Goal: Task Accomplishment & Management: Manage account settings

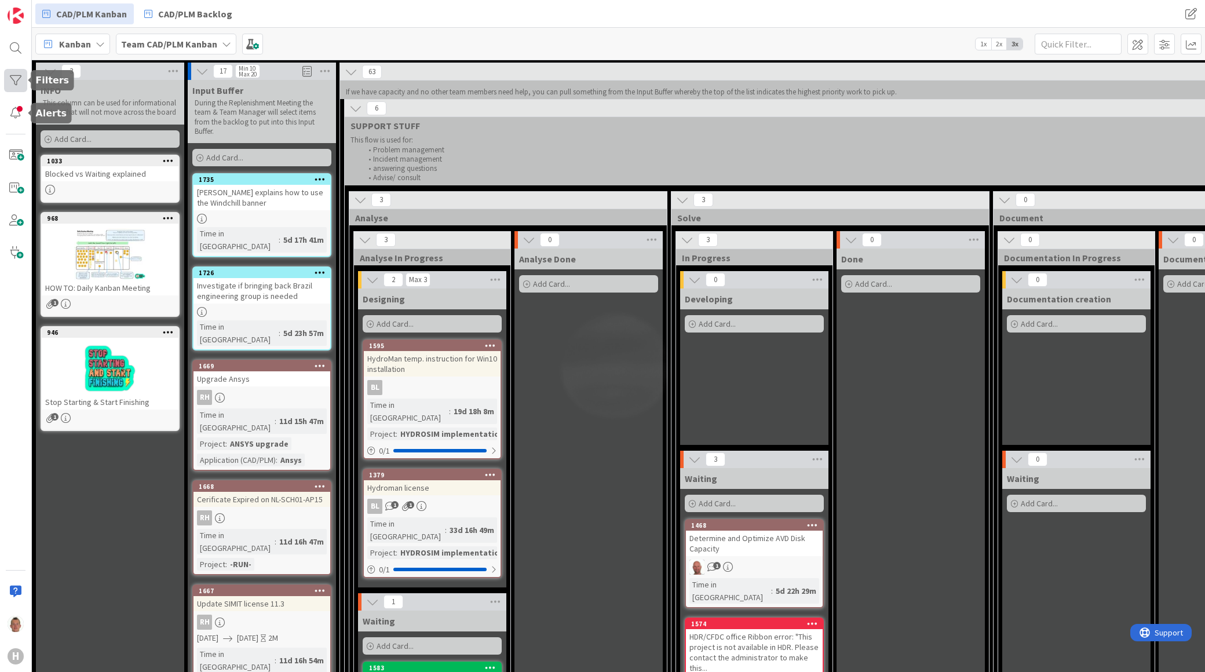
click at [19, 85] on div at bounding box center [15, 80] width 23 height 23
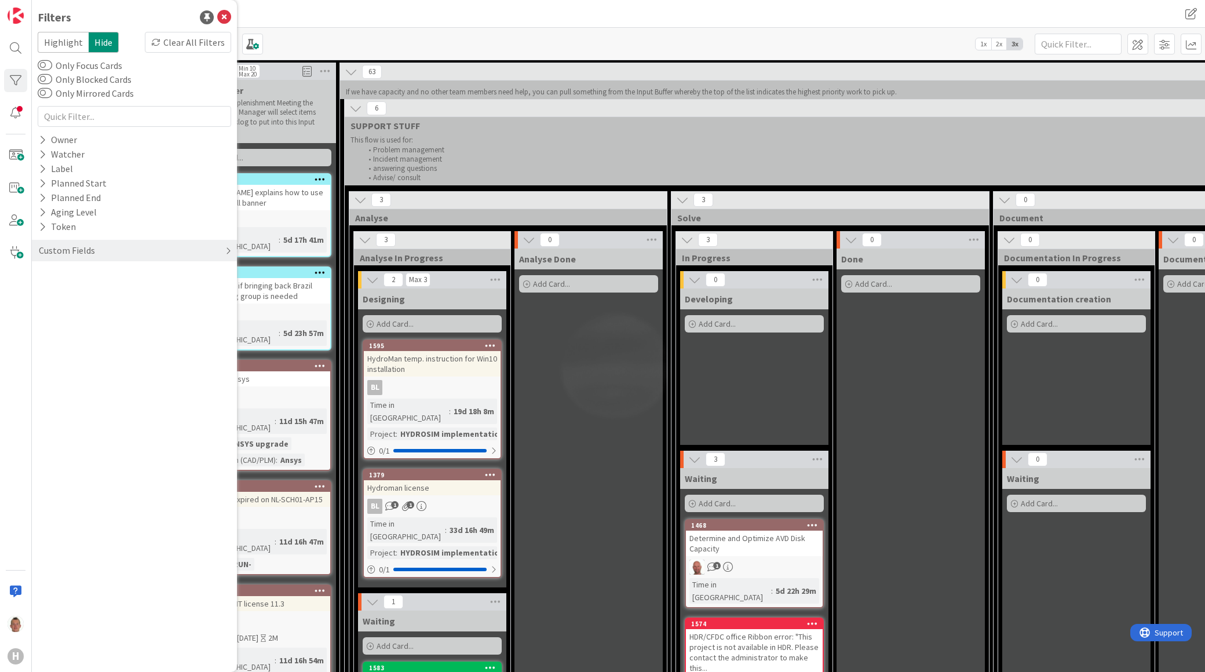
click at [105, 249] on div "Custom Fields" at bounding box center [134, 250] width 205 height 21
click at [82, 279] on div "Project" at bounding box center [134, 274] width 205 height 14
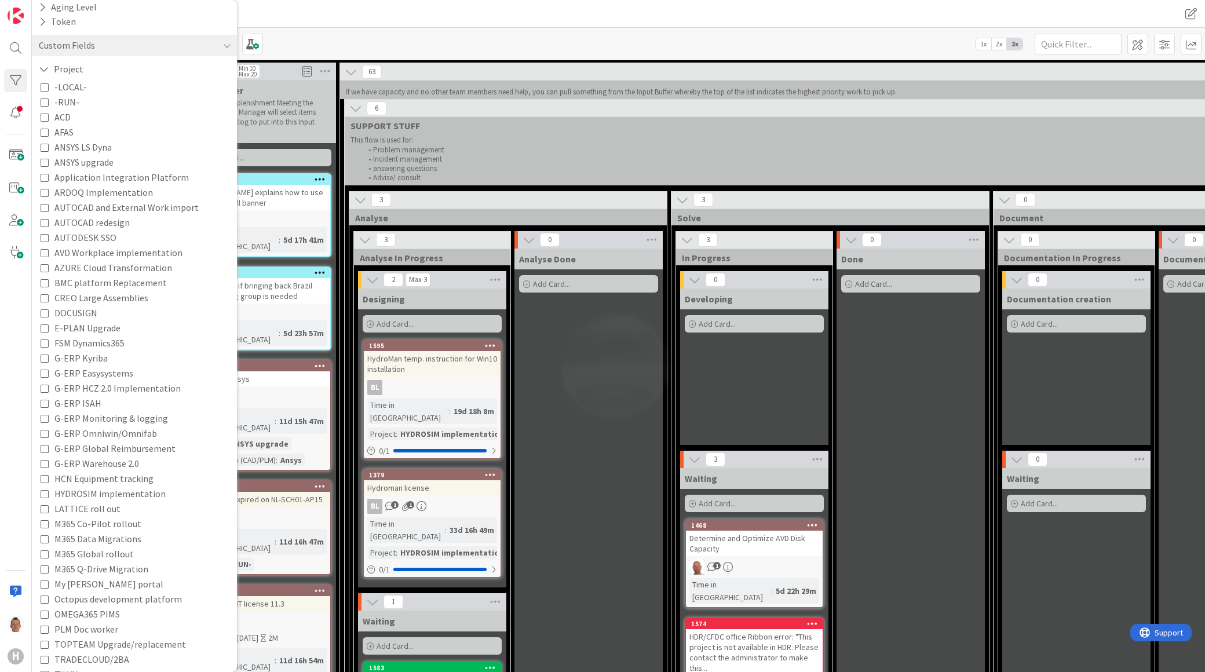
scroll to position [345, 0]
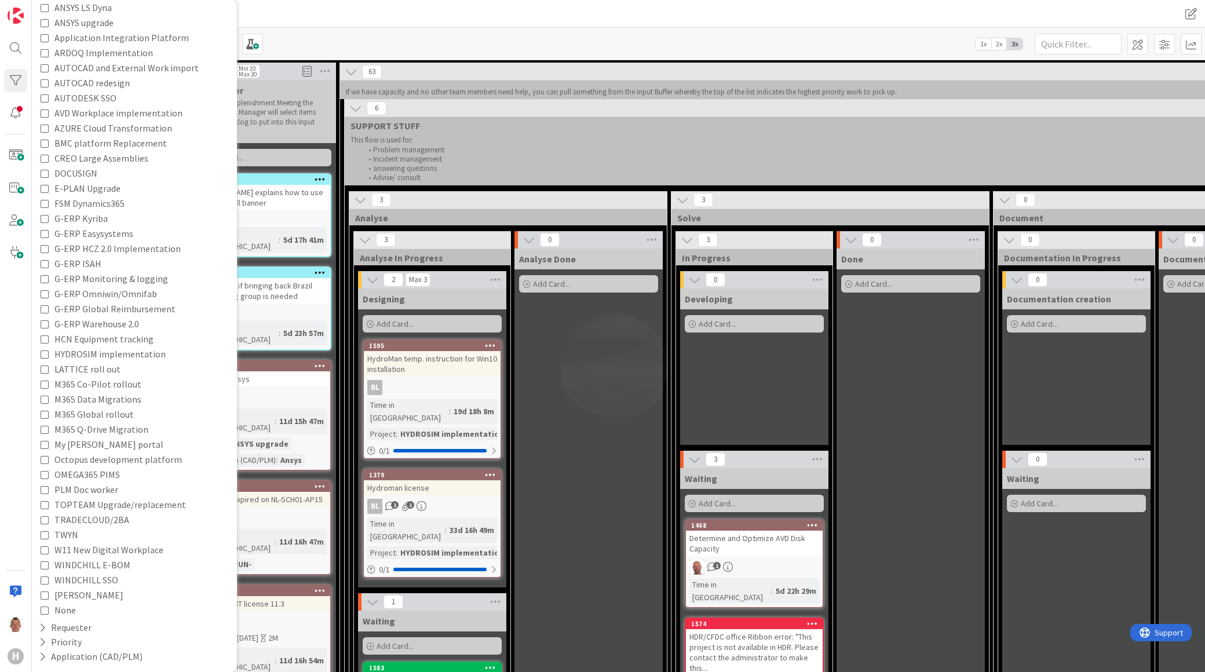
click at [70, 611] on span "None" at bounding box center [64, 609] width 21 height 15
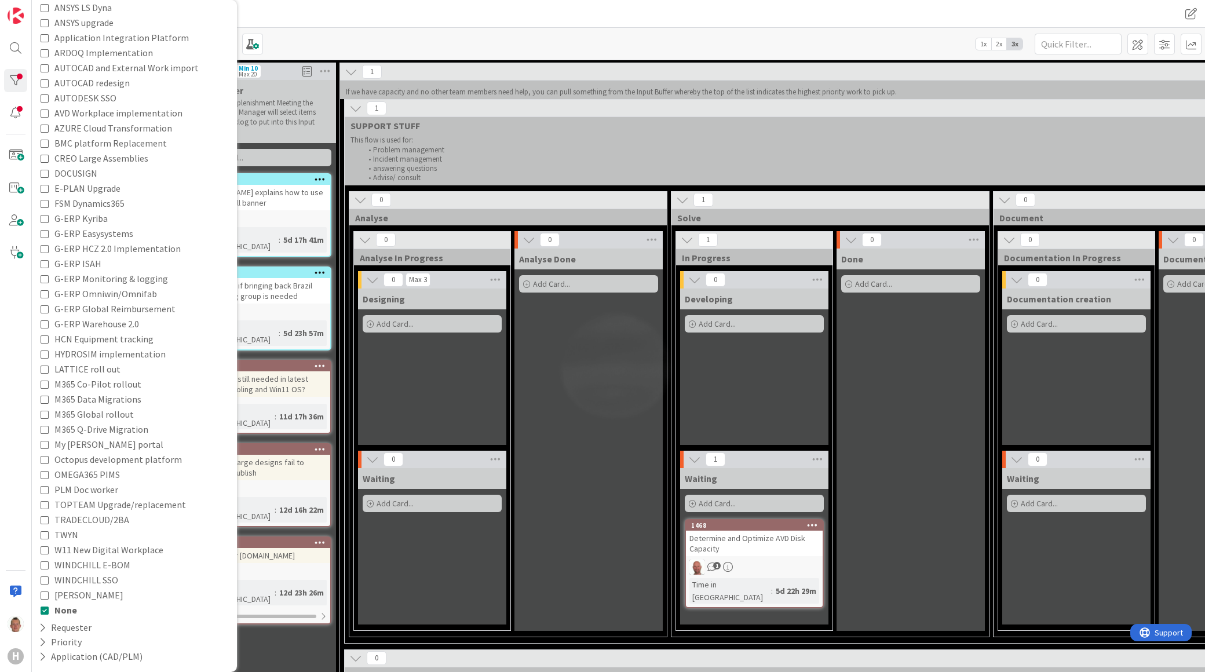
scroll to position [64, 0]
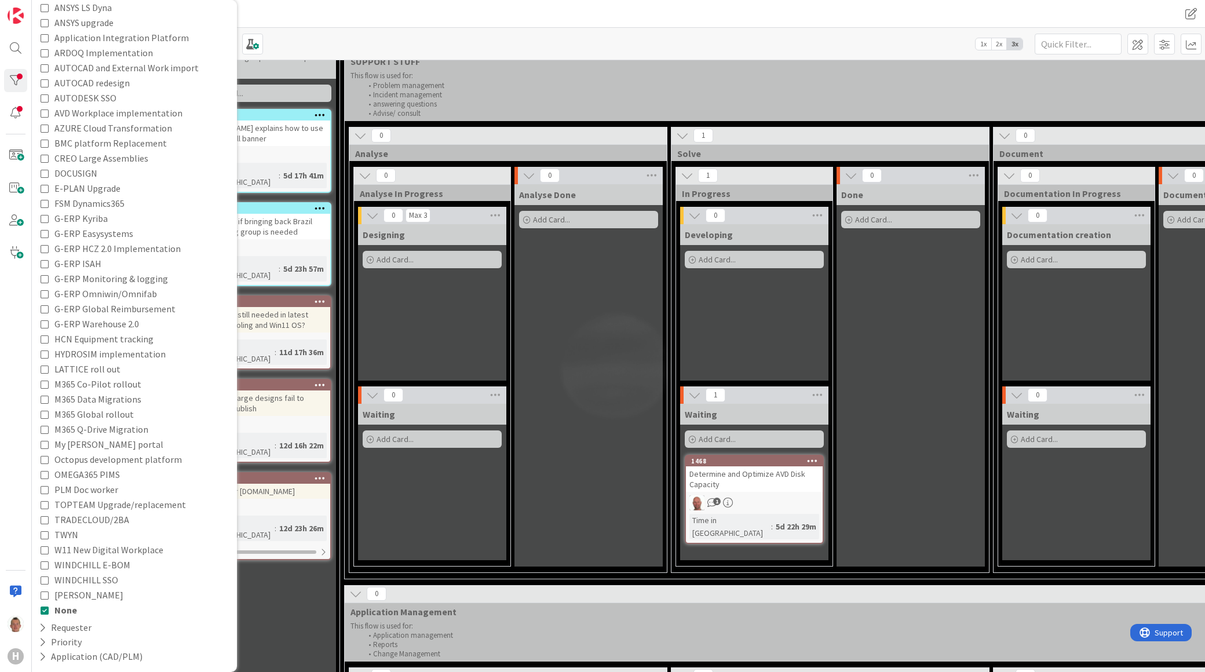
click at [740, 472] on div "Determine and Optimize AVD Disk Capacity" at bounding box center [754, 478] width 137 height 25
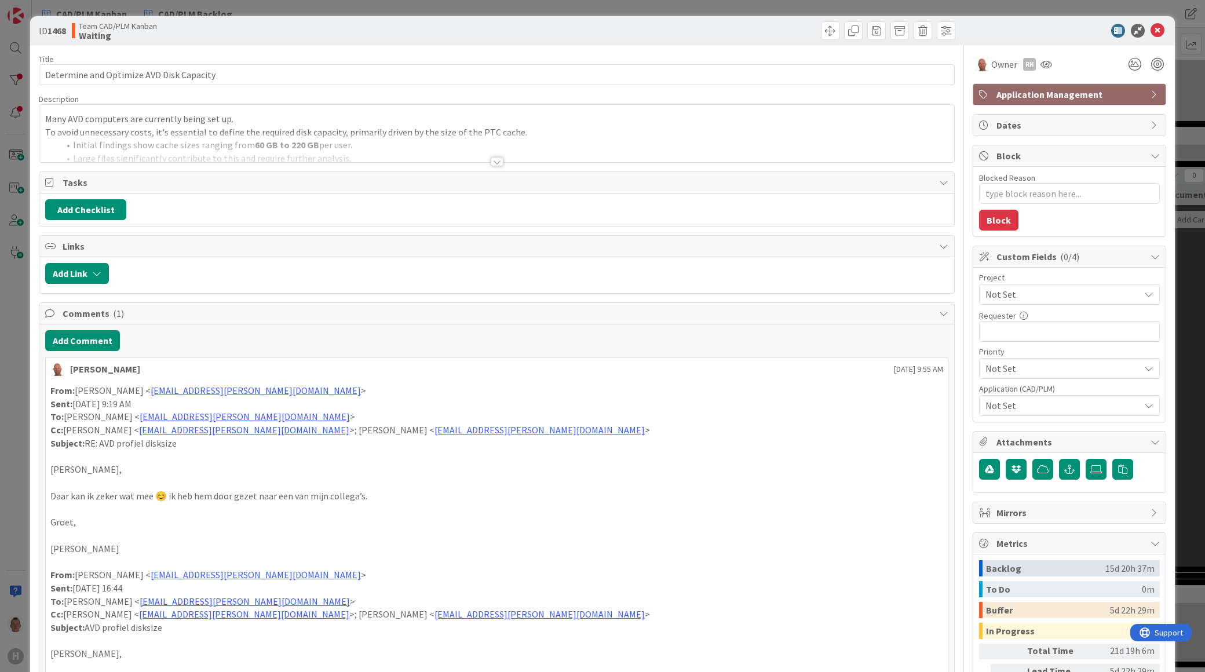
click at [1025, 293] on span "Not Set" at bounding box center [1059, 294] width 148 height 16
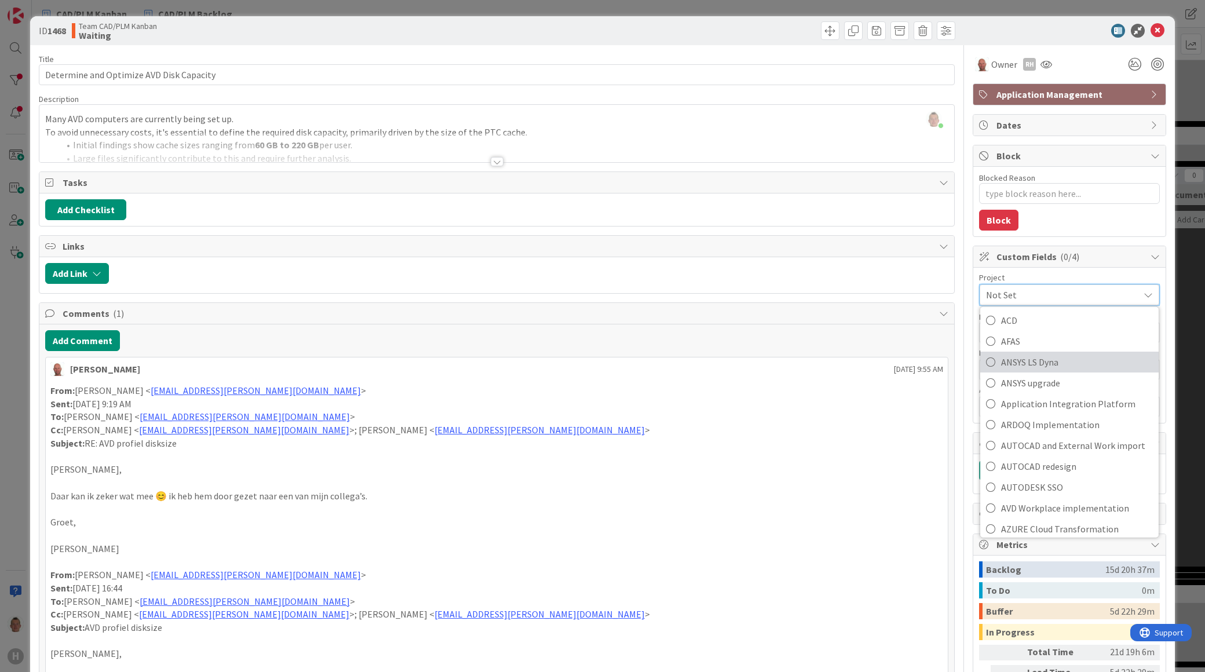
scroll to position [129, 0]
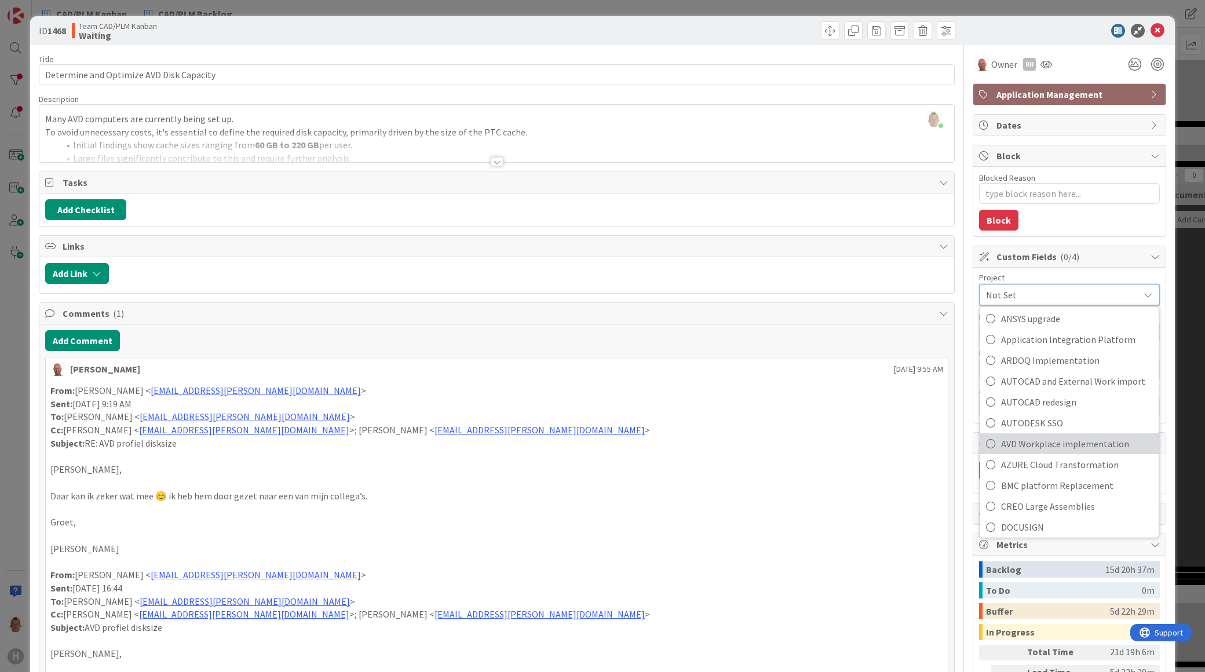
click at [1050, 442] on span "AVD Workplace implementation" at bounding box center [1077, 443] width 152 height 17
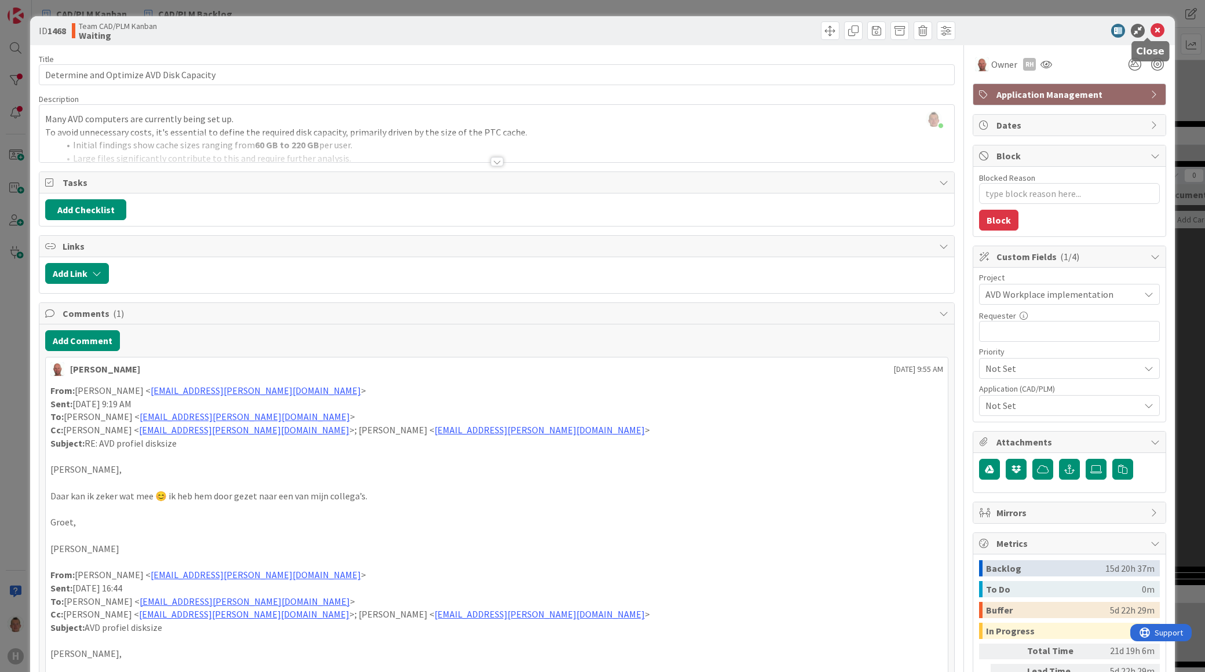
click at [1150, 27] on icon at bounding box center [1157, 31] width 14 height 14
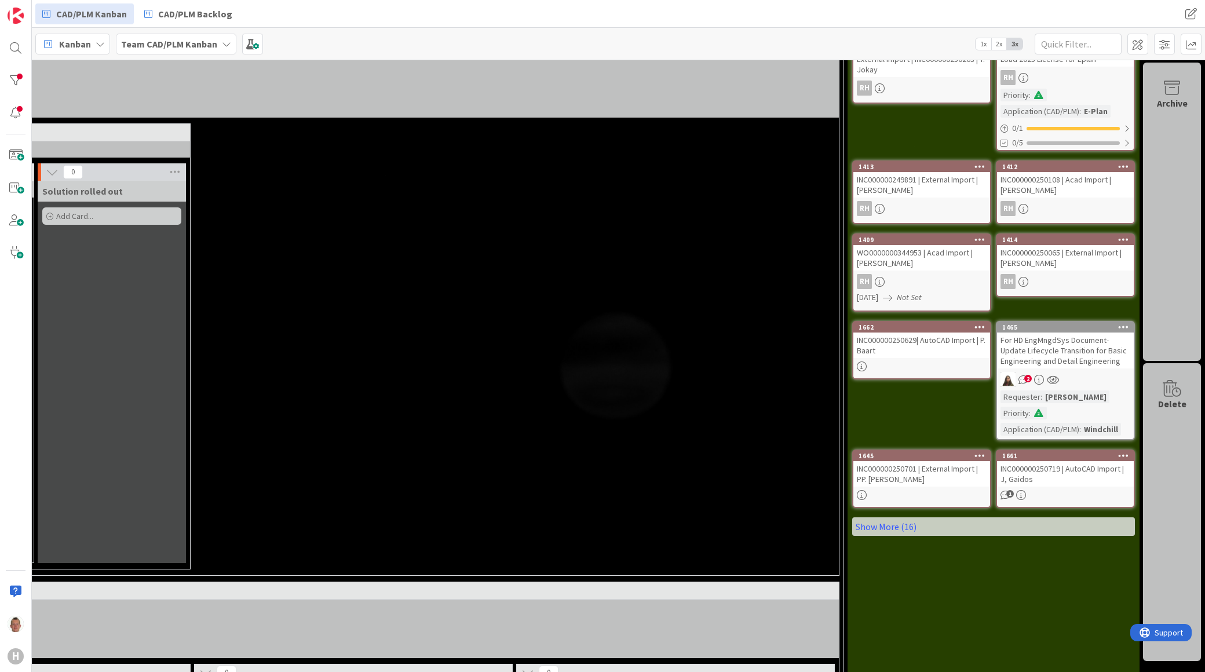
scroll to position [0, 1453]
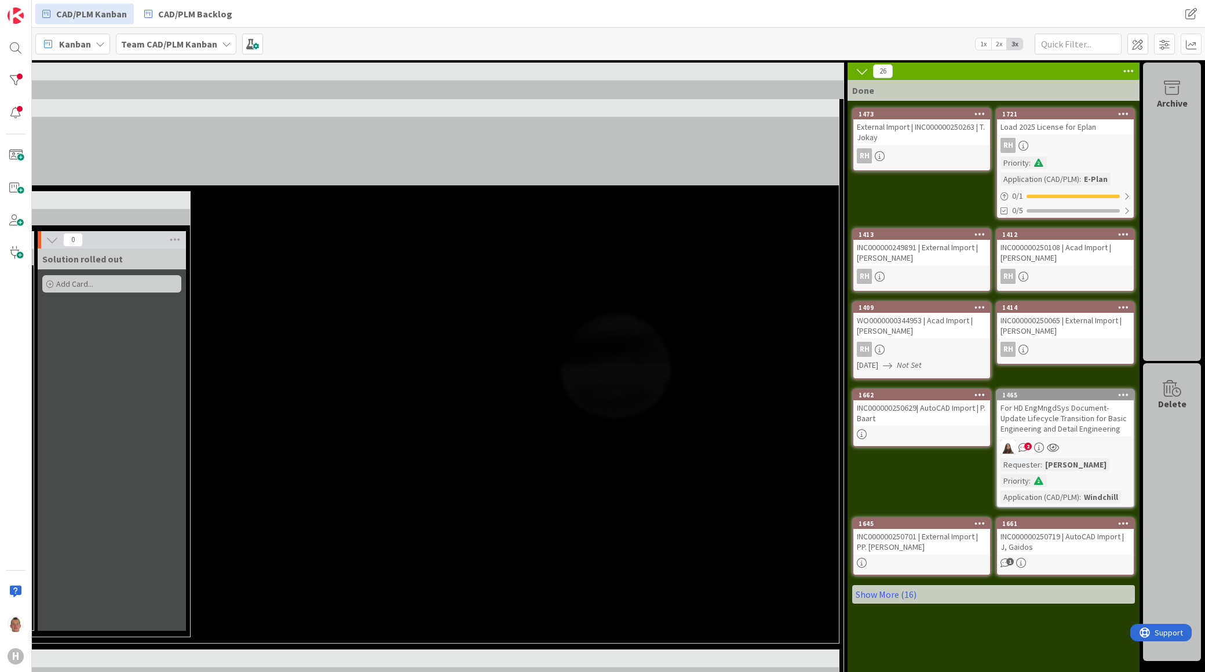
click at [976, 112] on div at bounding box center [979, 114] width 21 height 8
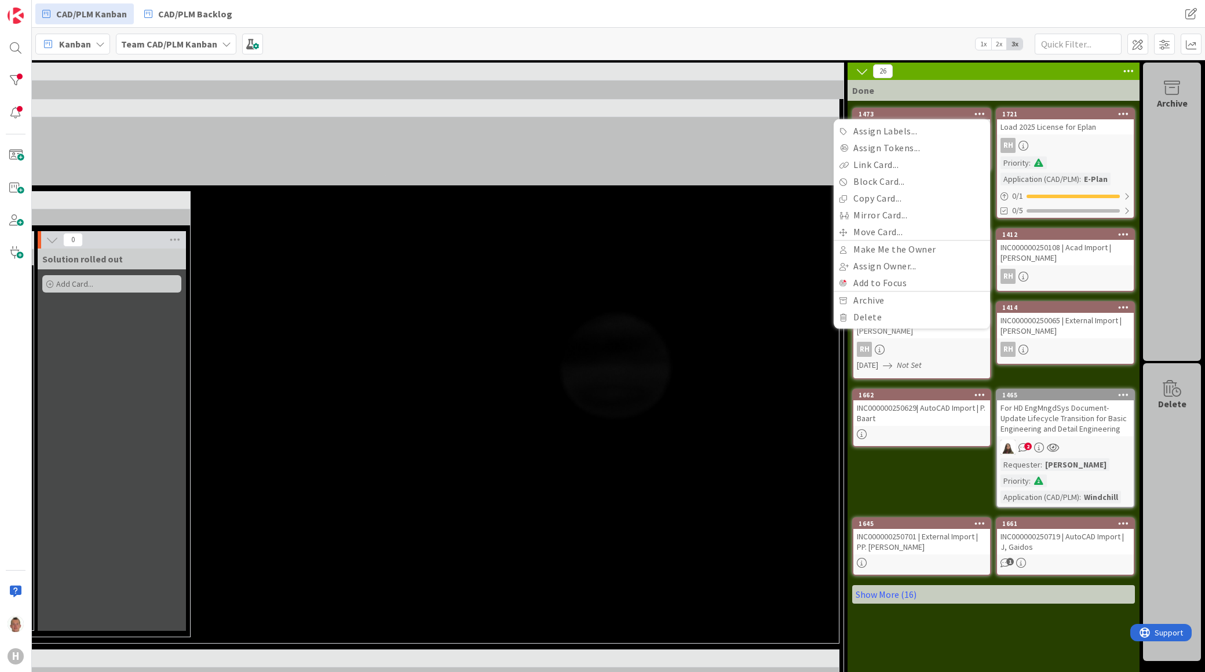
click at [976, 112] on icon at bounding box center [979, 113] width 11 height 8
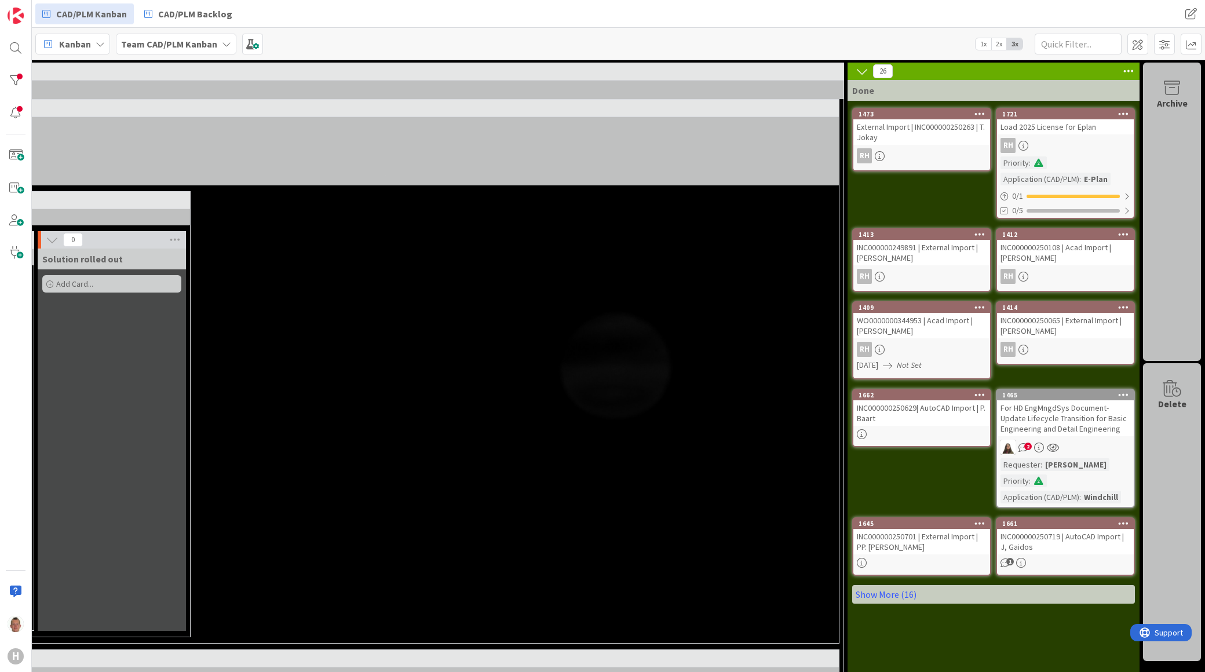
click at [1121, 70] on icon at bounding box center [1128, 71] width 15 height 17
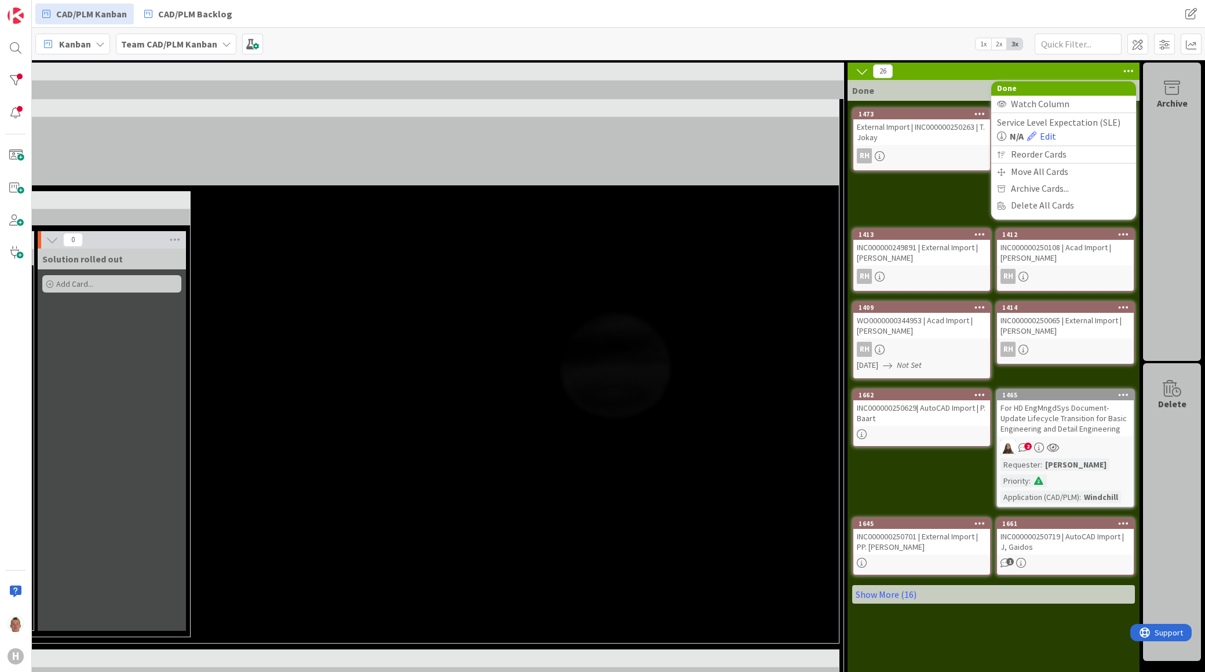
click at [1121, 70] on icon at bounding box center [1128, 71] width 15 height 17
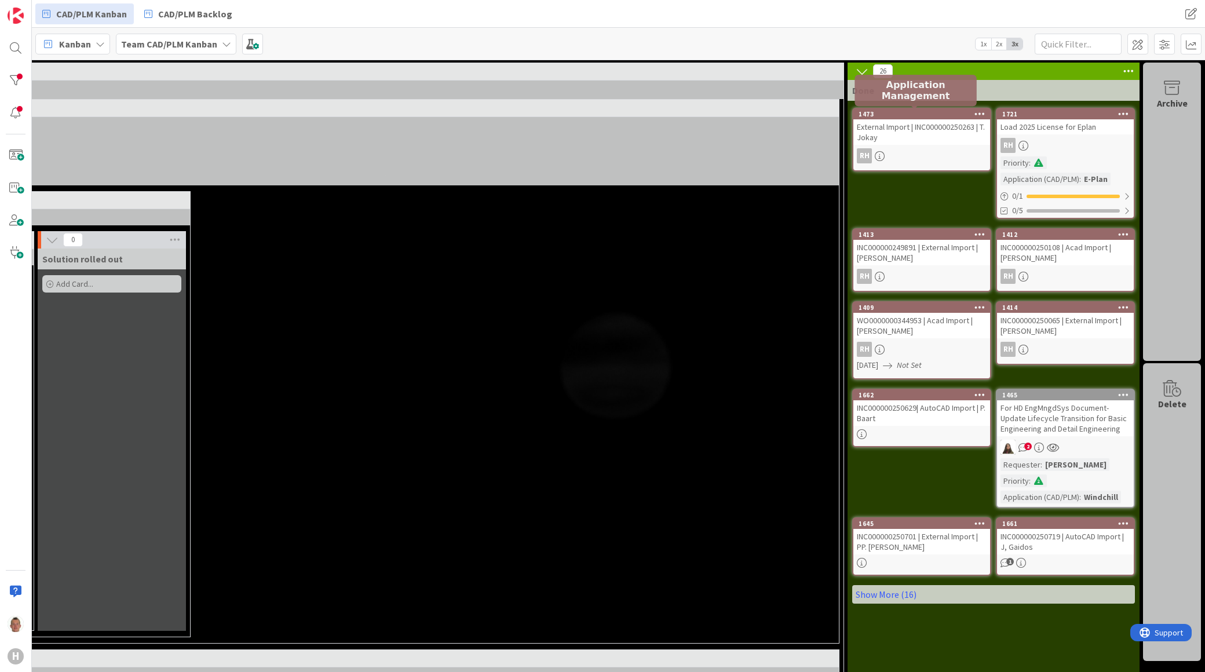
click at [927, 113] on div "1473" at bounding box center [924, 114] width 131 height 8
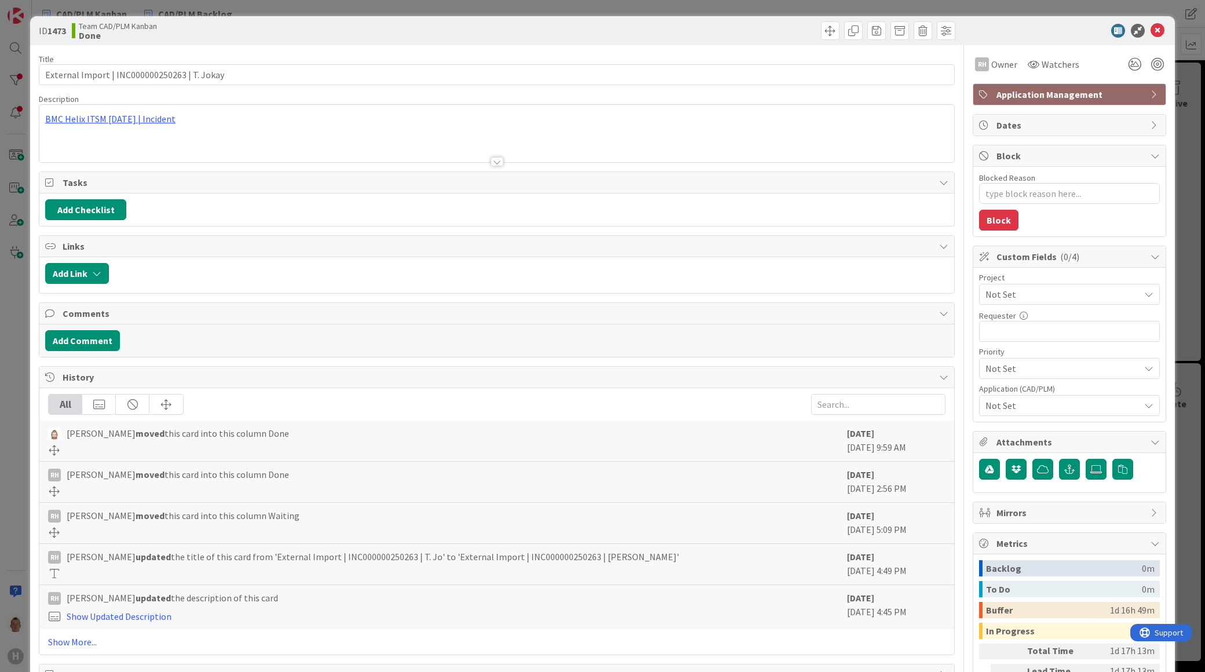
click at [1030, 295] on span "Not Set" at bounding box center [1059, 294] width 148 height 16
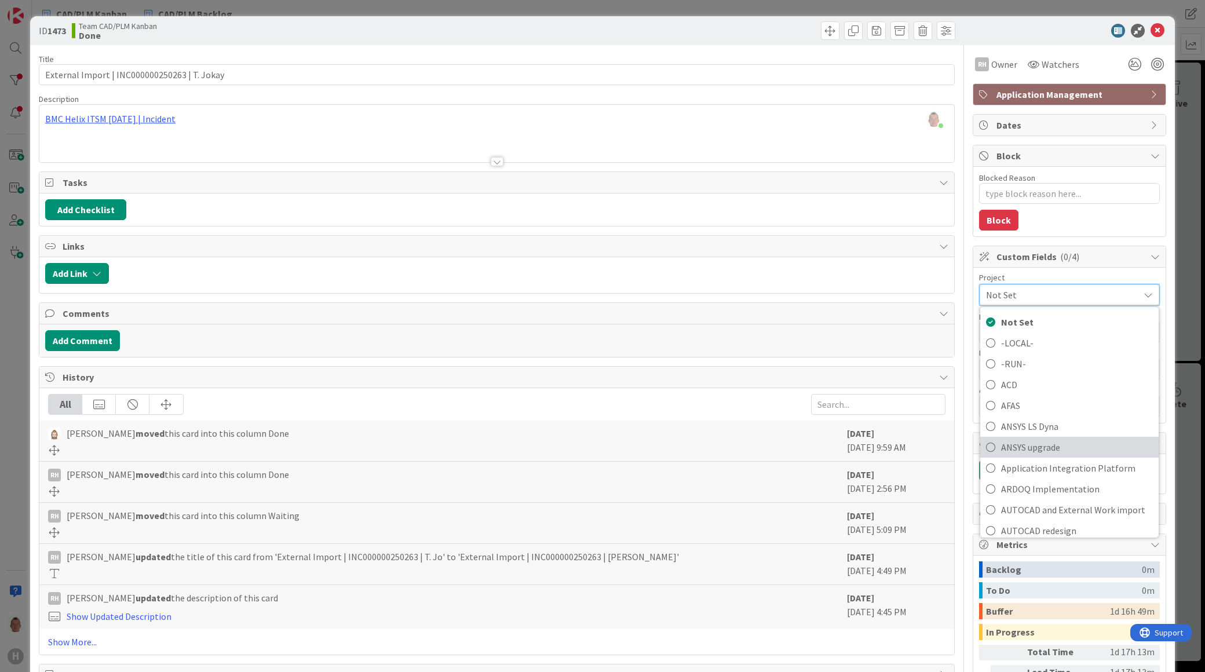
scroll to position [64, 0]
click at [1054, 443] on span "AUTOCAD and External Work import" at bounding box center [1077, 445] width 152 height 17
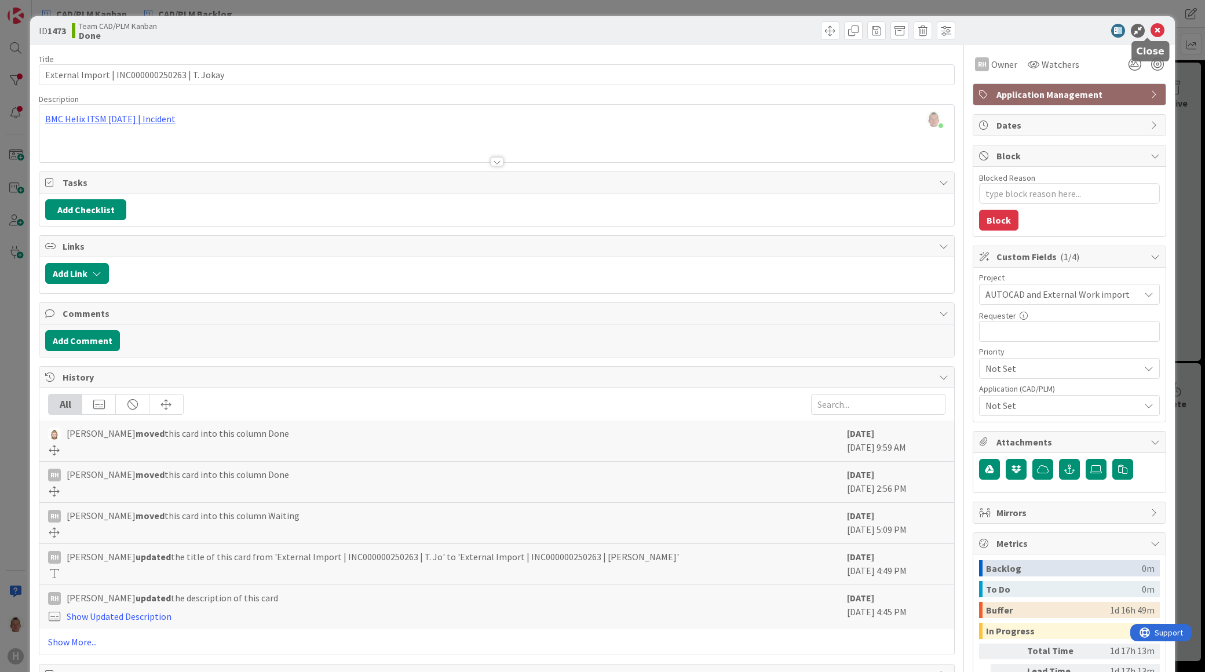
click at [1150, 26] on icon at bounding box center [1157, 31] width 14 height 14
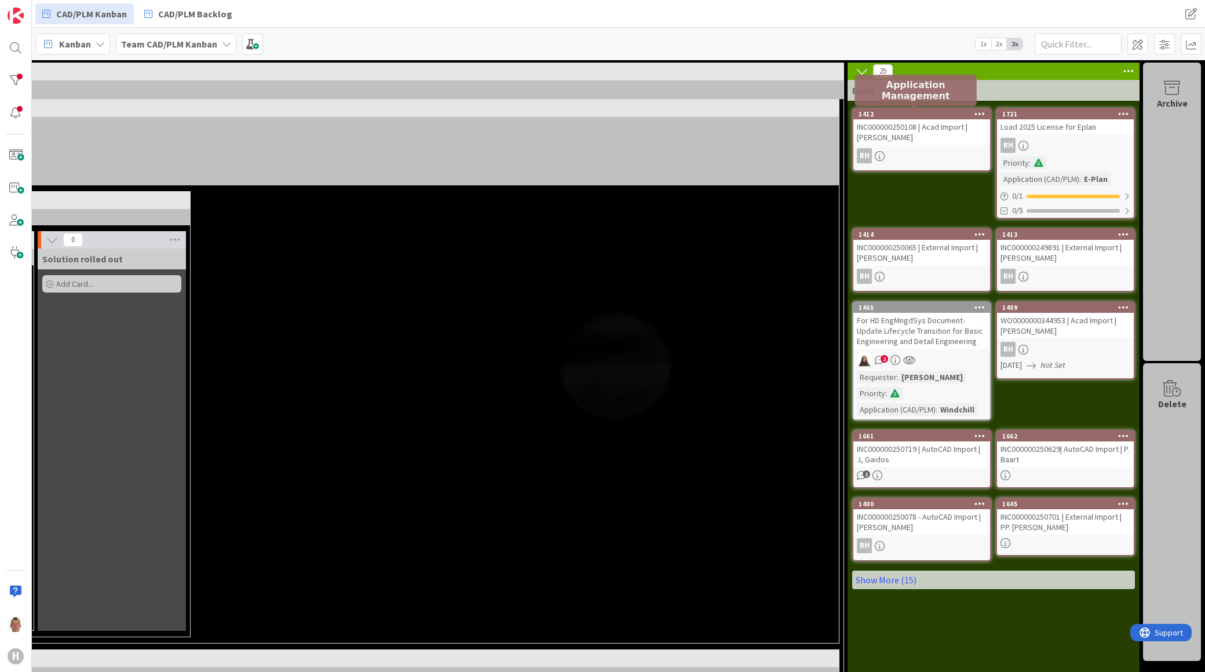
click at [937, 116] on div "1412" at bounding box center [924, 114] width 131 height 8
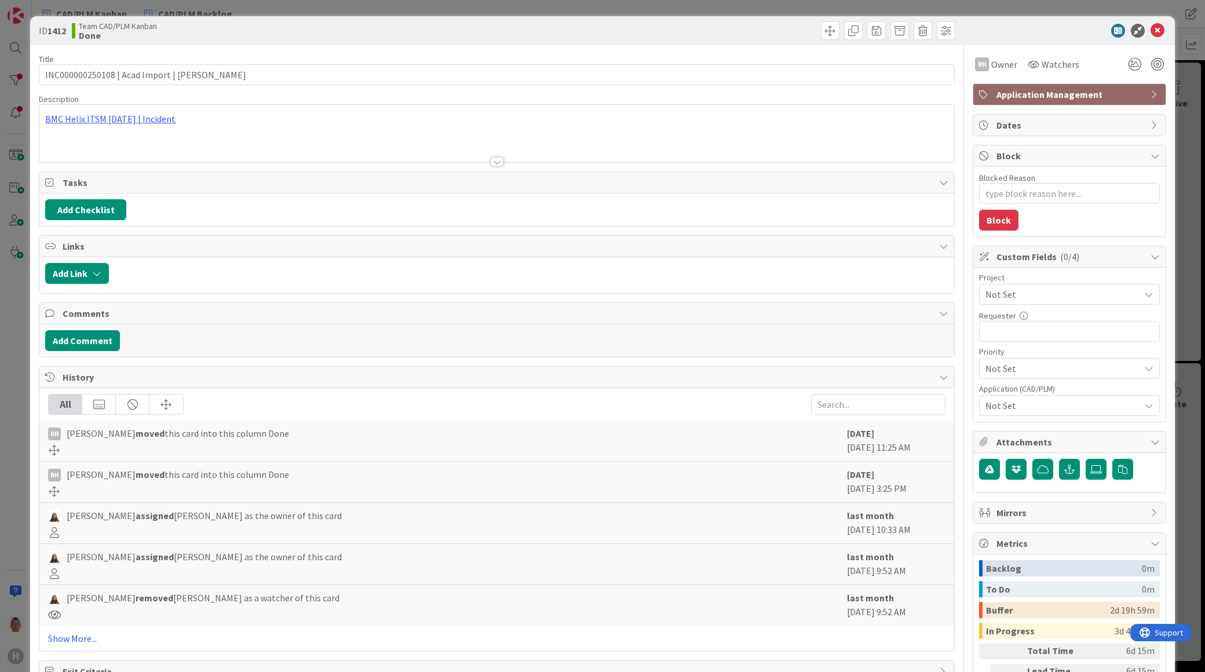
click at [1022, 288] on span "Not Set" at bounding box center [1059, 294] width 148 height 16
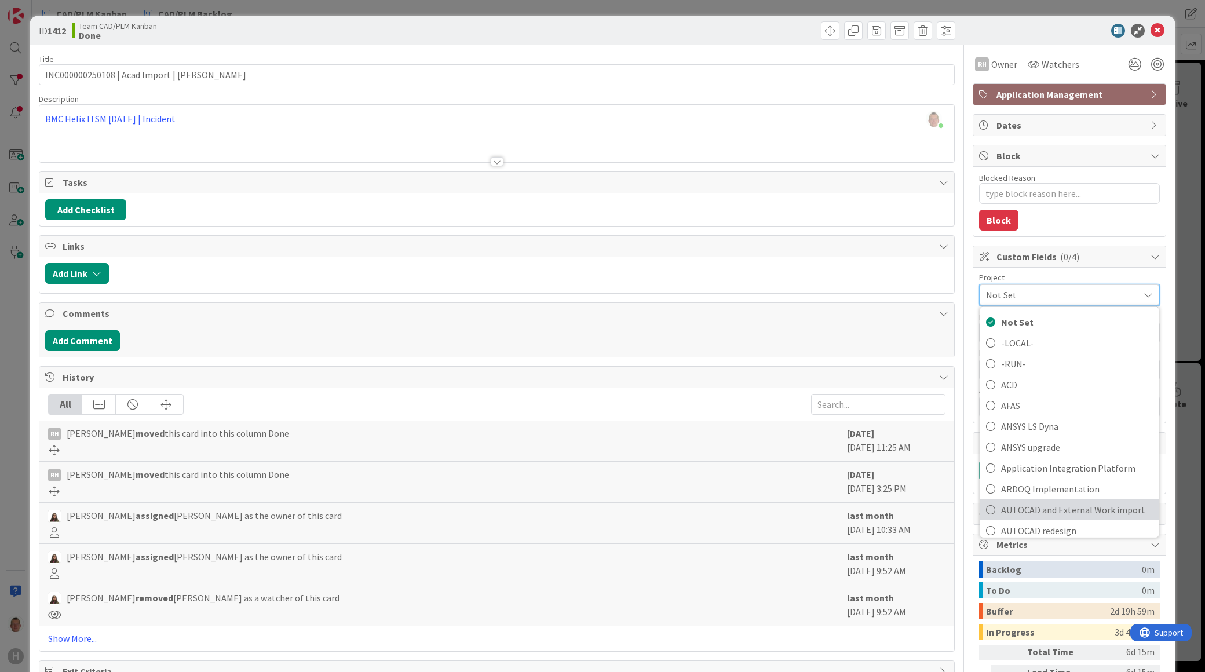
click at [1057, 501] on span "AUTOCAD and External Work import" at bounding box center [1077, 509] width 152 height 17
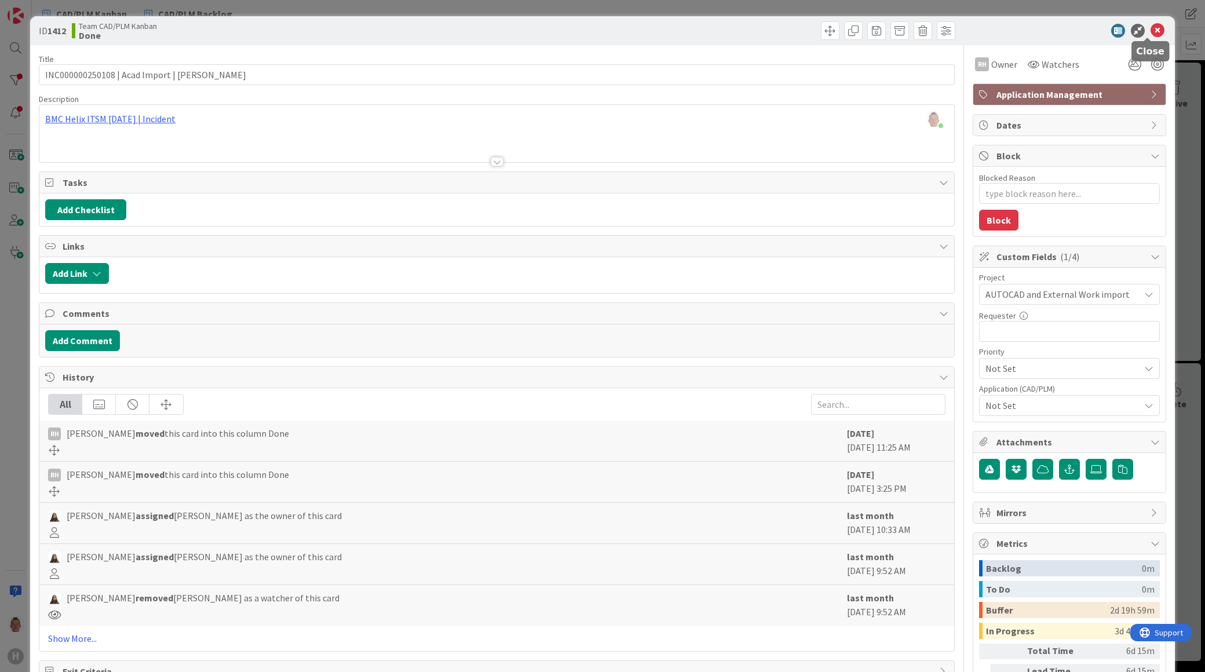
click at [1150, 25] on icon at bounding box center [1157, 31] width 14 height 14
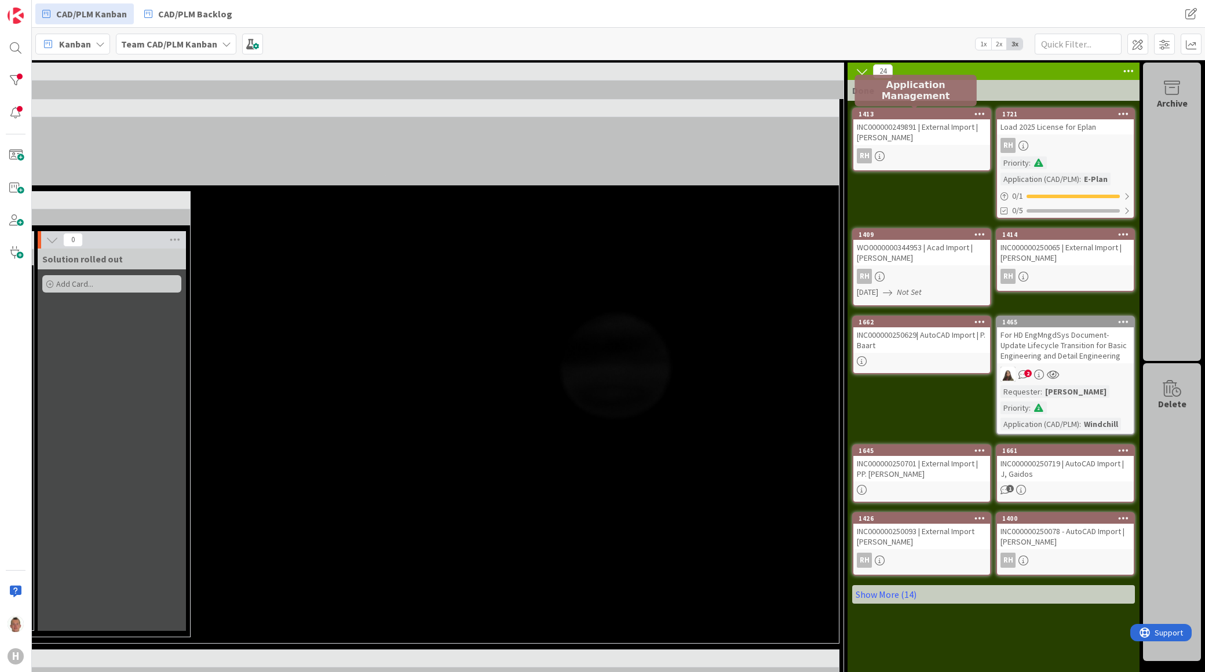
click at [939, 111] on div "1413" at bounding box center [924, 114] width 131 height 8
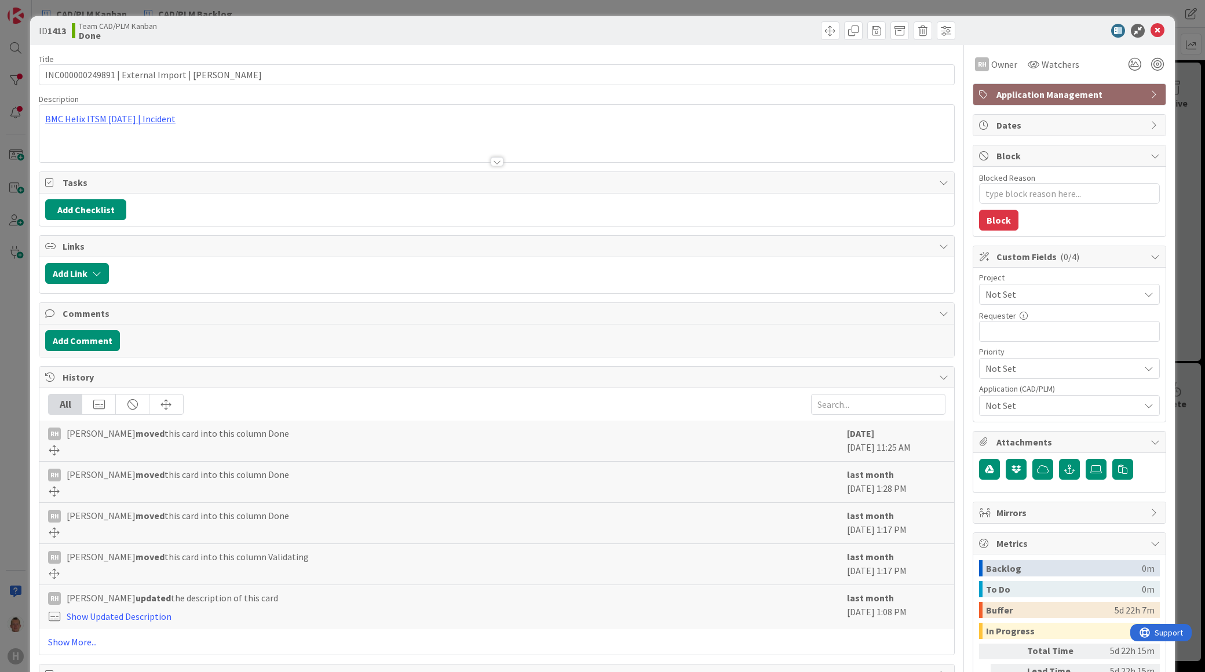
click at [1033, 302] on span "Not Set" at bounding box center [1059, 294] width 148 height 16
click at [1021, 291] on span "Not Set" at bounding box center [1059, 294] width 148 height 16
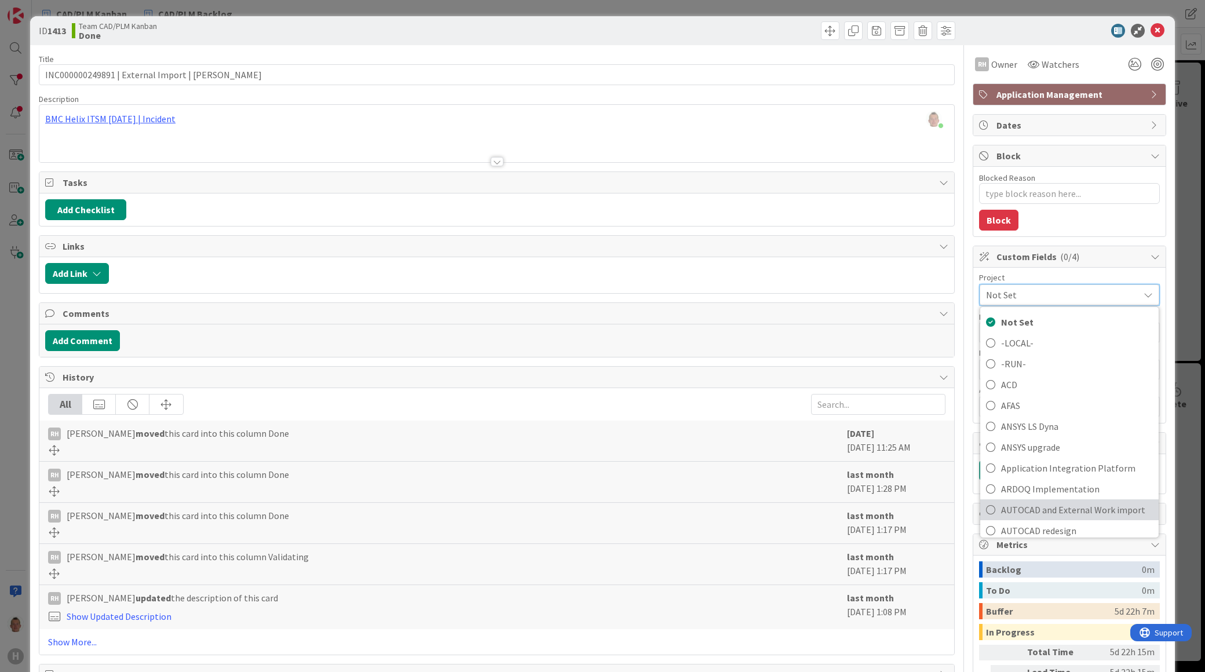
click at [1058, 507] on span "AUTOCAD and External Work import" at bounding box center [1077, 509] width 152 height 17
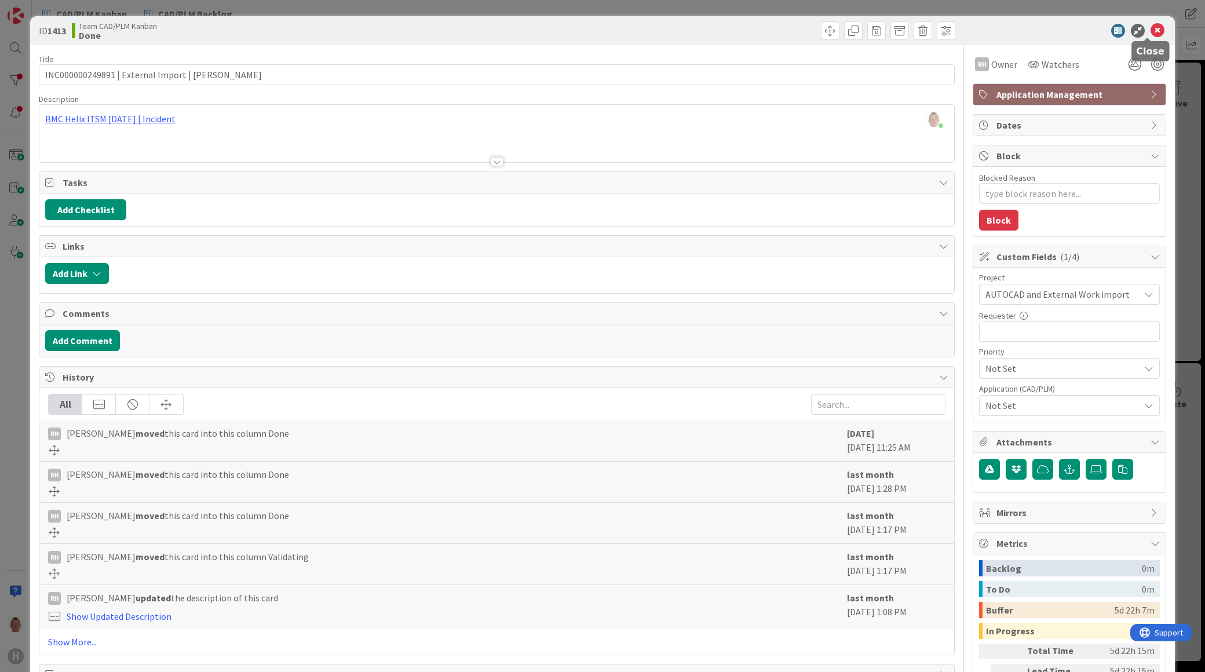
click at [1150, 28] on icon at bounding box center [1157, 31] width 14 height 14
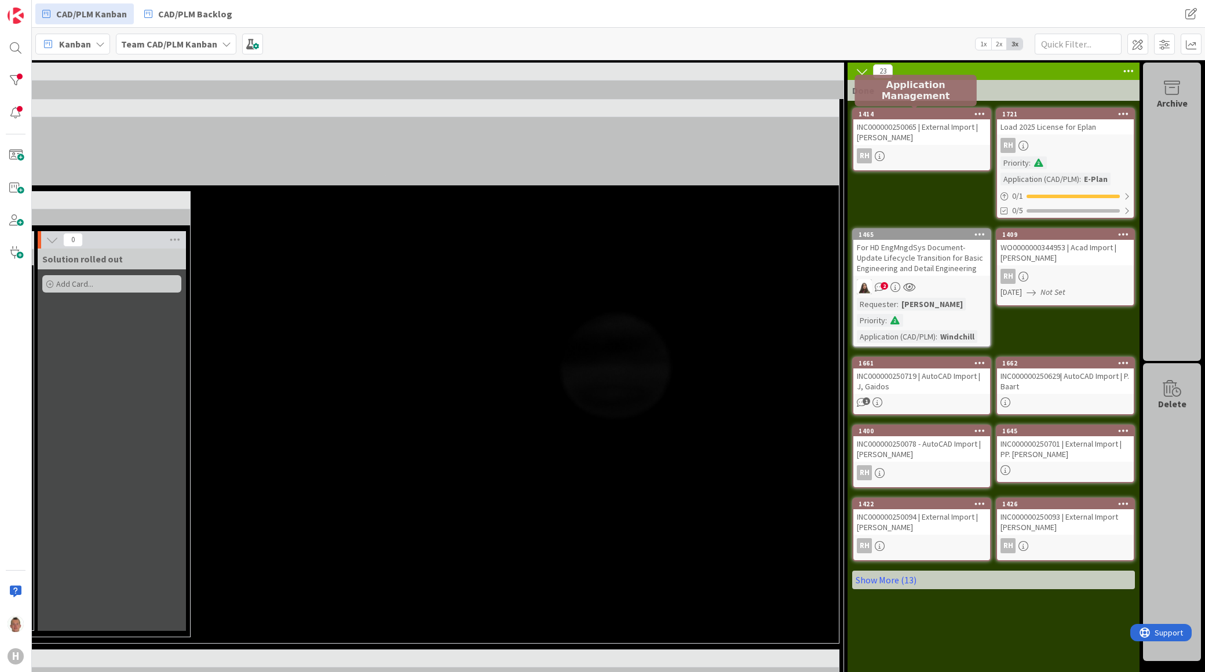
click at [943, 114] on div "1414" at bounding box center [924, 114] width 131 height 8
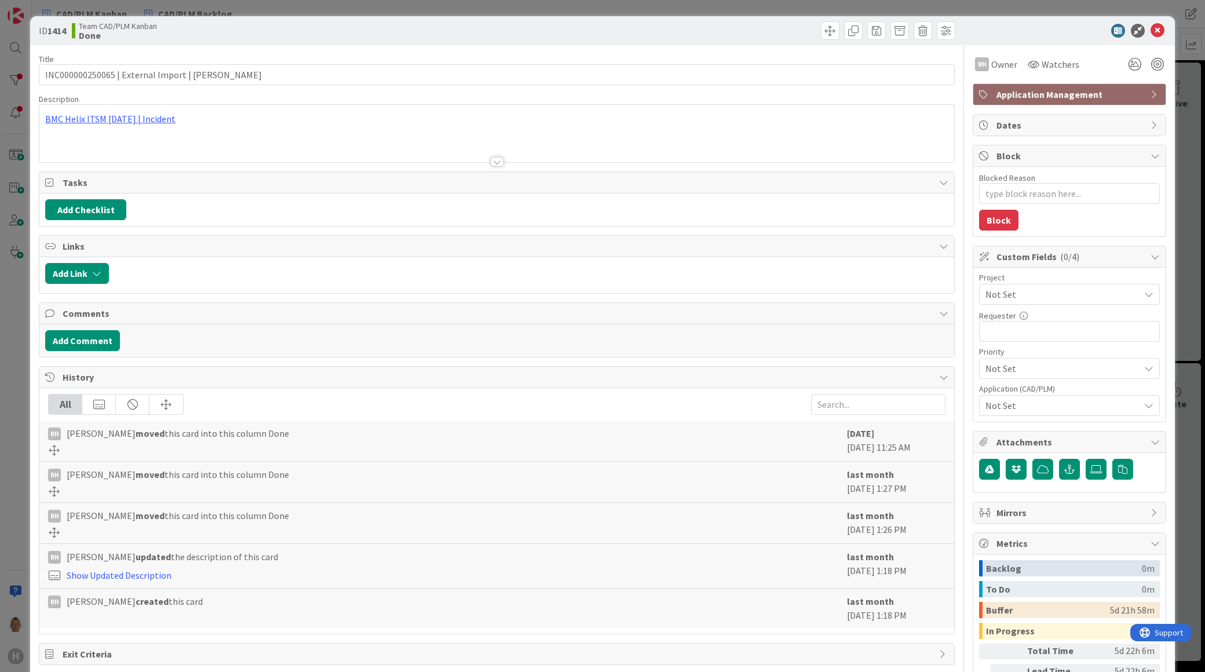
click at [1036, 291] on span "Not Set" at bounding box center [1059, 294] width 148 height 16
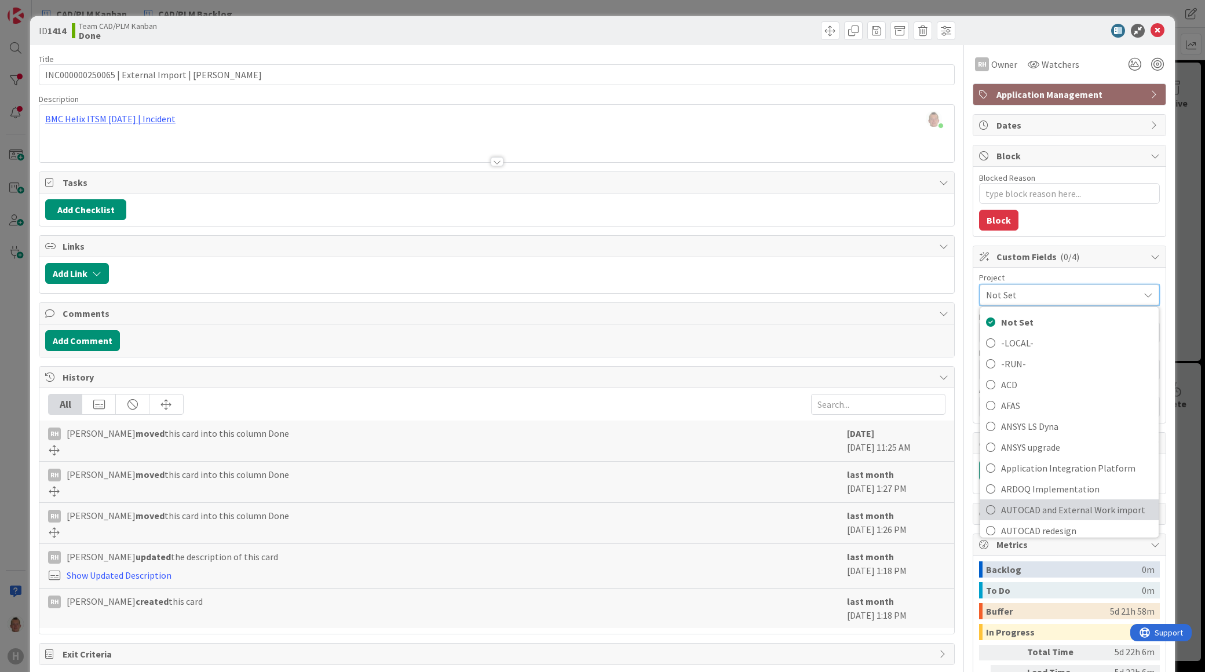
click at [1082, 502] on span "AUTOCAD and External Work import" at bounding box center [1077, 509] width 152 height 17
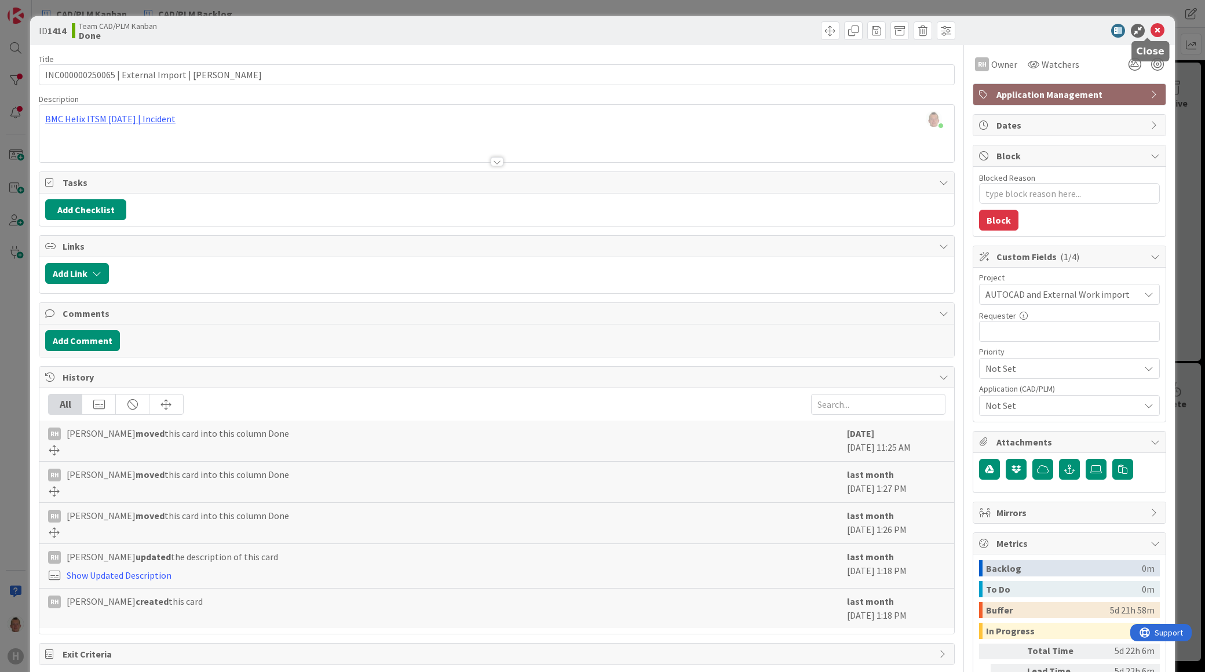
click at [1150, 28] on icon at bounding box center [1157, 31] width 14 height 14
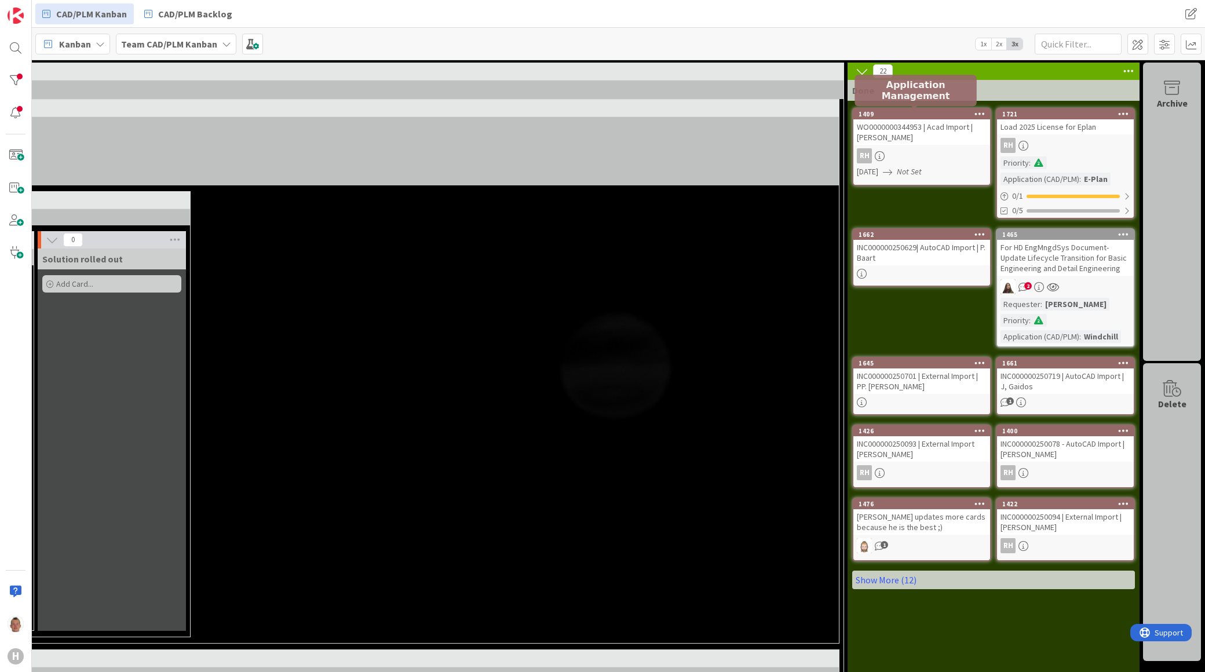
click at [940, 112] on div "1409" at bounding box center [924, 114] width 131 height 8
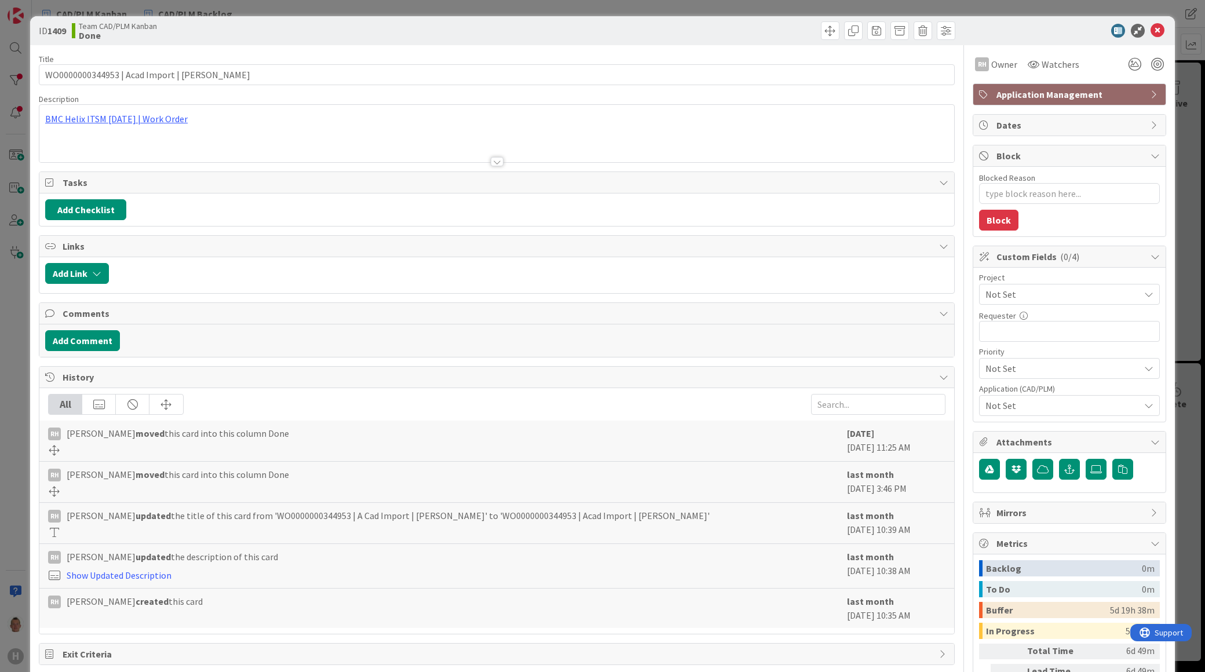
click at [1009, 290] on span "Not Set" at bounding box center [1059, 294] width 148 height 16
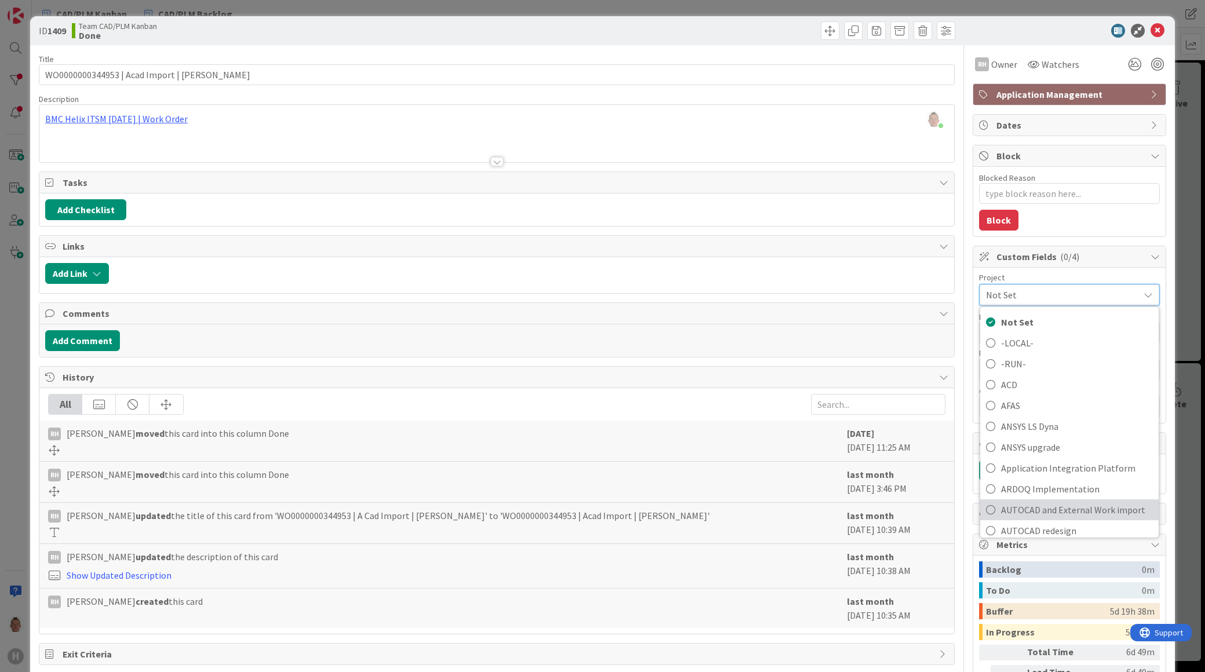
click at [1046, 507] on span "AUTOCAD and External Work import" at bounding box center [1077, 509] width 152 height 17
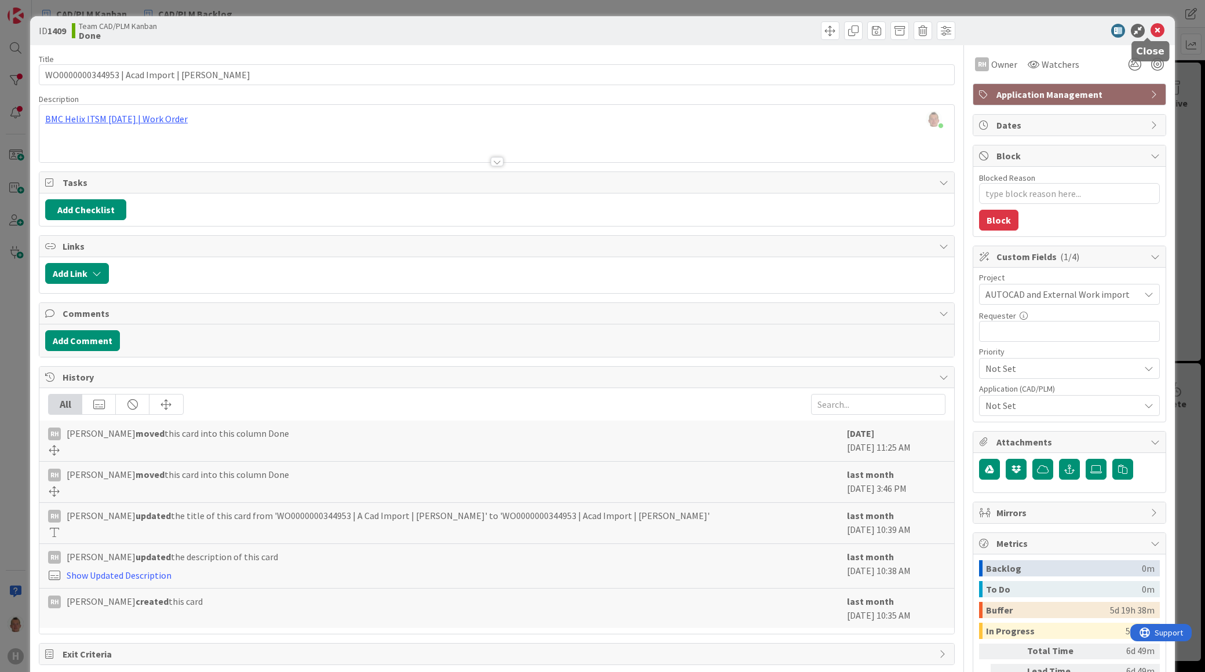
click at [1150, 29] on icon at bounding box center [1157, 31] width 14 height 14
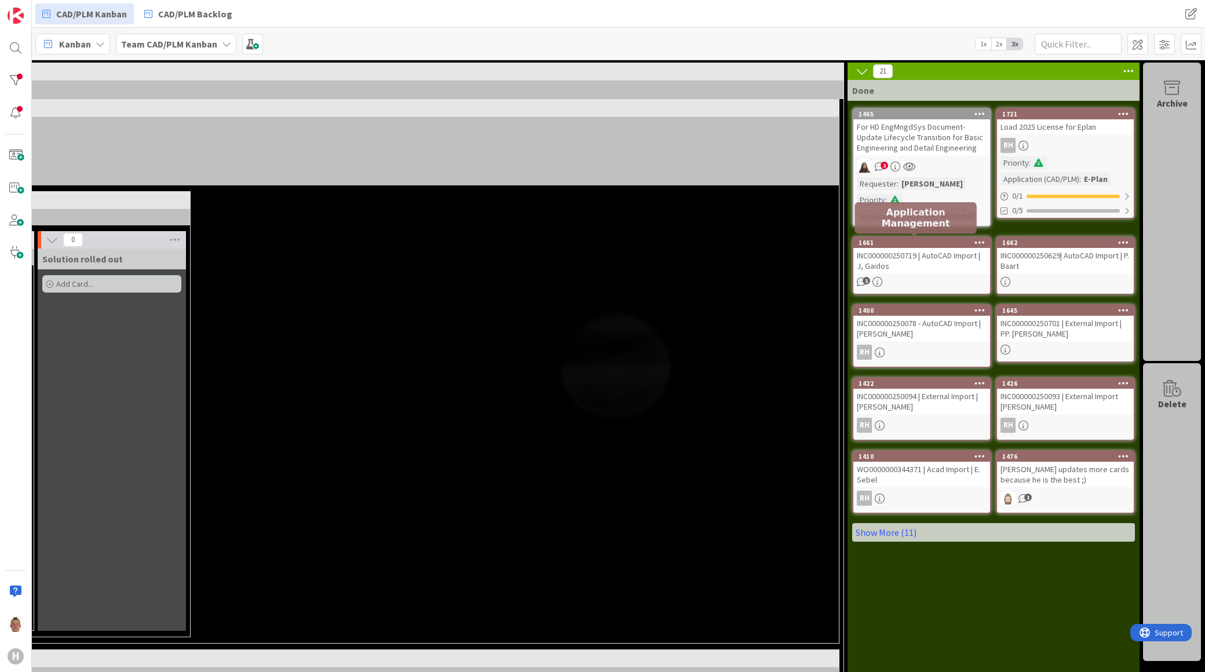
click at [923, 245] on div "1661" at bounding box center [921, 243] width 137 height 10
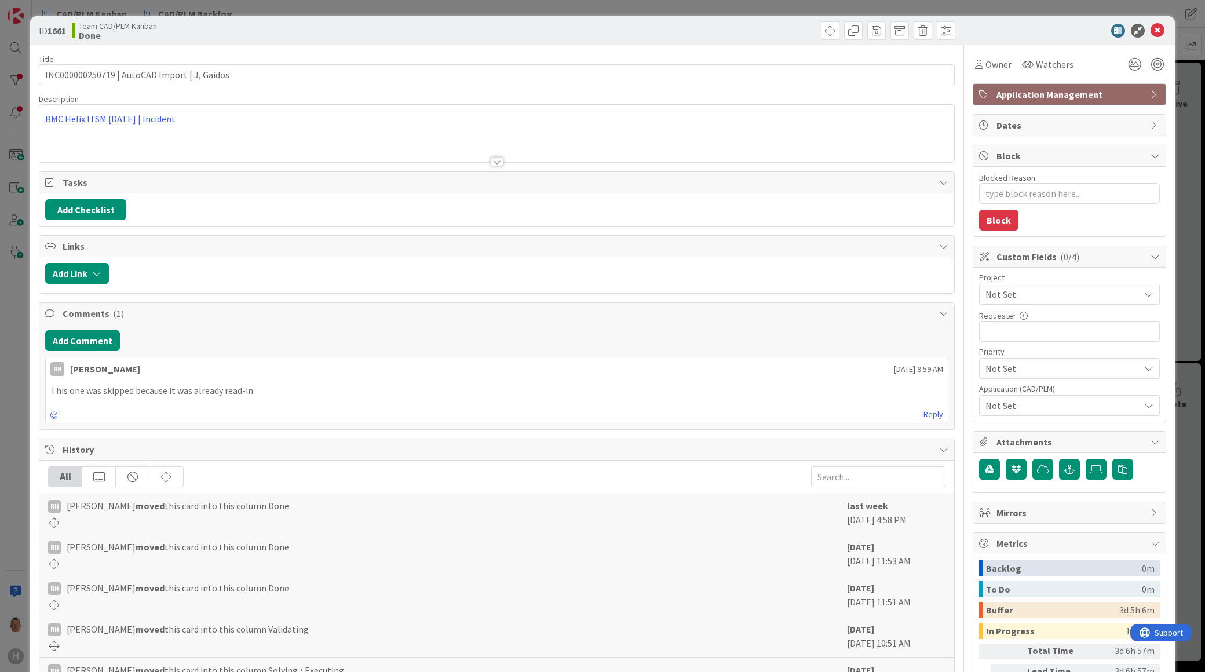
click at [1027, 409] on span "Not Set" at bounding box center [1062, 406] width 154 height 14
click at [1161, 222] on div "ID 1661 Team CAD/PLM Kanban Done Title 44 / 128 INC000000250719 | AutoCAD Impor…" at bounding box center [602, 389] width 1145 height 747
click at [1061, 287] on span "Not Set" at bounding box center [1059, 294] width 148 height 16
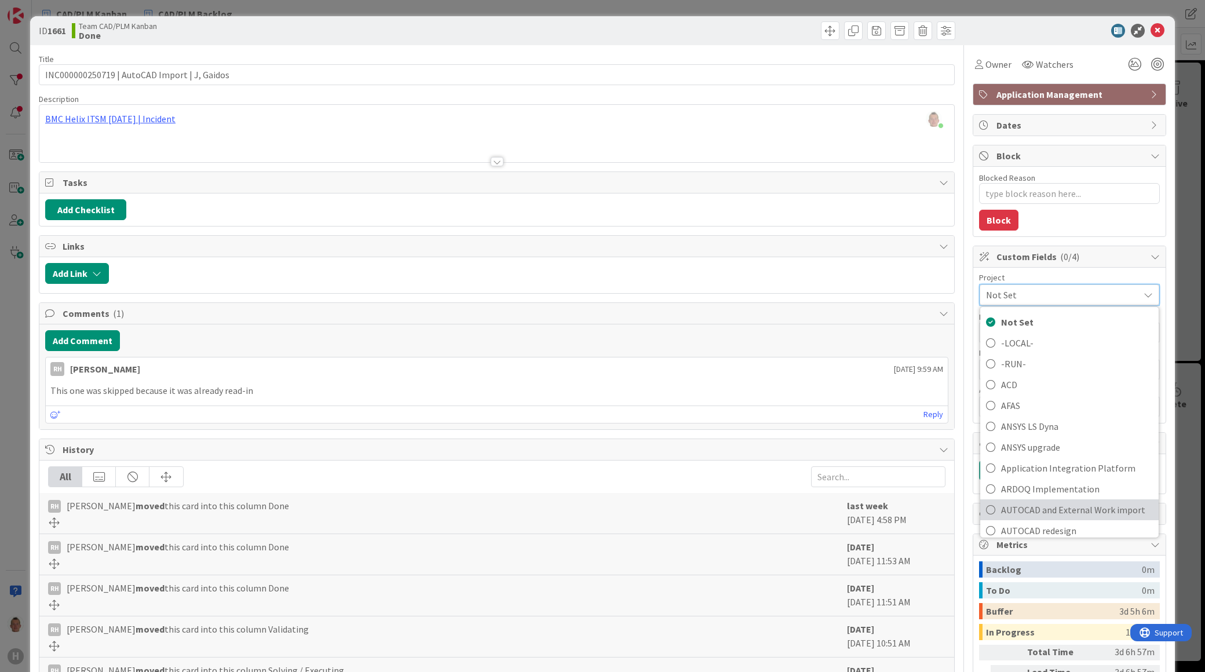
click at [1061, 507] on span "AUTOCAD and External Work import" at bounding box center [1077, 509] width 152 height 17
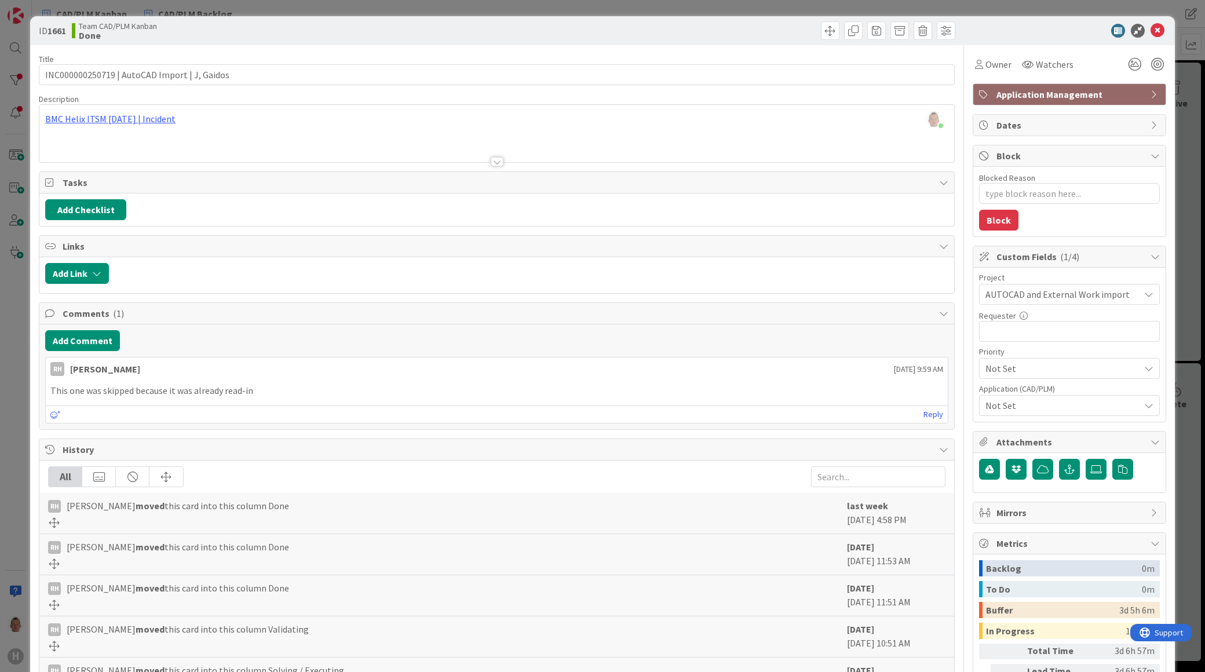
click at [1185, 293] on div "ID 1661 Team CAD/PLM Kanban Done Title 44 / 128 INC000000250719 | AutoCAD Impor…" at bounding box center [602, 336] width 1205 height 672
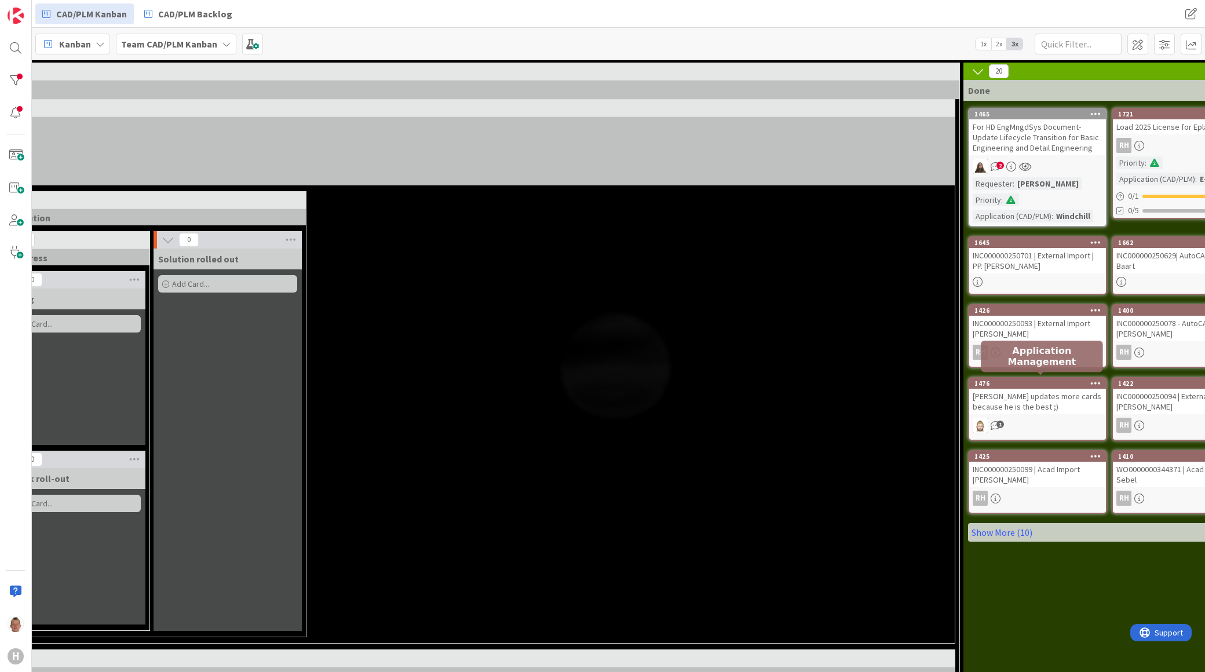
scroll to position [0, 1328]
click at [1096, 379] on icon at bounding box center [1095, 383] width 11 height 8
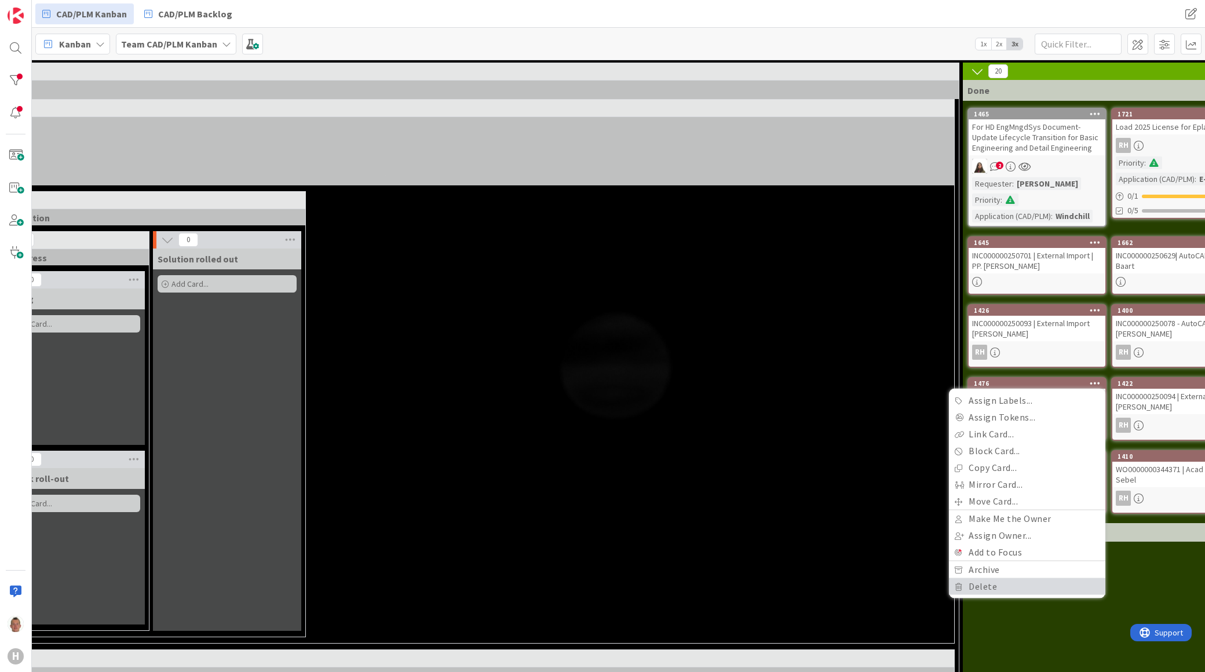
click at [1028, 578] on link "Delete" at bounding box center [1027, 586] width 156 height 17
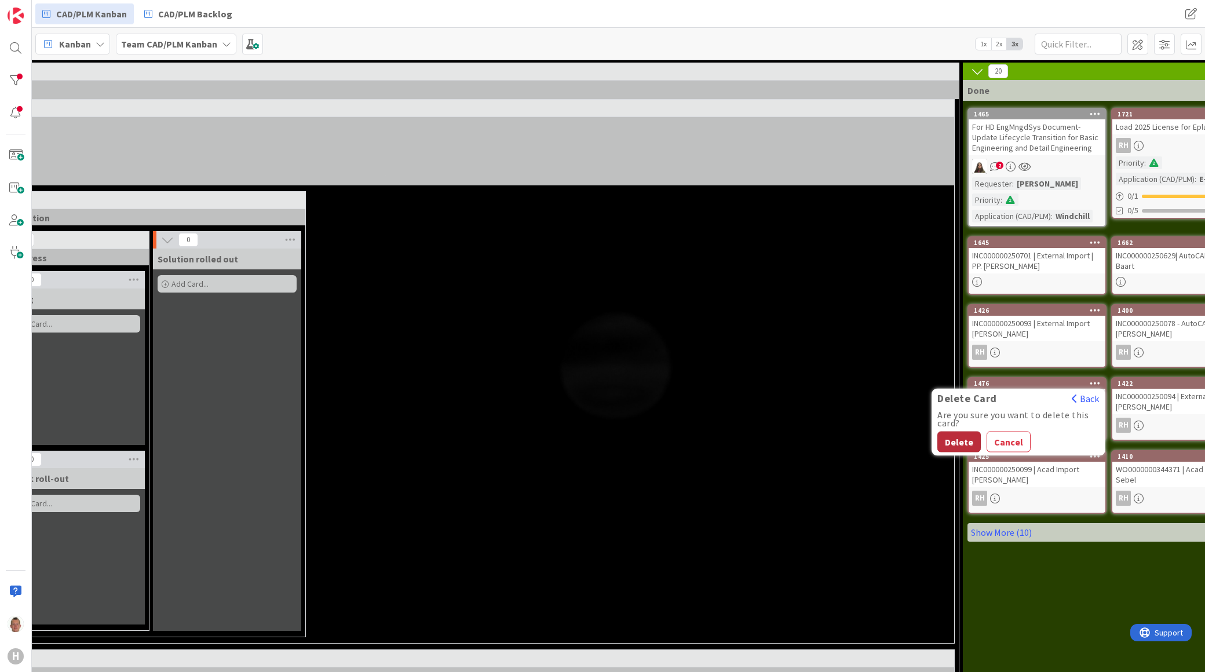
click at [963, 432] on button "Delete" at bounding box center [958, 442] width 43 height 21
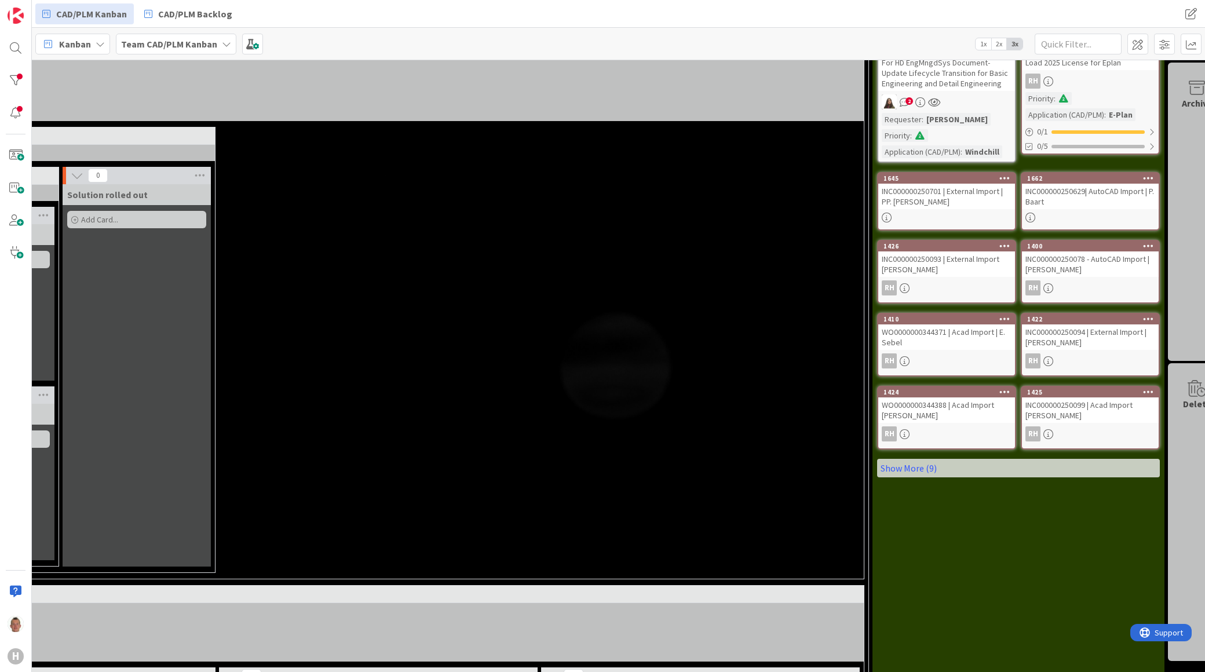
scroll to position [64, 1453]
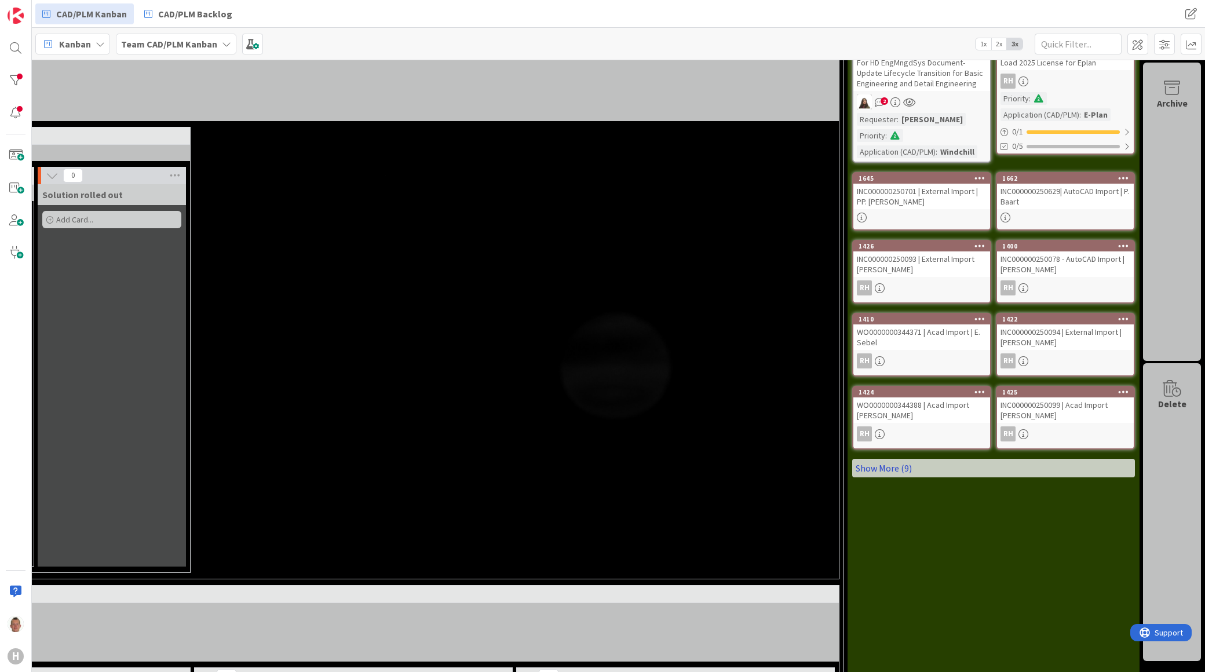
click at [929, 460] on link "Show More (9)" at bounding box center [993, 468] width 283 height 19
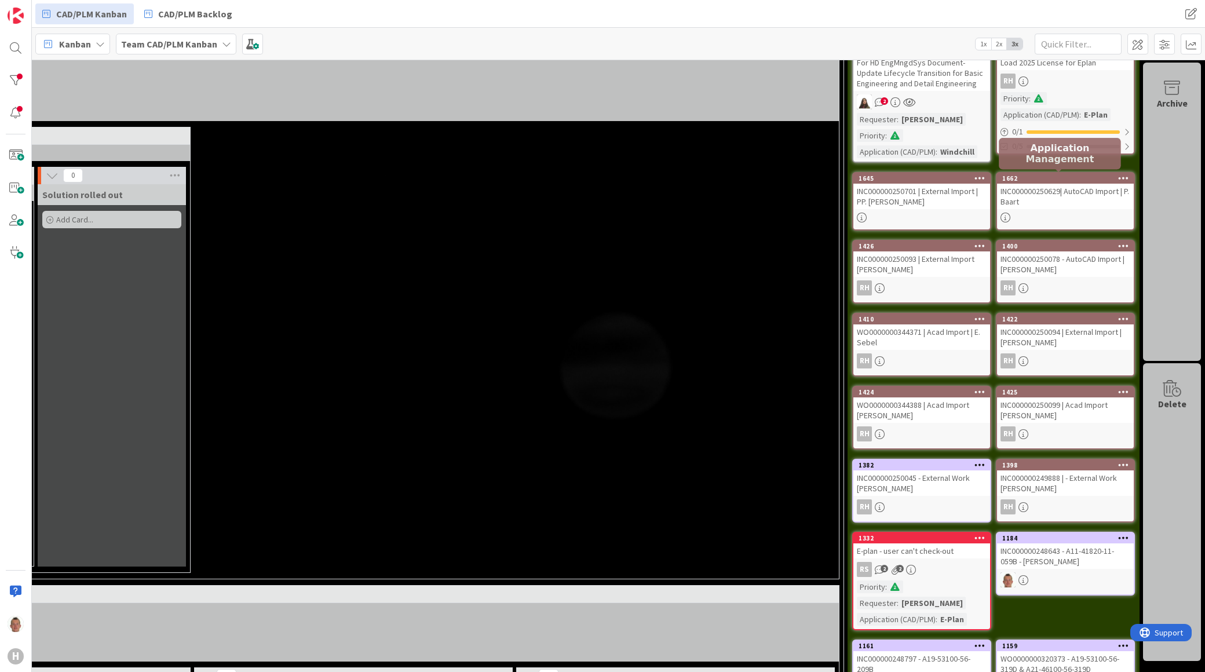
click at [1011, 178] on div "1662" at bounding box center [1067, 178] width 131 height 8
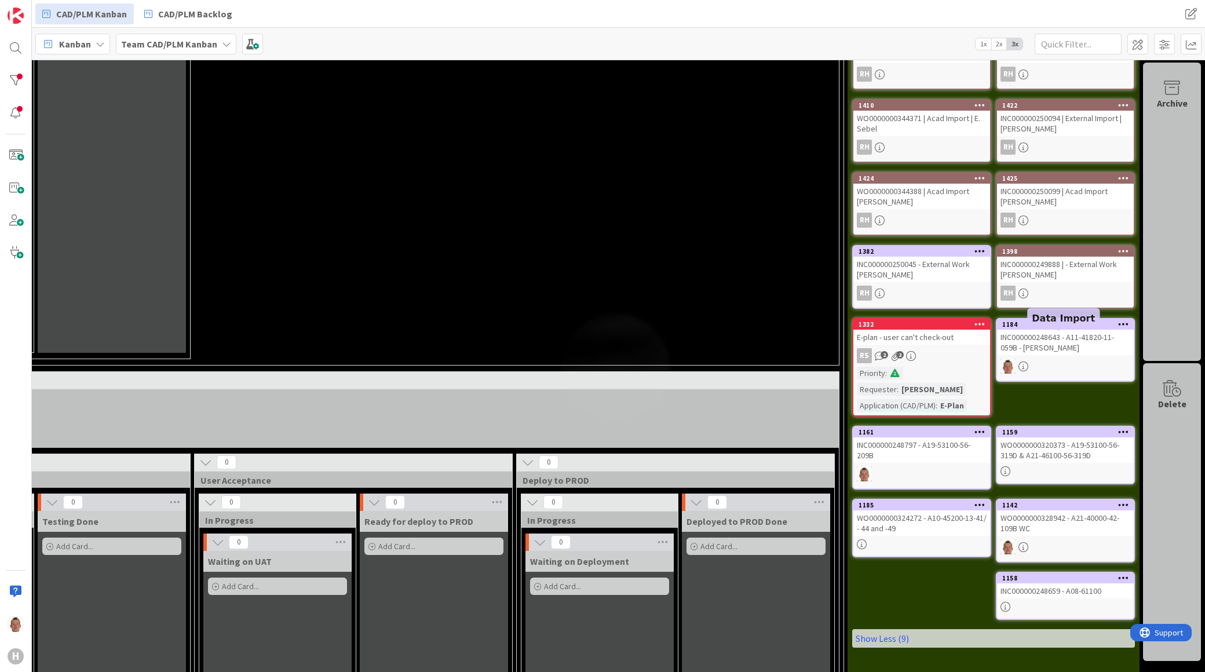
scroll to position [257, 1453]
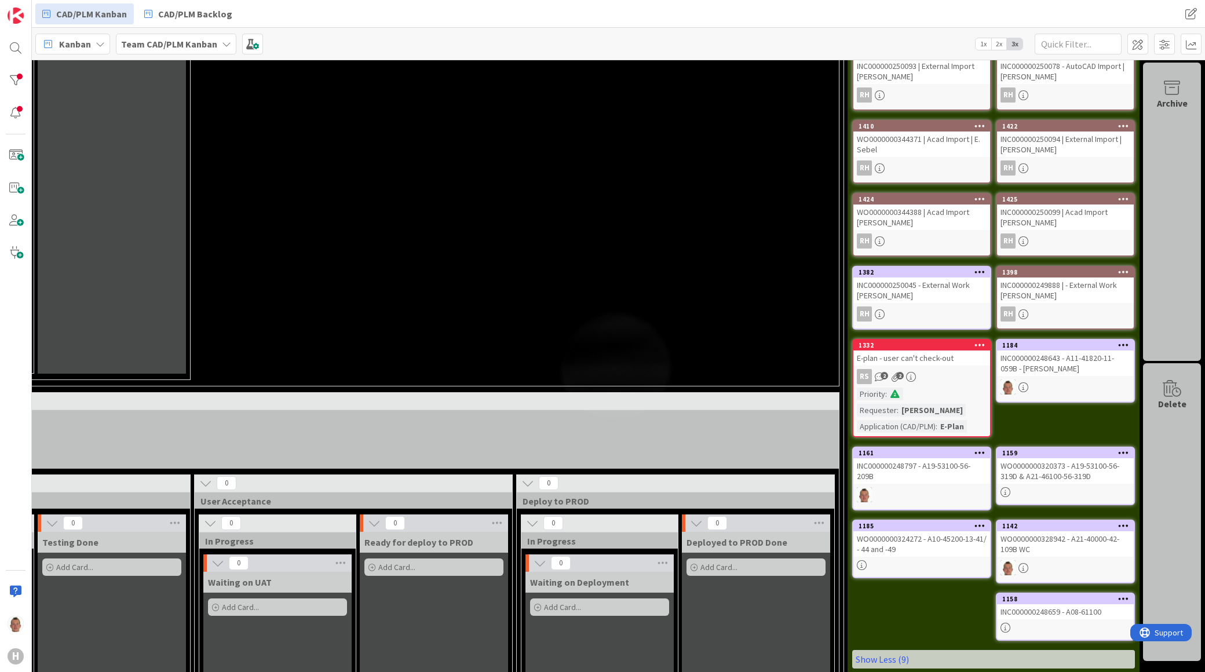
click at [1056, 350] on div "INC000000248643 - A11-41820-11-059B - [PERSON_NAME]" at bounding box center [1065, 362] width 137 height 25
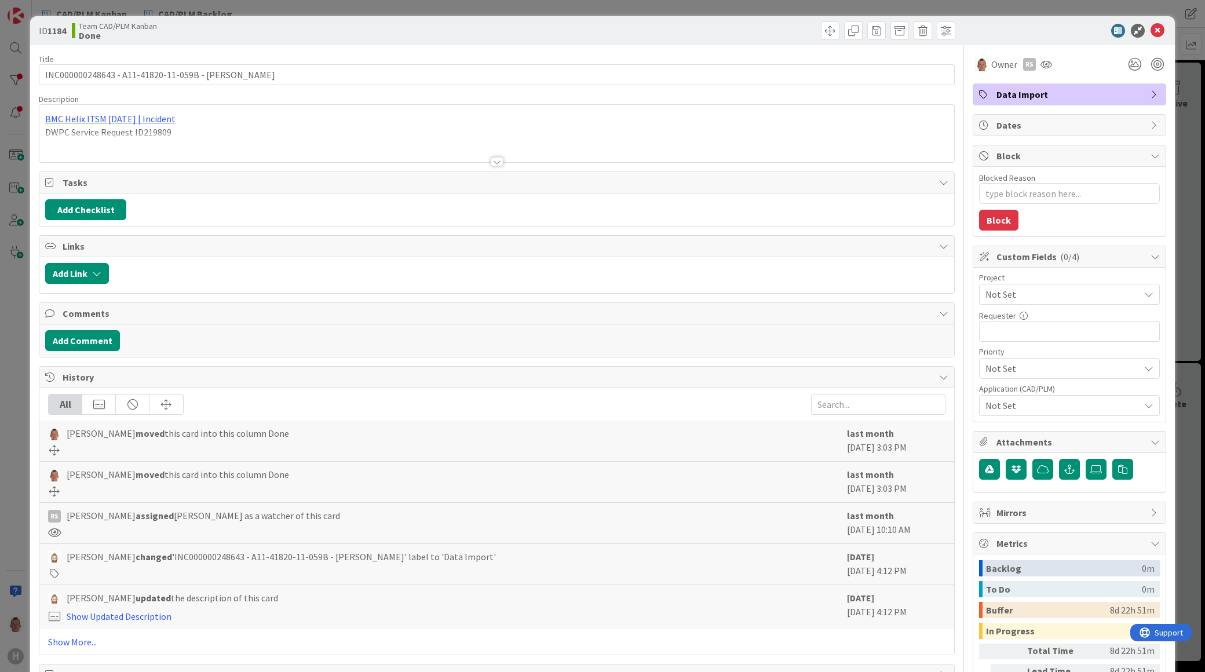
click at [1016, 287] on span "Not Set" at bounding box center [1059, 294] width 148 height 16
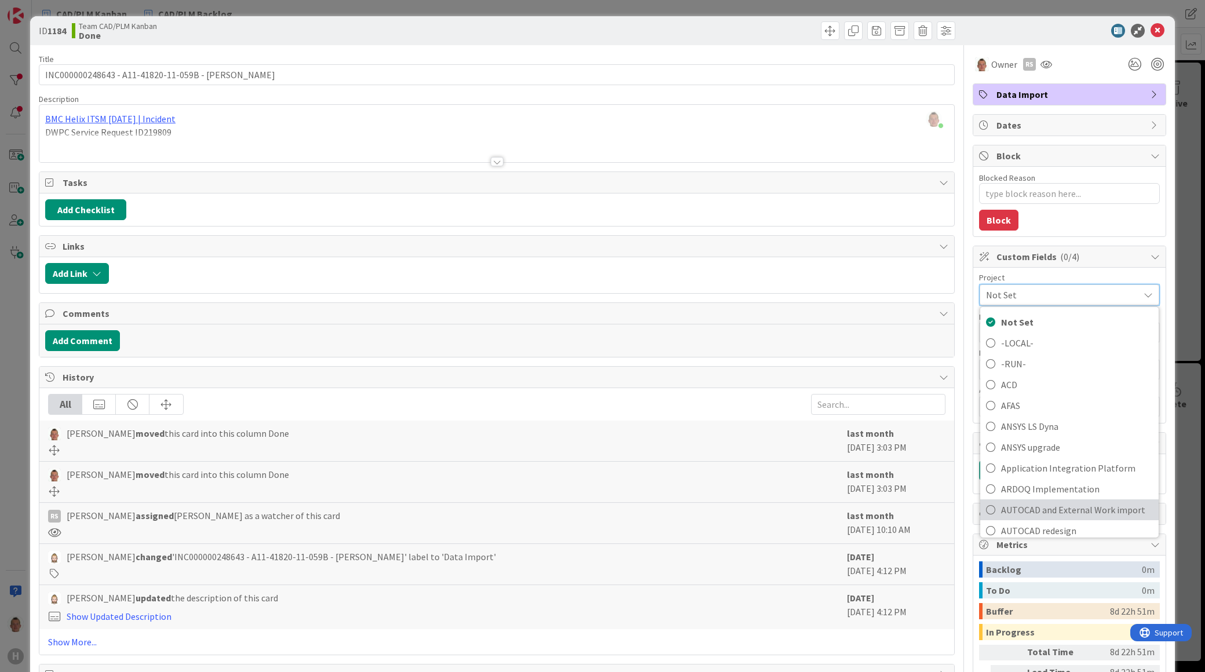
click at [1069, 508] on span "AUTOCAD and External Work import" at bounding box center [1077, 509] width 152 height 17
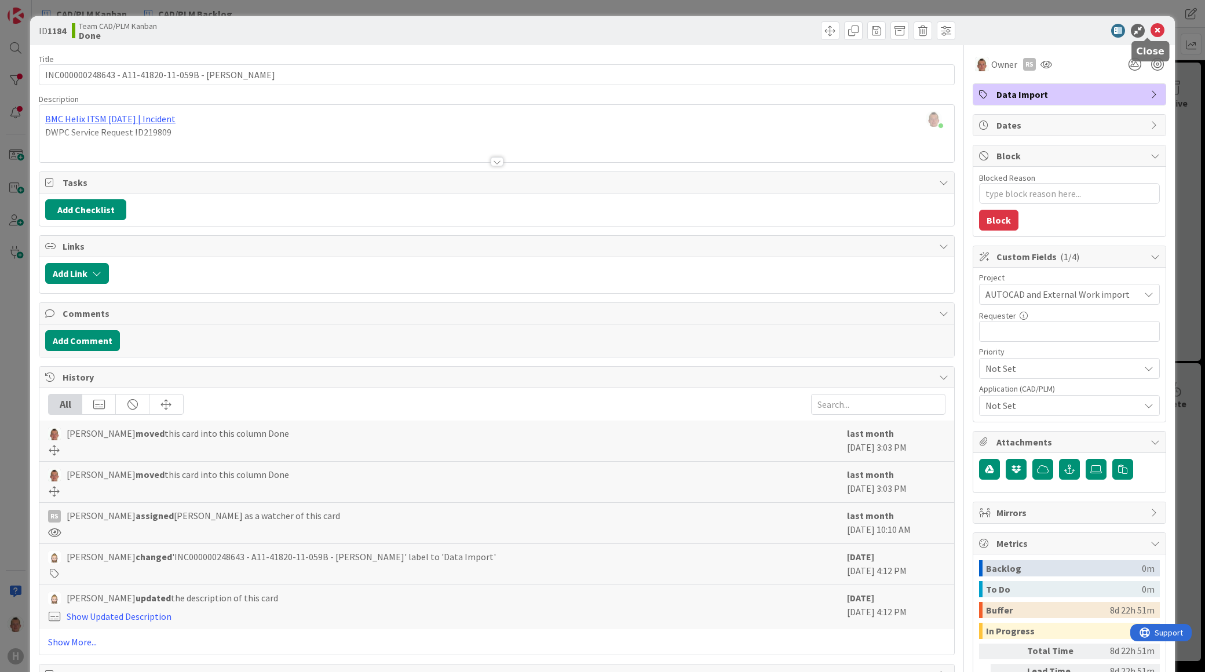
click at [1150, 32] on icon at bounding box center [1157, 31] width 14 height 14
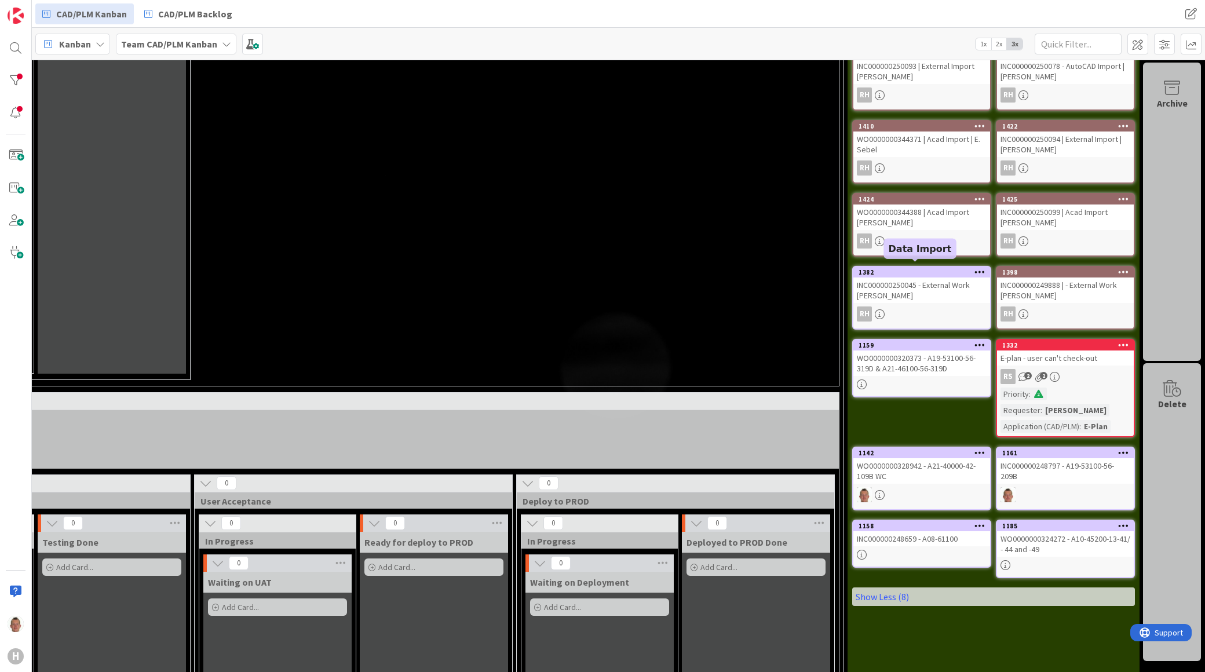
click at [938, 268] on div "1382" at bounding box center [924, 272] width 131 height 8
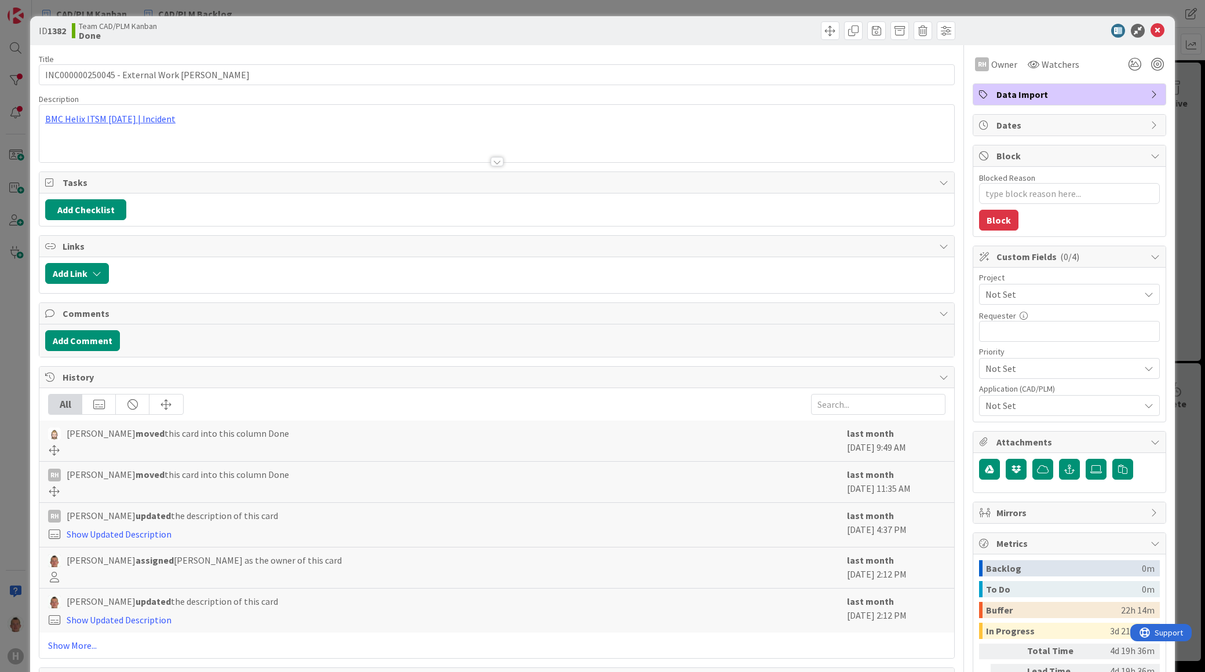
click at [1027, 287] on span "Not Set" at bounding box center [1059, 294] width 148 height 16
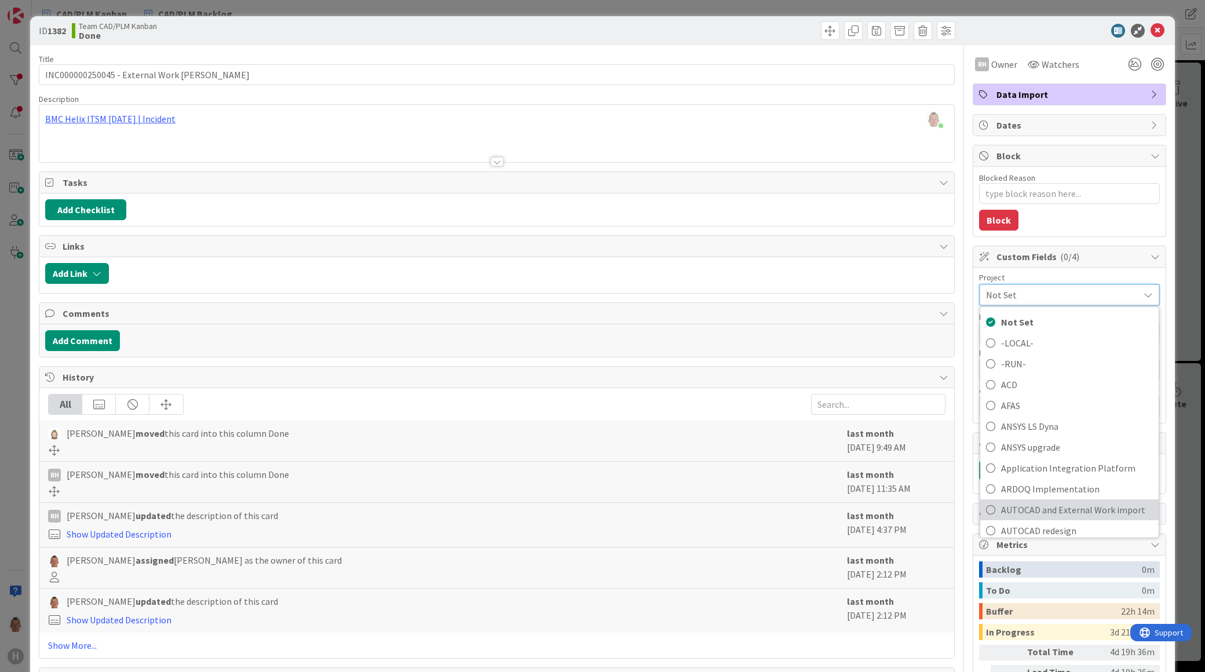
click at [1052, 502] on span "AUTOCAD and External Work import" at bounding box center [1077, 509] width 152 height 17
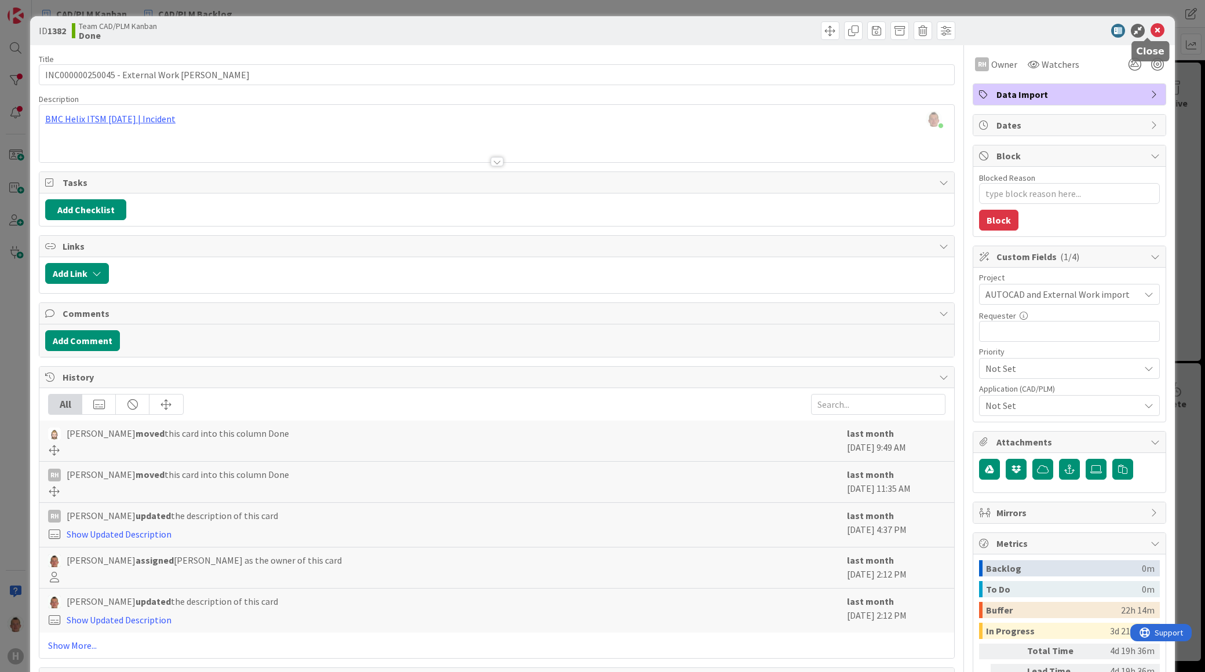
click at [1150, 30] on icon at bounding box center [1157, 31] width 14 height 14
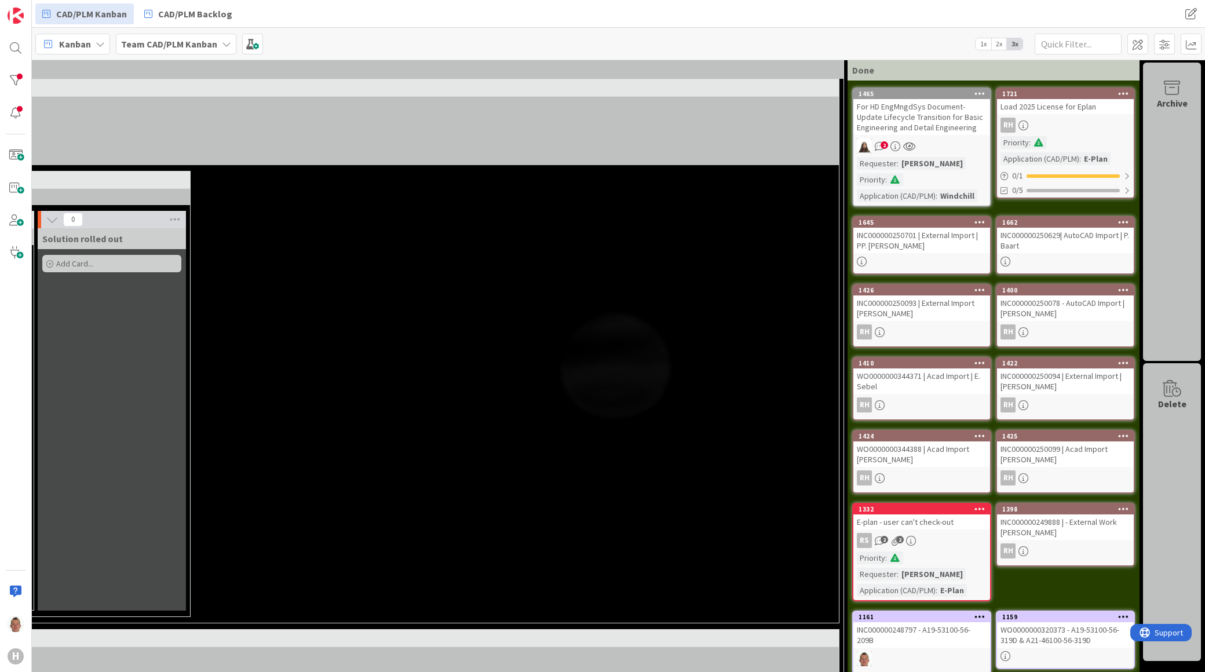
scroll to position [0, 1453]
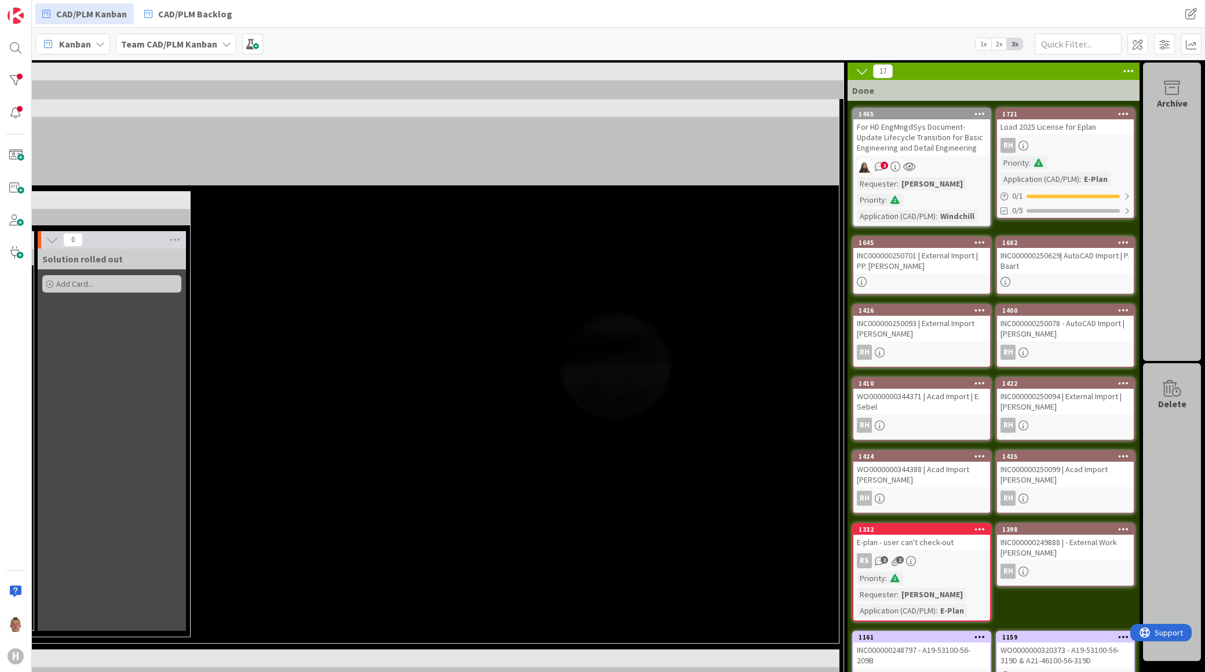
click at [944, 251] on div "INC000000250701 | External Import | PP. [PERSON_NAME]" at bounding box center [921, 260] width 137 height 25
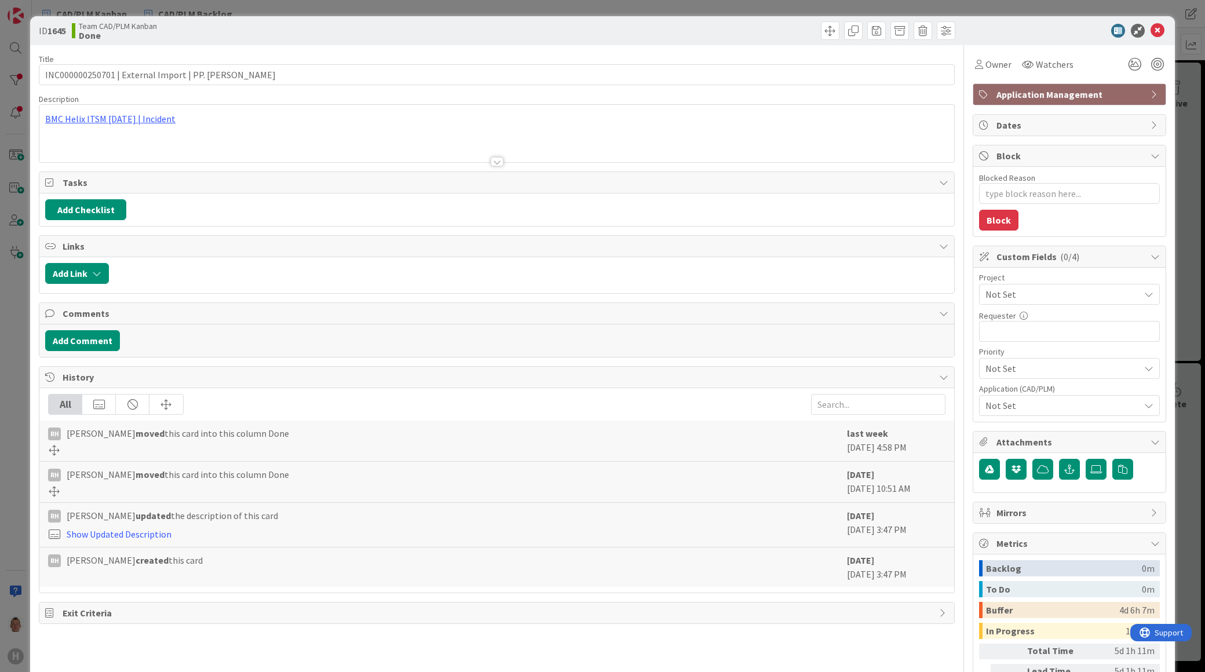
click at [1054, 285] on div "Not Set" at bounding box center [1069, 294] width 181 height 21
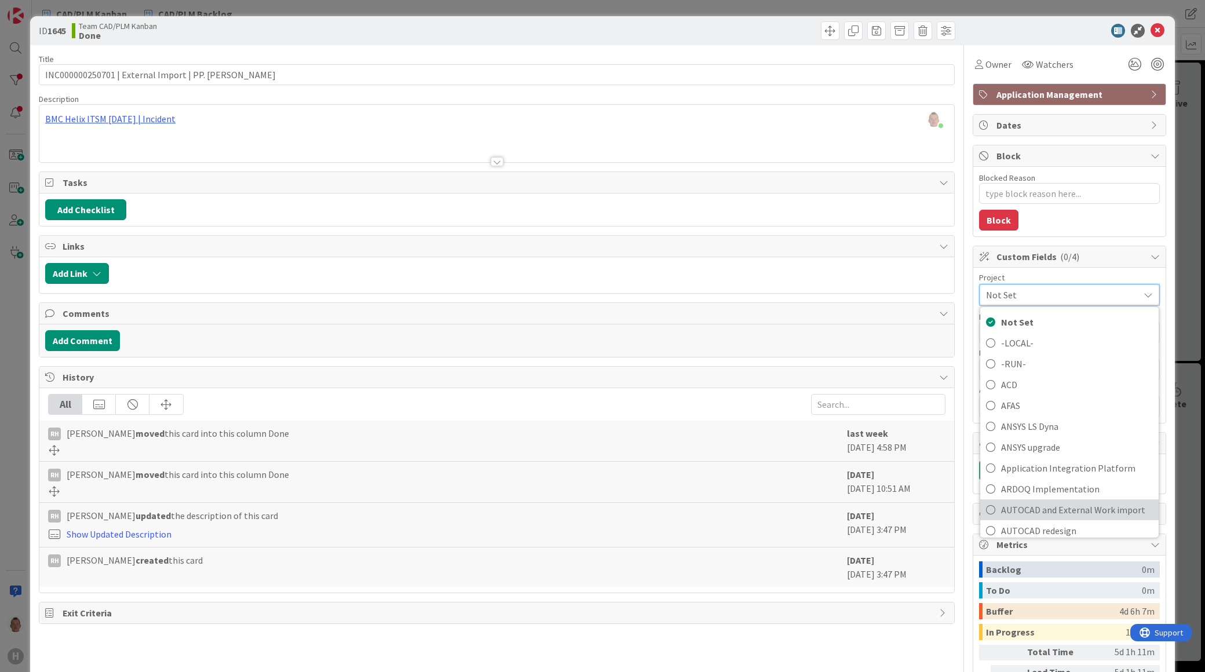
click at [1055, 504] on span "AUTOCAD and External Work import" at bounding box center [1077, 509] width 152 height 17
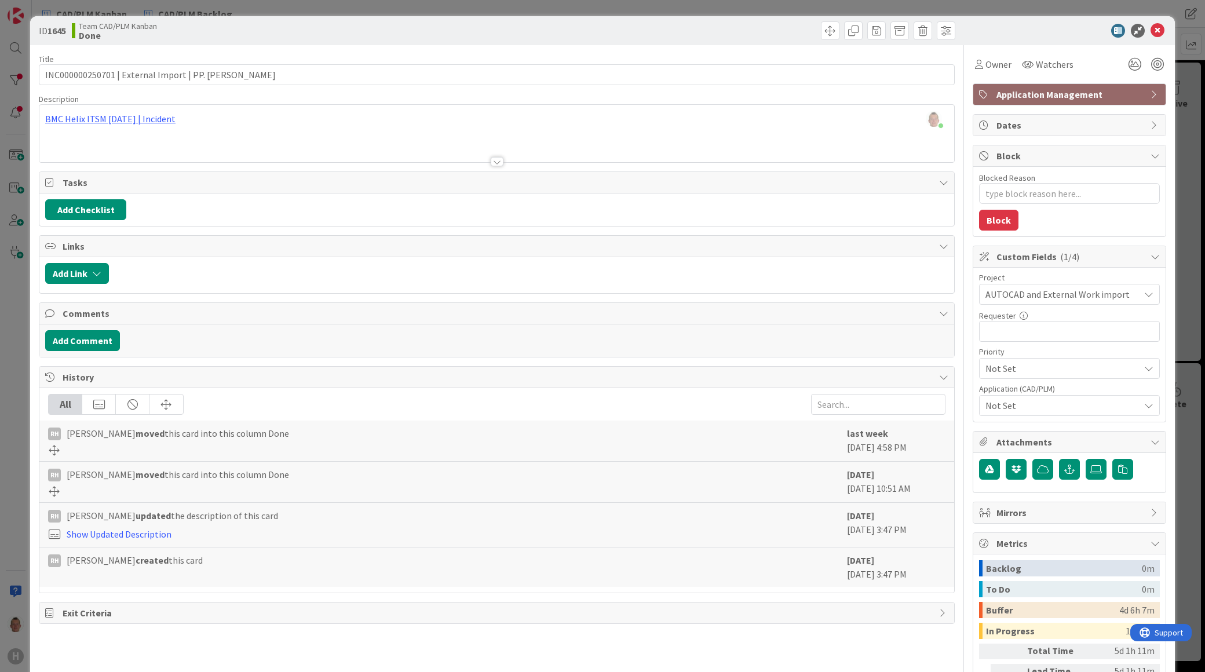
click at [1183, 265] on div "ID 1645 Team CAD/PLM Kanban Done Title 46 / 128 INC000000250701 | External Impo…" at bounding box center [602, 336] width 1205 height 672
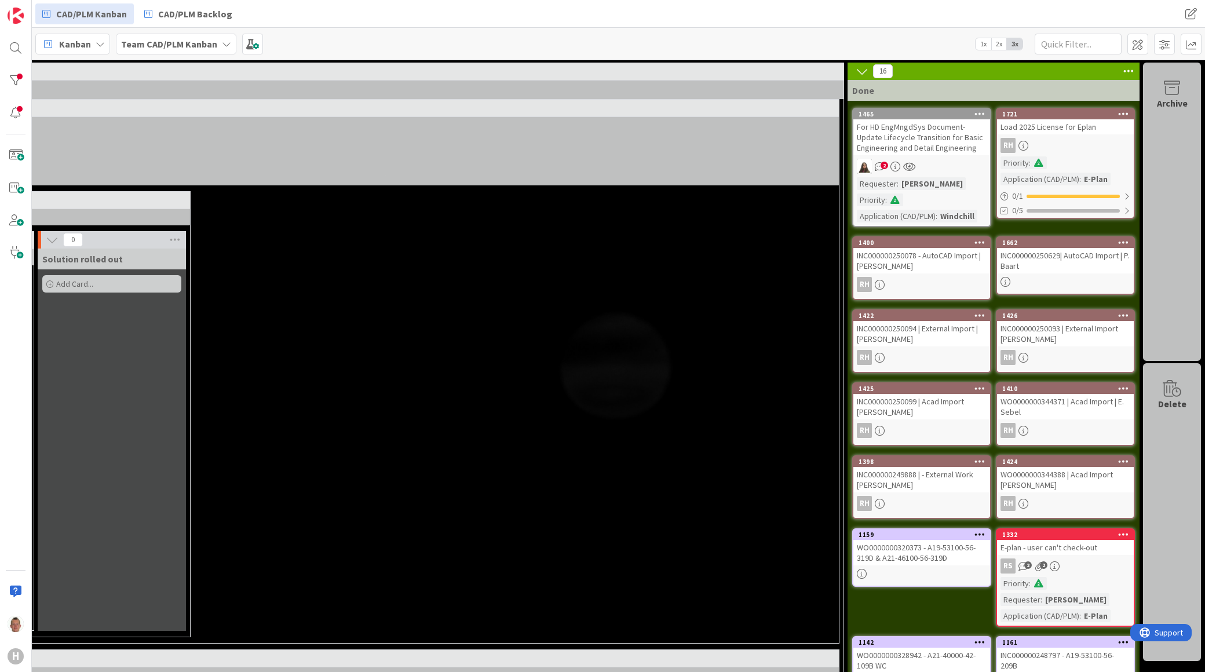
click at [1045, 248] on div "INC000000250629| AutoCAD Import | P. Baart" at bounding box center [1065, 260] width 137 height 25
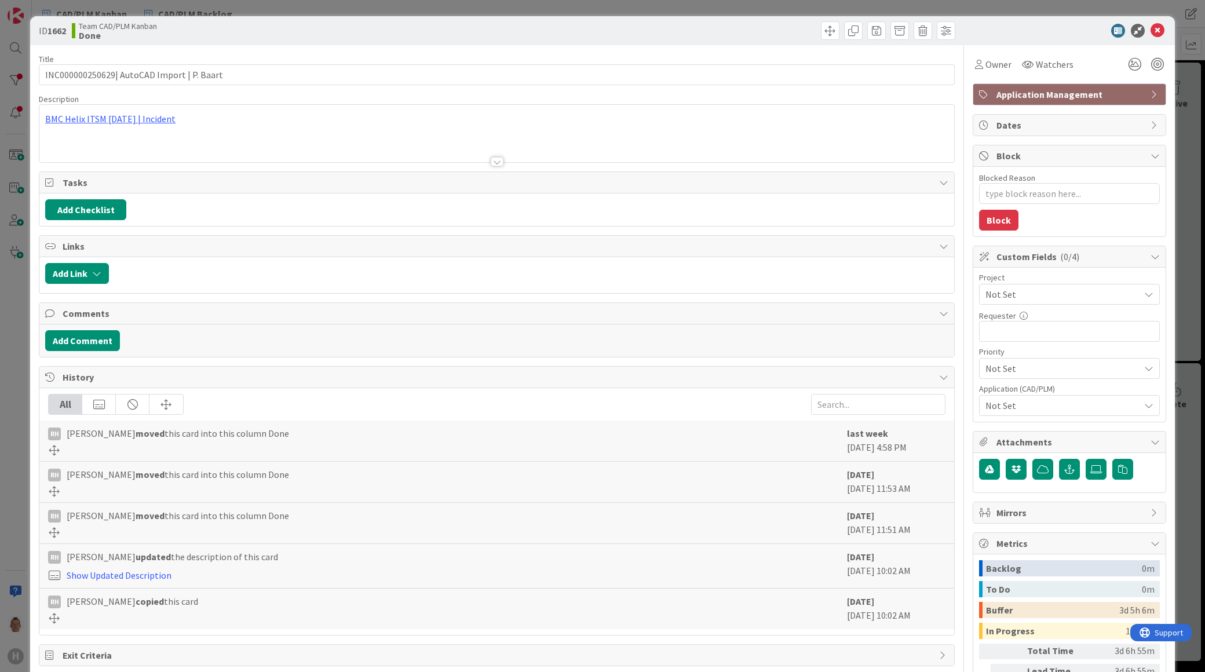
click at [1041, 296] on span "Not Set" at bounding box center [1059, 294] width 148 height 16
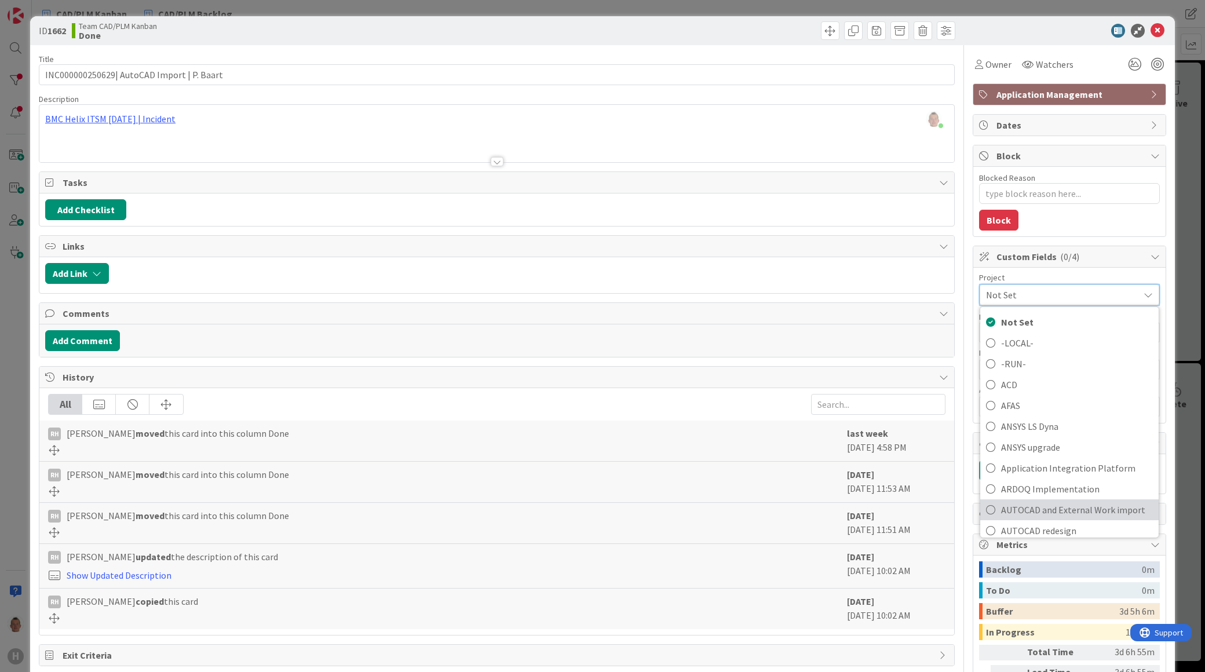
click at [1082, 506] on span "AUTOCAD and External Work import" at bounding box center [1077, 509] width 152 height 17
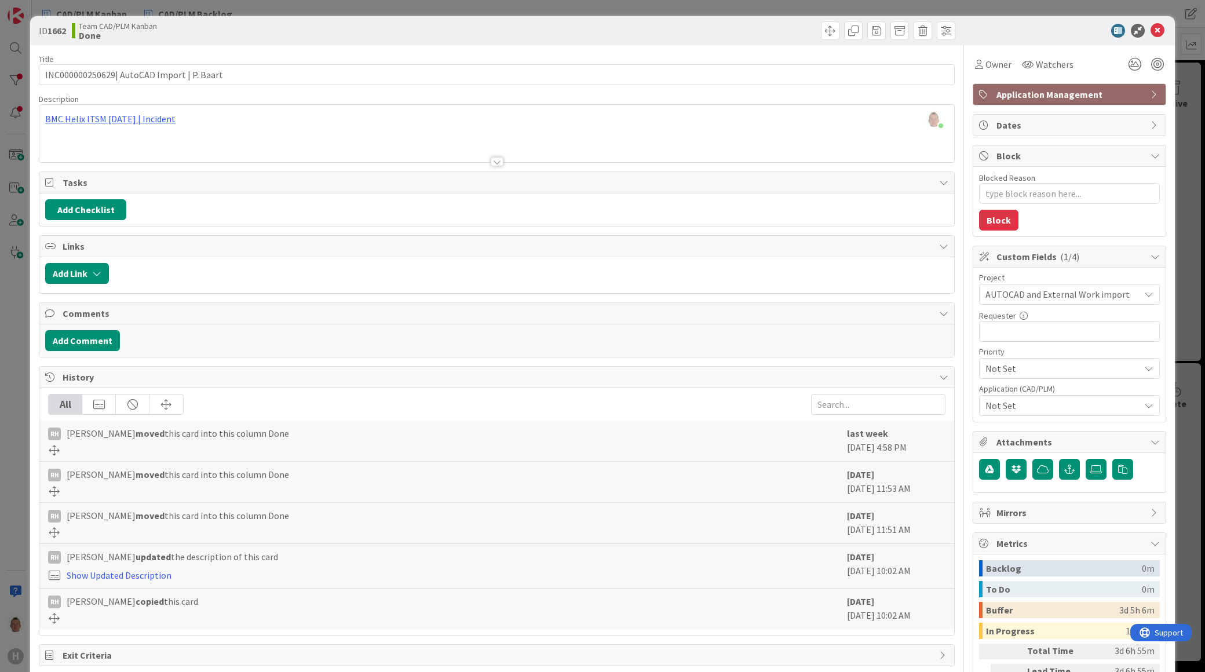
click at [1168, 336] on div "ID 1662 Team CAD/PLM Kanban Done Title 42 / 128 INC000000250629| AutoCAD Import…" at bounding box center [602, 336] width 1205 height 672
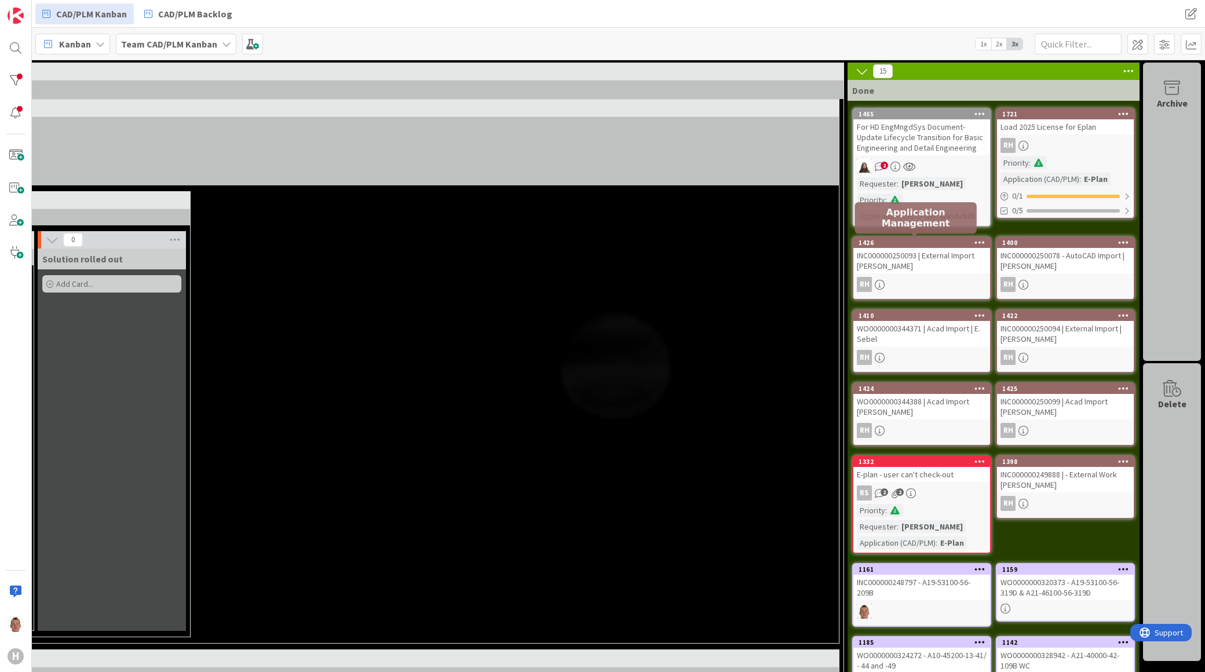
click at [940, 239] on div "1426" at bounding box center [924, 243] width 131 height 8
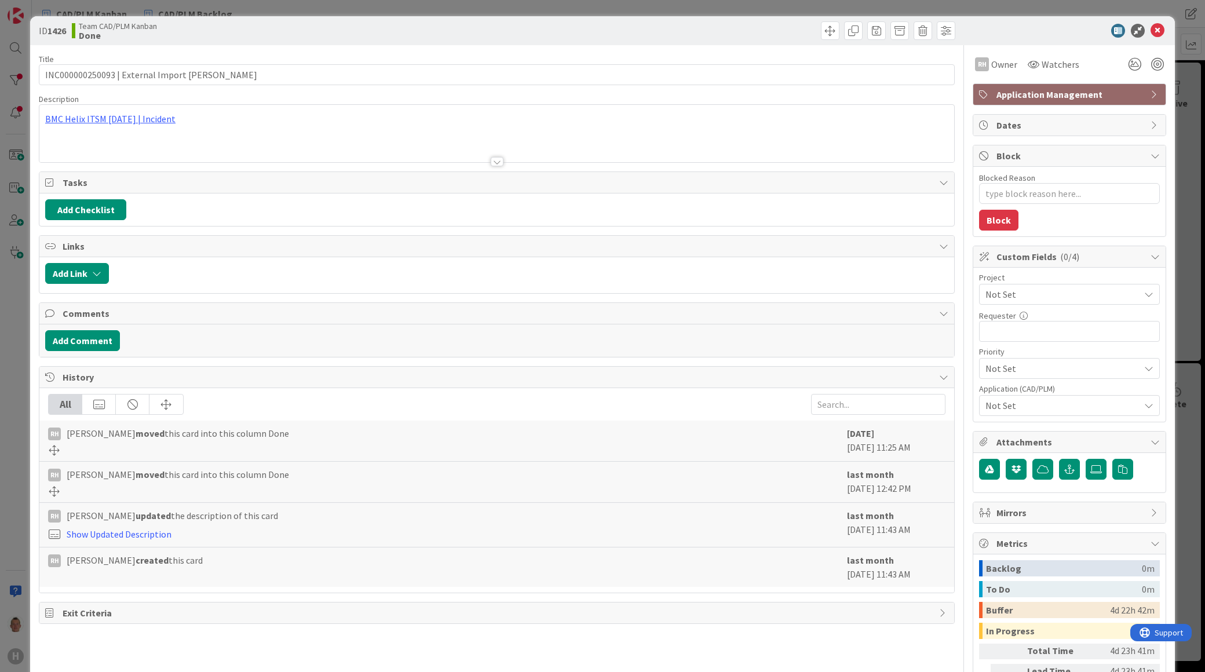
click at [1011, 291] on span "Not Set" at bounding box center [1059, 294] width 148 height 16
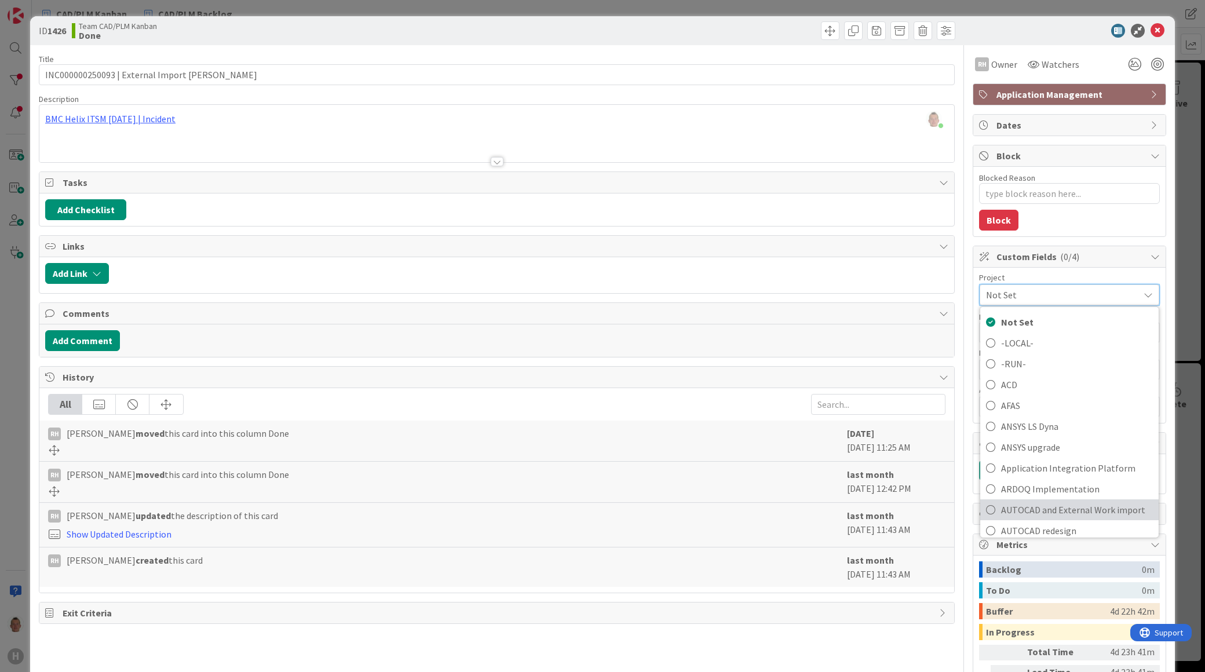
click at [1050, 507] on span "AUTOCAD and External Work import" at bounding box center [1077, 509] width 152 height 17
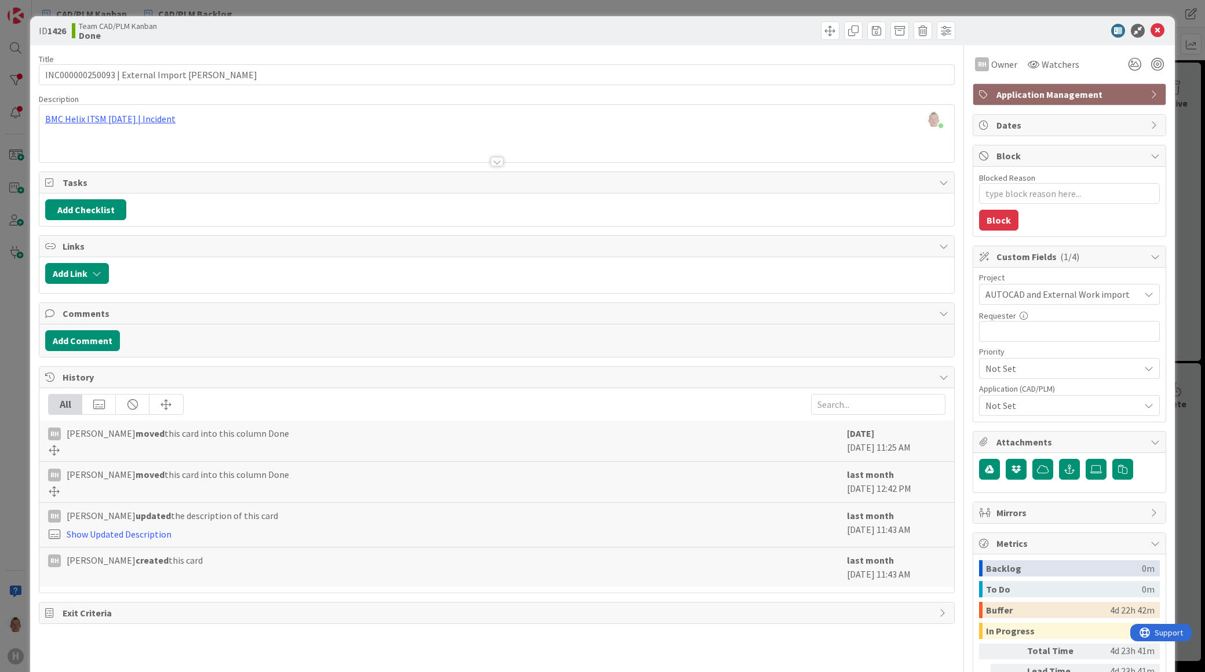
click at [1171, 311] on div "ID 1426 Team CAD/PLM Kanban Done Title 42 / 128 INC000000250093 | External Impo…" at bounding box center [602, 336] width 1205 height 672
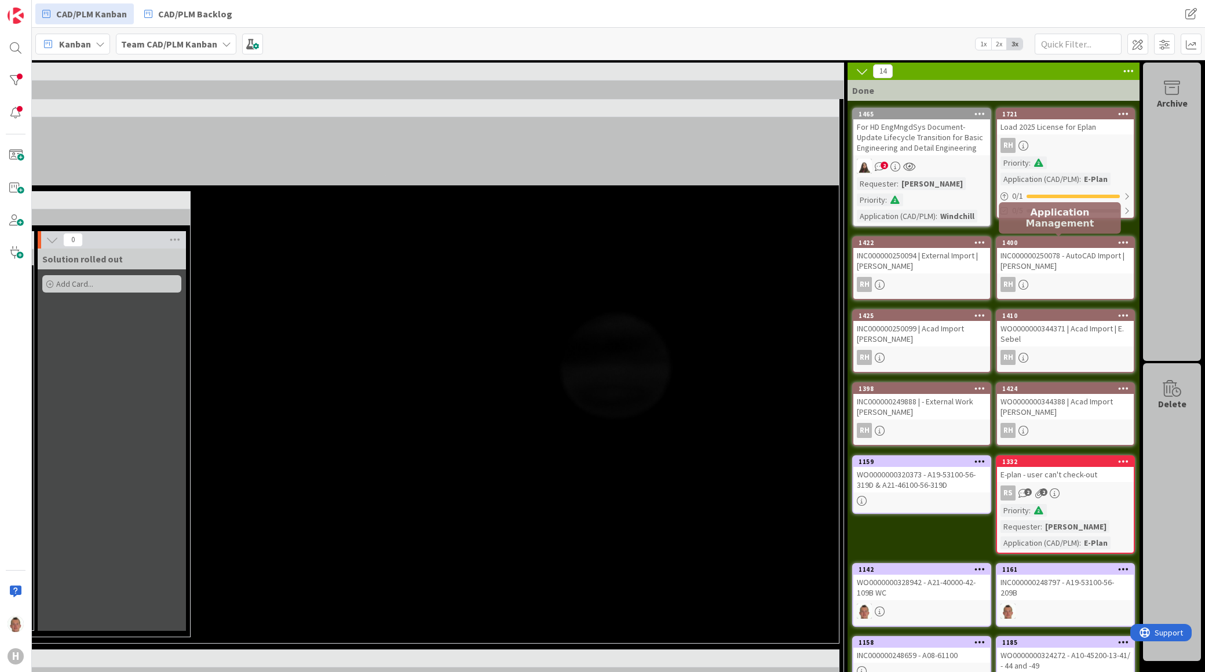
click at [1042, 242] on div "1400" at bounding box center [1067, 243] width 131 height 8
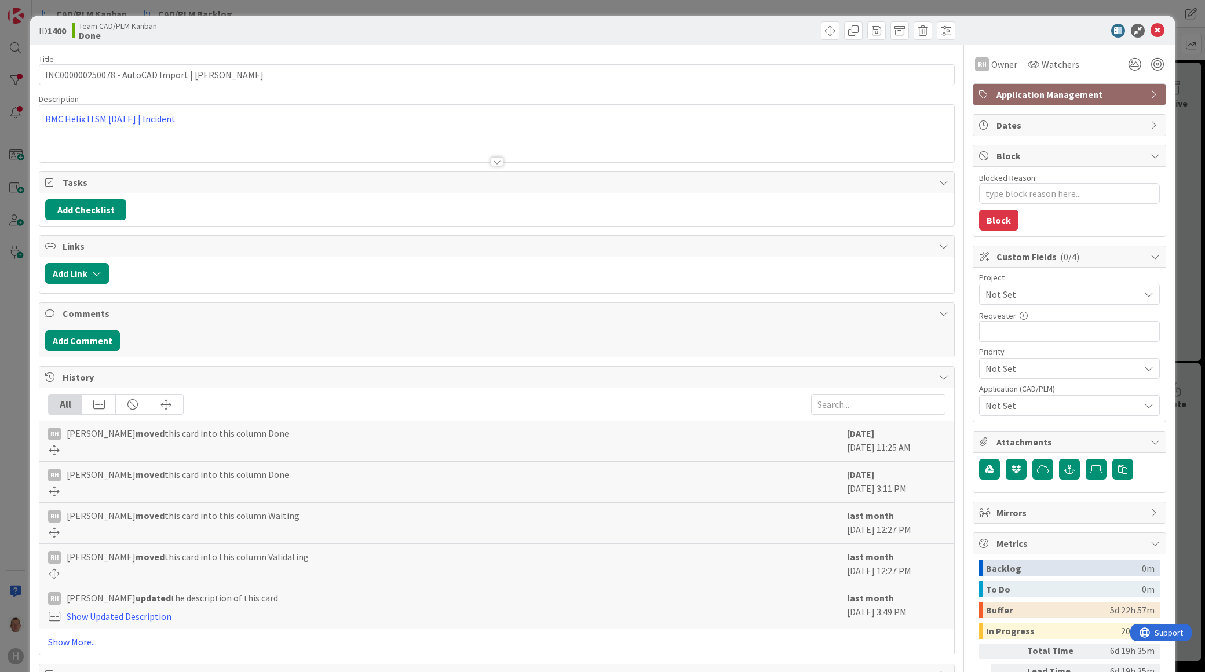
click at [1025, 286] on div "Not Set" at bounding box center [1069, 294] width 181 height 21
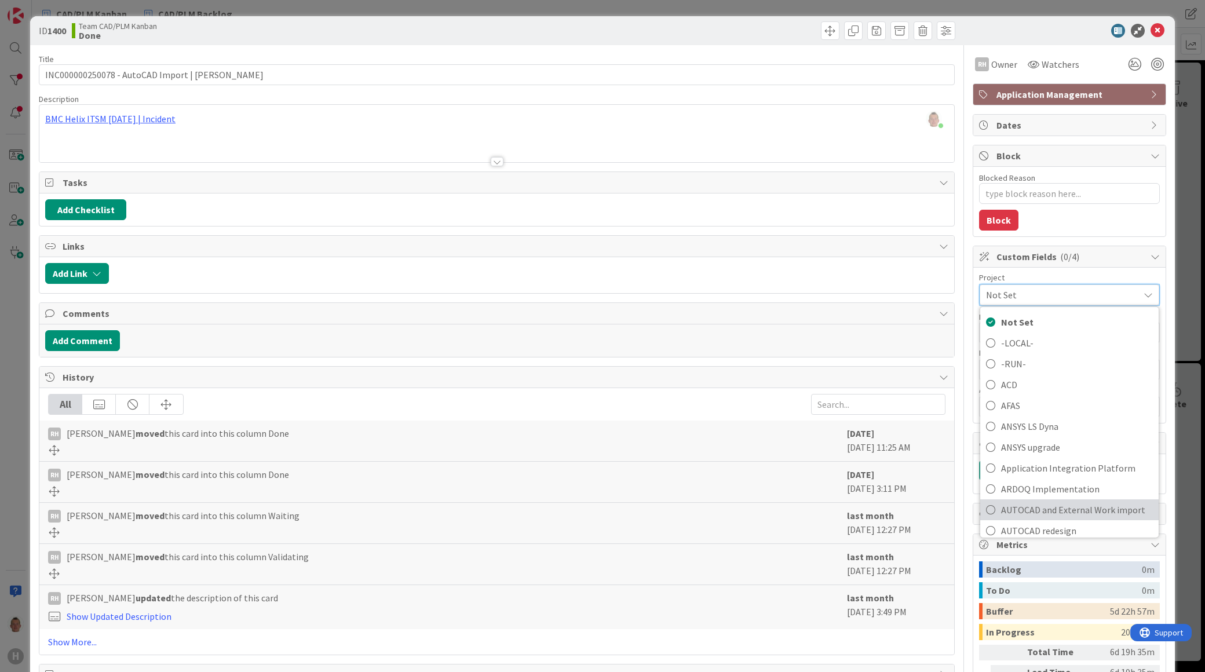
click at [1047, 516] on span "AUTOCAD and External Work import" at bounding box center [1077, 509] width 152 height 17
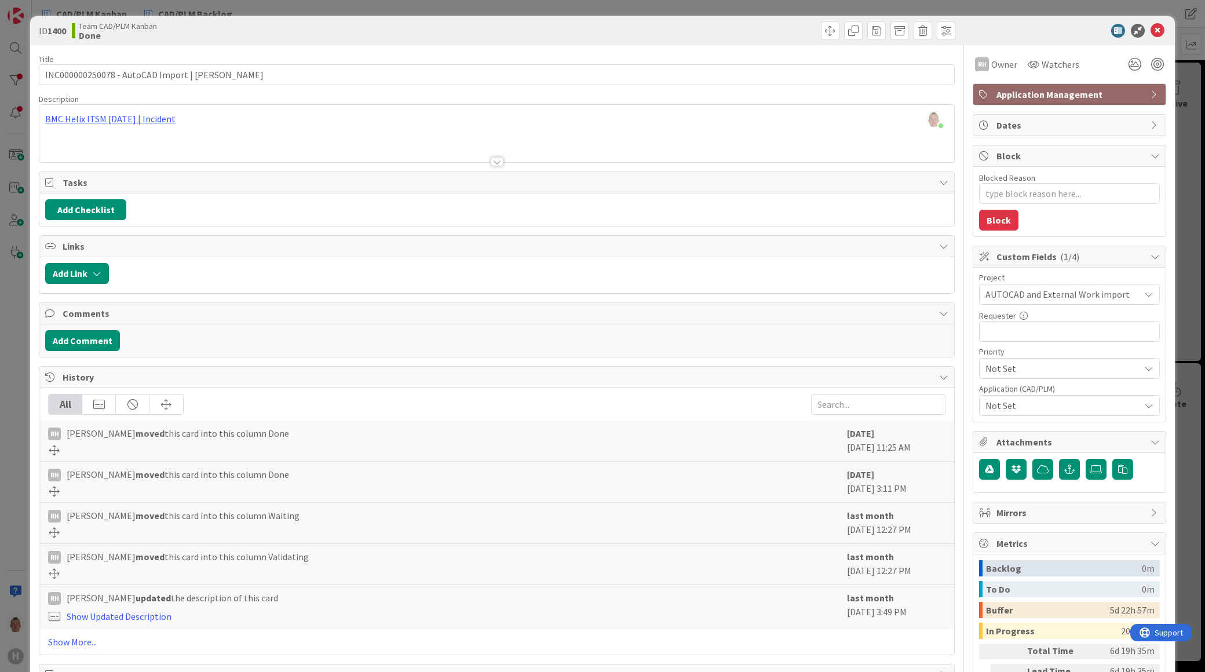
click at [1182, 327] on div "ID 1400 Team CAD/PLM Kanban Done Title 47 / 128 INC000000250078 - AutoCAD Impor…" at bounding box center [602, 336] width 1205 height 672
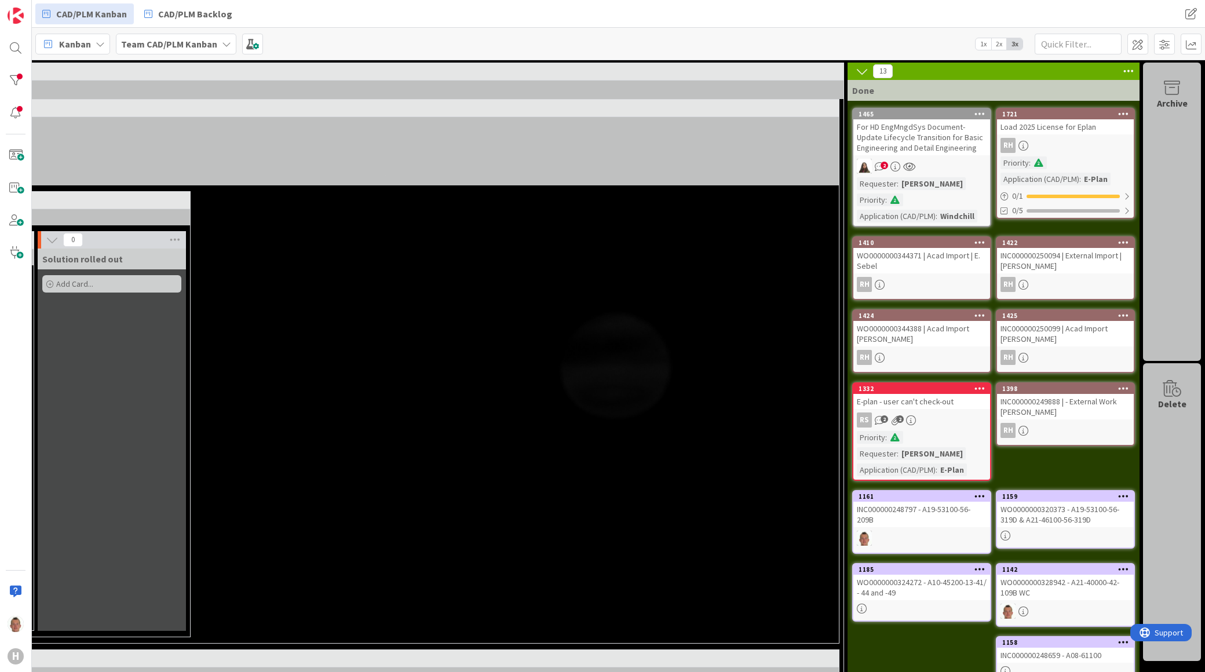
click at [911, 246] on div "1410" at bounding box center [921, 243] width 137 height 10
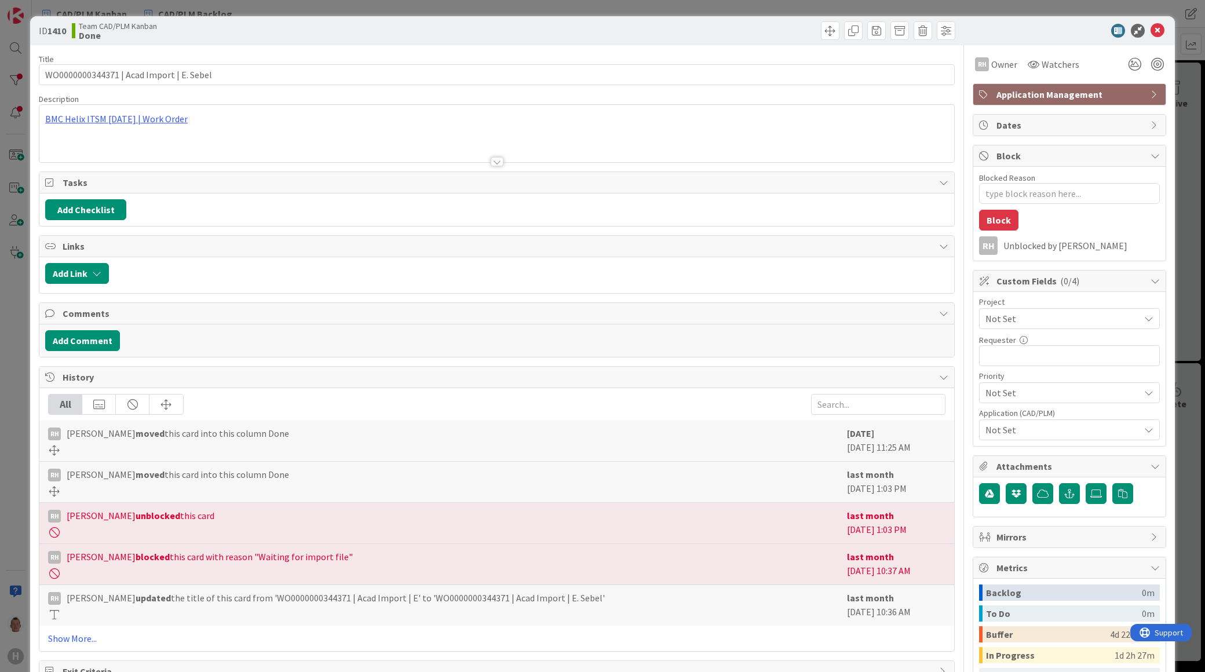
click at [1002, 310] on div "Not Set" at bounding box center [1069, 318] width 181 height 21
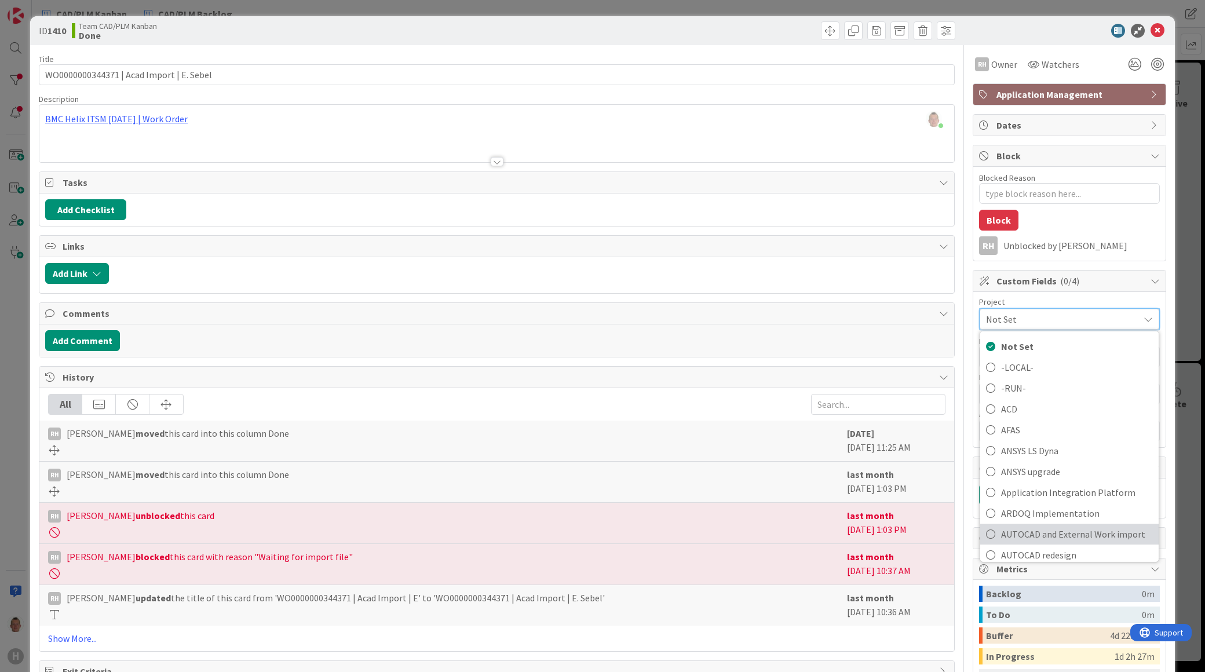
click at [1034, 542] on span "AUTOCAD and External Work import" at bounding box center [1077, 533] width 152 height 17
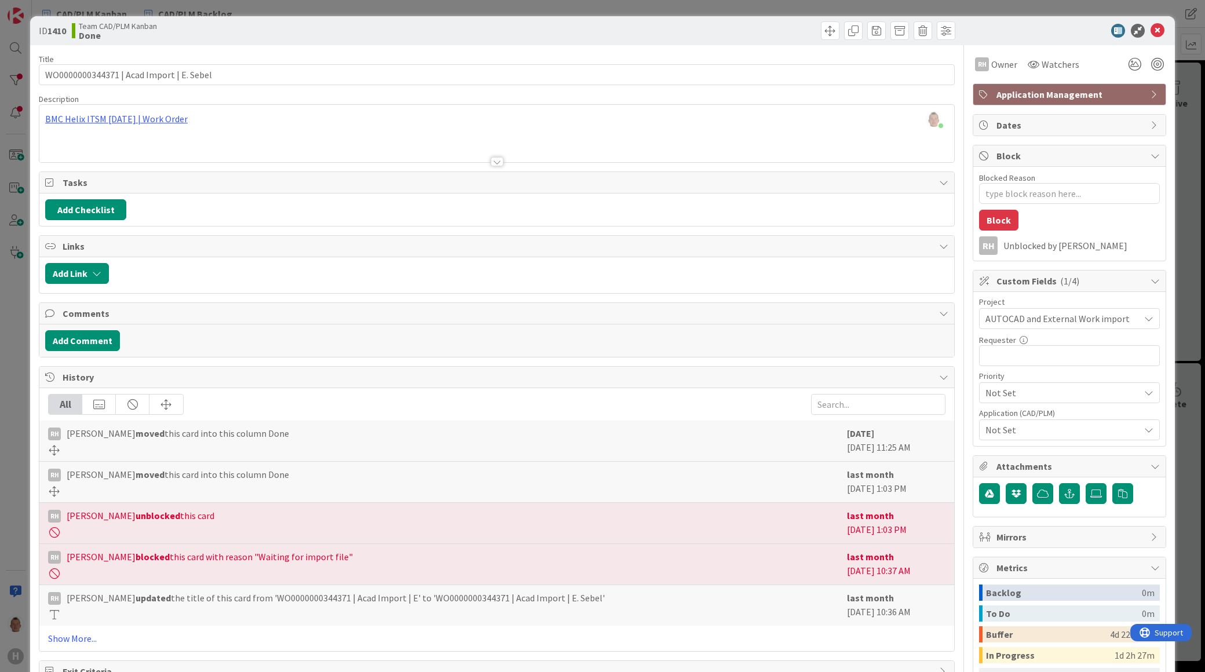
click at [1181, 317] on div "ID 1410 Team CAD/PLM Kanban Done Title 40 / 128 WO0000000344371 | Acad Import |…" at bounding box center [602, 336] width 1205 height 672
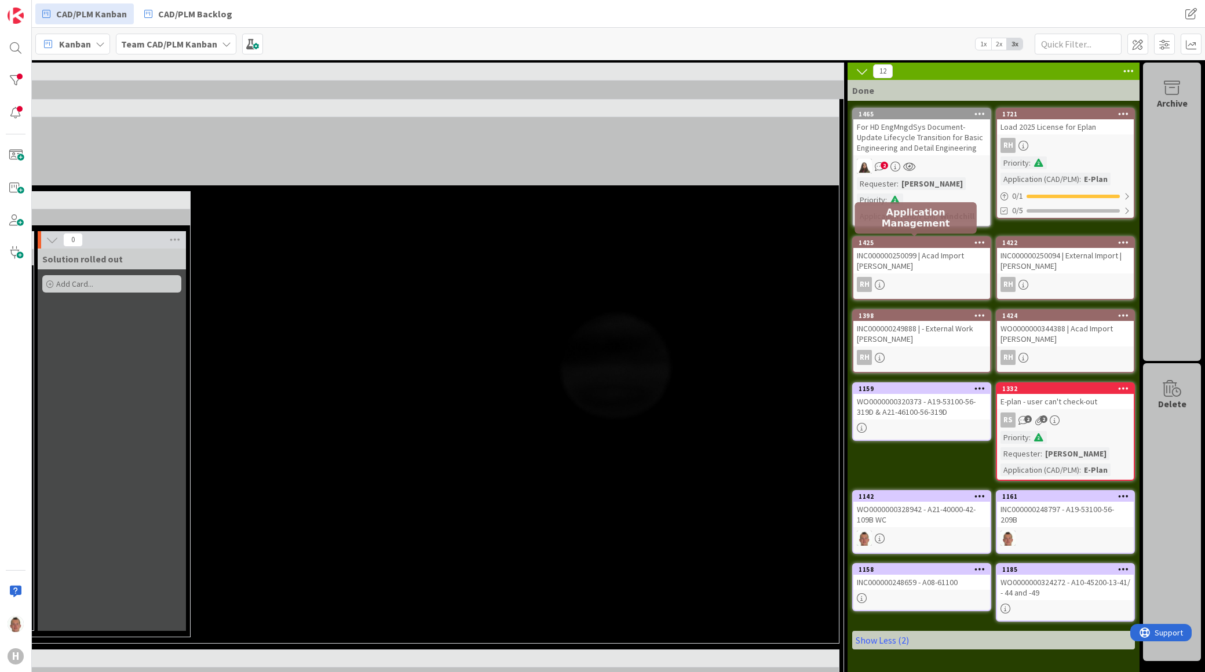
click at [948, 248] on div "INC000000250099 | Acad Import [PERSON_NAME]" at bounding box center [921, 260] width 137 height 25
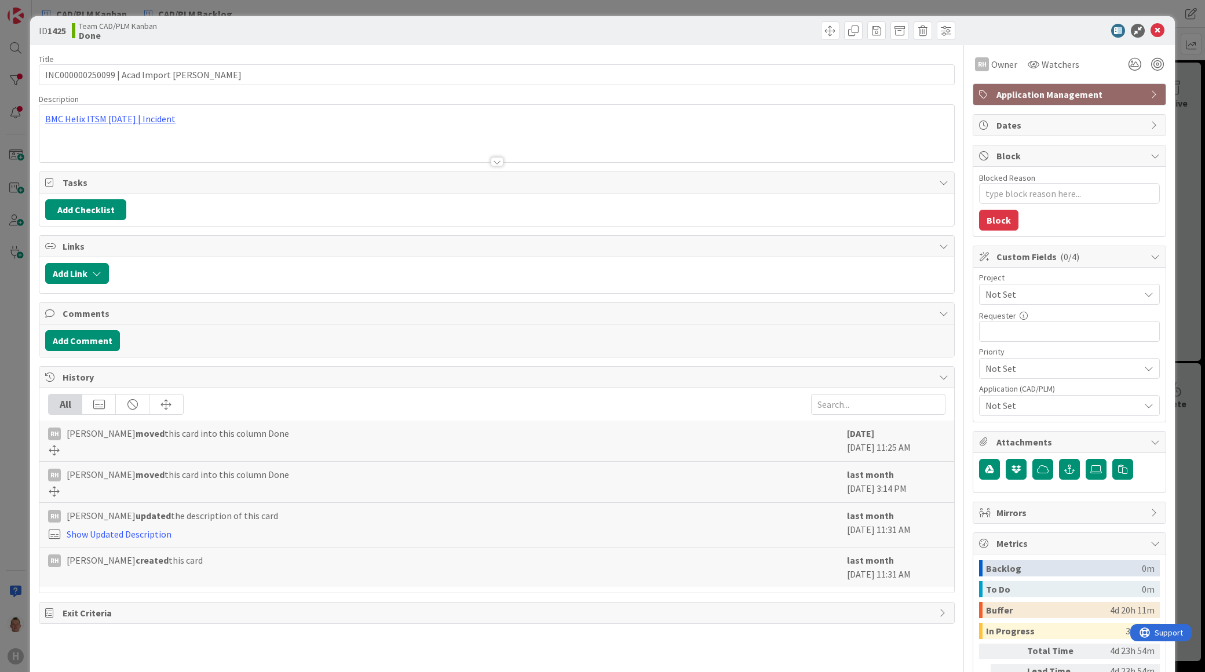
click at [1033, 286] on div "Not Set" at bounding box center [1069, 294] width 181 height 21
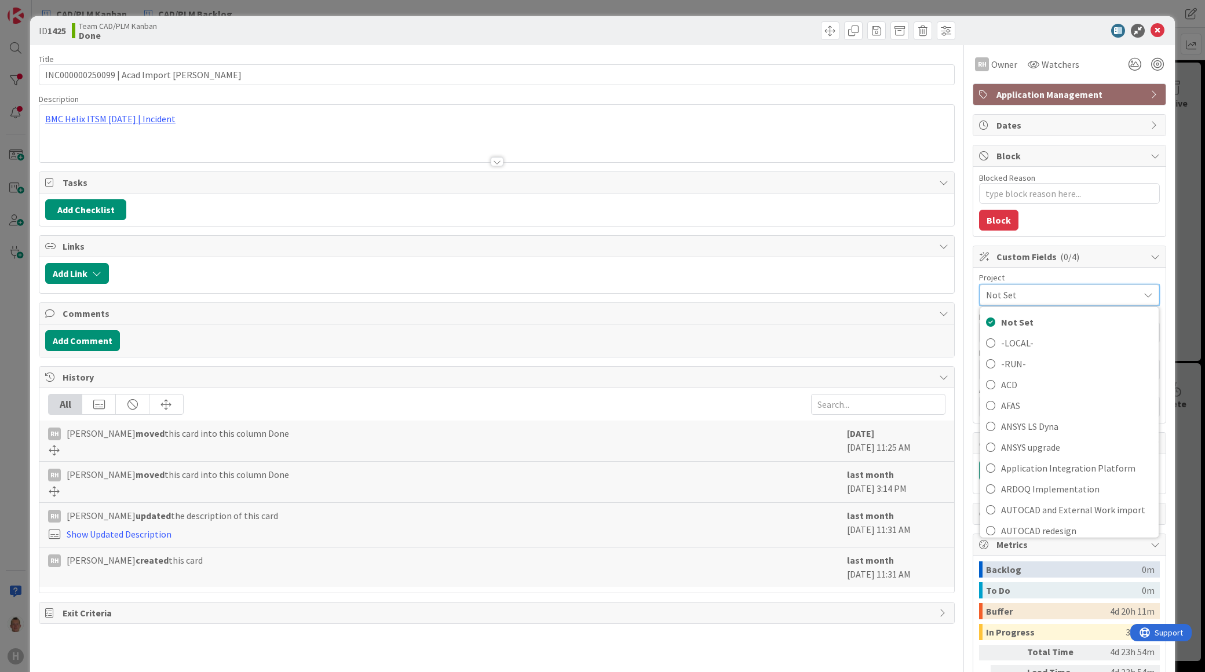
click at [1033, 293] on span "Not Set" at bounding box center [1059, 295] width 147 height 16
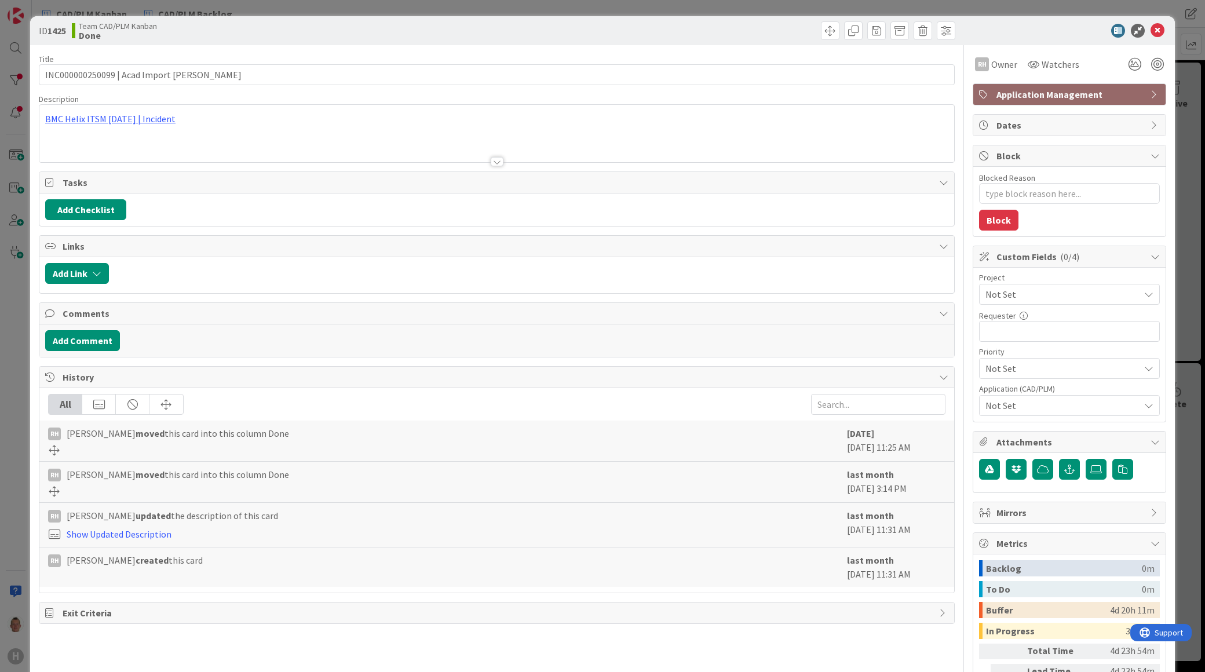
click at [1033, 293] on span "Not Set" at bounding box center [1059, 294] width 148 height 16
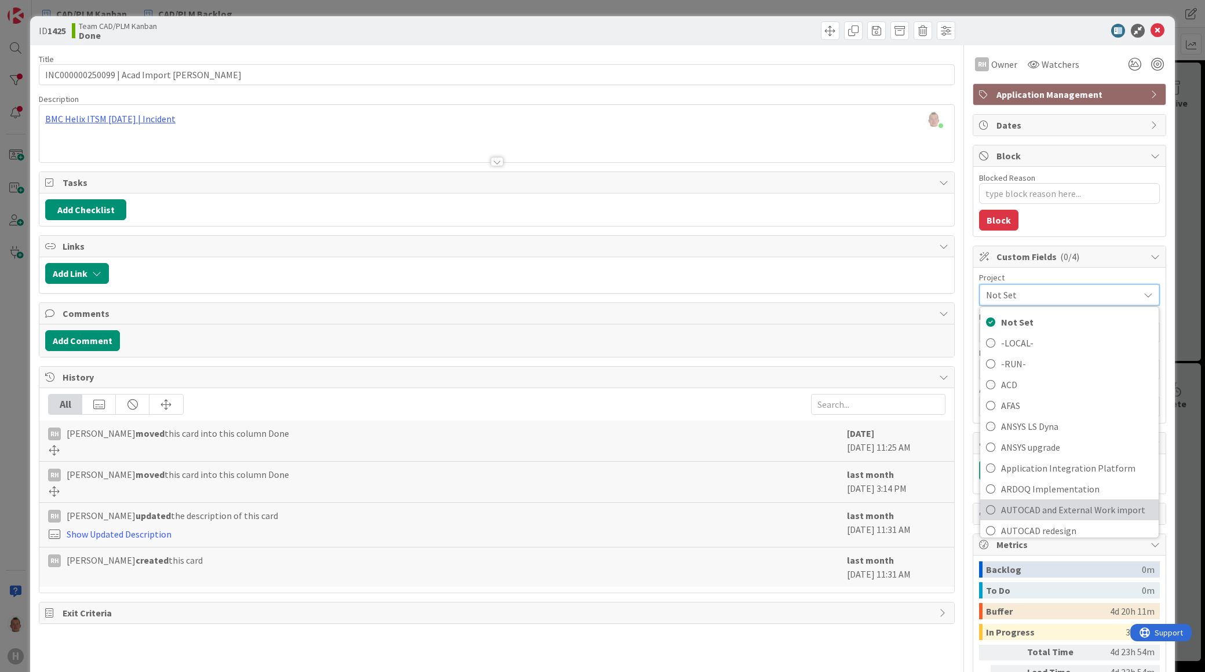
click at [1049, 506] on span "AUTOCAD and External Work import" at bounding box center [1077, 509] width 152 height 17
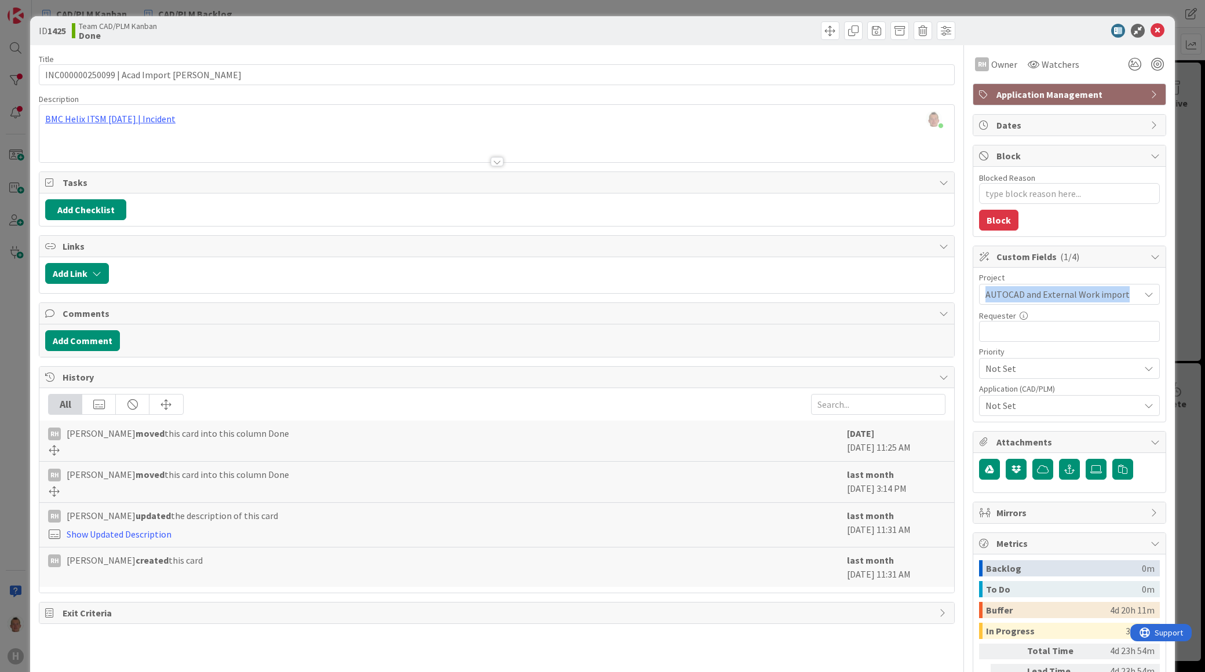
click at [1183, 295] on div "ID 1425 Team CAD/PLM Kanban Done Title 38 / 128 INC000000250099 | Acad Import […" at bounding box center [602, 336] width 1205 height 672
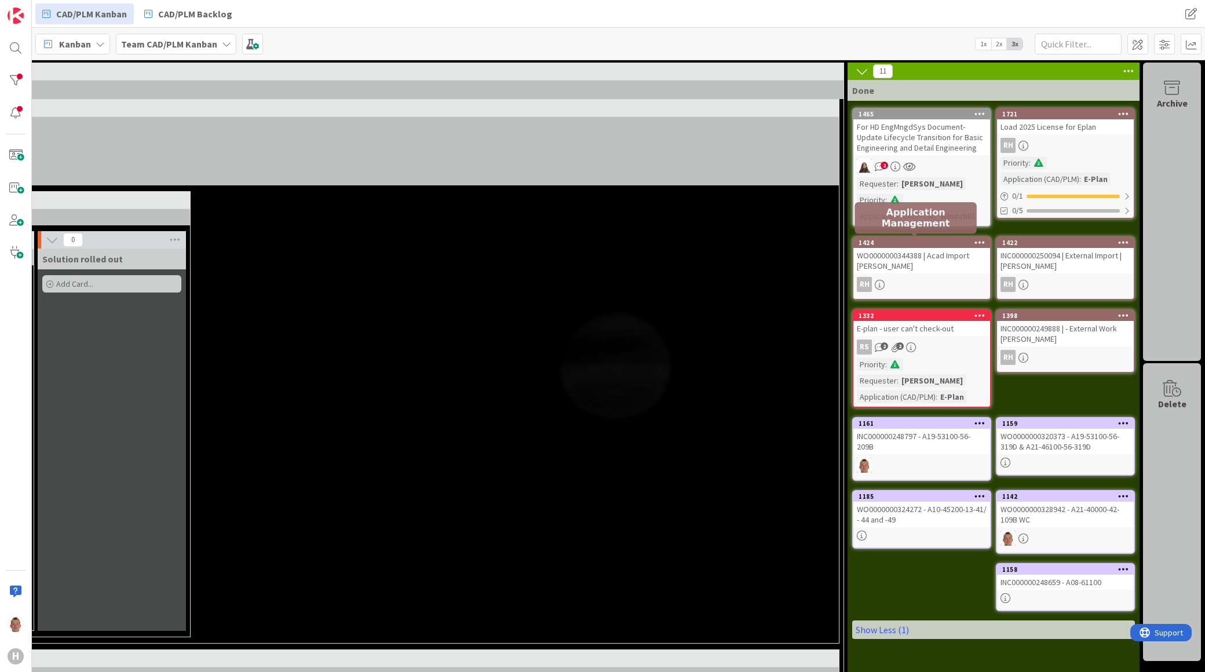
click at [919, 244] on div "1424" at bounding box center [924, 243] width 131 height 8
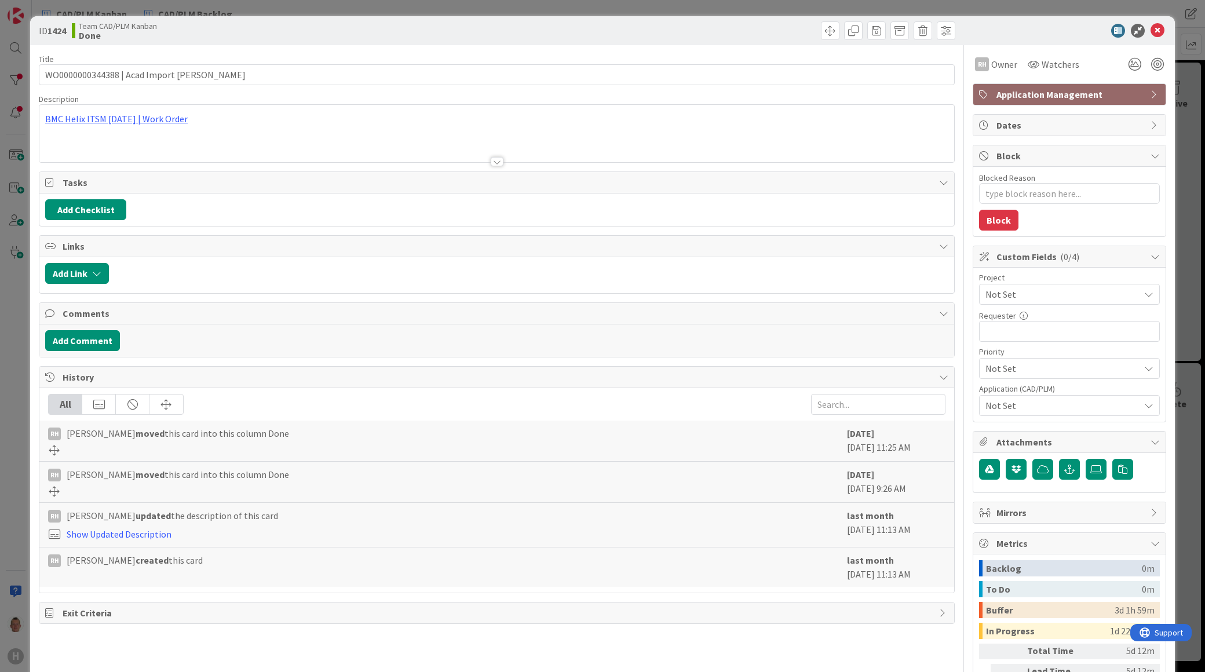
click at [1038, 294] on span "Not Set" at bounding box center [1059, 294] width 148 height 16
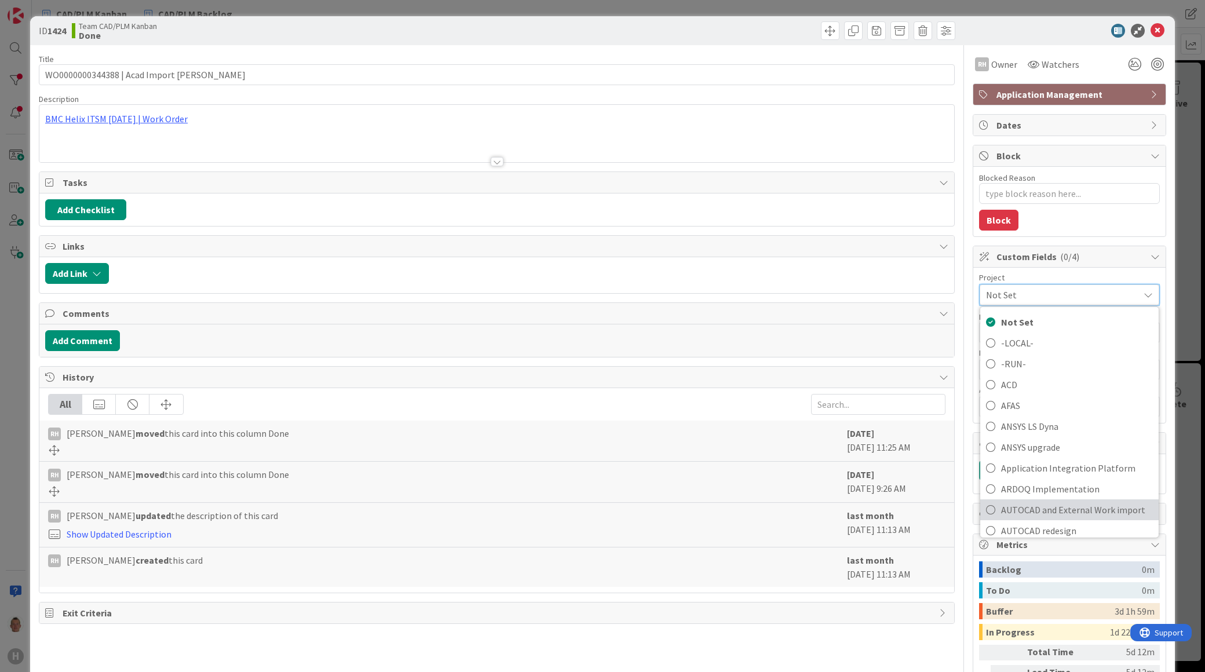
click at [1053, 513] on span "AUTOCAD and External Work import" at bounding box center [1077, 509] width 152 height 17
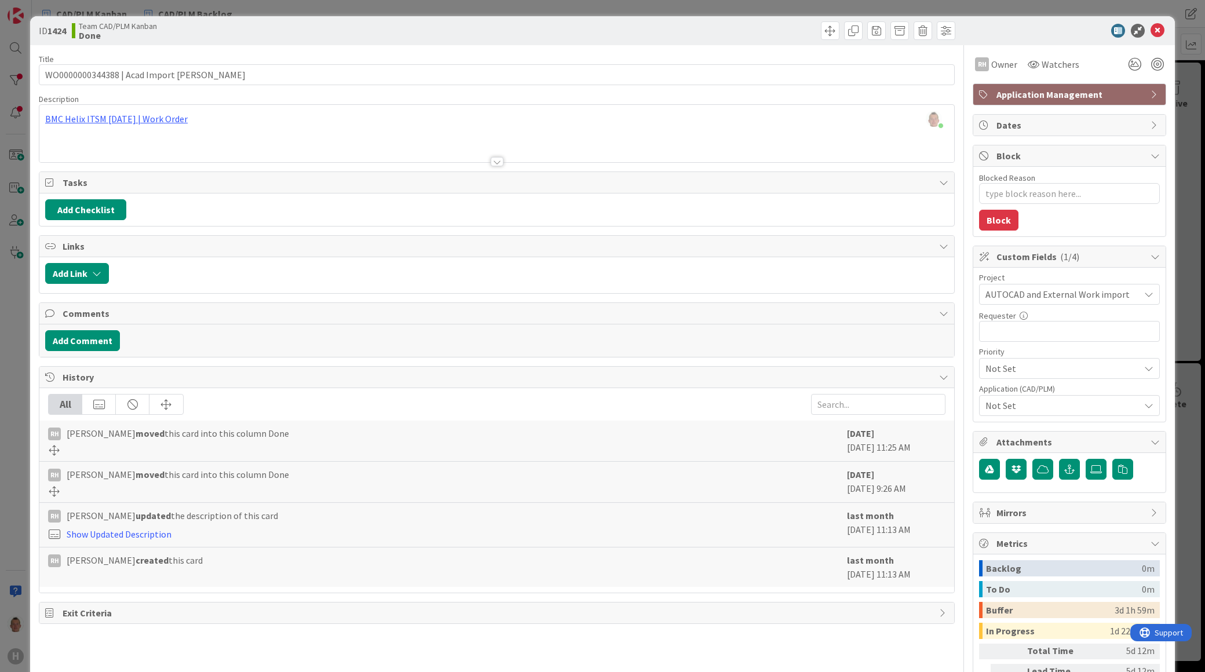
click at [1182, 305] on div "ID 1424 Team CAD/PLM Kanban Done Title 38 / 128 WO0000000344388 | Acad Import […" at bounding box center [602, 336] width 1205 height 672
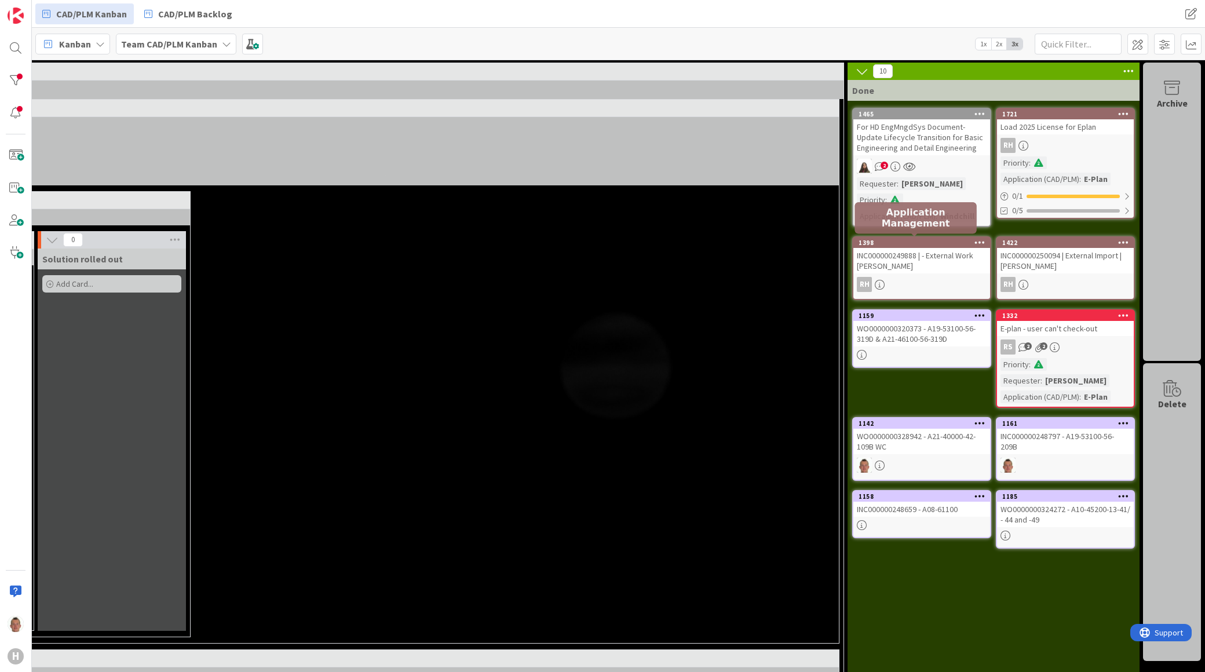
click at [927, 240] on div "1398" at bounding box center [924, 243] width 131 height 8
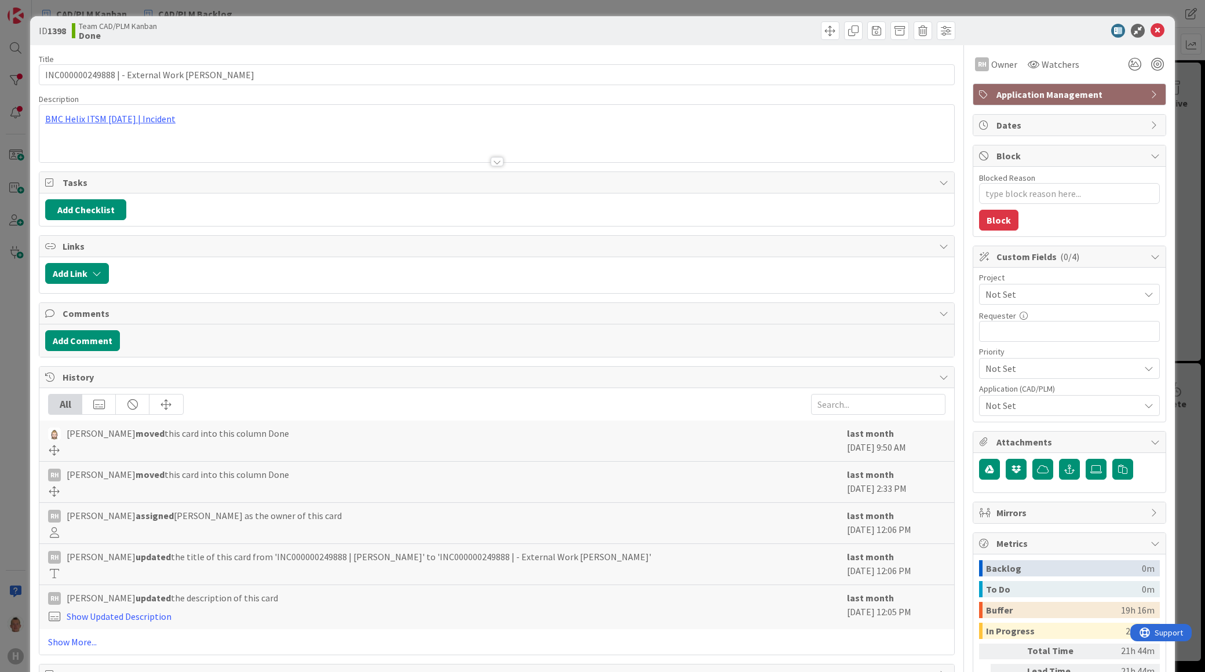
click at [1010, 297] on span "Not Set" at bounding box center [1059, 294] width 148 height 16
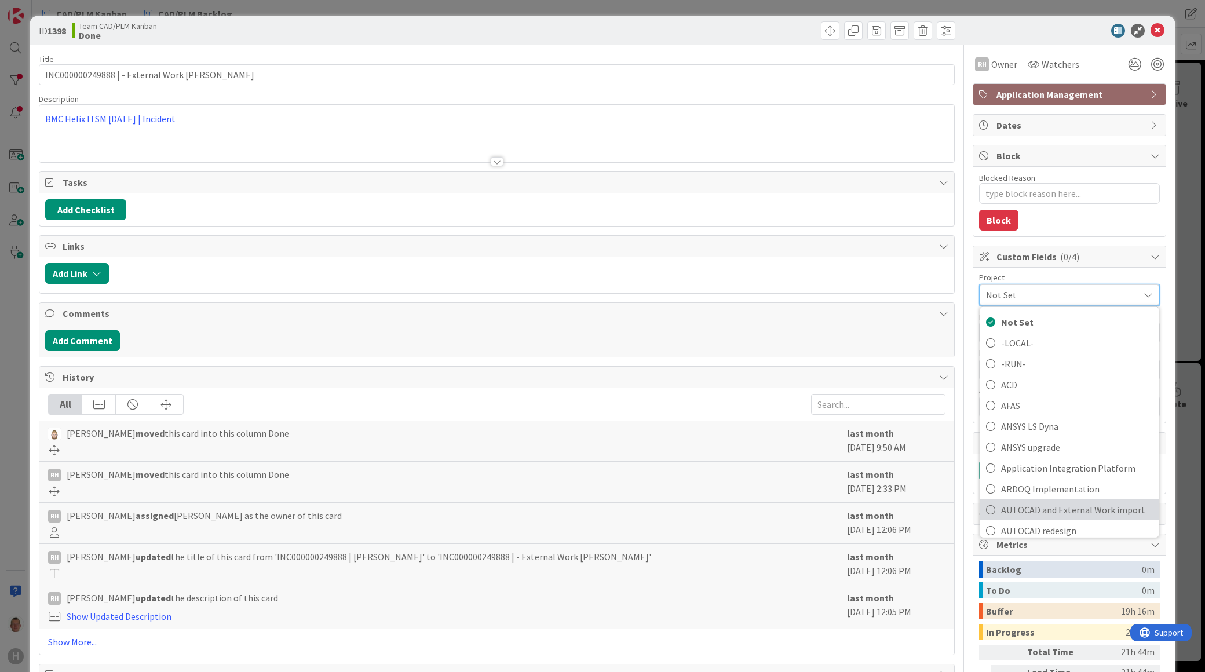
click at [1046, 511] on span "AUTOCAD and External Work import" at bounding box center [1077, 509] width 152 height 17
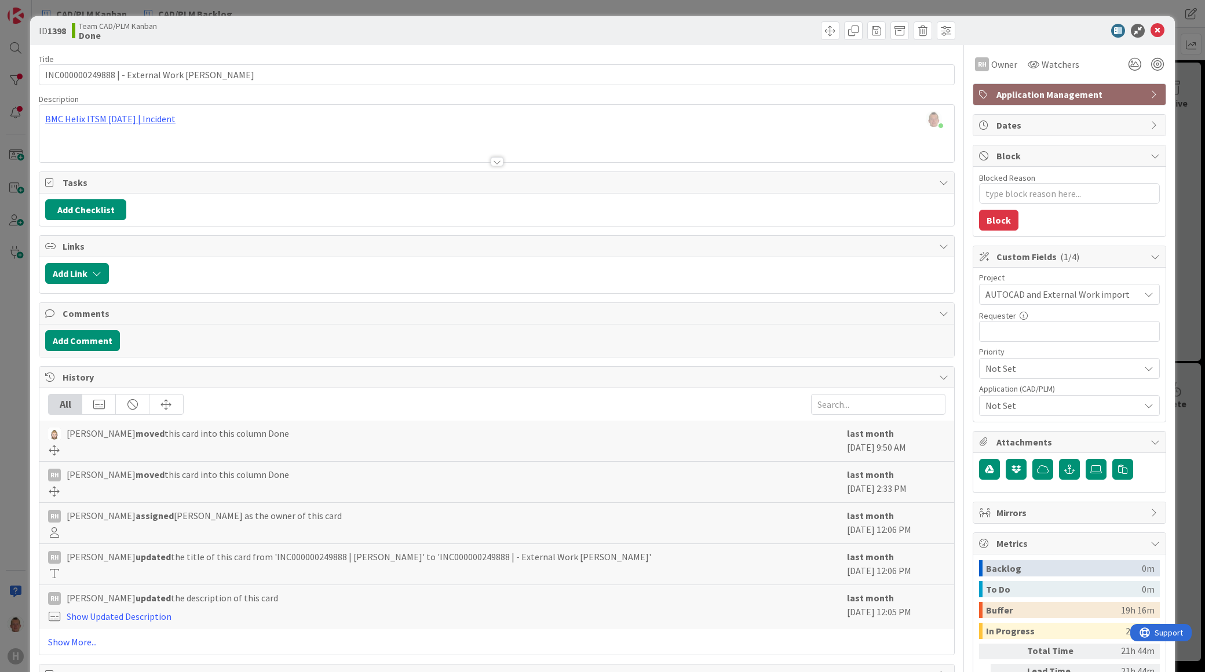
click at [1186, 313] on div "ID 1398 Team CAD/PLM Kanban Done Title 45 / 128 INC000000249888 | - External Wo…" at bounding box center [602, 336] width 1205 height 672
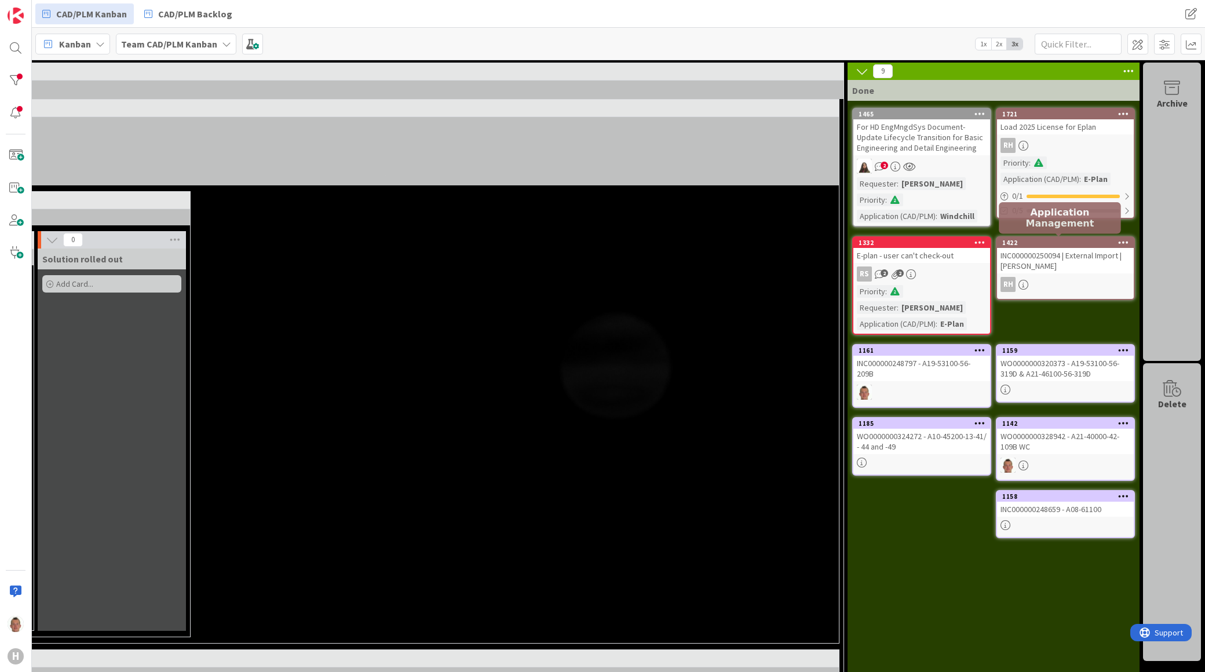
click at [1022, 244] on div "1422" at bounding box center [1067, 243] width 131 height 8
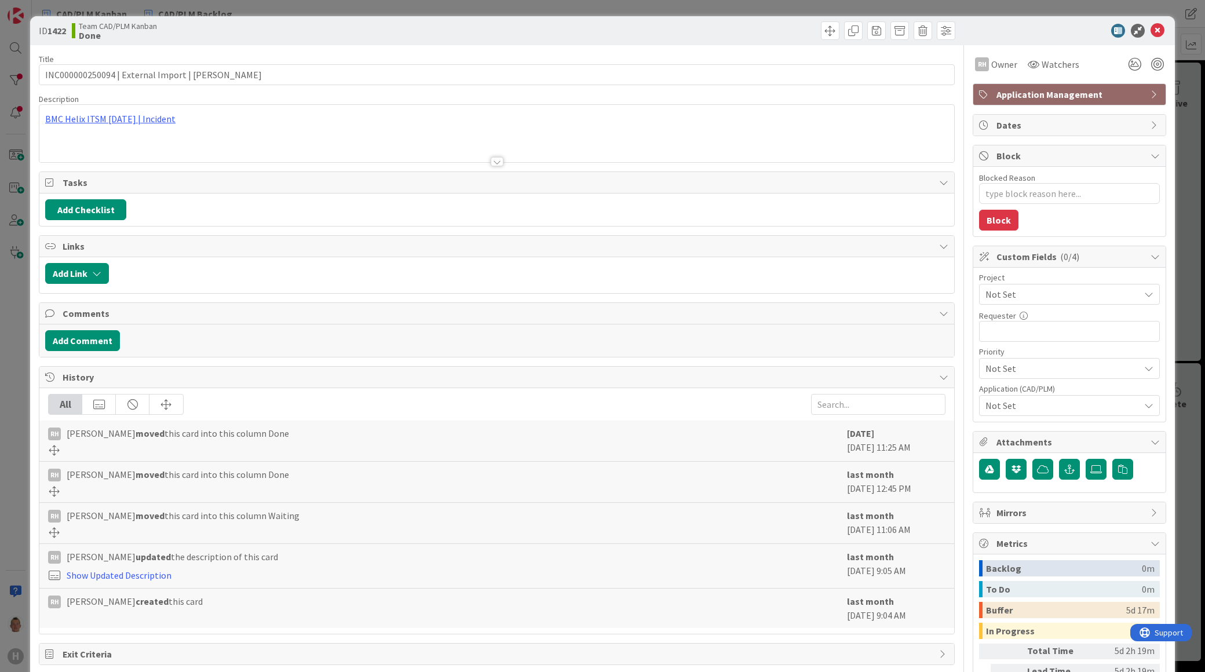
click at [1032, 297] on span "Not Set" at bounding box center [1059, 294] width 148 height 16
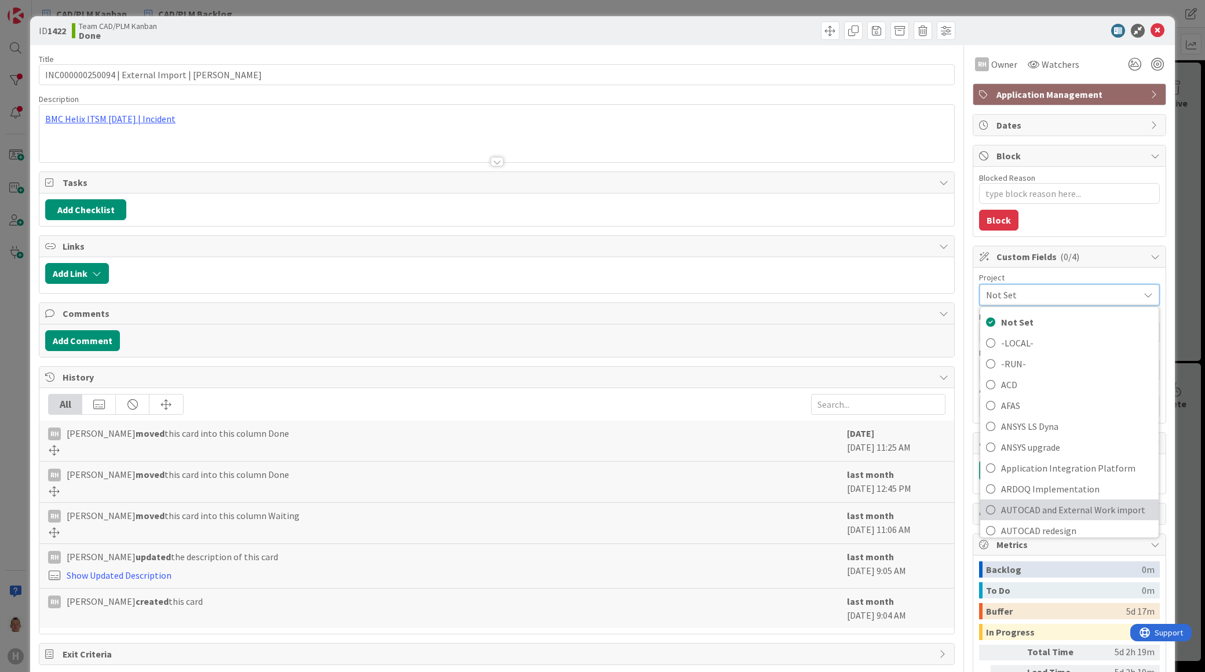
click at [1043, 507] on span "AUTOCAD and External Work import" at bounding box center [1077, 509] width 152 height 17
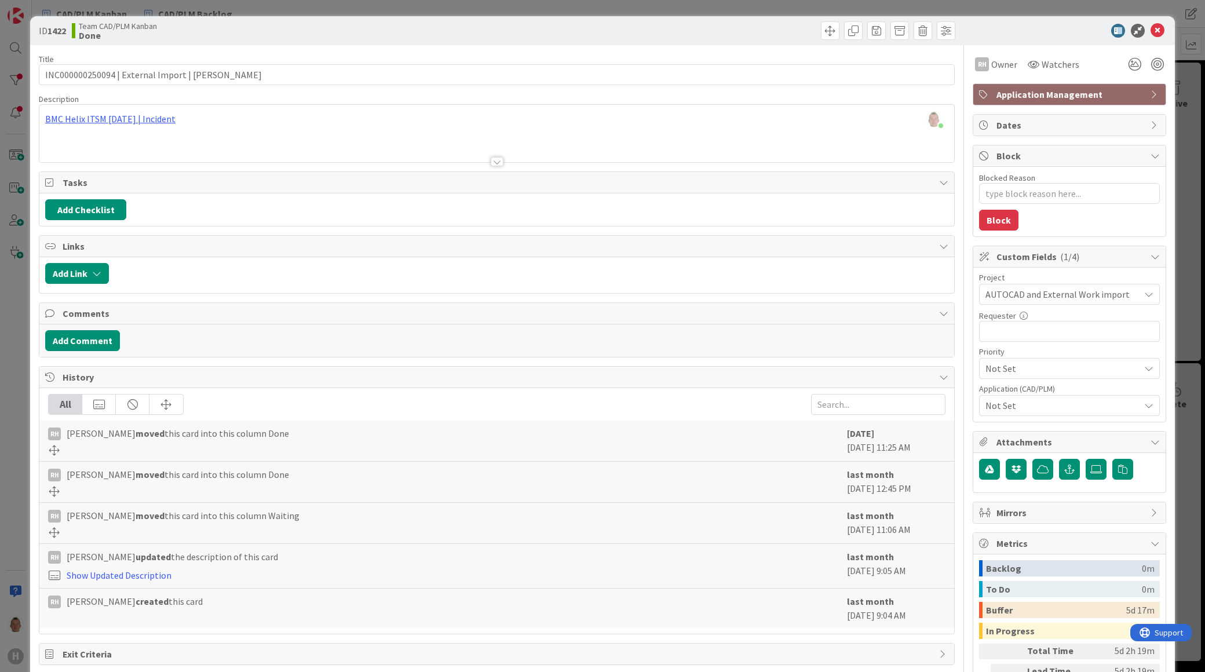
click at [1188, 304] on div "ID 1422 Team CAD/PLM Kanban Done Title 44 / 128 INC000000250094 | External Impo…" at bounding box center [602, 336] width 1205 height 672
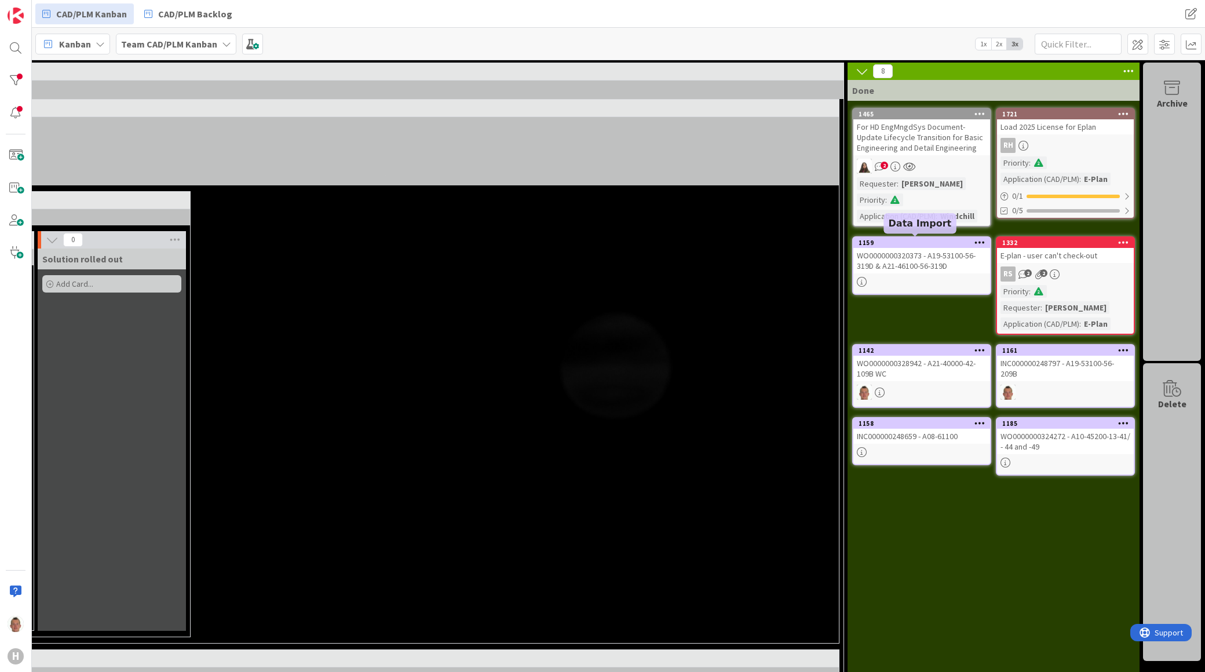
click at [900, 240] on div "1159" at bounding box center [924, 243] width 131 height 8
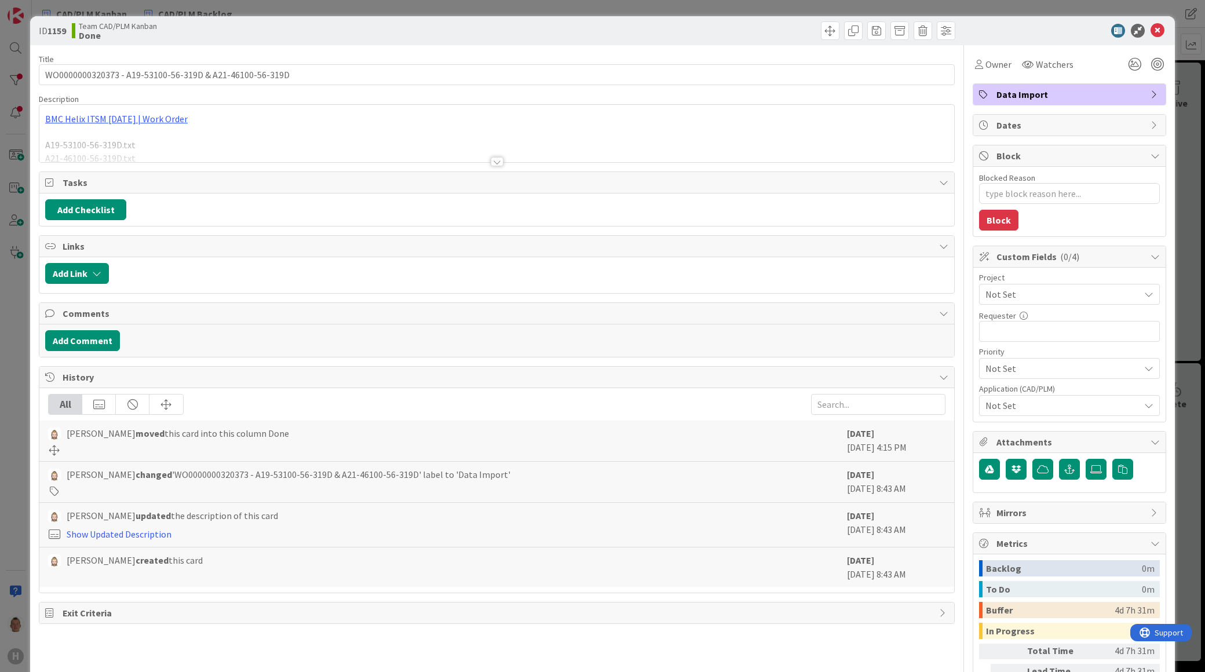
click at [1001, 294] on span "Not Set" at bounding box center [1059, 294] width 148 height 16
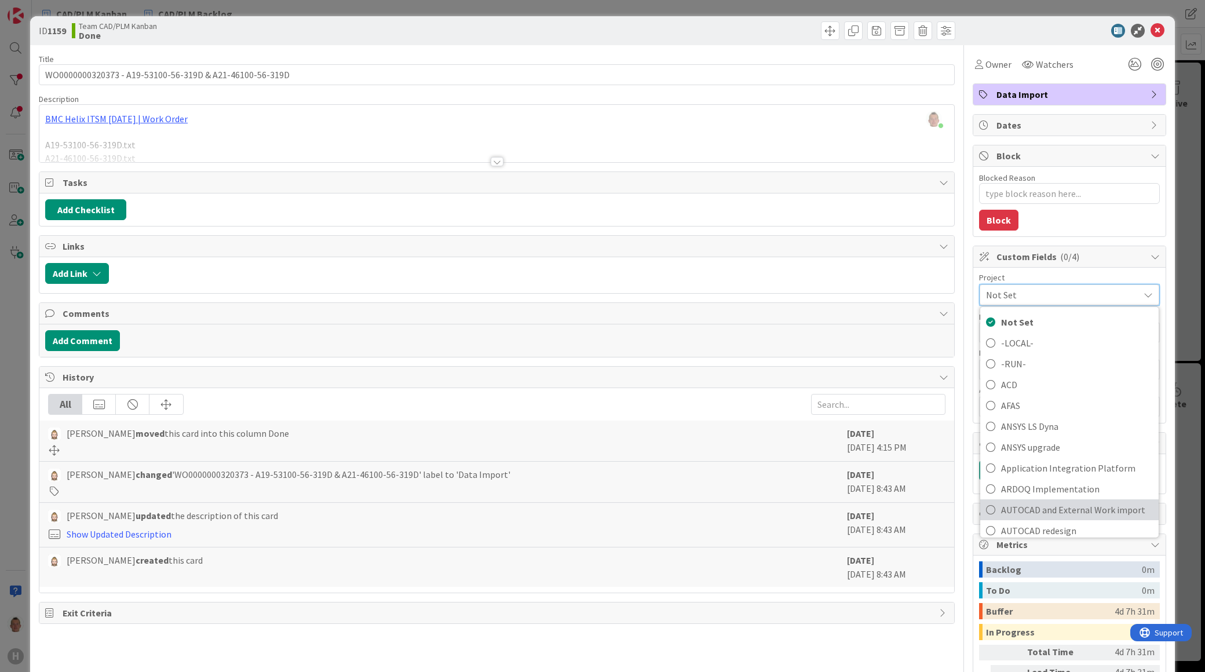
click at [1059, 509] on span "AUTOCAD and External Work import" at bounding box center [1077, 509] width 152 height 17
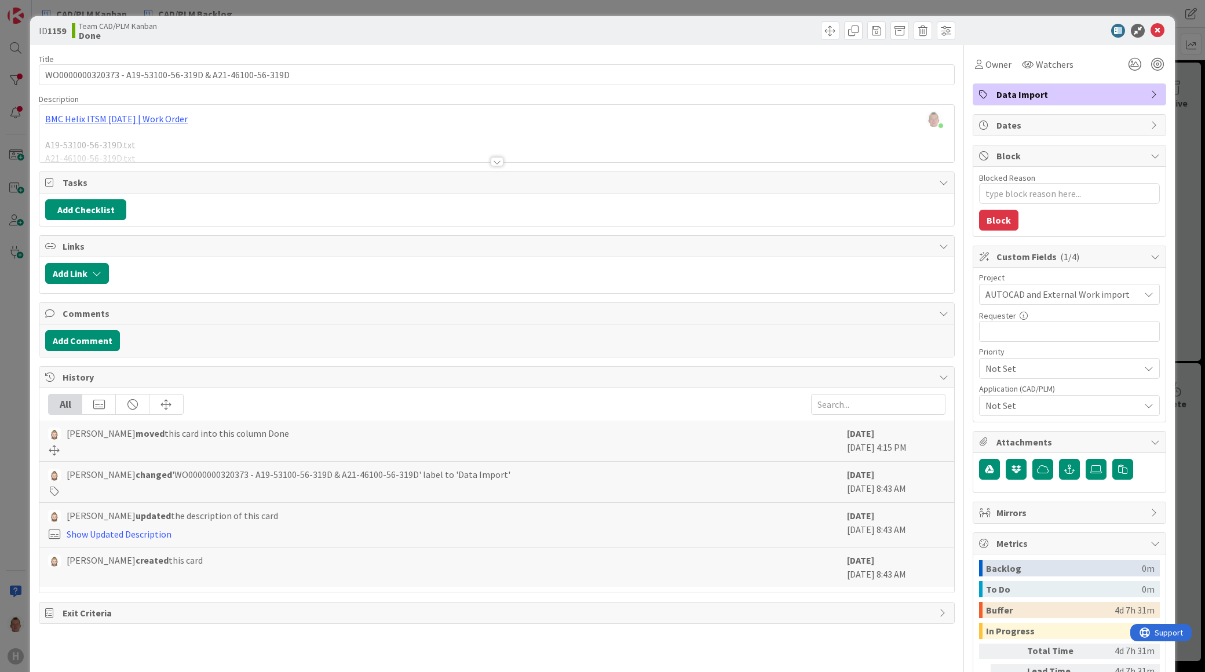
drag, startPoint x: 1179, startPoint y: 403, endPoint x: 1166, endPoint y: 393, distance: 16.1
click at [1179, 403] on div "ID 1159 Team CAD/PLM Kanban Done Title 55 / 128 WO0000000320373 - A19-53100-56-…" at bounding box center [602, 336] width 1205 height 672
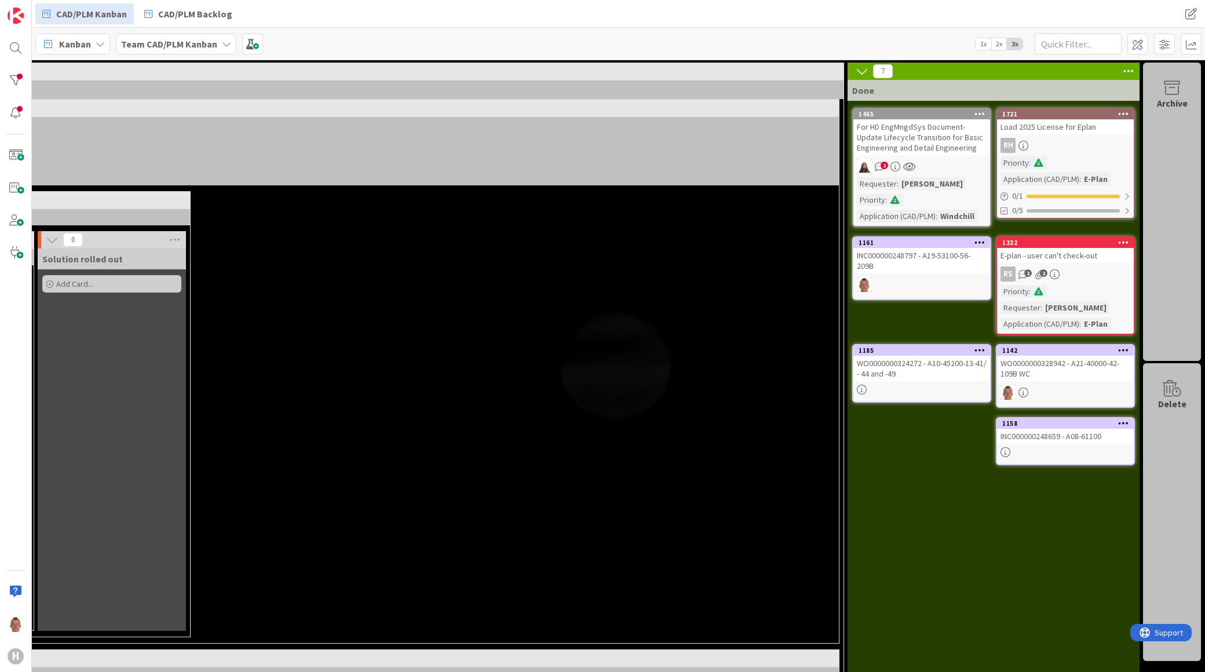
click at [934, 242] on div "1161" at bounding box center [924, 243] width 131 height 8
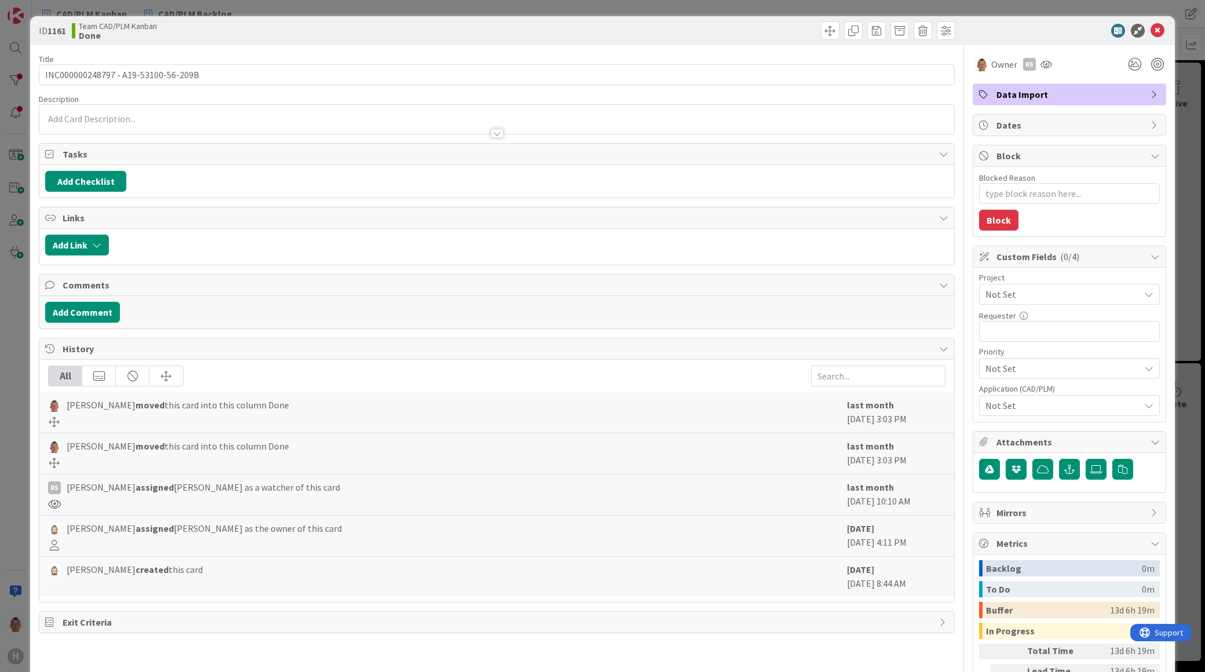
click at [1023, 287] on span "Not Set" at bounding box center [1059, 294] width 148 height 16
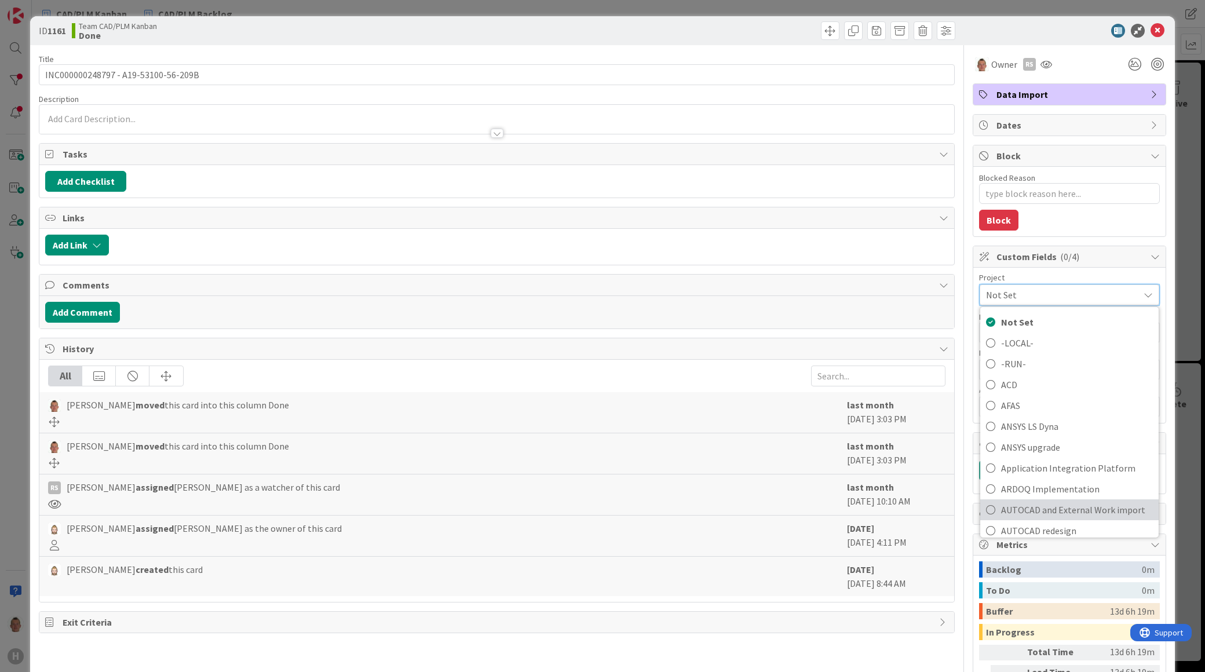
click at [1040, 502] on span "AUTOCAD and External Work import" at bounding box center [1077, 509] width 152 height 17
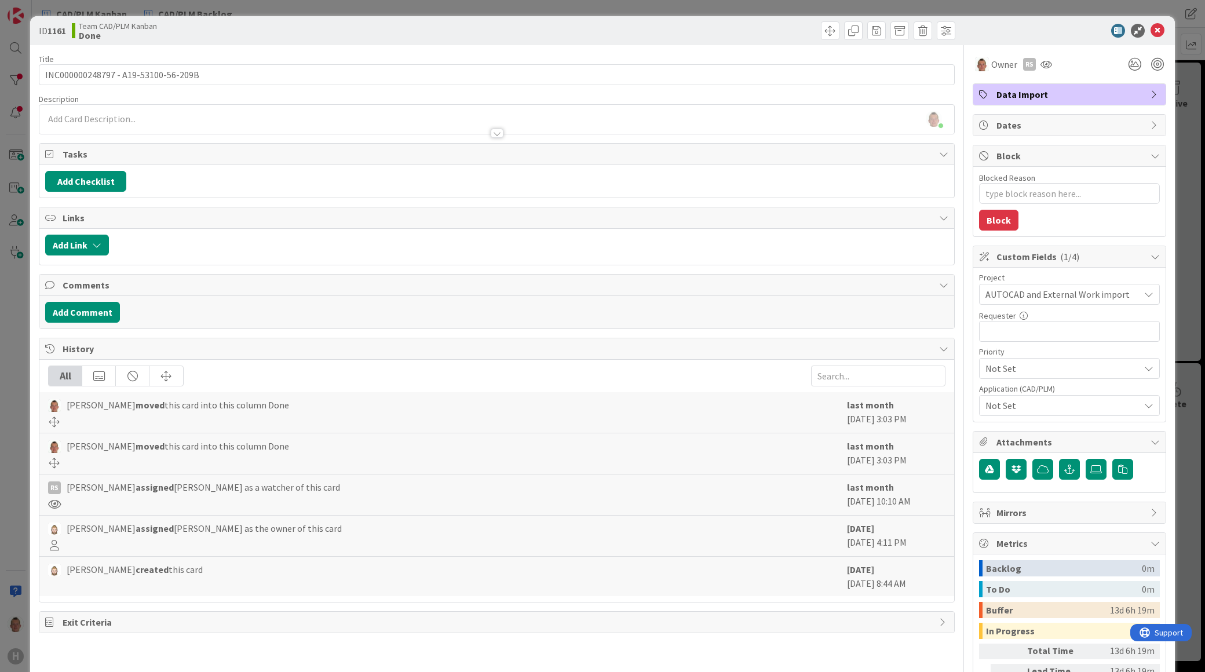
click at [1178, 421] on div "ID 1161 Team CAD/PLM Kanban Done Title 35 / 128 INC000000248797 - A19-53100-56-…" at bounding box center [602, 336] width 1205 height 672
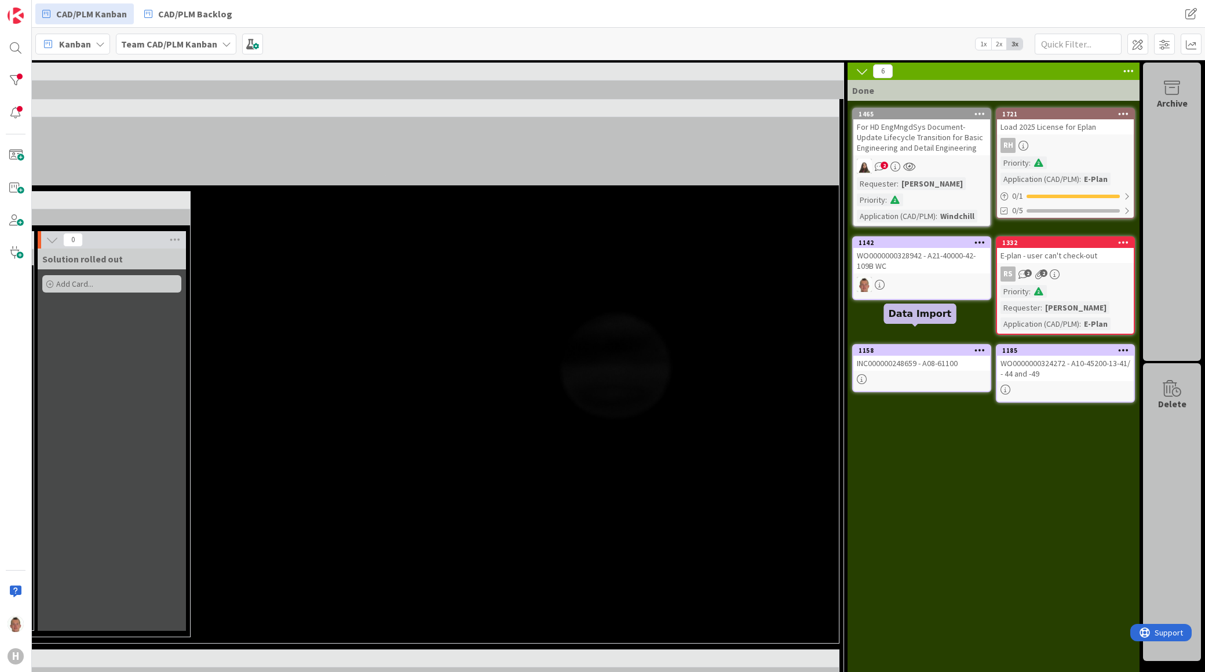
click at [918, 346] on div "1158" at bounding box center [924, 350] width 131 height 8
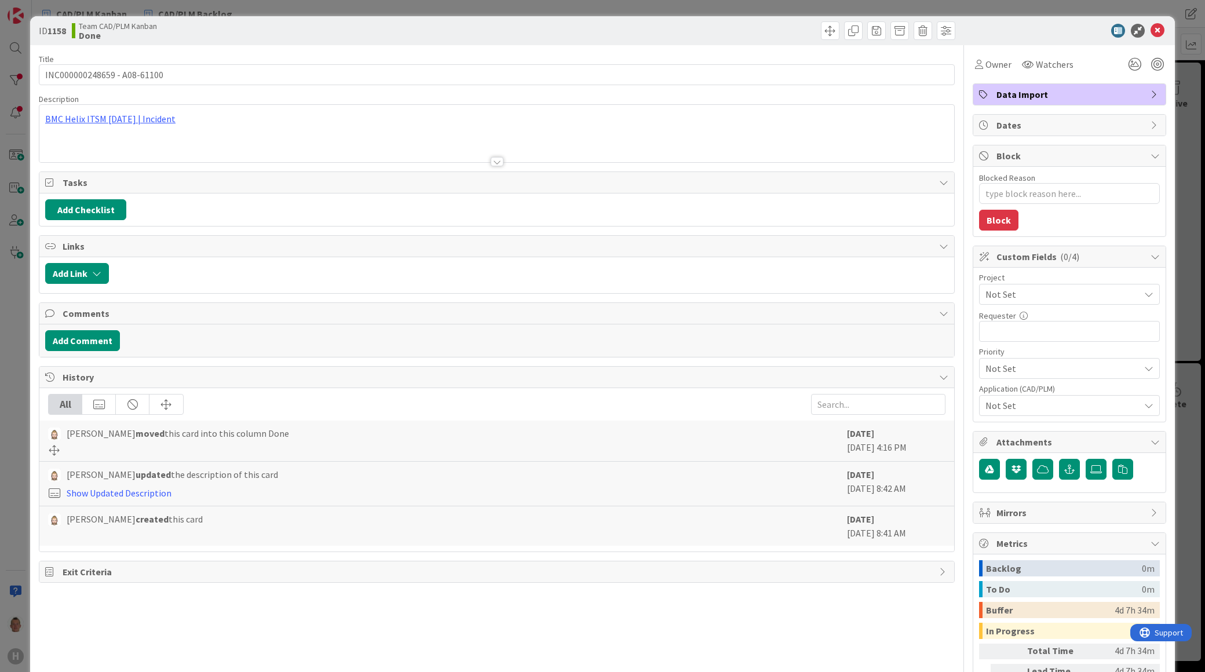
click at [1003, 288] on span "Not Set" at bounding box center [1059, 294] width 148 height 16
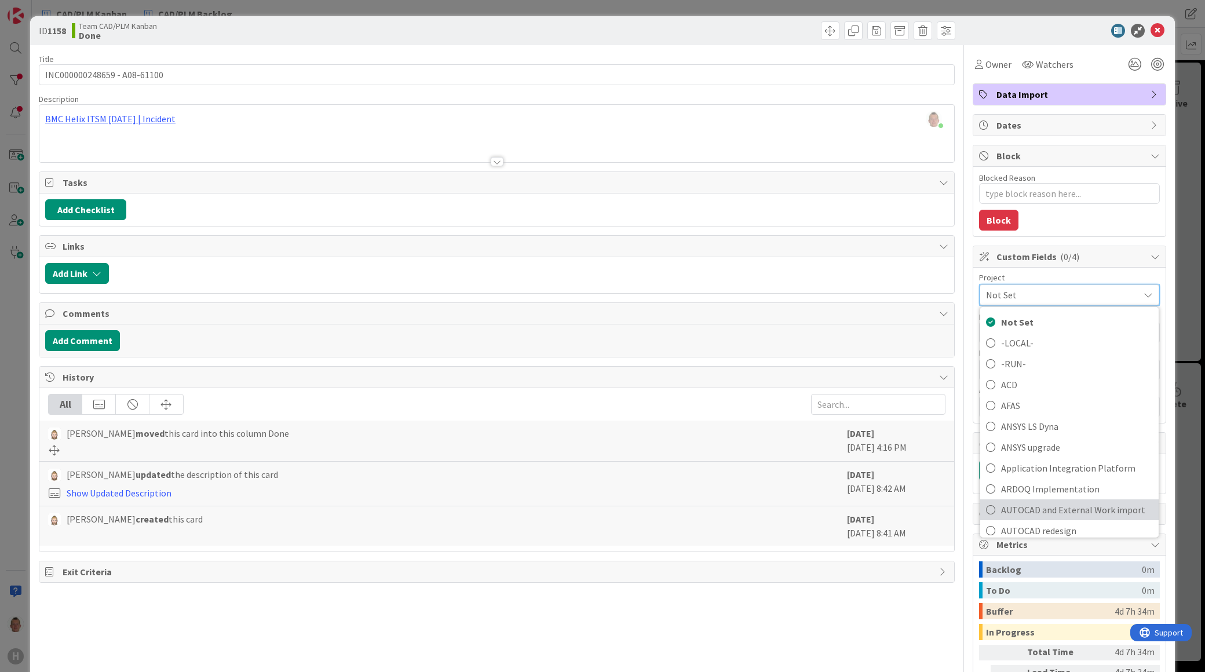
drag, startPoint x: 1045, startPoint y: 506, endPoint x: 1061, endPoint y: 503, distance: 16.6
click at [1045, 506] on span "AUTOCAD and External Work import" at bounding box center [1077, 509] width 152 height 17
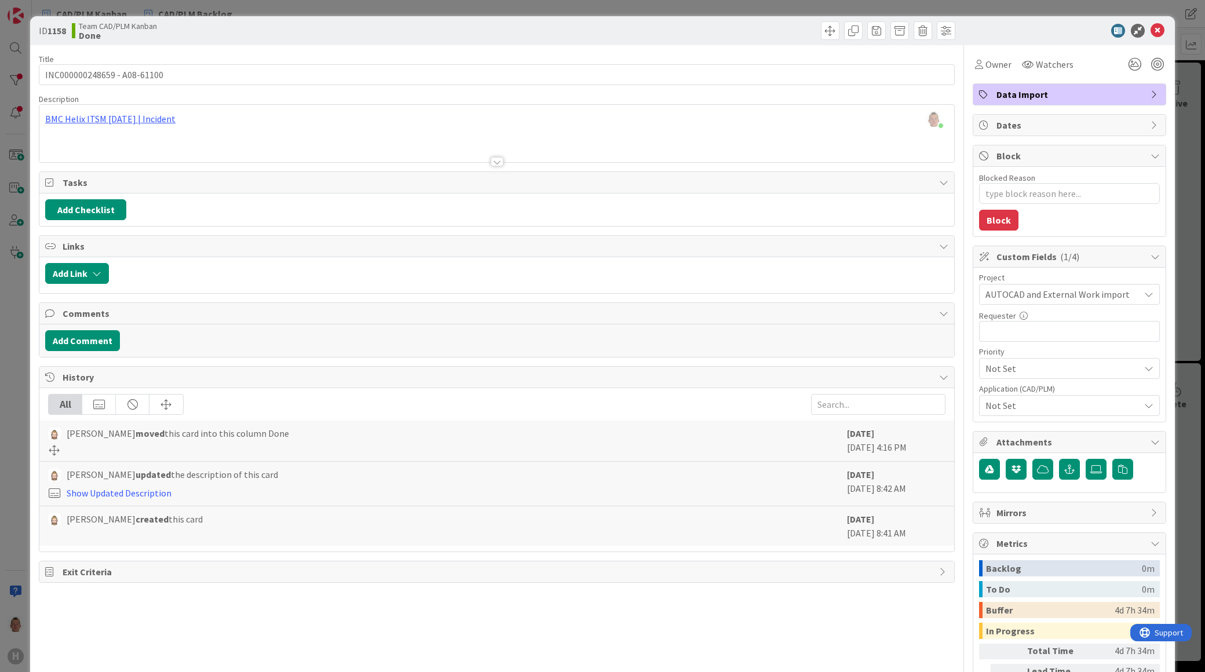
click at [1174, 459] on div "ID 1158 Team CAD/PLM Kanban Done Title 27 / 128 INC000000248659 - A08-61100 Des…" at bounding box center [602, 336] width 1205 height 672
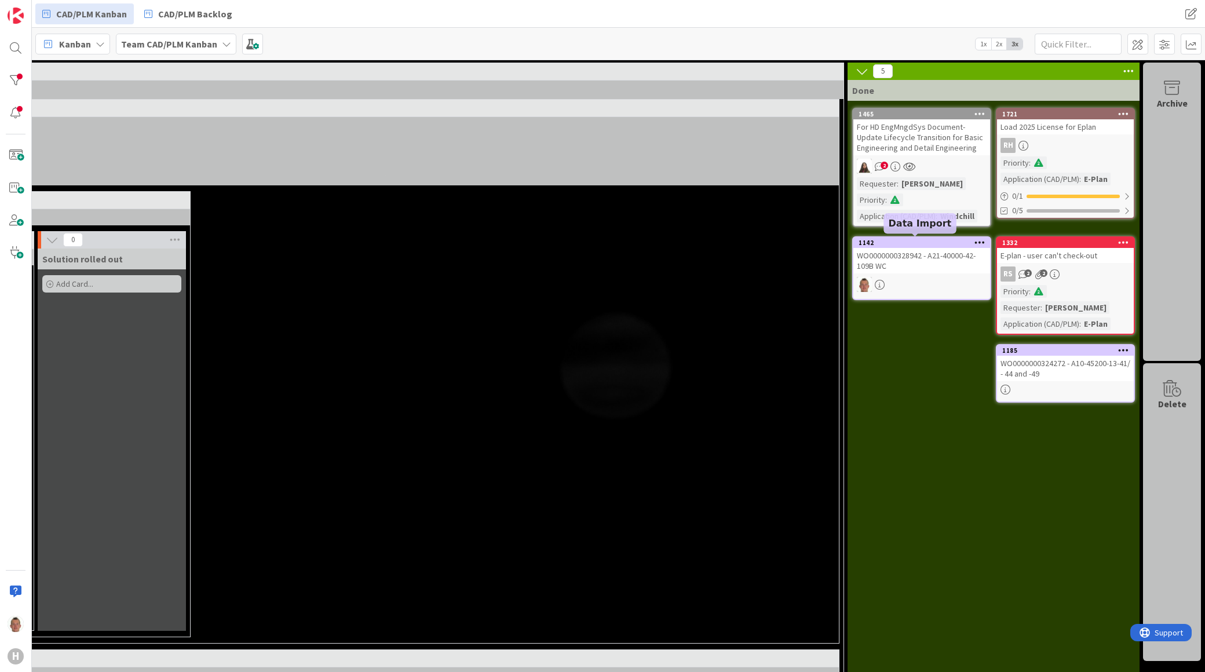
click at [936, 244] on div "1142" at bounding box center [924, 243] width 131 height 8
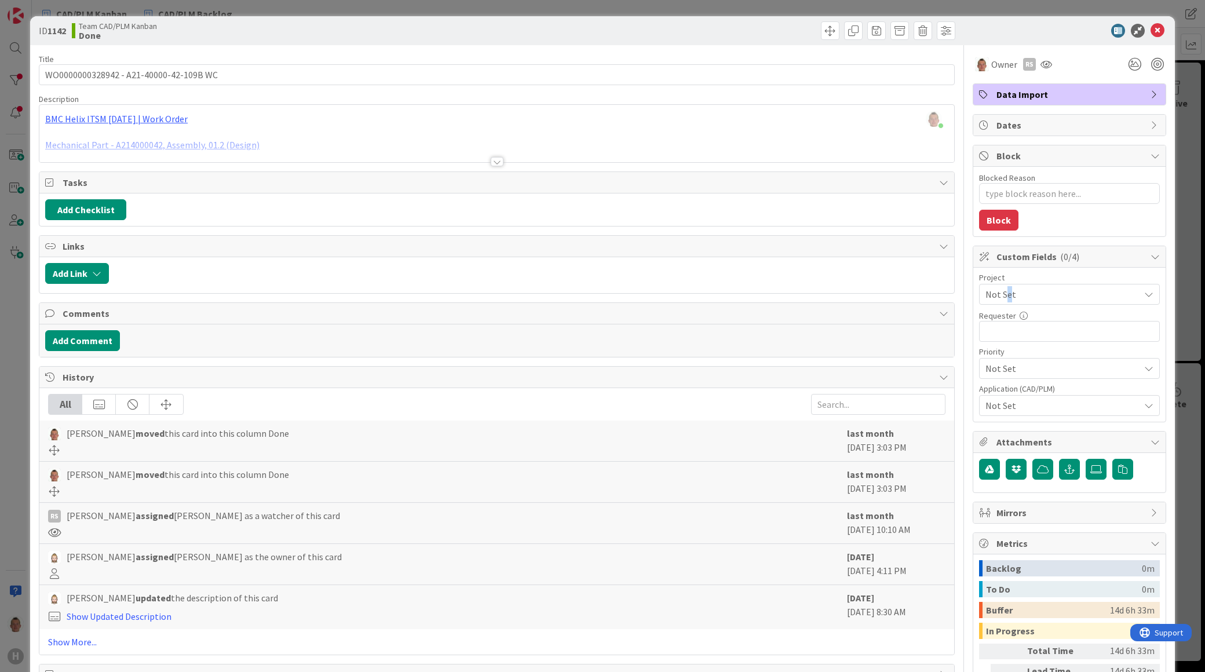
click at [999, 294] on span "Not Set" at bounding box center [1059, 294] width 148 height 16
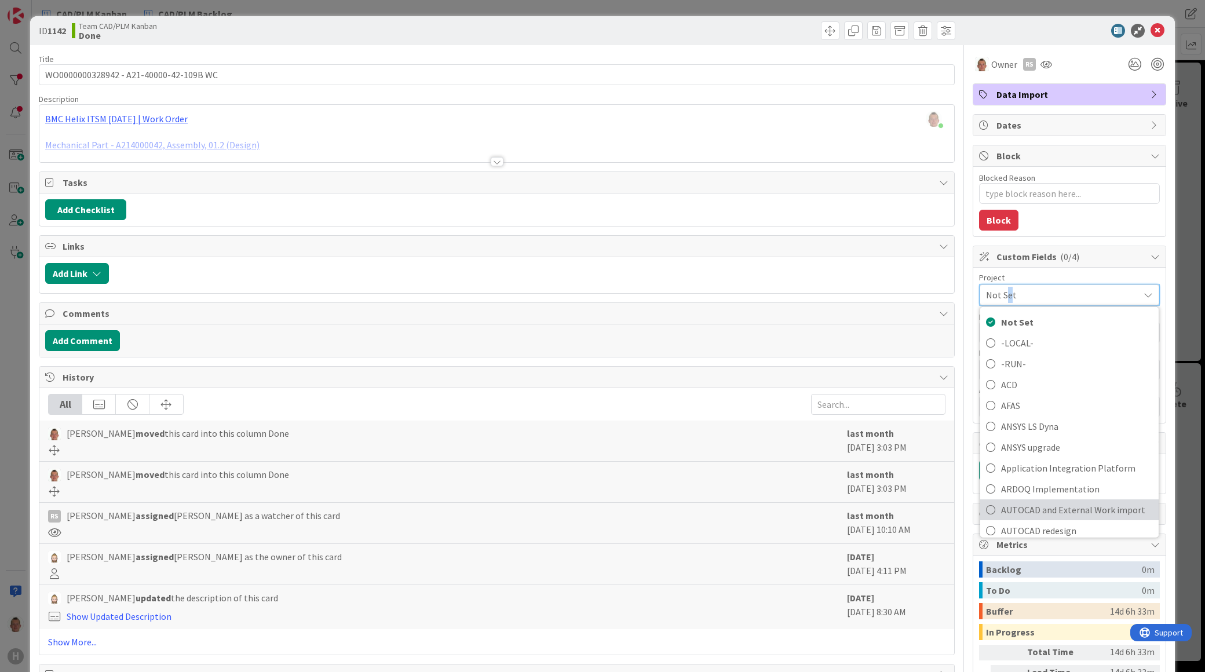
click at [1035, 507] on span "AUTOCAD and External Work import" at bounding box center [1077, 509] width 152 height 17
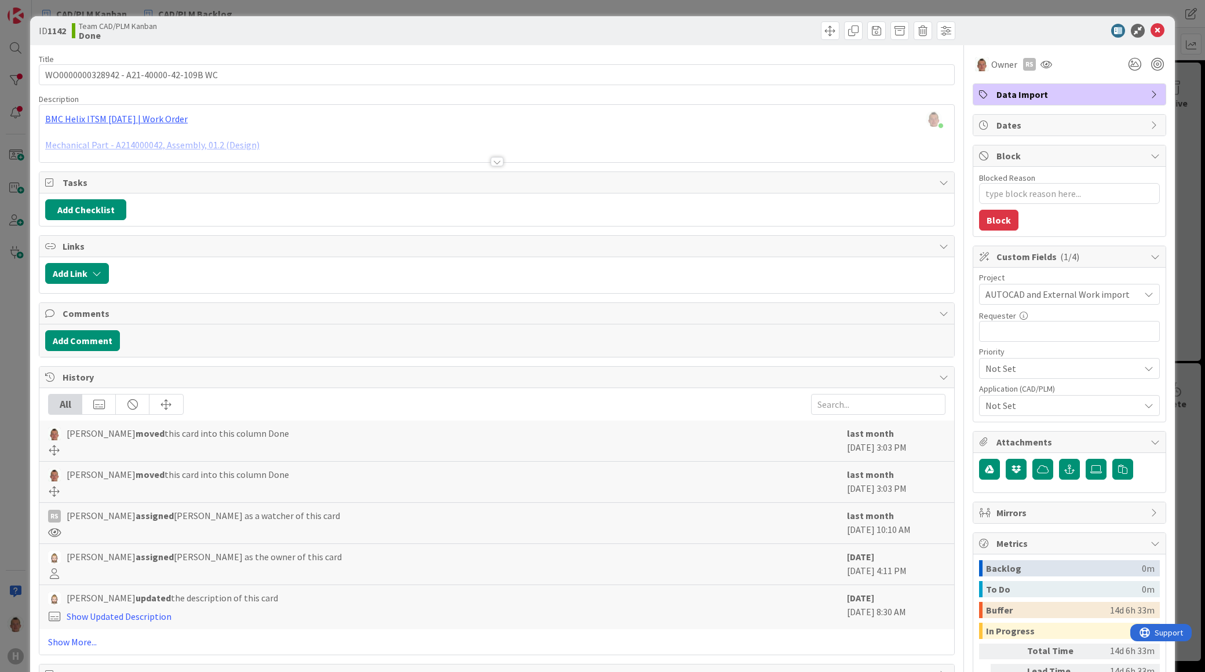
click at [1182, 403] on div "ID 1142 Team CAD/PLM Kanban Done Title 38 / 128 WO0000000328942 - A21-40000-42-…" at bounding box center [602, 336] width 1205 height 672
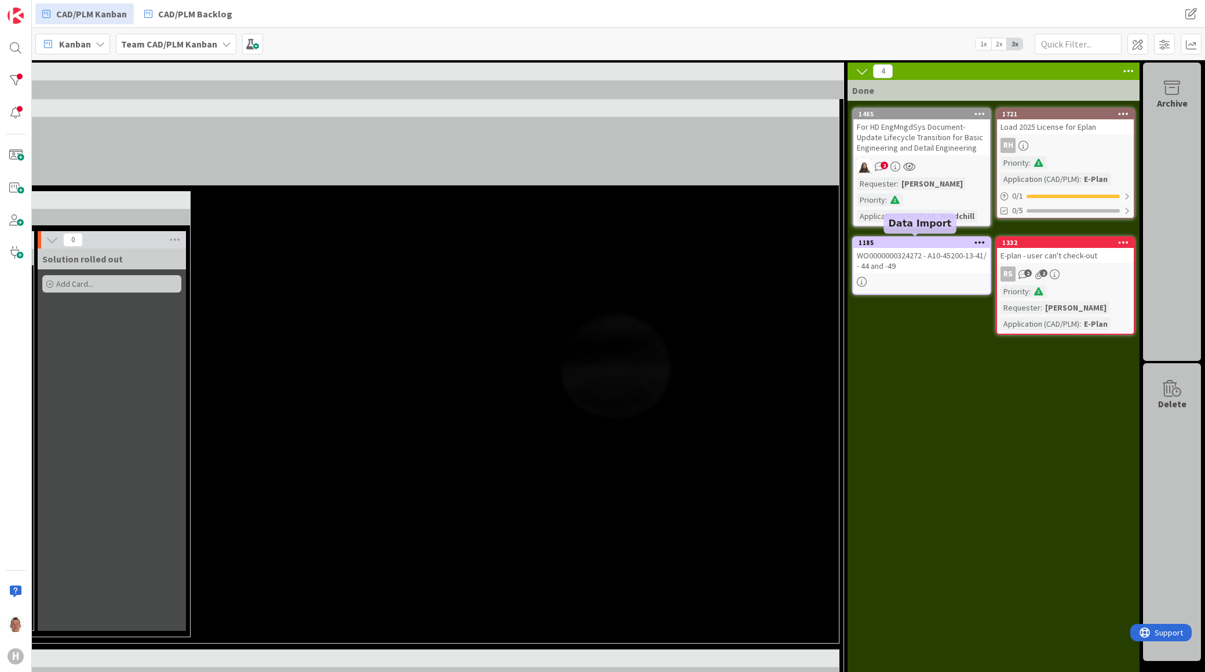
click at [917, 239] on div "1185" at bounding box center [924, 243] width 131 height 8
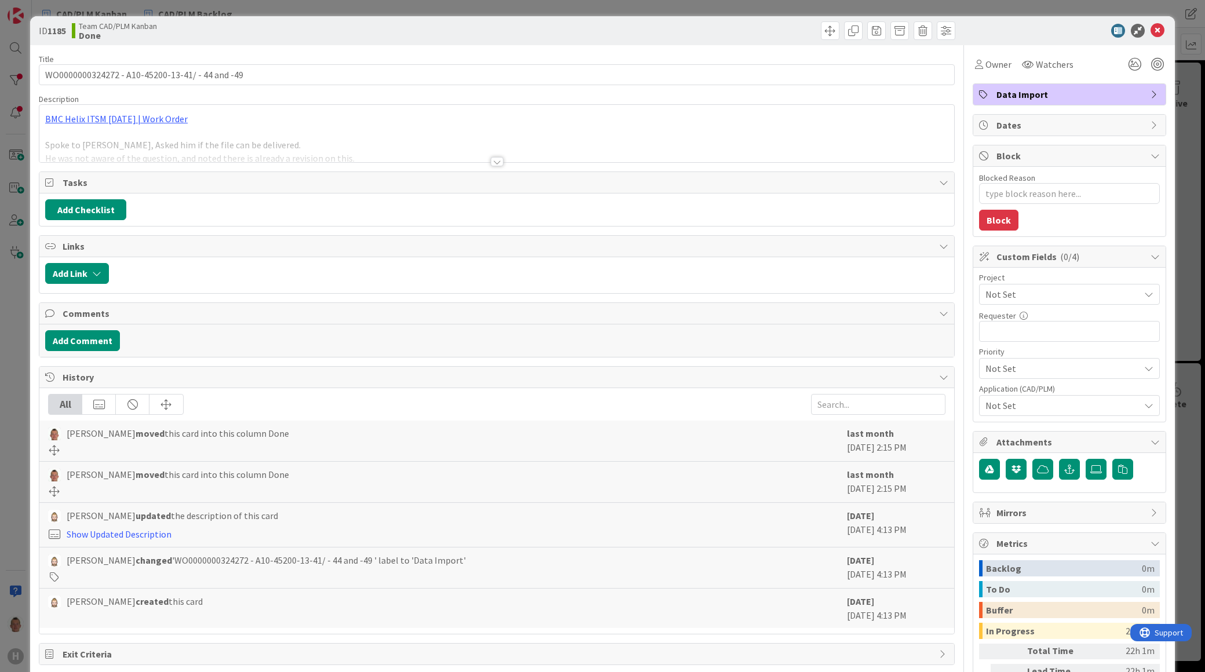
click at [1020, 299] on span "Not Set" at bounding box center [1059, 294] width 148 height 16
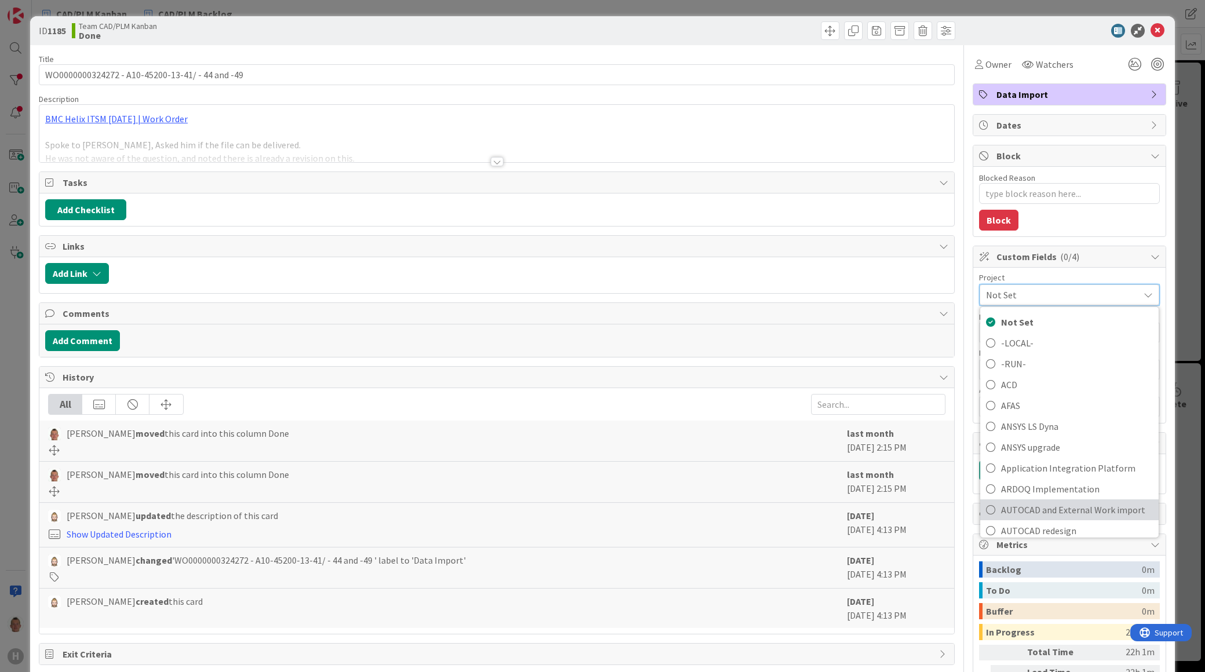
click at [1040, 506] on span "AUTOCAD and External Work import" at bounding box center [1077, 509] width 152 height 17
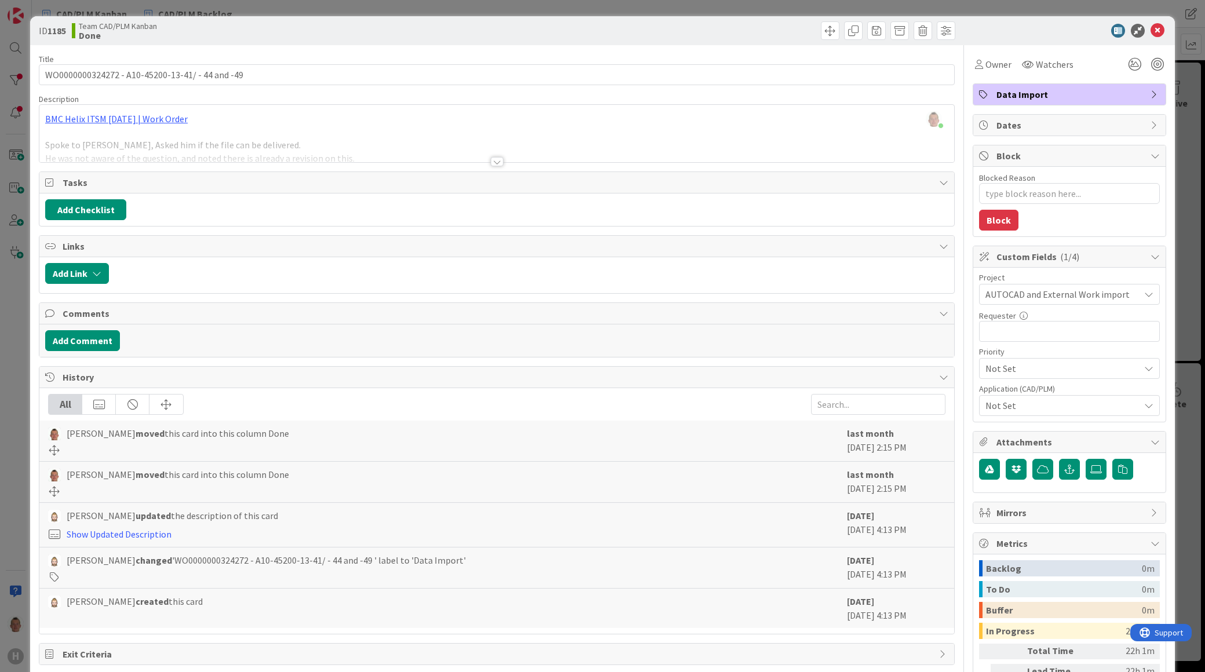
click at [1188, 447] on div "ID 1185 Team CAD/PLM Kanban Done Title 48 / 128 WO0000000324272 - A10-45200-13-…" at bounding box center [602, 336] width 1205 height 672
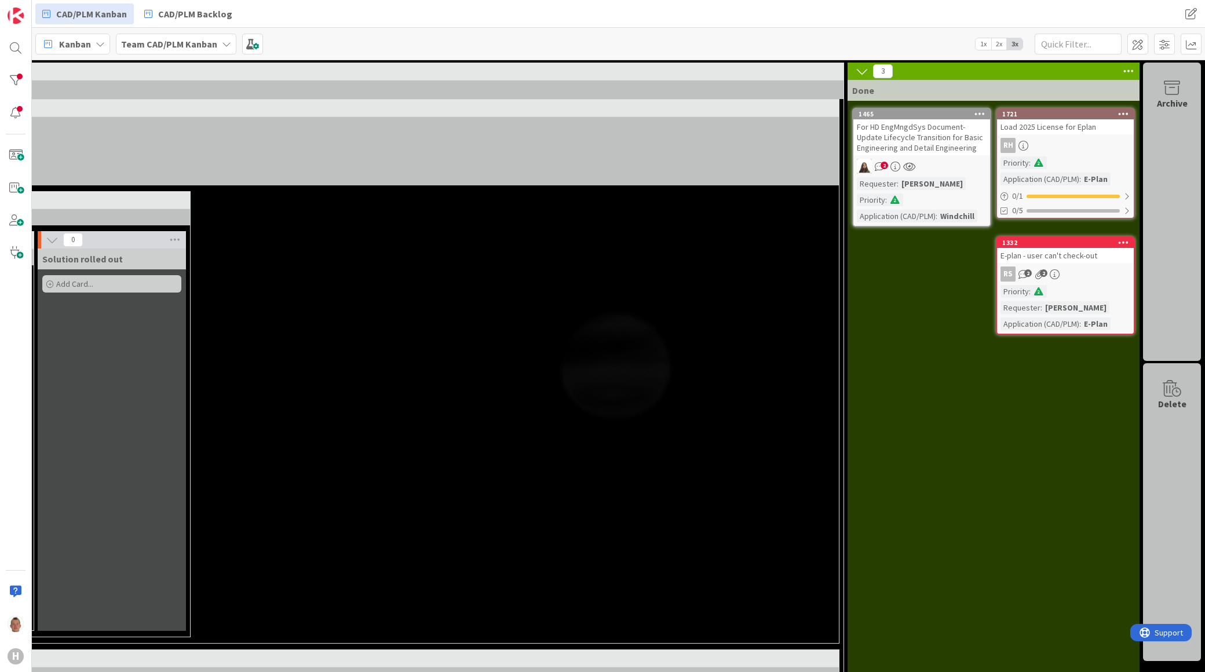
click at [1049, 242] on div "1332" at bounding box center [1067, 243] width 131 height 8
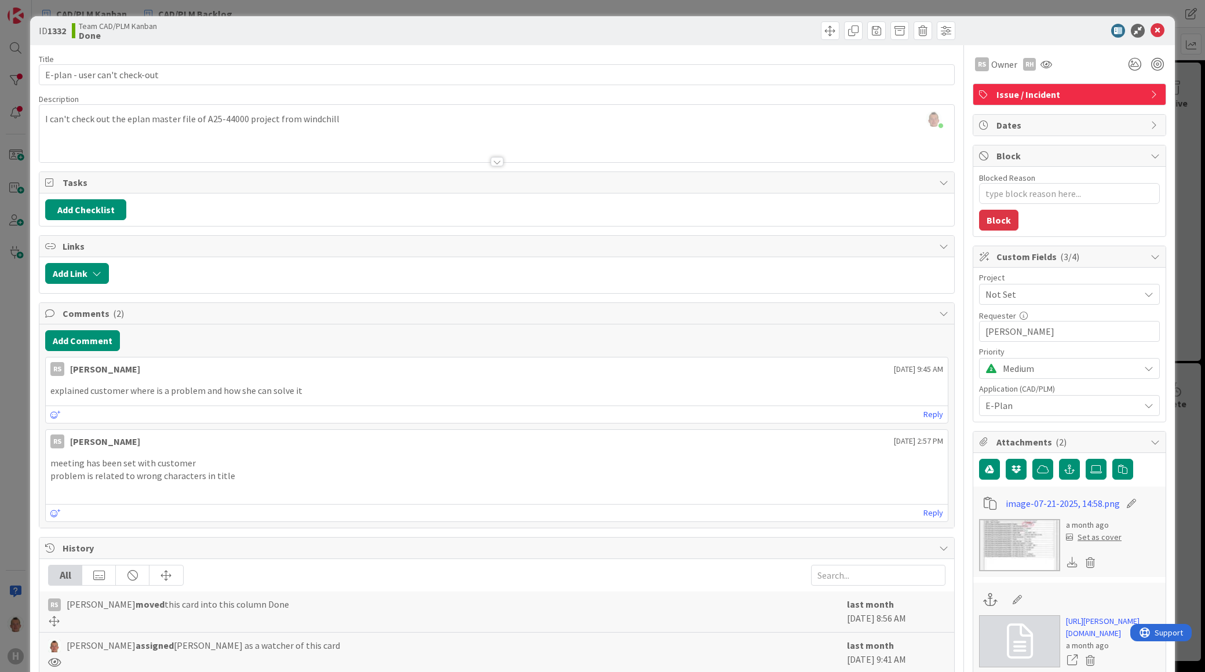
click at [1010, 290] on span "Not Set" at bounding box center [1059, 294] width 148 height 16
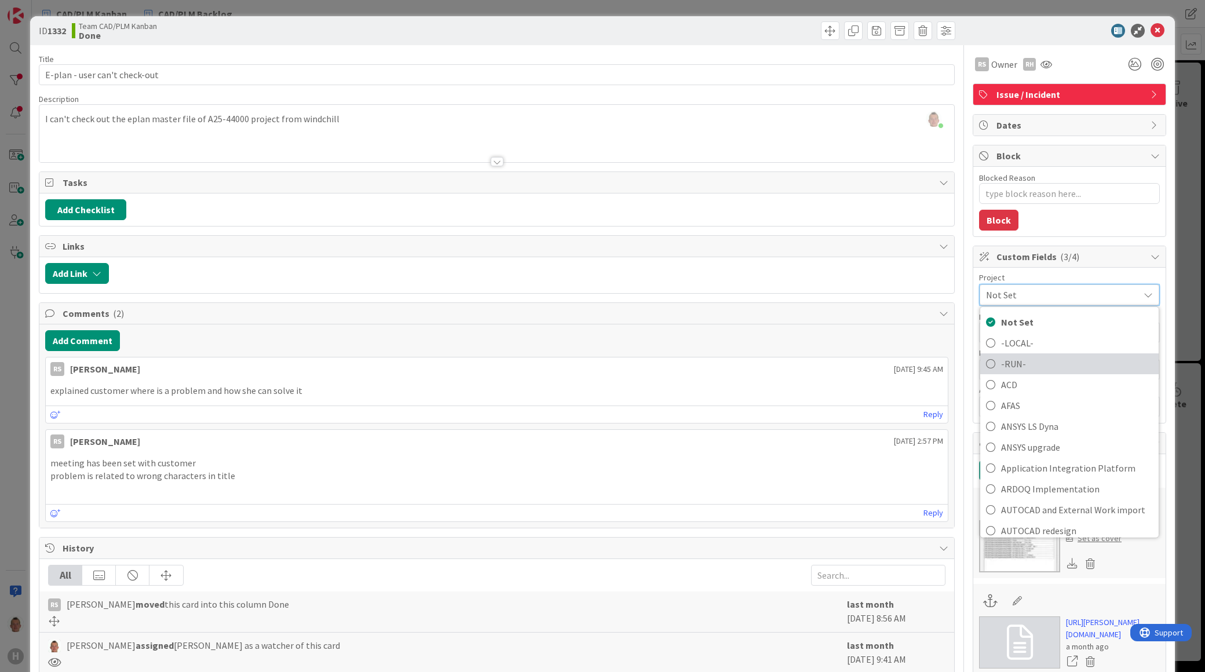
click at [1016, 361] on span "-RUN-" at bounding box center [1077, 363] width 152 height 17
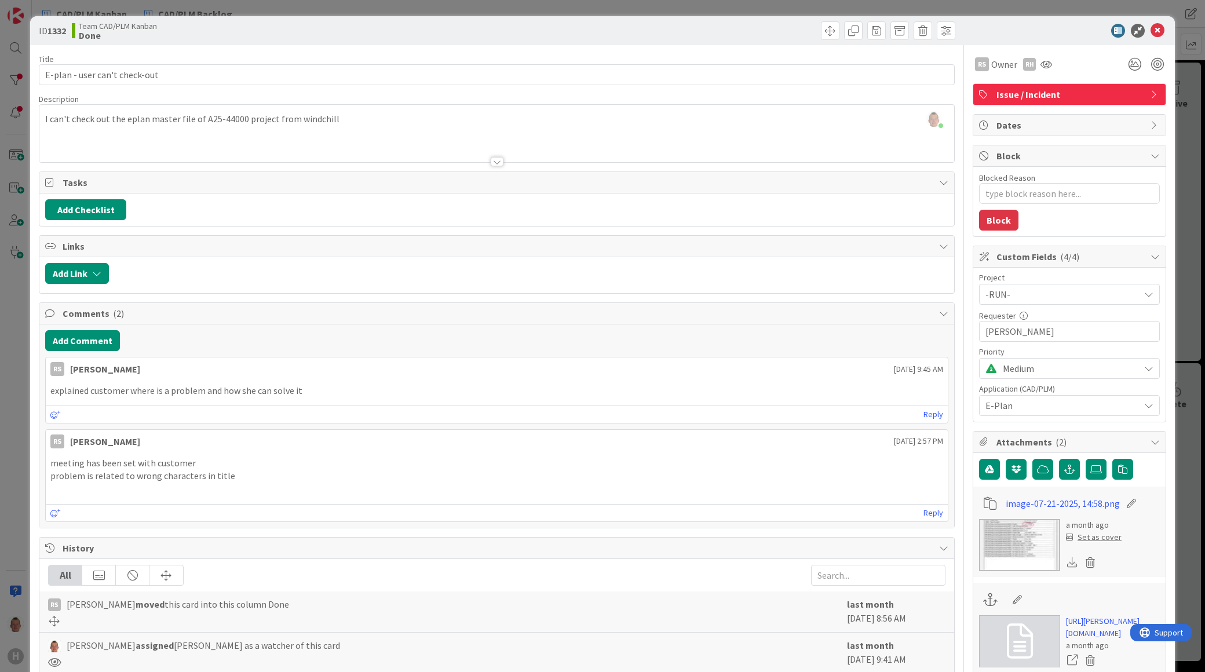
click at [1166, 319] on div "ID 1332 Team CAD/PLM Kanban Done Title 29 / 128 E-plan - user can't check-out D…" at bounding box center [602, 336] width 1205 height 672
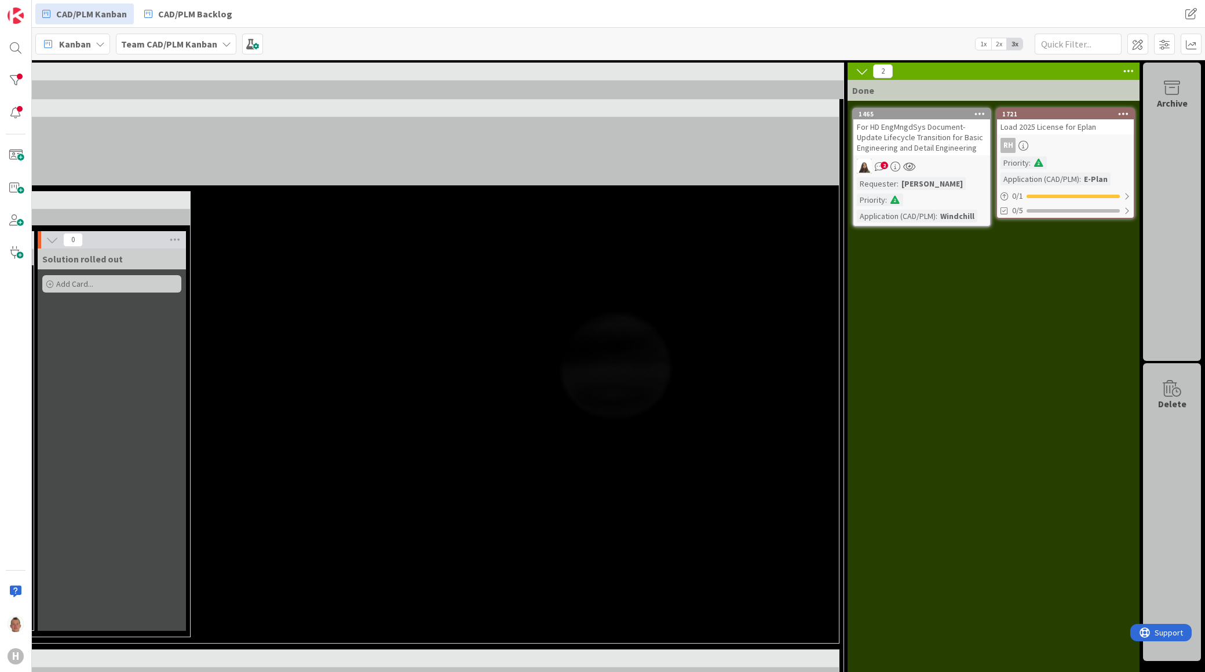
click at [921, 119] on div "For HD EngMngdSys Document- Update Lifecycle Transition for Basic Engineering a…" at bounding box center [921, 137] width 137 height 36
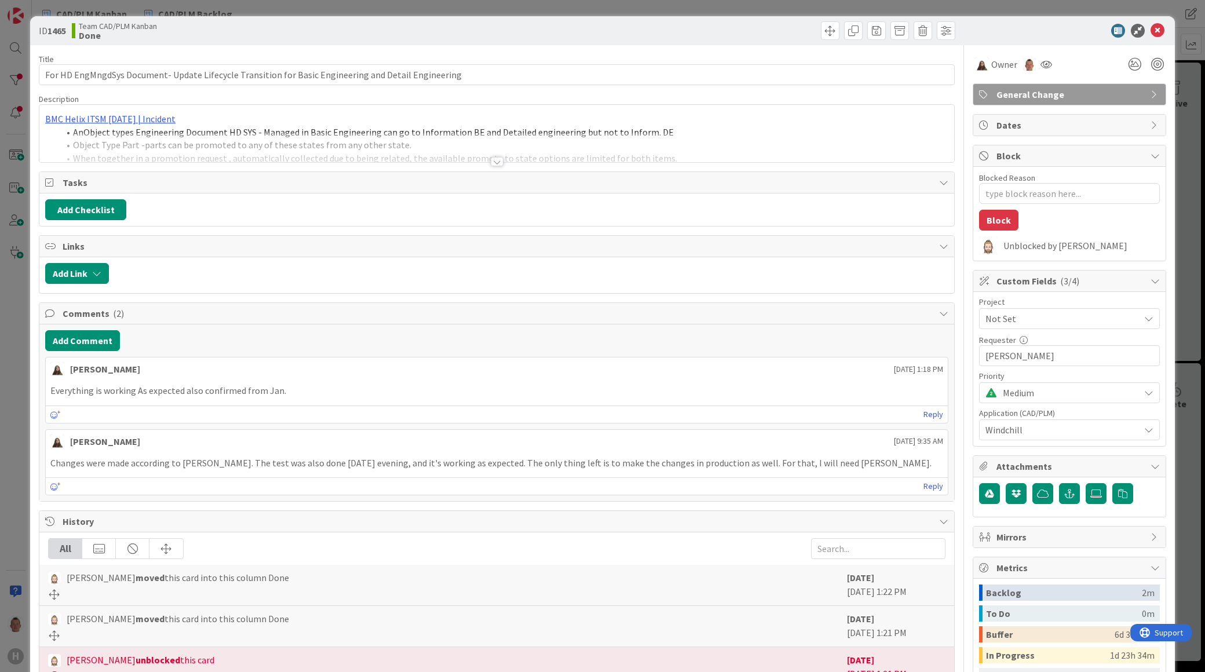
click at [1030, 317] on span "Not Set" at bounding box center [1059, 319] width 148 height 16
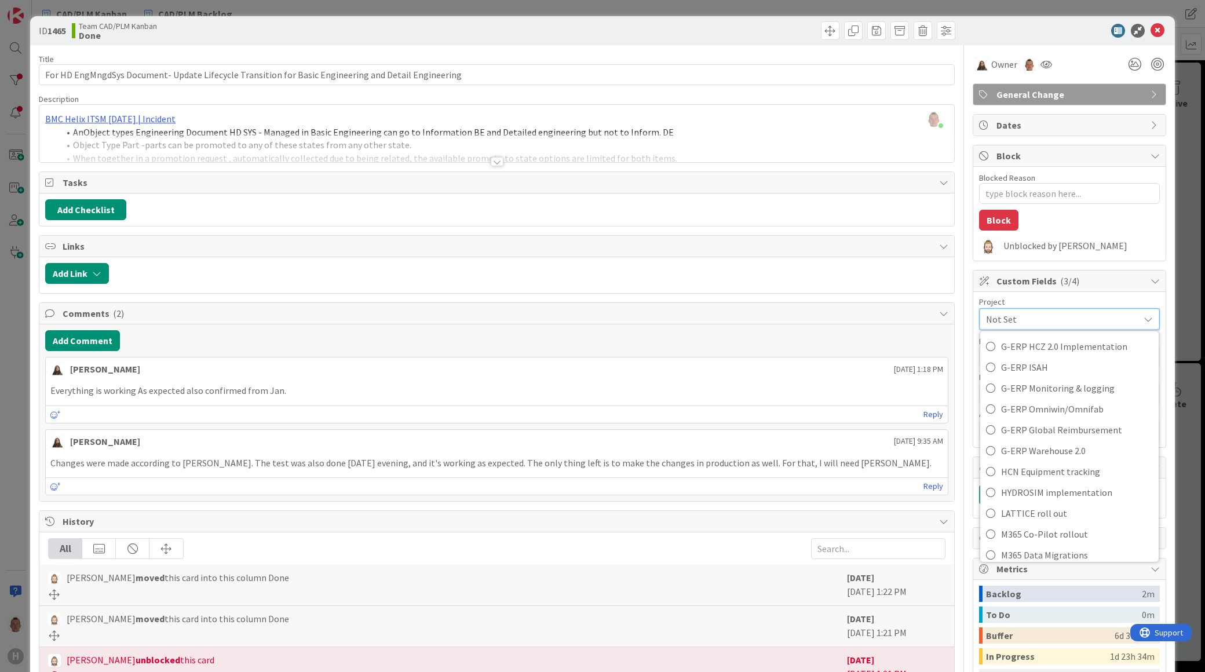
scroll to position [716, 0]
click at [1061, 509] on span "WINDCHILL E-BOM" at bounding box center [1077, 506] width 152 height 17
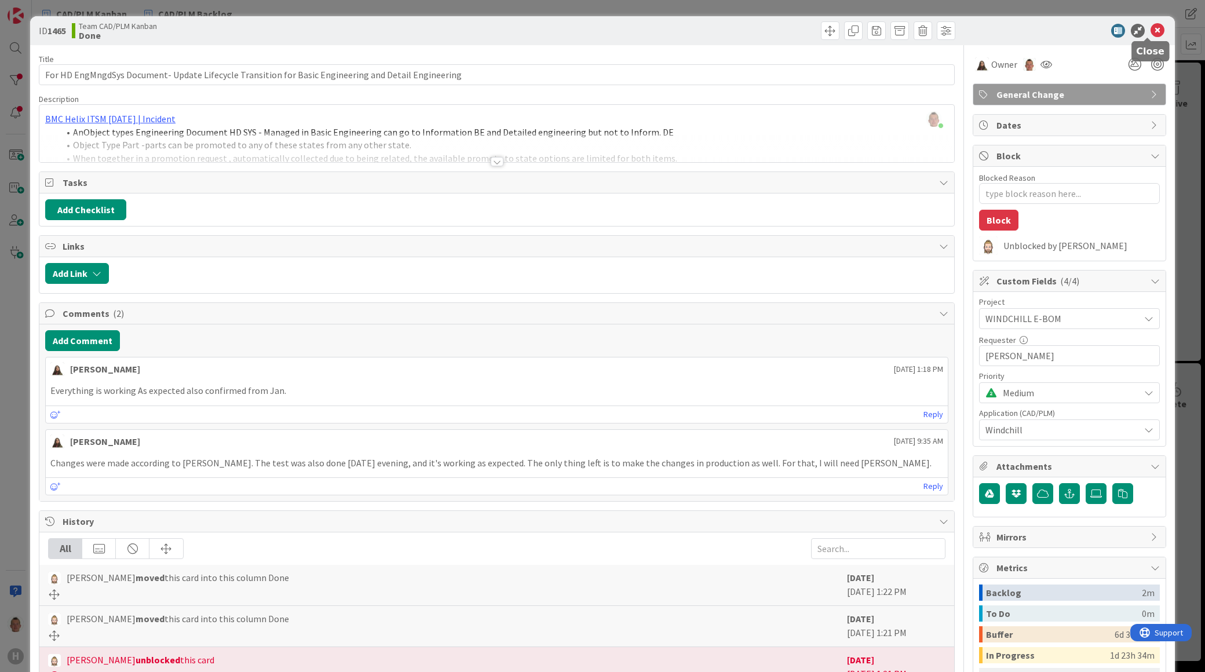
click at [1150, 25] on icon at bounding box center [1157, 31] width 14 height 14
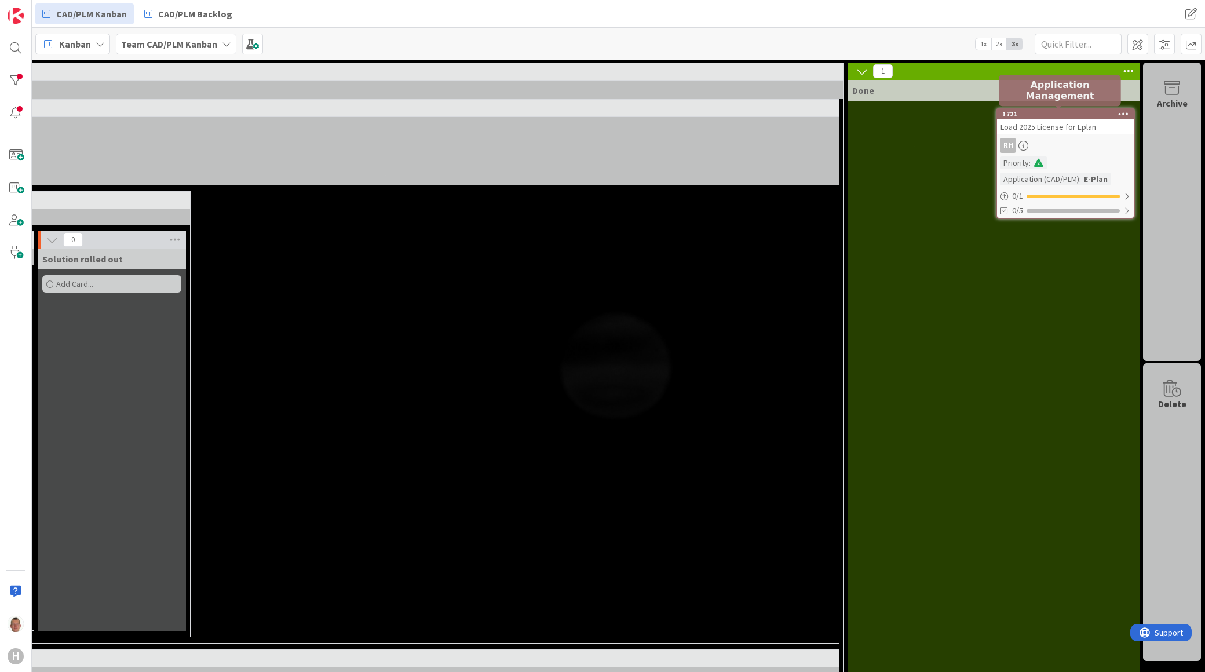
click at [1036, 116] on div "1721" at bounding box center [1067, 114] width 131 height 8
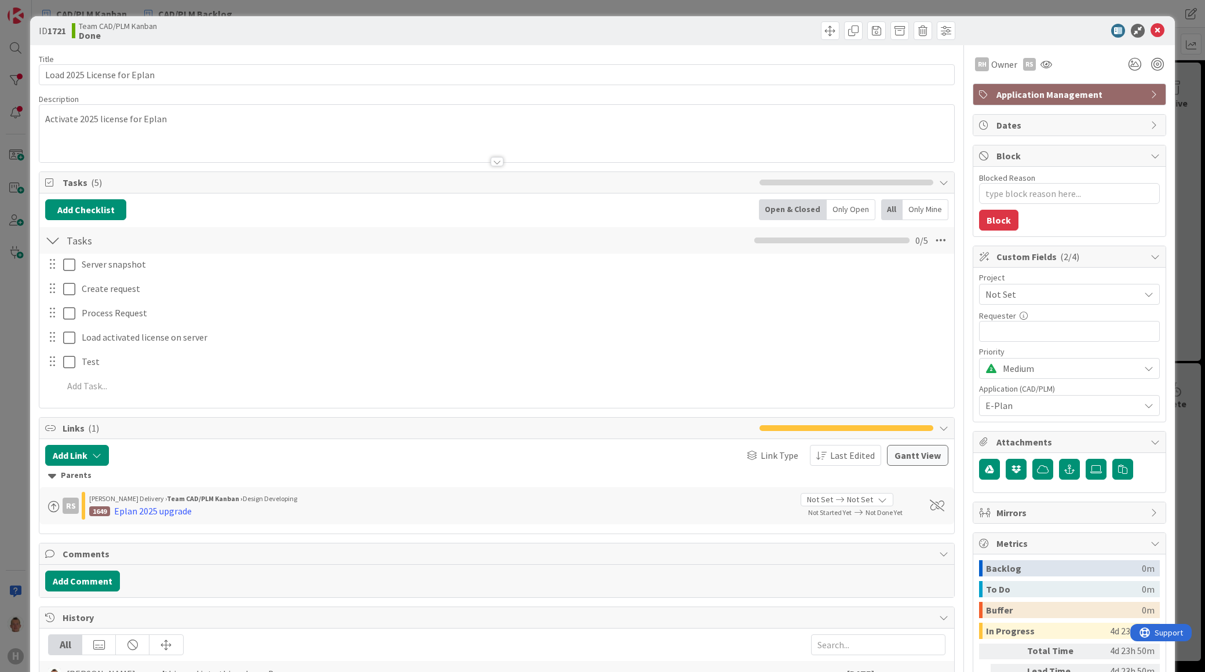
click at [1014, 294] on span "Not Set" at bounding box center [1059, 294] width 148 height 16
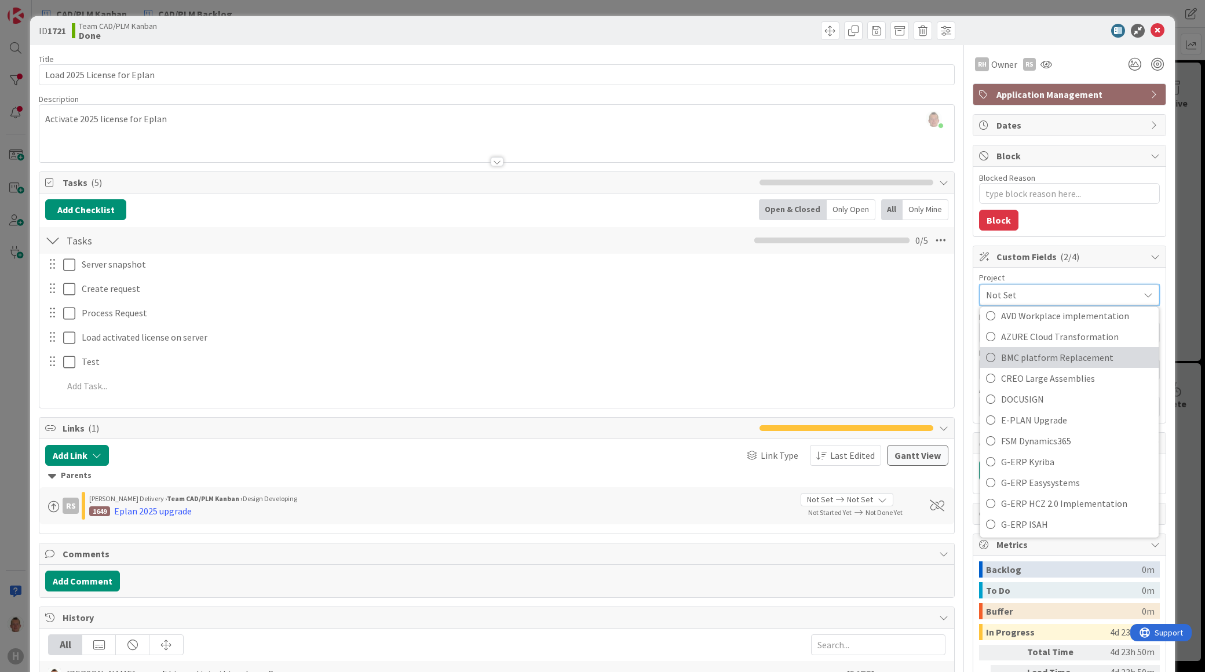
scroll to position [257, 0]
click at [1057, 415] on span "E-PLAN Upgrade" at bounding box center [1077, 419] width 152 height 17
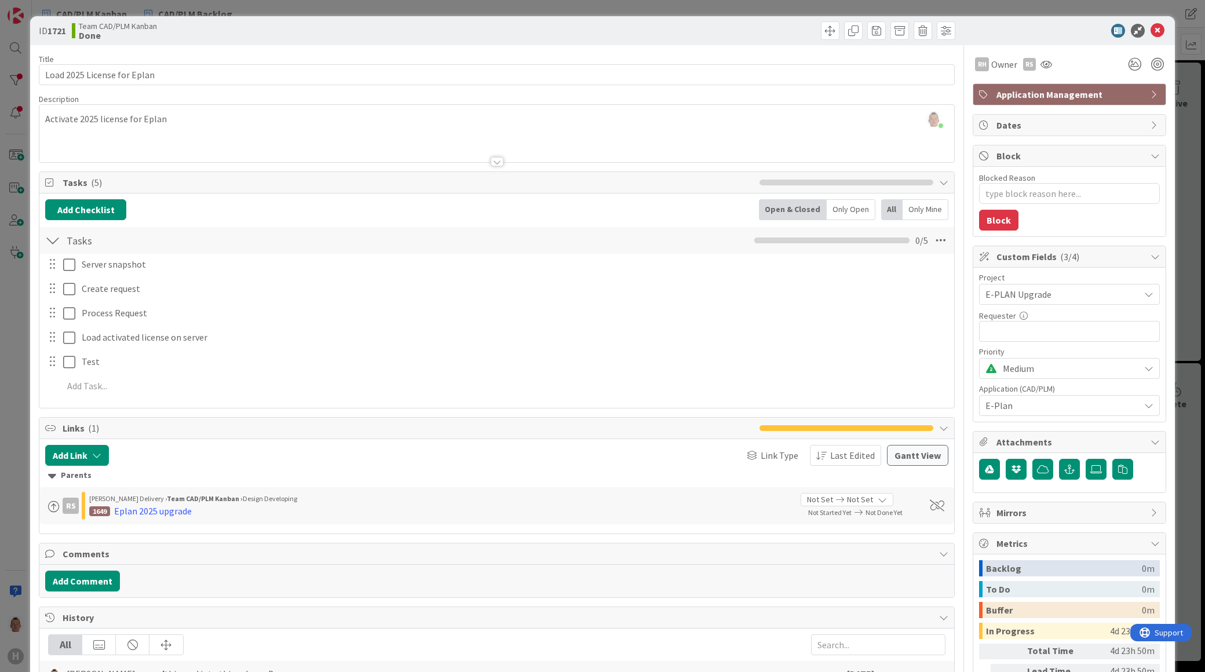
click at [1171, 319] on div "ID 1721 Team CAD/PLM Kanban Done Title 27 / 128 Load 2025 License for Eplan Des…" at bounding box center [602, 336] width 1205 height 672
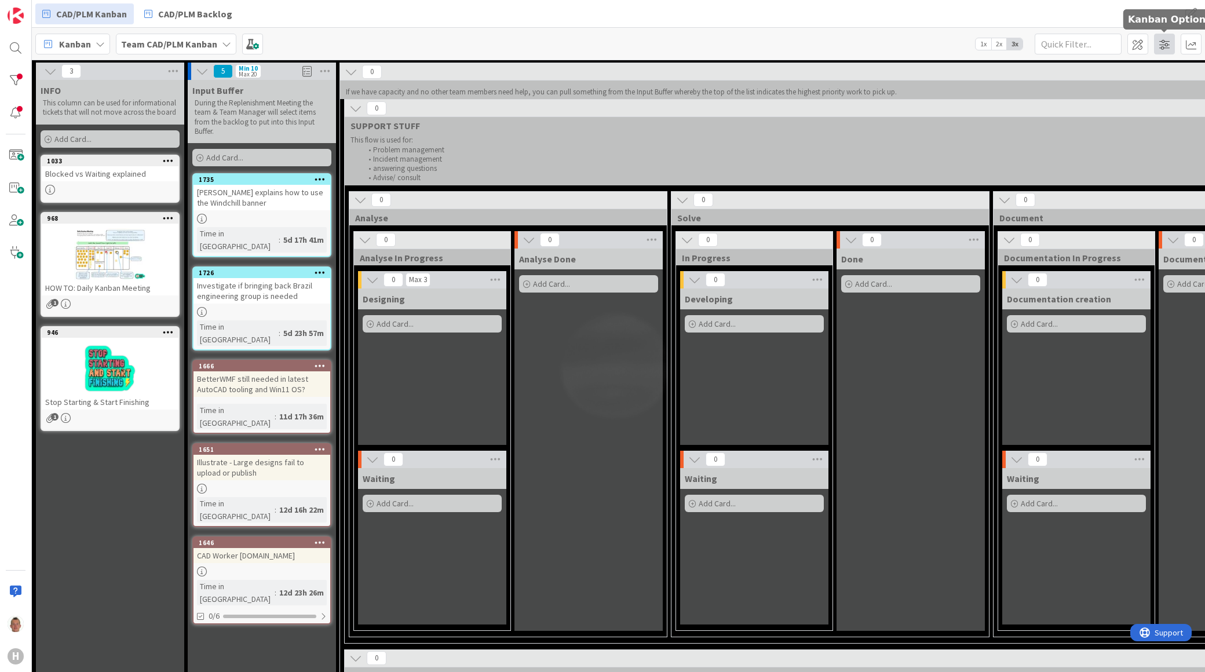
click at [1174, 41] on span at bounding box center [1164, 44] width 21 height 21
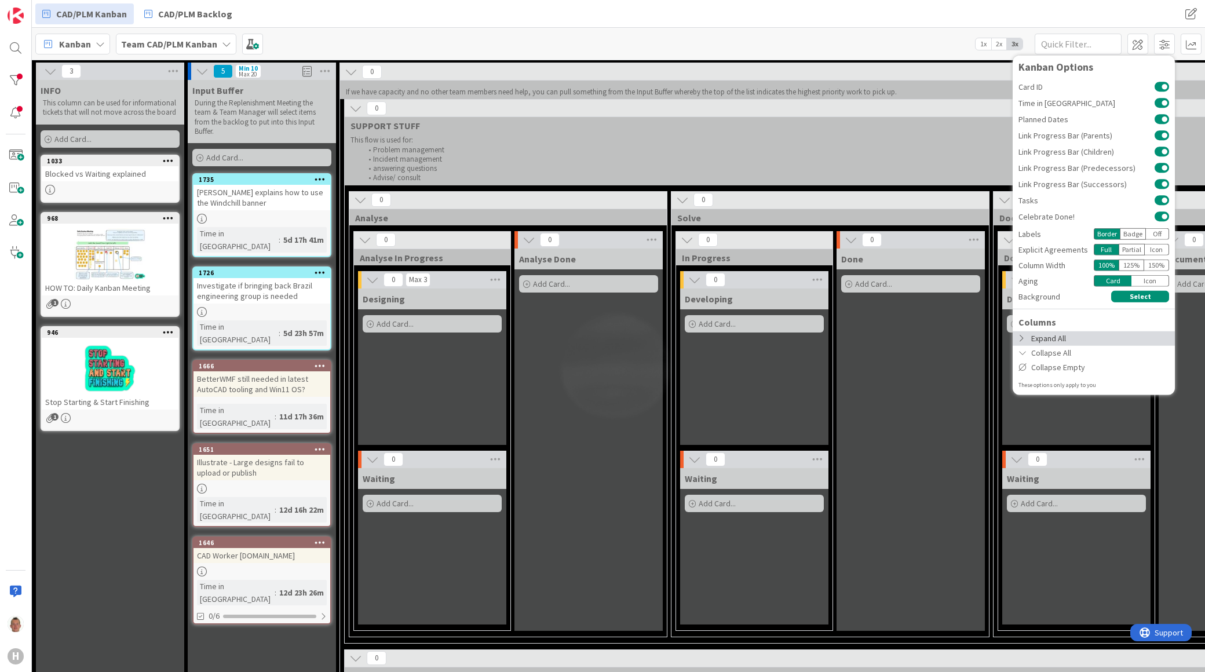
click at [1056, 339] on div "Expand All" at bounding box center [1094, 338] width 162 height 14
click at [1076, 366] on div "Collapse Empty" at bounding box center [1094, 367] width 162 height 14
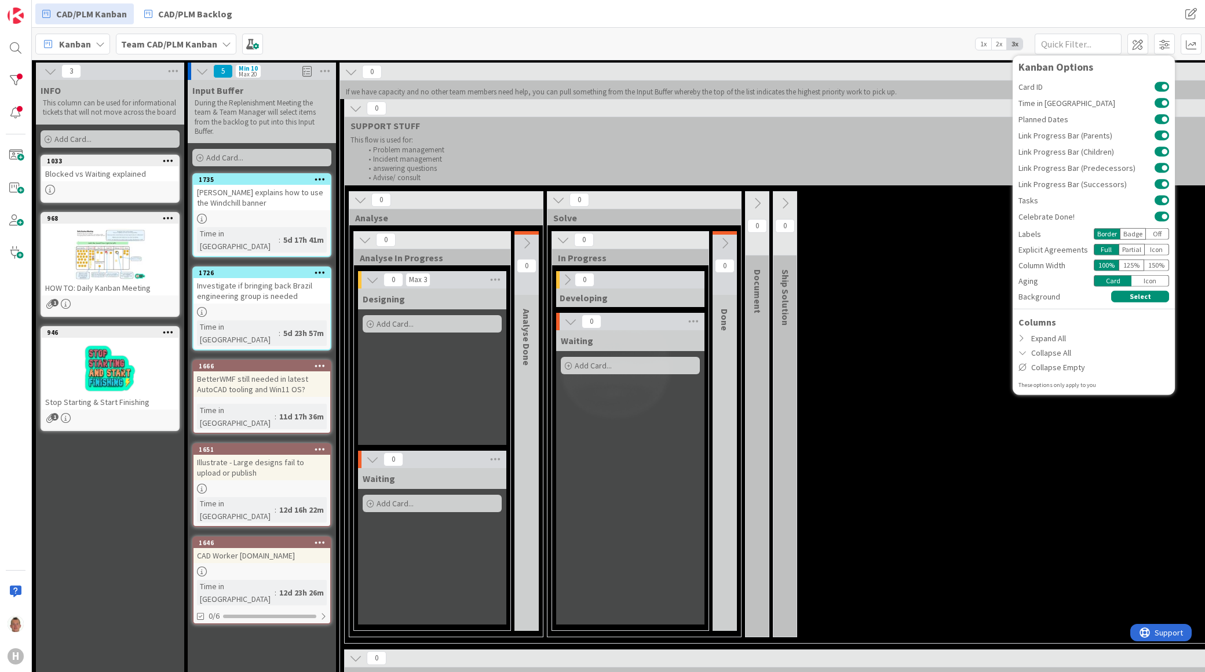
click at [856, 311] on div "0 Analyse 0 Analyse In Progress 0 Max 3 Designing Add Card... 0 Waiting Add Car…" at bounding box center [833, 417] width 972 height 452
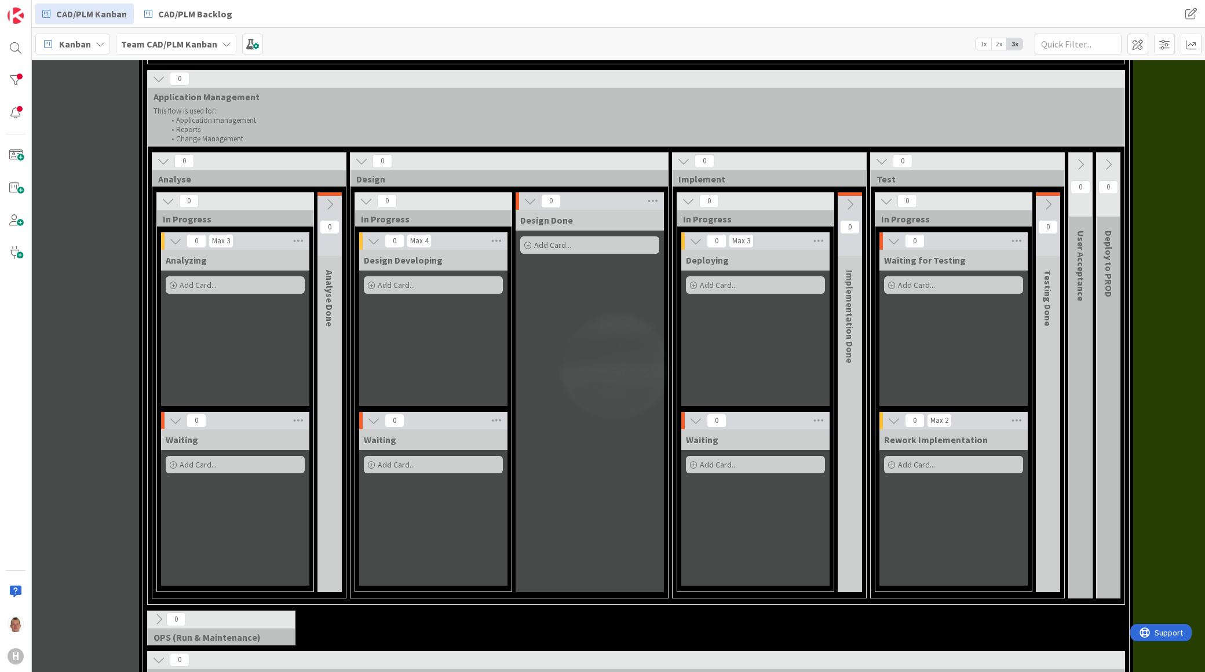
scroll to position [579, 196]
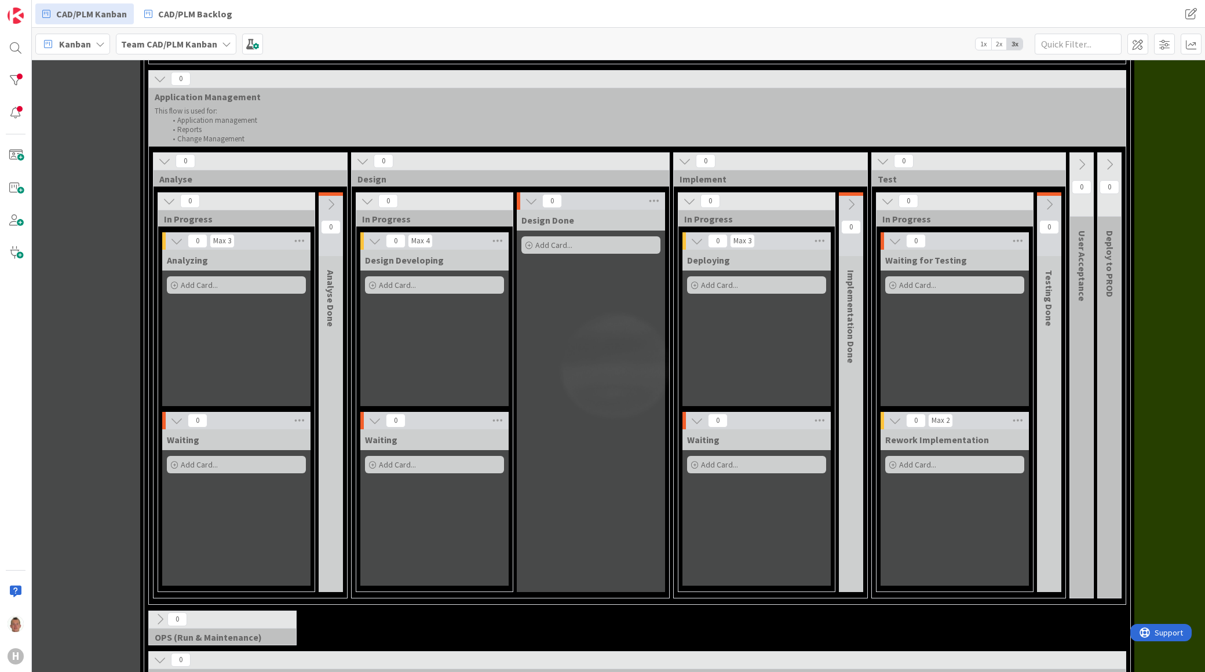
click at [162, 80] on icon at bounding box center [160, 78] width 13 height 13
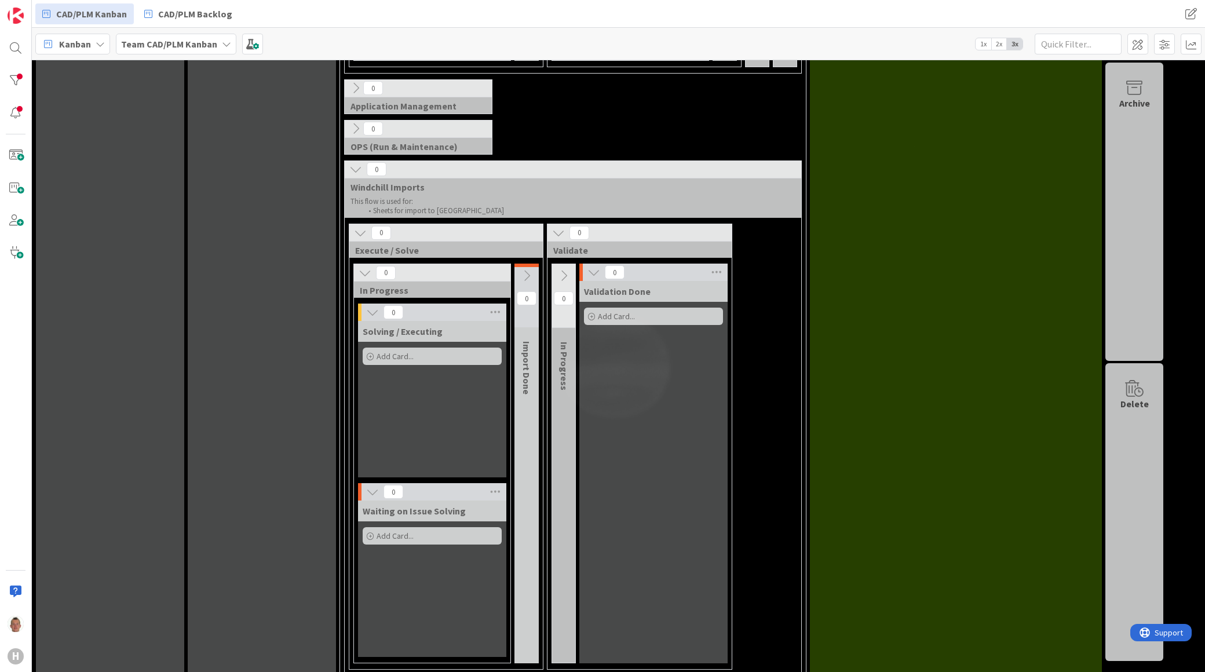
click at [357, 234] on icon at bounding box center [360, 233] width 13 height 13
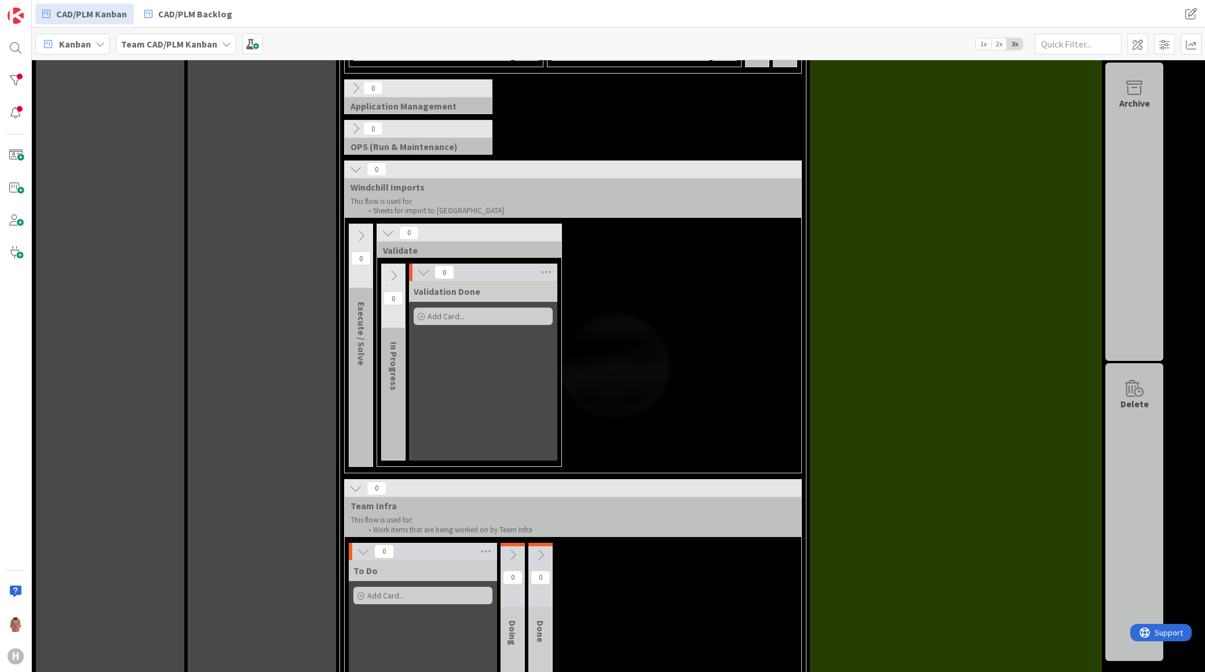
click at [363, 490] on button at bounding box center [355, 488] width 15 height 15
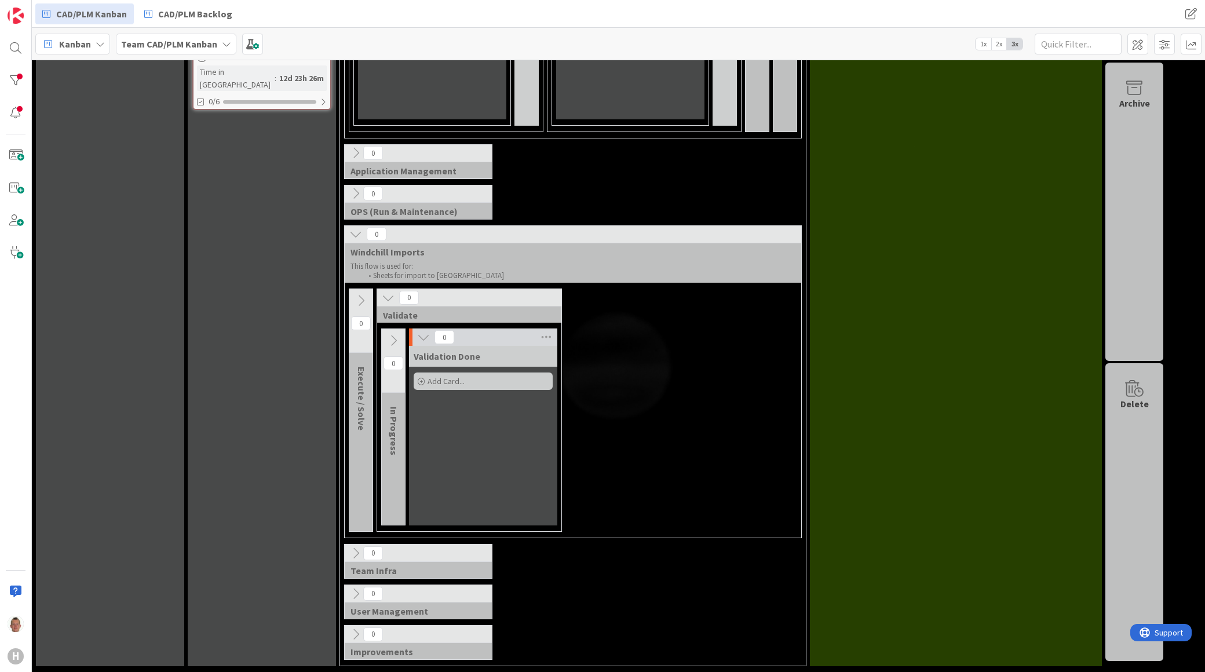
click at [356, 236] on icon at bounding box center [355, 234] width 13 height 13
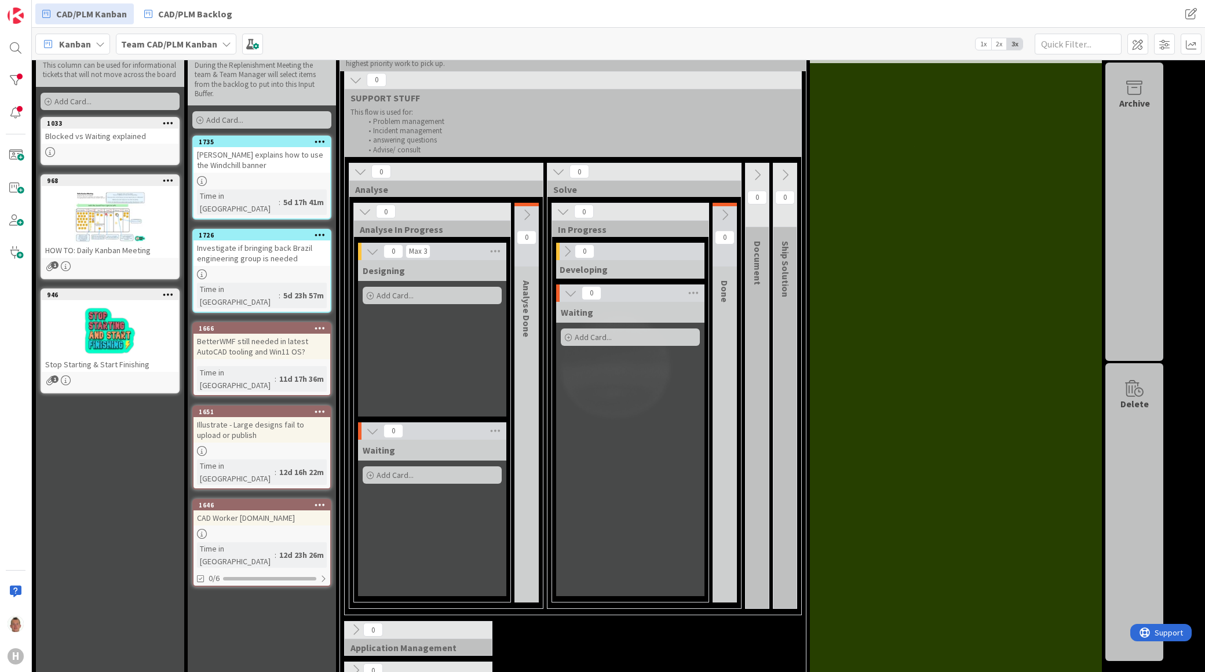
scroll to position [0, 0]
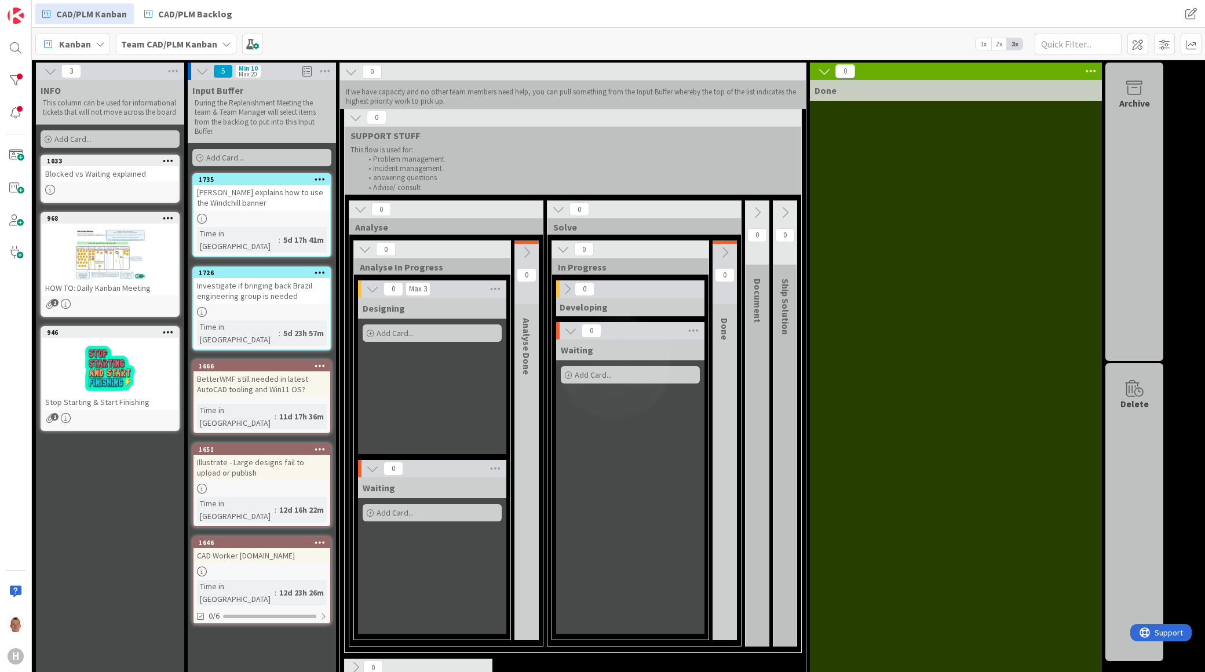
click at [361, 209] on icon at bounding box center [360, 209] width 13 height 13
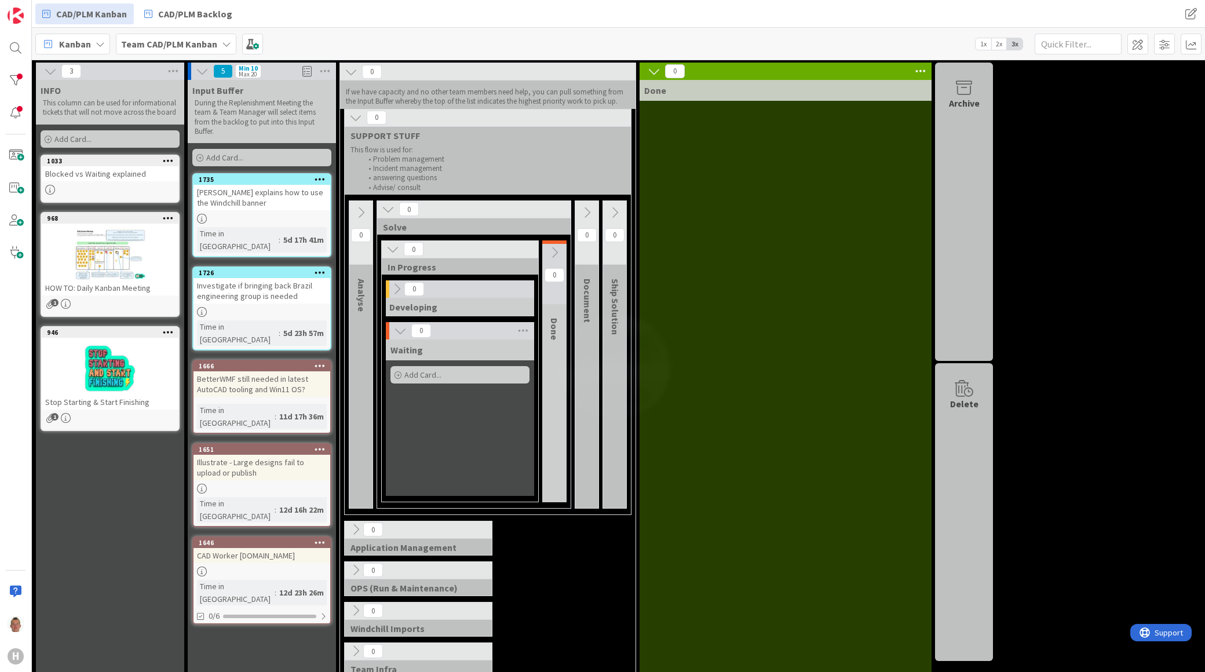
click at [353, 112] on icon at bounding box center [355, 117] width 13 height 13
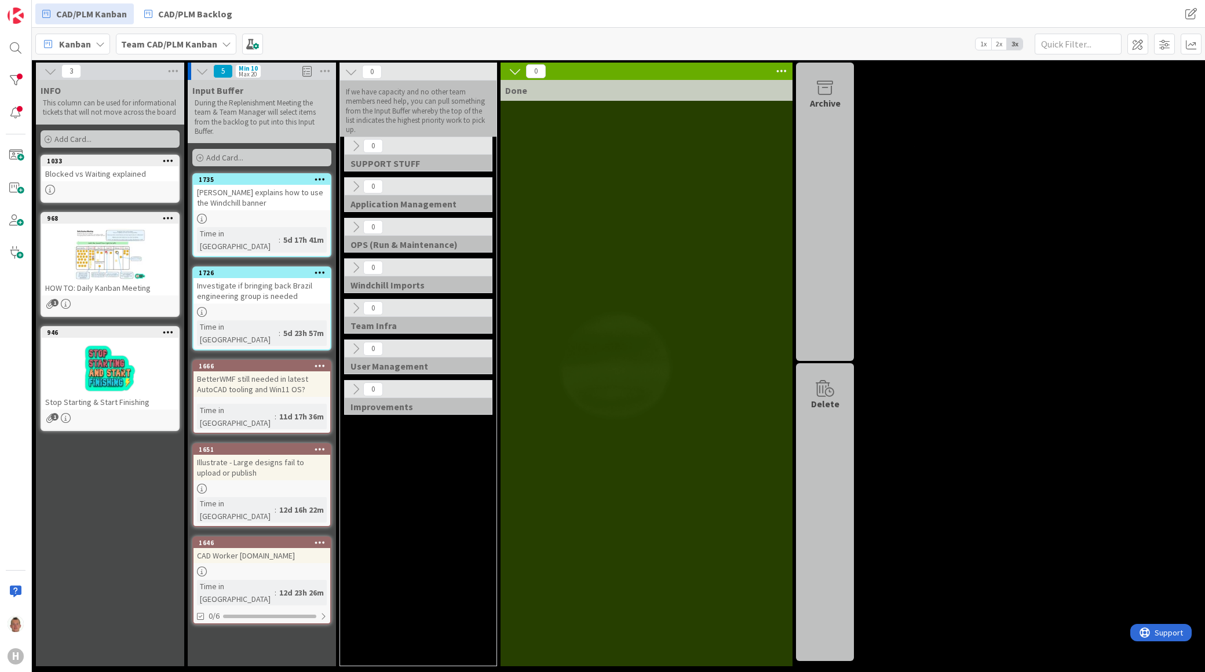
click at [353, 70] on icon at bounding box center [351, 71] width 13 height 13
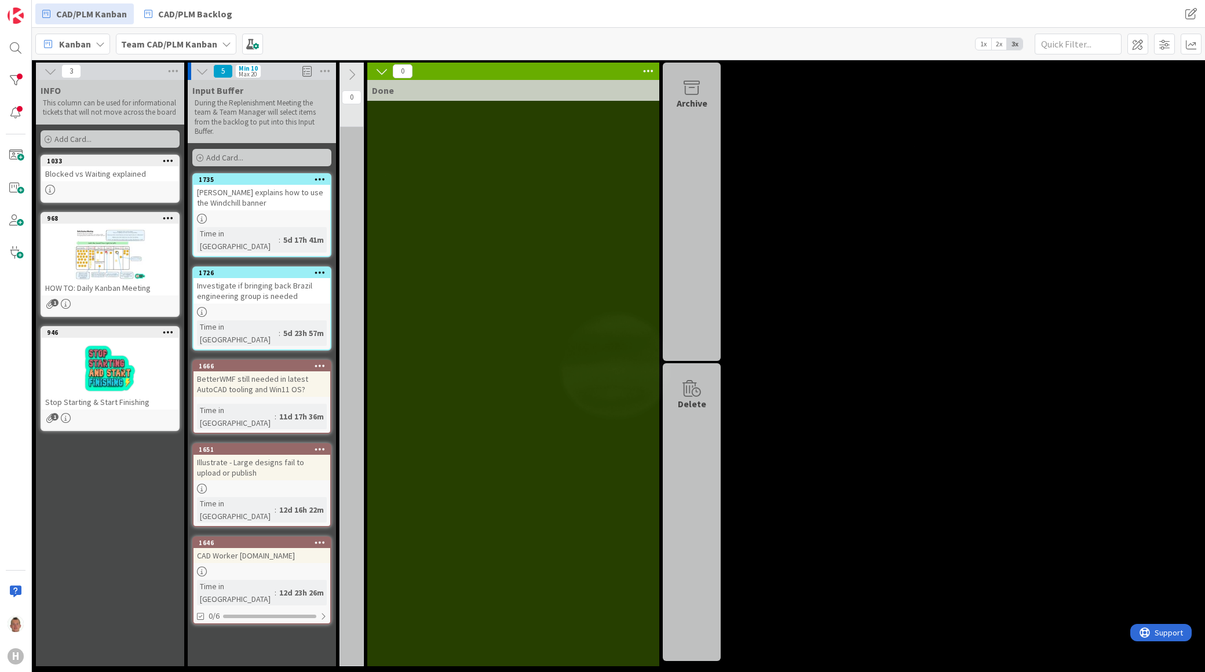
click at [323, 268] on icon at bounding box center [320, 272] width 11 height 8
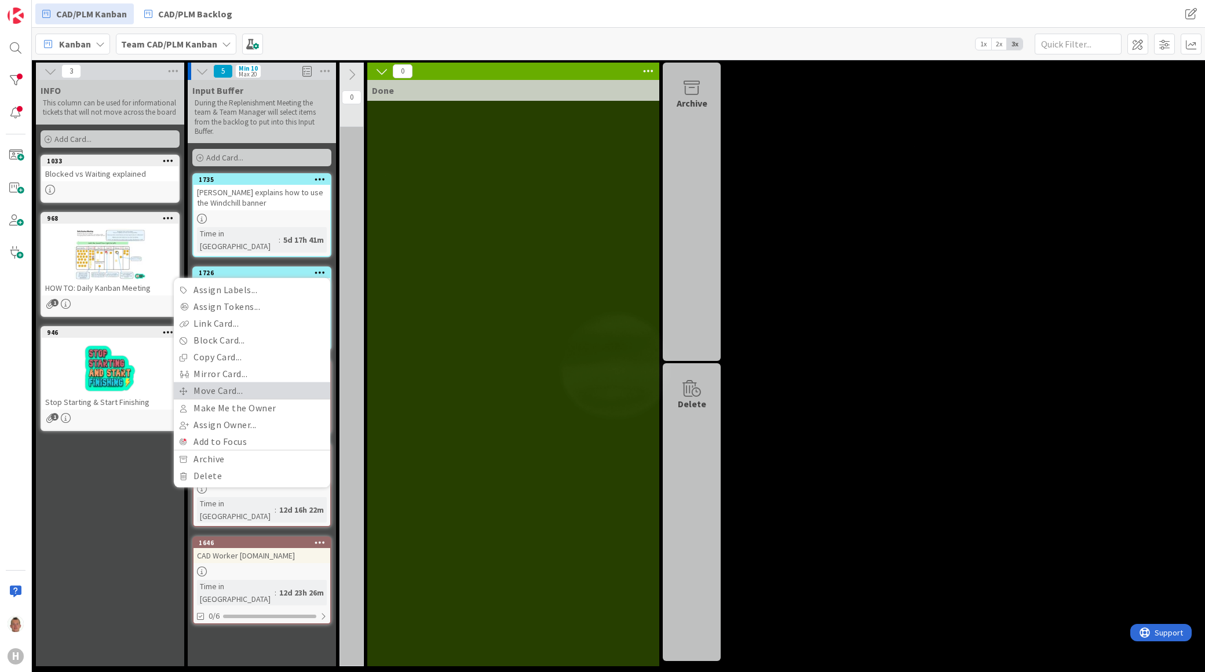
click at [243, 382] on link "Move Card..." at bounding box center [252, 390] width 156 height 17
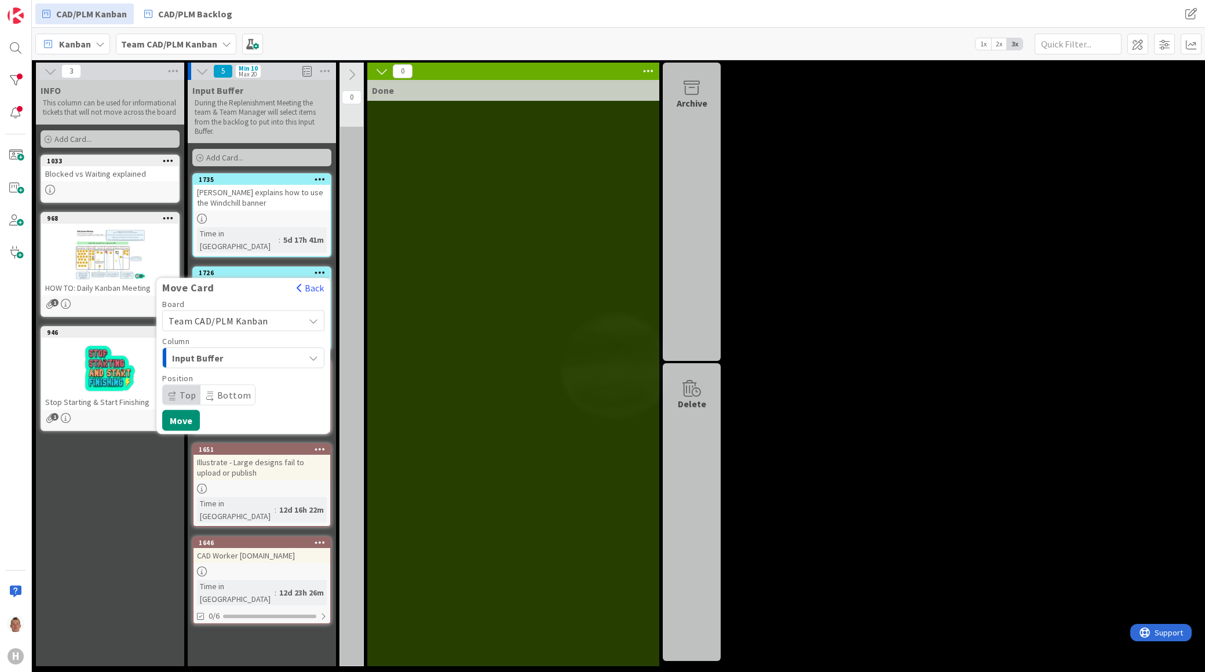
click at [257, 315] on span "Team CAD/PLM Kanban" at bounding box center [219, 321] width 100 height 12
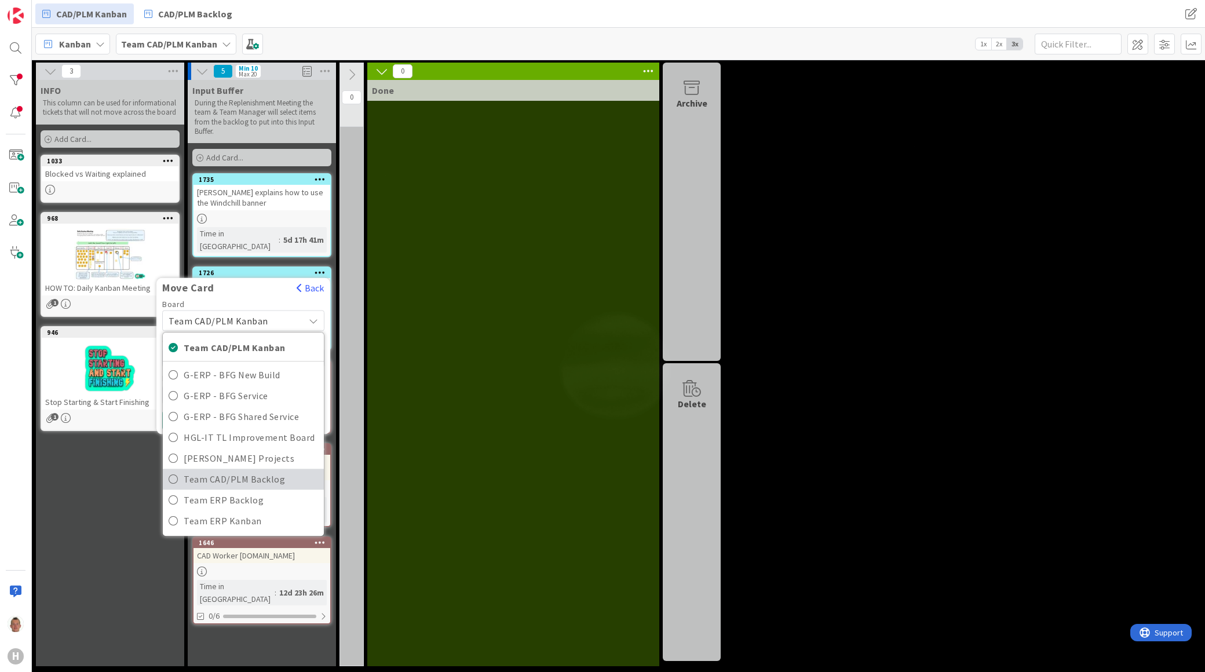
click at [272, 470] on span "Team CAD/PLM Backlog" at bounding box center [251, 478] width 134 height 17
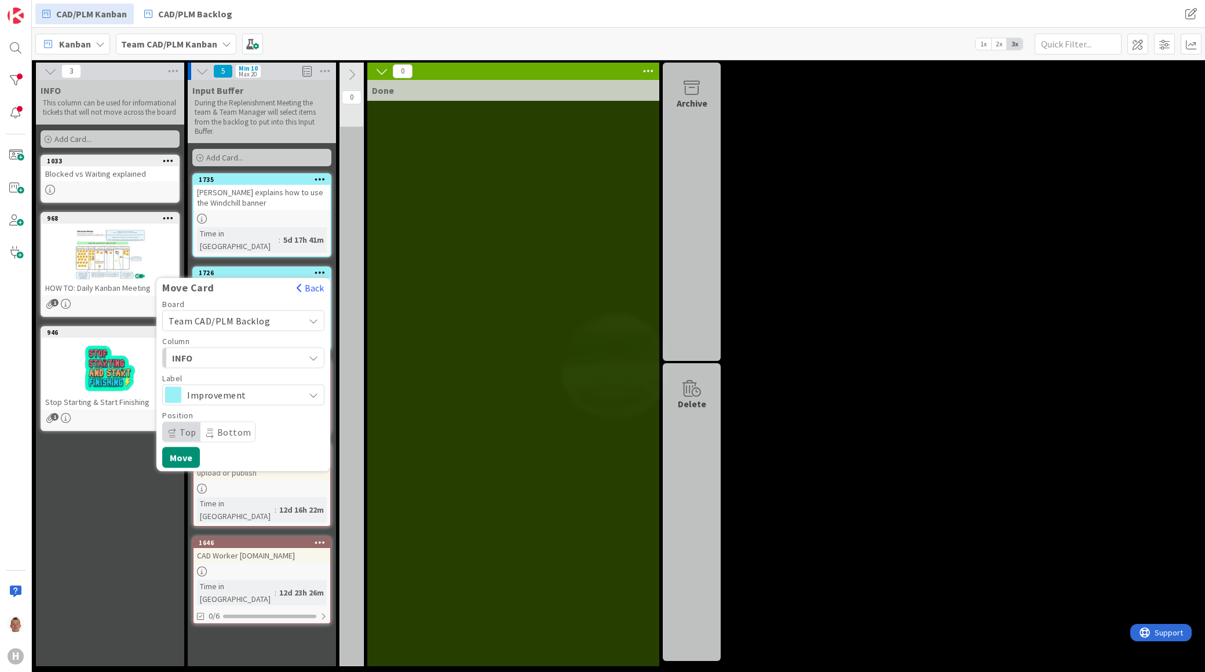
click at [244, 387] on span "Improvement" at bounding box center [242, 395] width 111 height 16
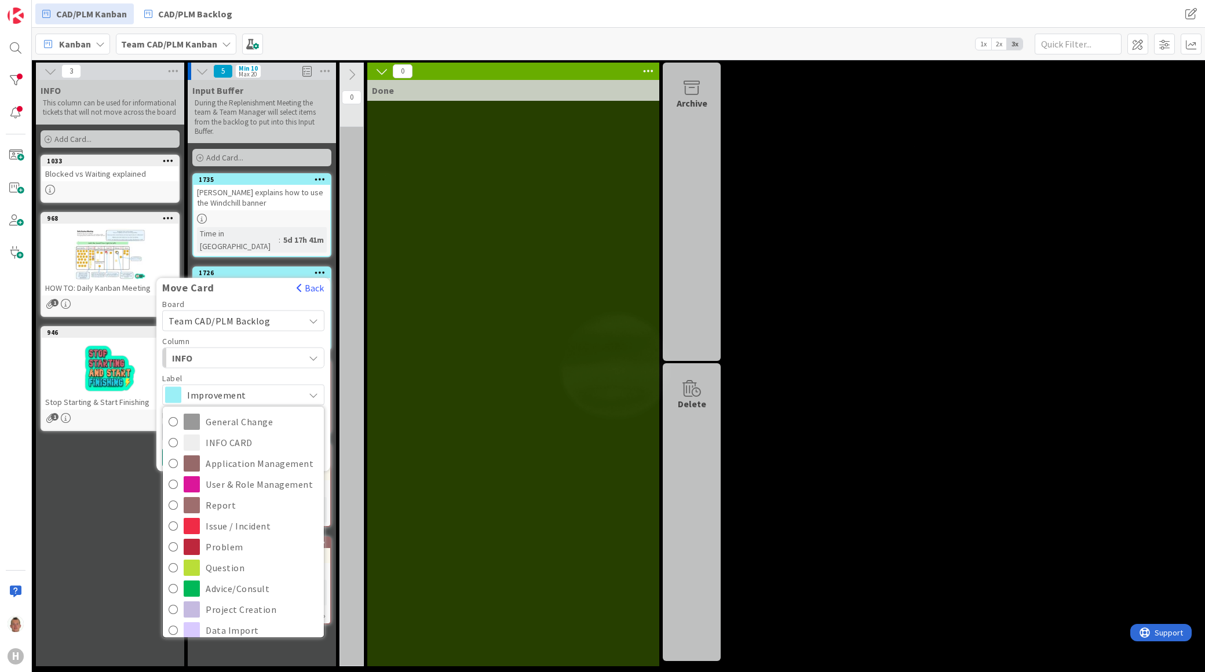
click at [243, 350] on span "INFO" at bounding box center [215, 357] width 87 height 15
click at [269, 282] on div "Move Card" at bounding box center [223, 288] width 134 height 13
click at [279, 394] on div "Options" at bounding box center [249, 404] width 173 height 20
click at [214, 350] on span "INFO" at bounding box center [215, 357] width 87 height 15
click at [217, 385] on div "Improvement" at bounding box center [243, 395] width 162 height 21
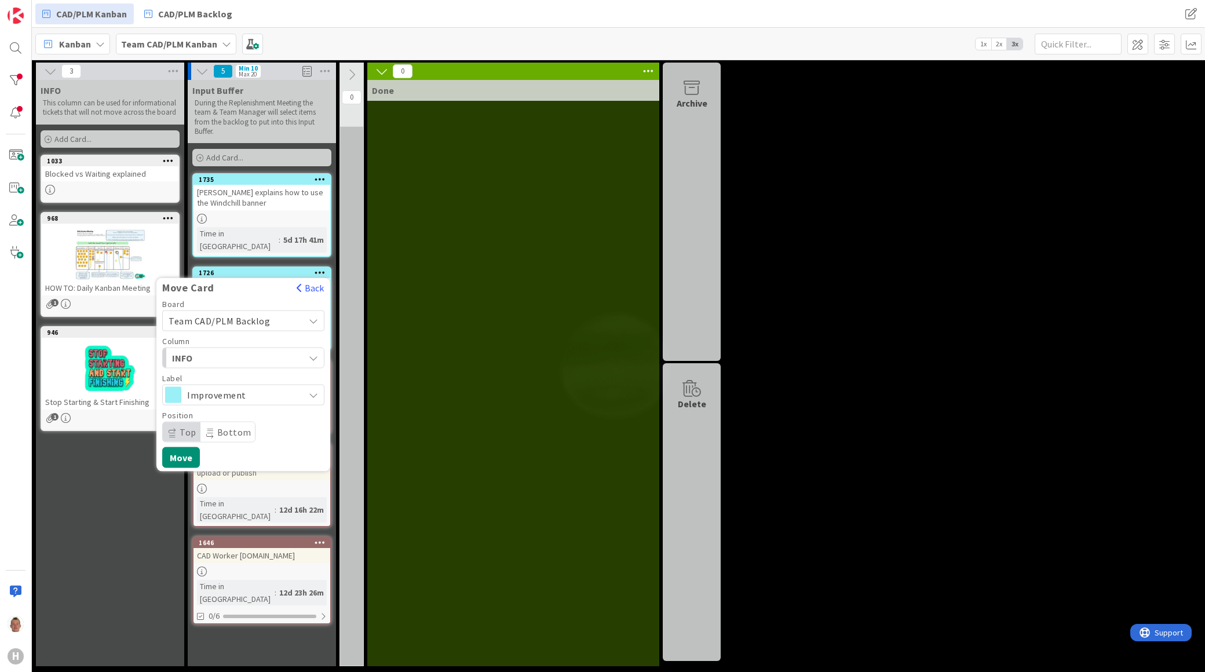
click at [223, 350] on span "INFO" at bounding box center [215, 357] width 87 height 15
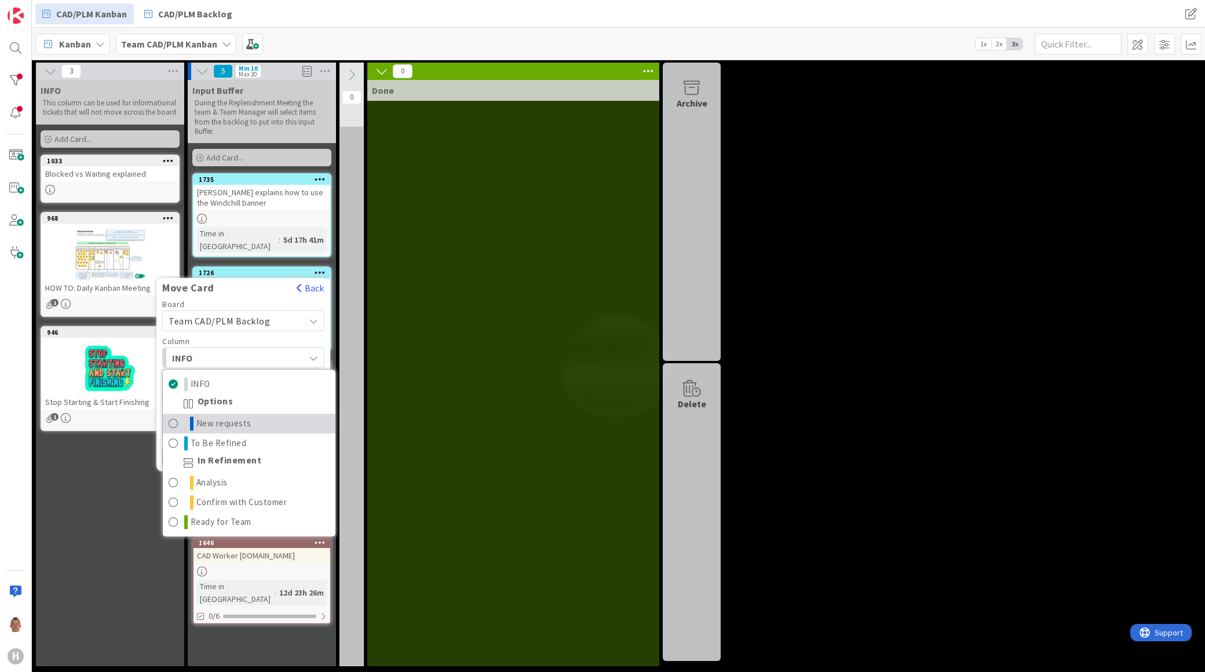
click at [233, 417] on span "New requests" at bounding box center [223, 424] width 55 height 14
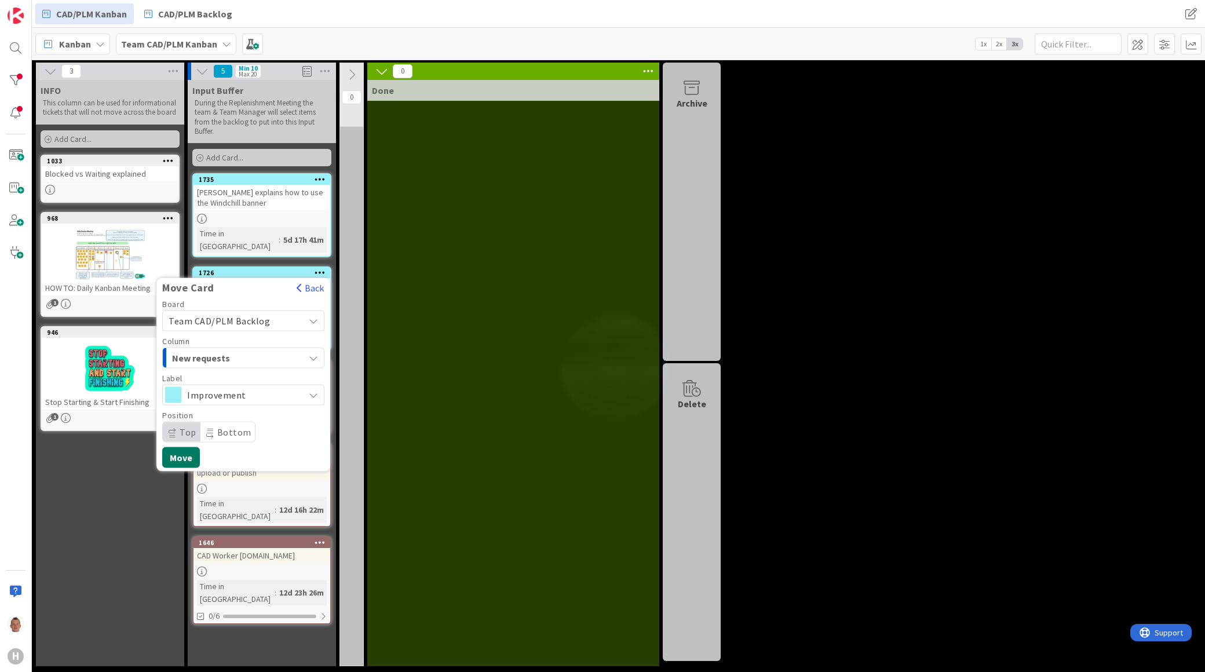
click at [194, 447] on button "Move" at bounding box center [181, 457] width 38 height 21
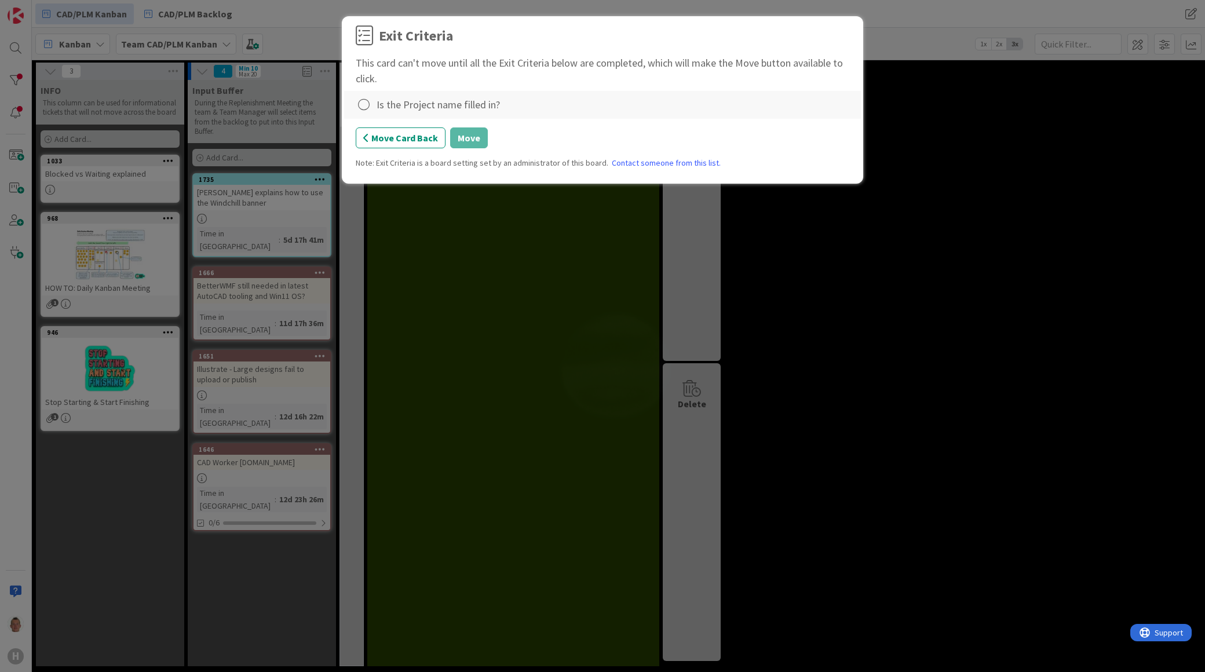
click at [413, 110] on div "Is the Project name filled in?" at bounding box center [438, 105] width 123 height 16
click at [410, 105] on div "Is the Project name filled in?" at bounding box center [438, 105] width 123 height 16
click at [378, 105] on div "Is the Project name filled in?" at bounding box center [438, 105] width 123 height 16
click at [370, 105] on icon at bounding box center [364, 105] width 16 height 16
click at [372, 124] on link "Complete" at bounding box center [428, 128] width 145 height 17
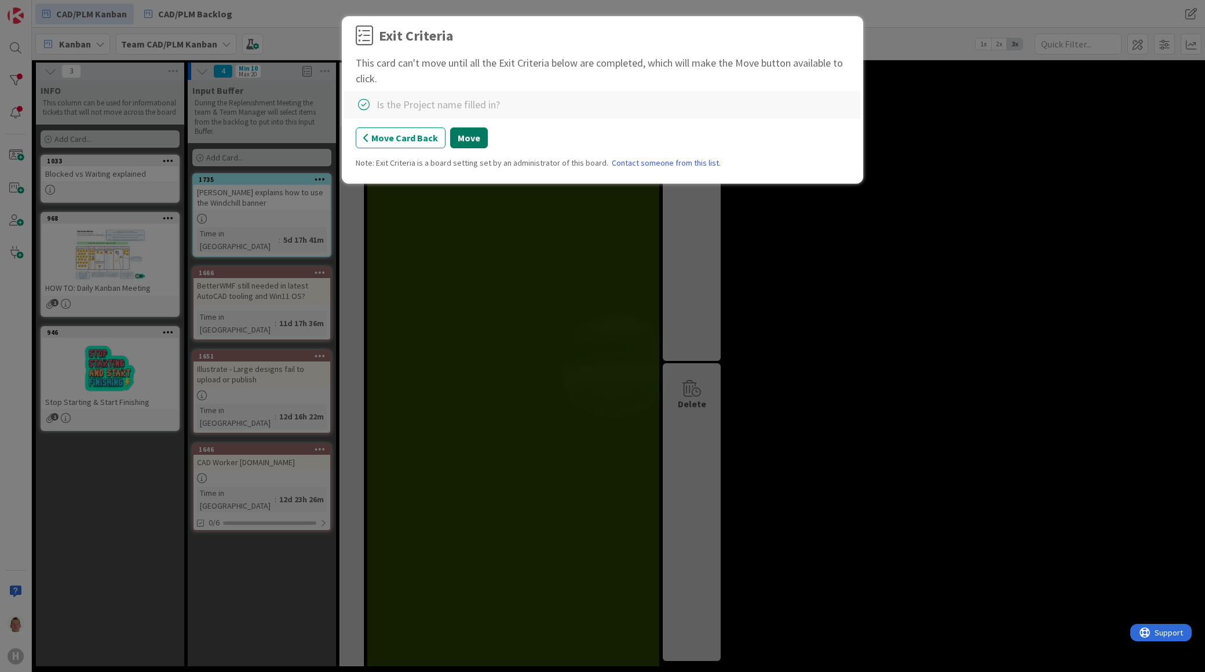
click at [470, 140] on button "Move" at bounding box center [469, 137] width 38 height 21
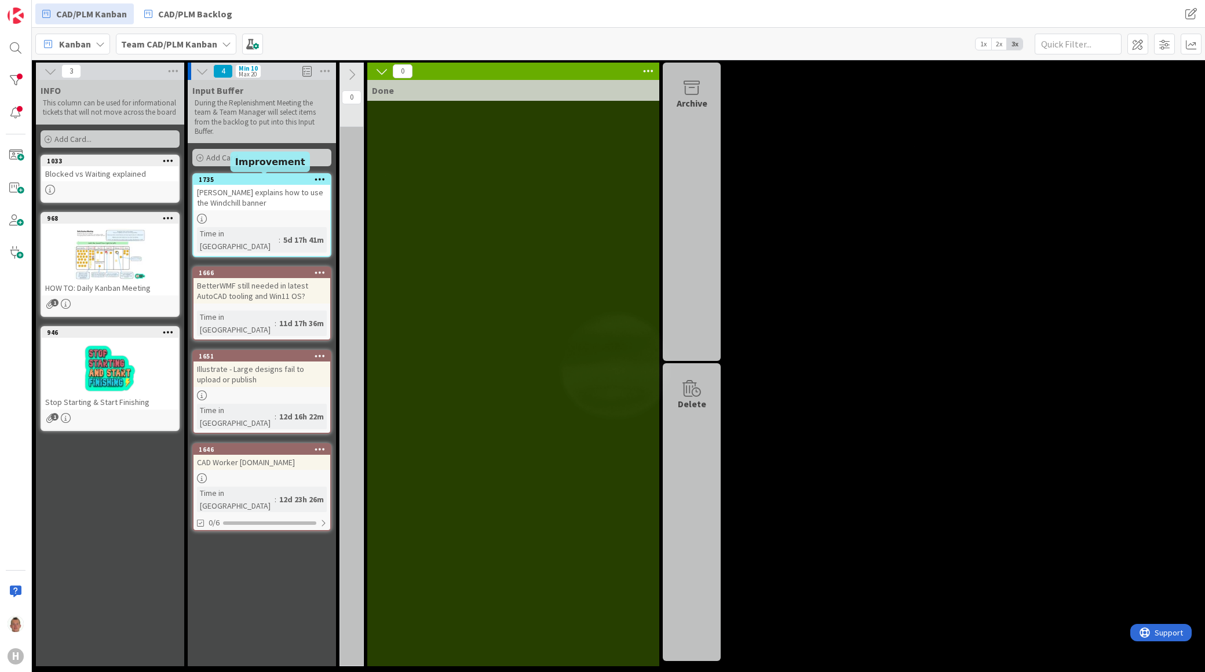
click at [250, 180] on div "1735" at bounding box center [264, 180] width 131 height 8
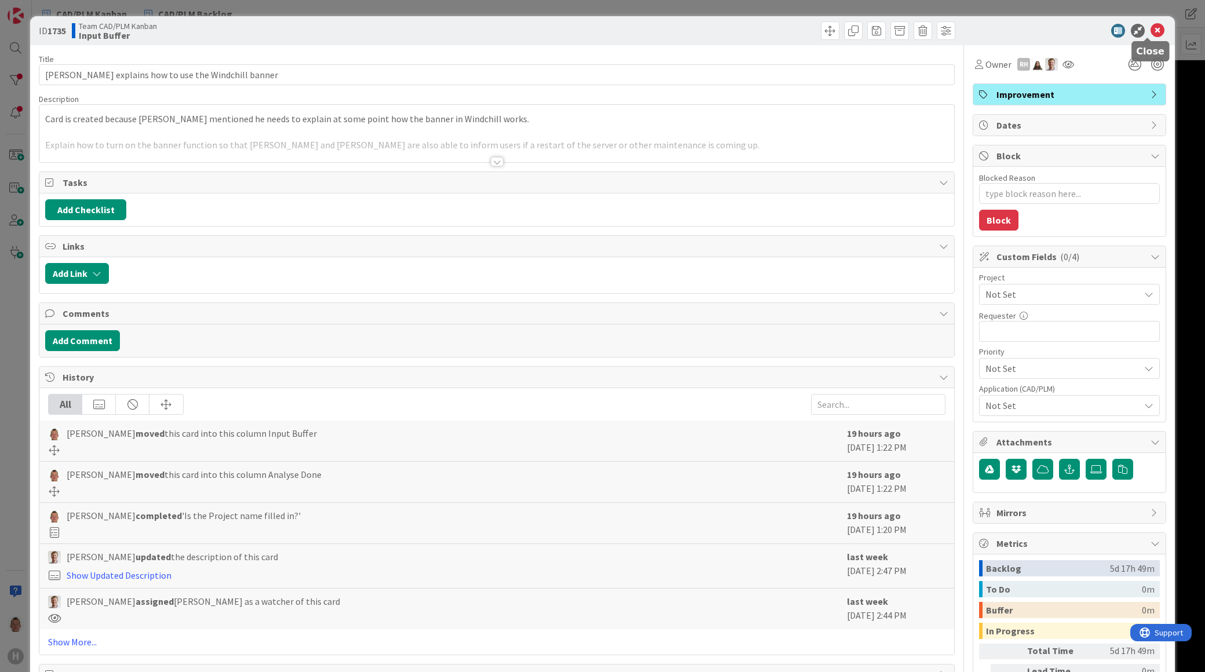
click at [1150, 31] on icon at bounding box center [1157, 31] width 14 height 14
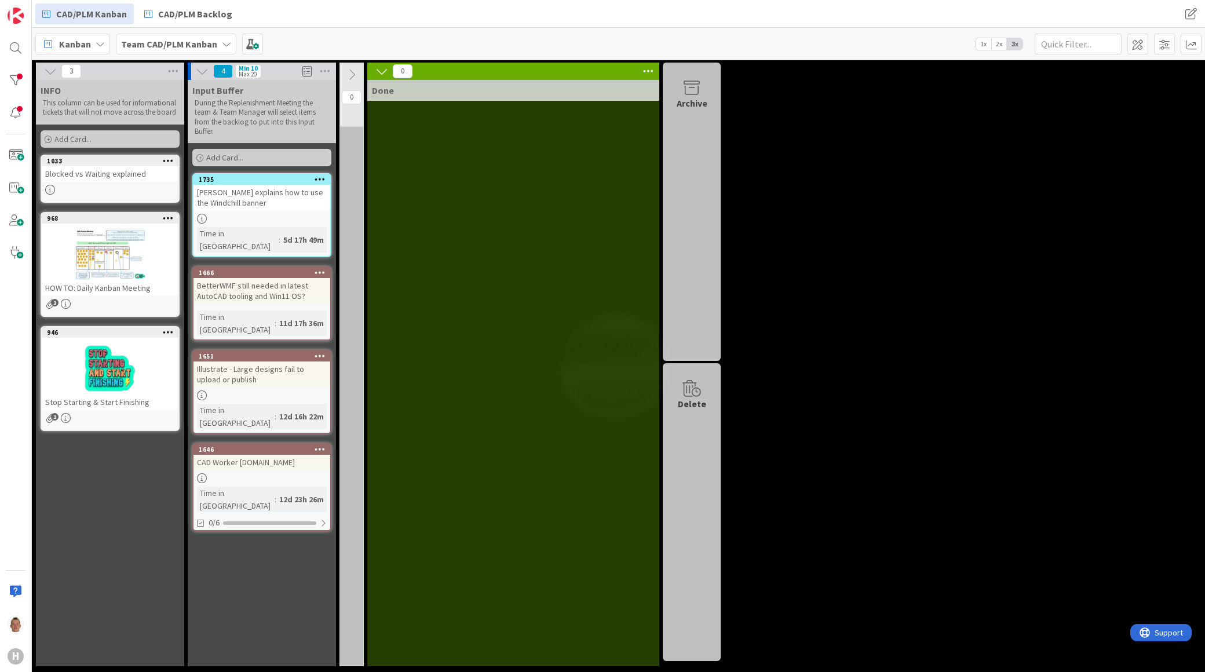
click at [322, 176] on icon at bounding box center [320, 179] width 11 height 8
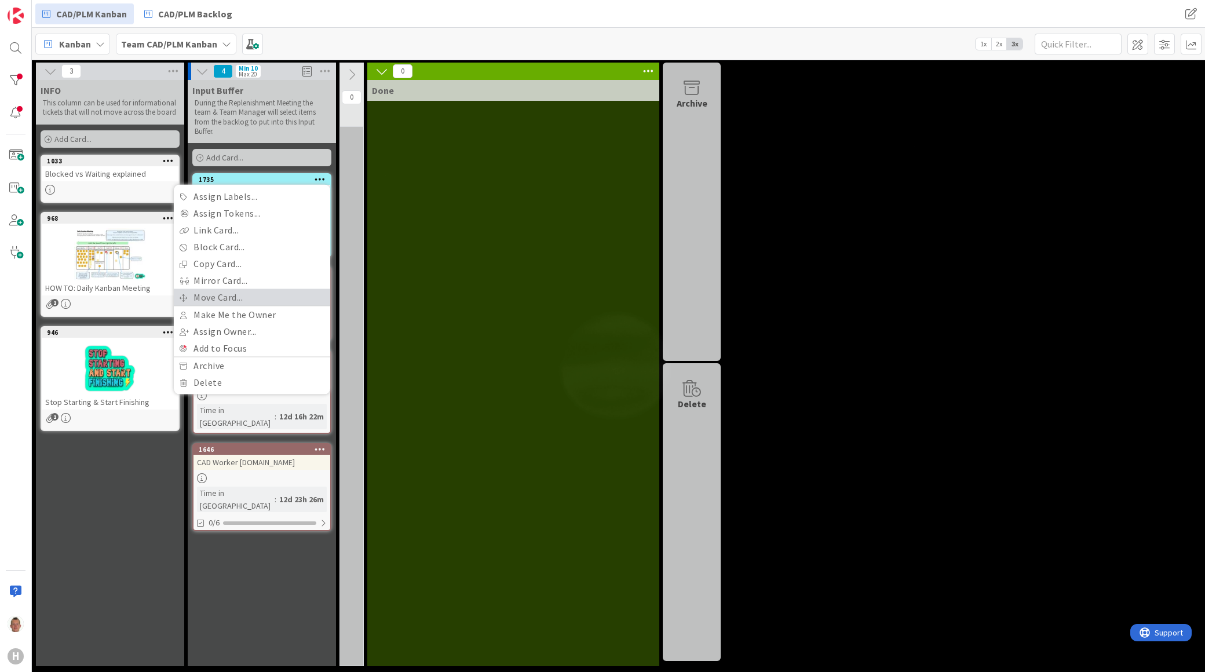
click at [227, 292] on link "Move Card..." at bounding box center [252, 297] width 156 height 17
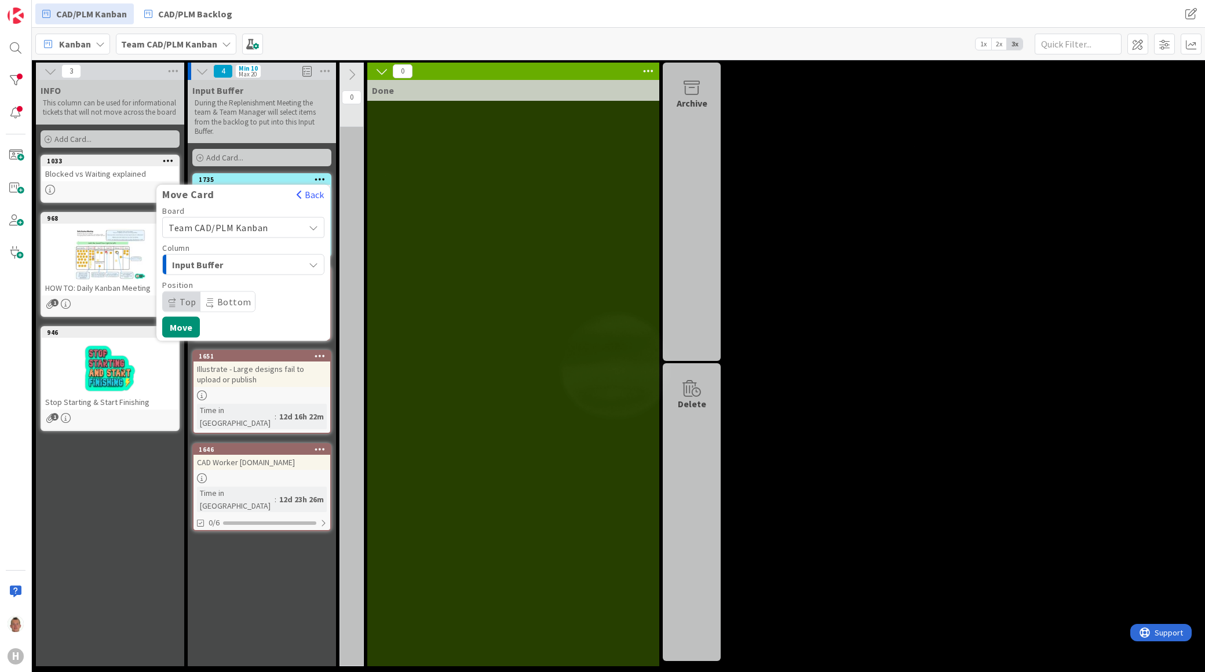
click at [248, 229] on span "Team CAD/PLM Kanban" at bounding box center [219, 228] width 100 height 12
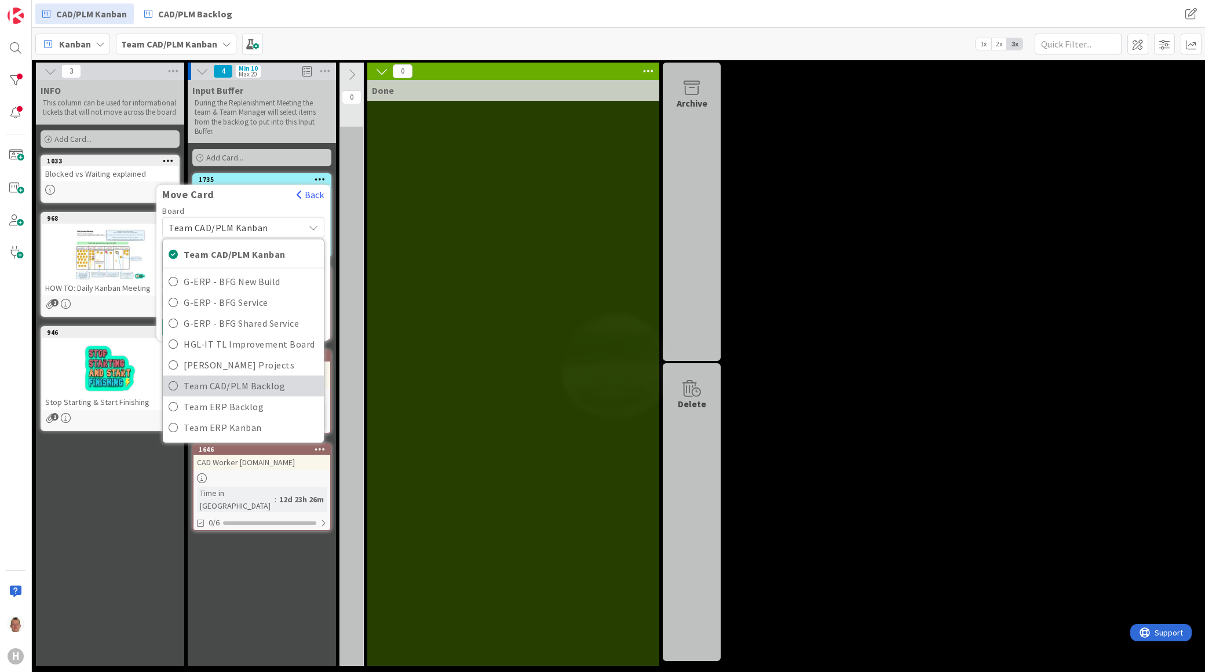
click at [279, 388] on span "Team CAD/PLM Backlog" at bounding box center [251, 385] width 134 height 17
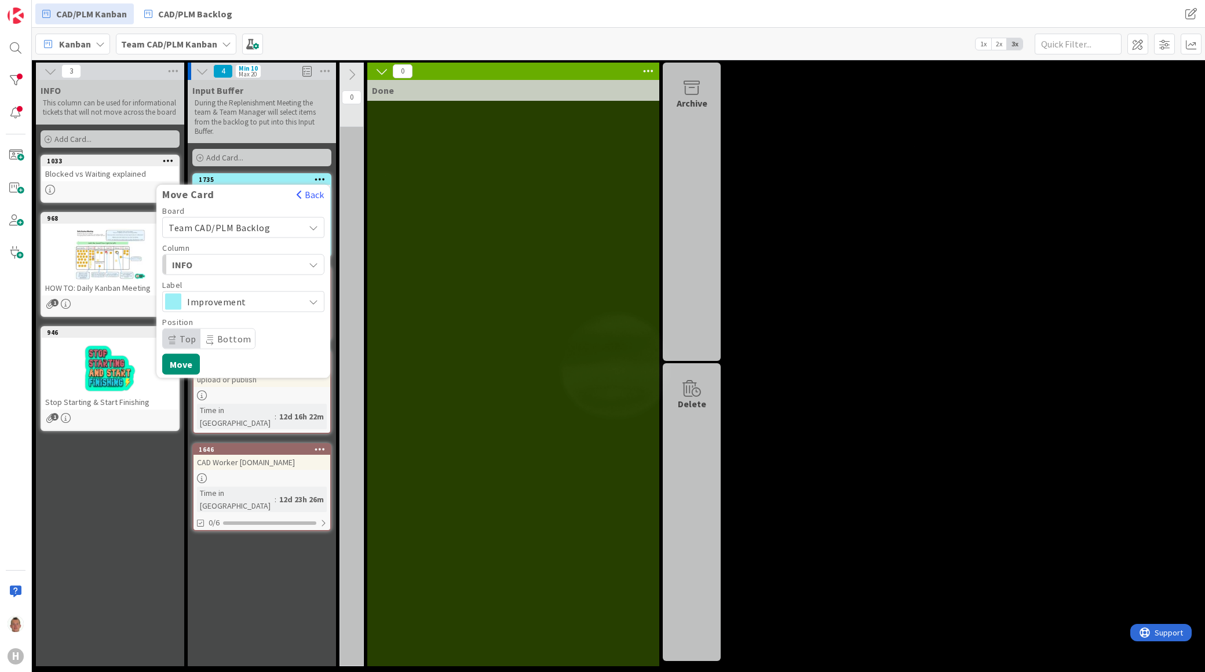
click at [257, 258] on span "INFO" at bounding box center [215, 264] width 87 height 15
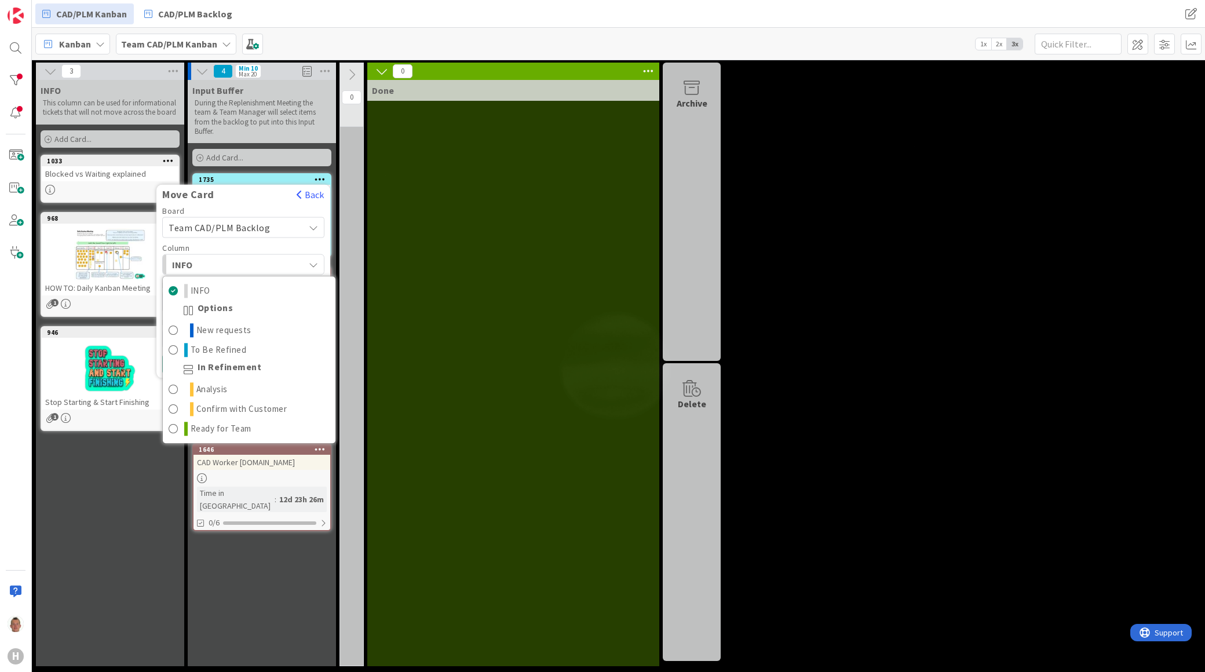
click at [257, 258] on span "INFO" at bounding box center [215, 264] width 87 height 15
click at [242, 324] on span "New requests" at bounding box center [223, 330] width 55 height 14
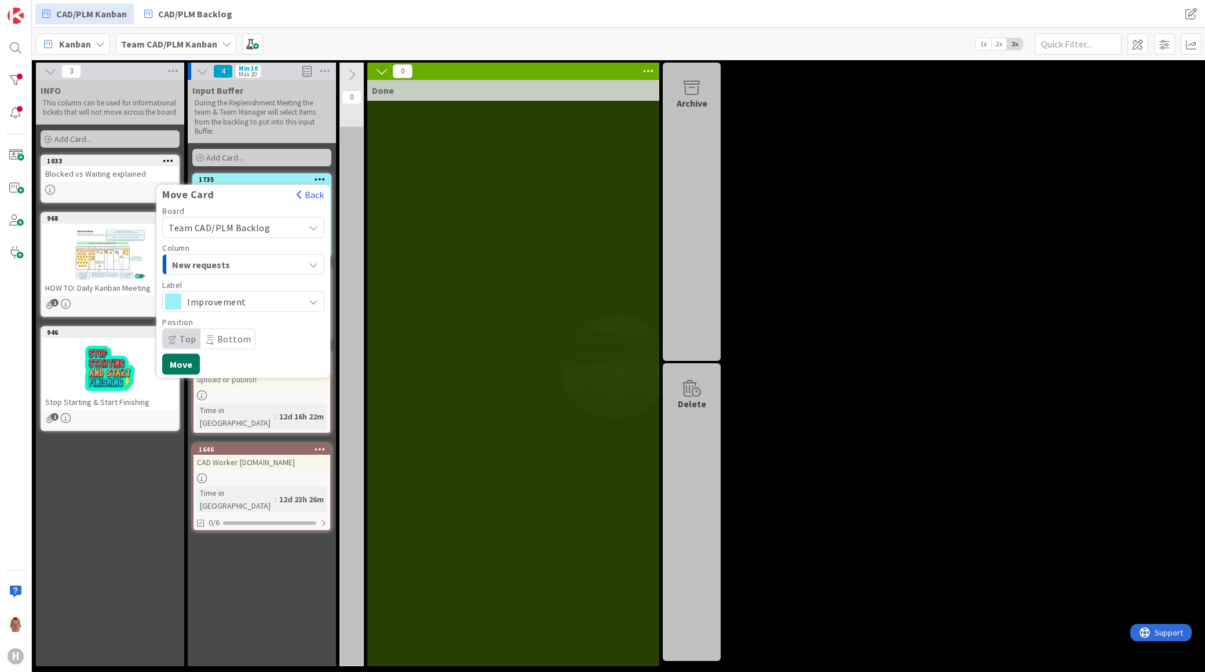
click at [182, 362] on button "Move" at bounding box center [181, 364] width 38 height 21
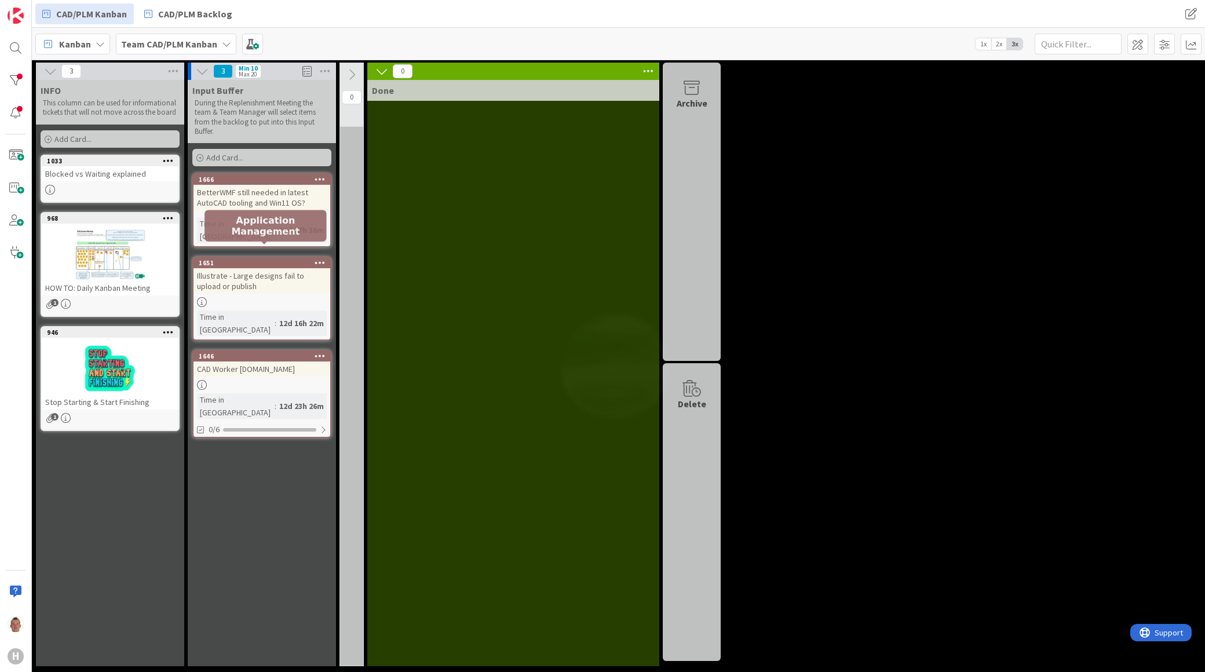
click at [277, 259] on div "1651" at bounding box center [264, 263] width 131 height 8
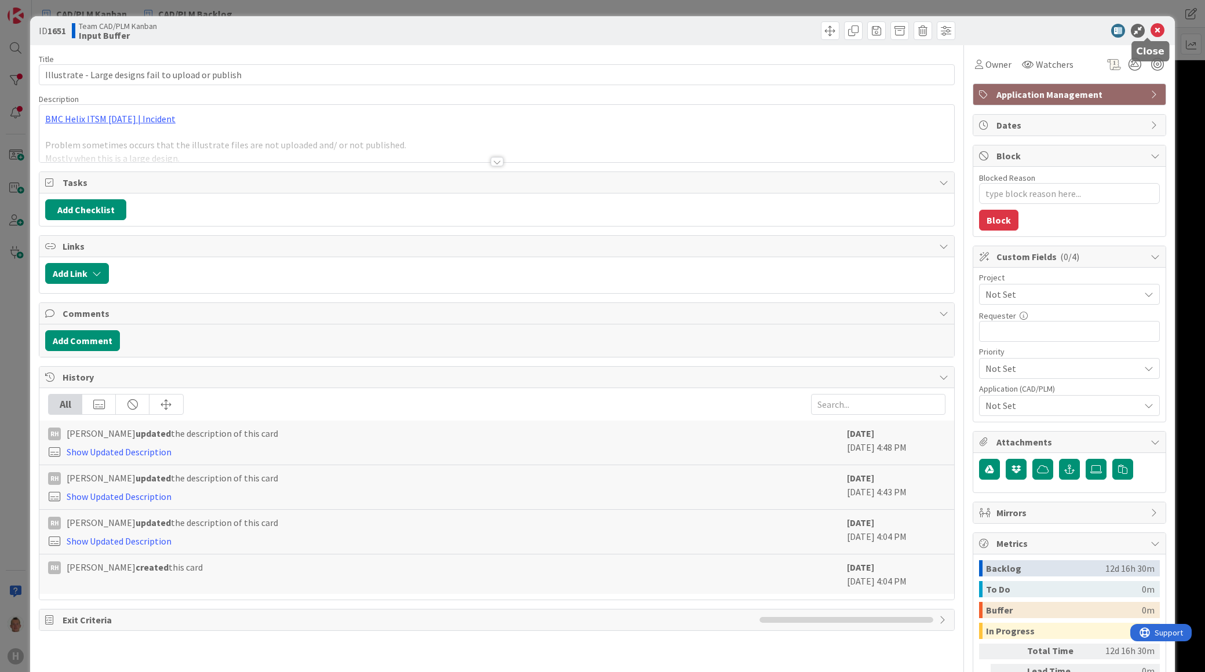
click at [1150, 32] on icon at bounding box center [1157, 31] width 14 height 14
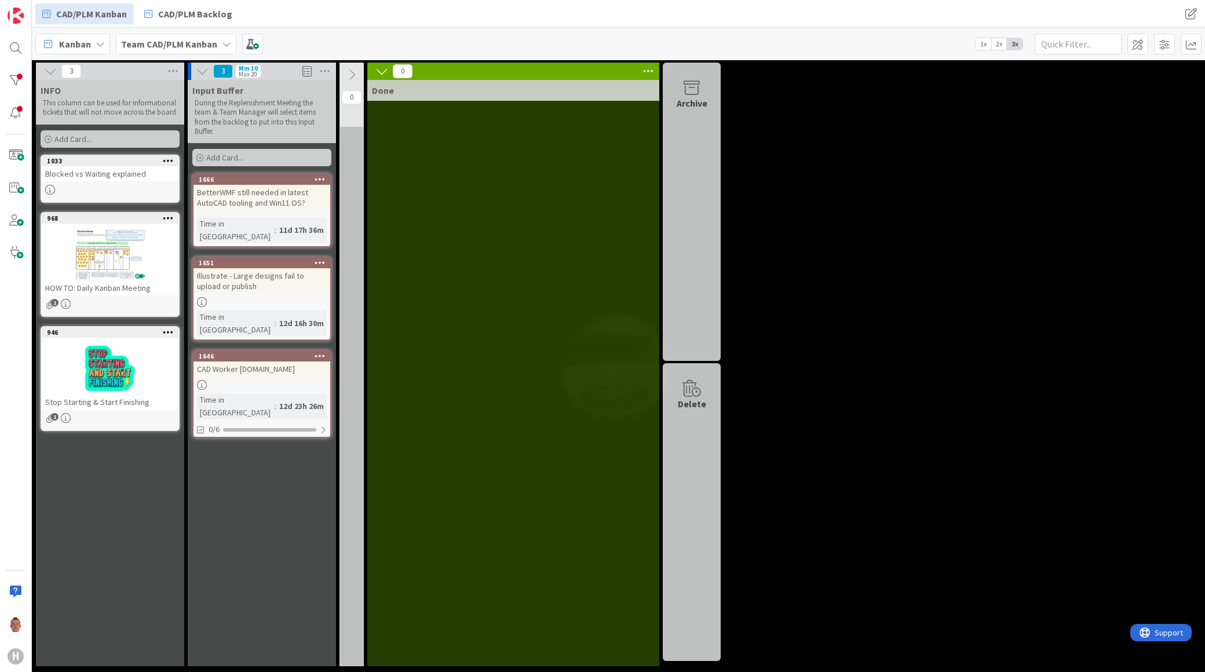
click at [326, 259] on div at bounding box center [319, 263] width 21 height 8
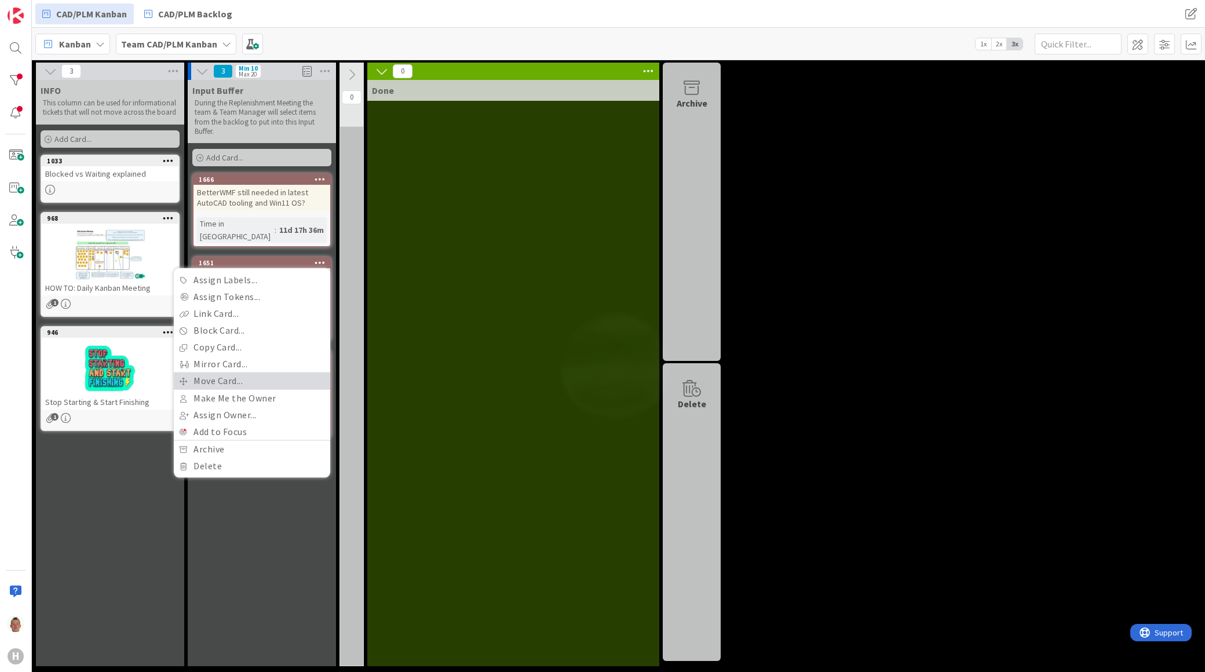
click at [224, 372] on link "Move Card..." at bounding box center [252, 380] width 156 height 17
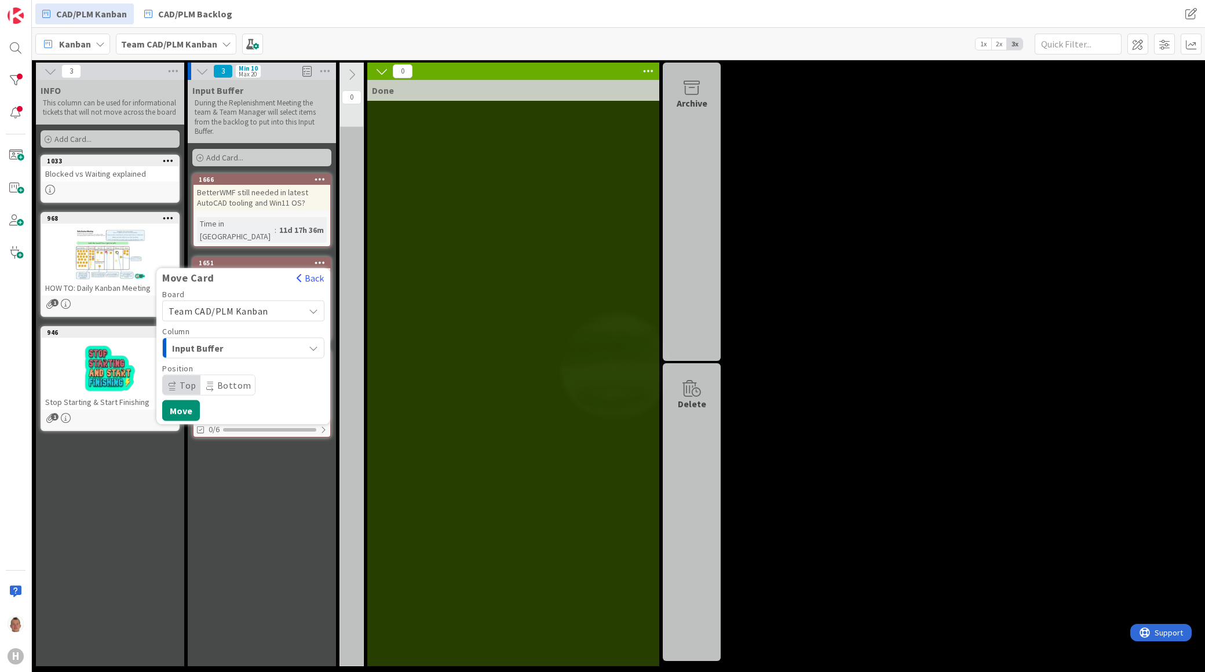
click at [255, 305] on span "Team CAD/PLM Kanban" at bounding box center [219, 311] width 100 height 12
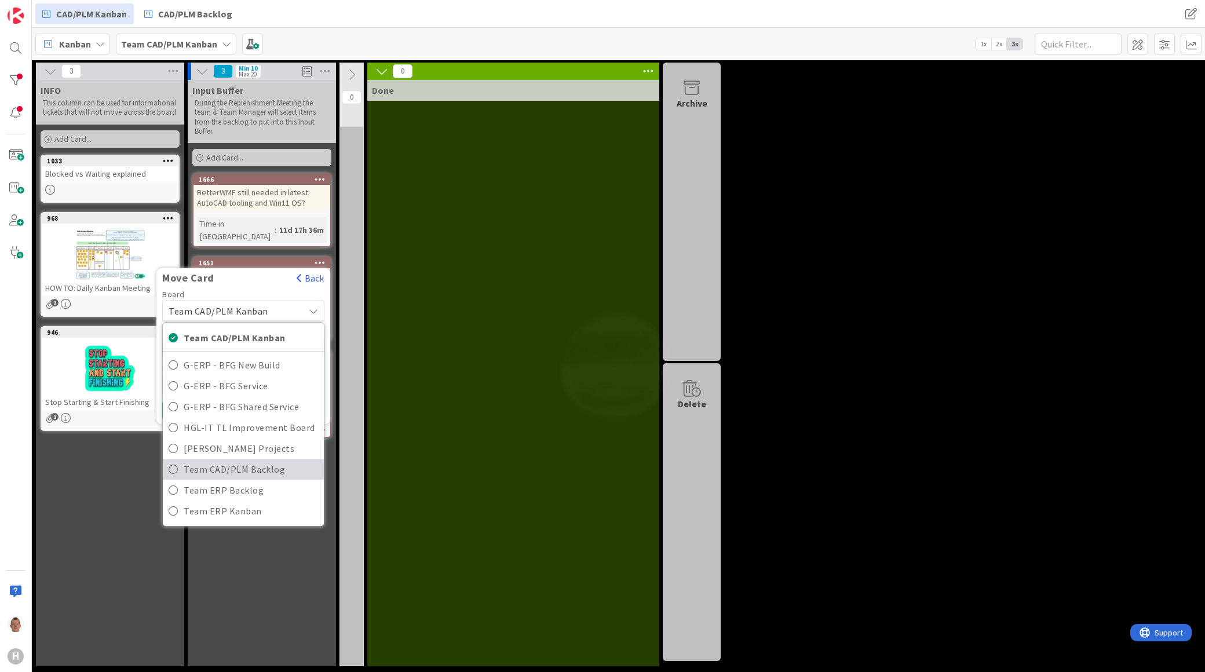
click at [267, 461] on span "Team CAD/PLM Backlog" at bounding box center [251, 469] width 134 height 17
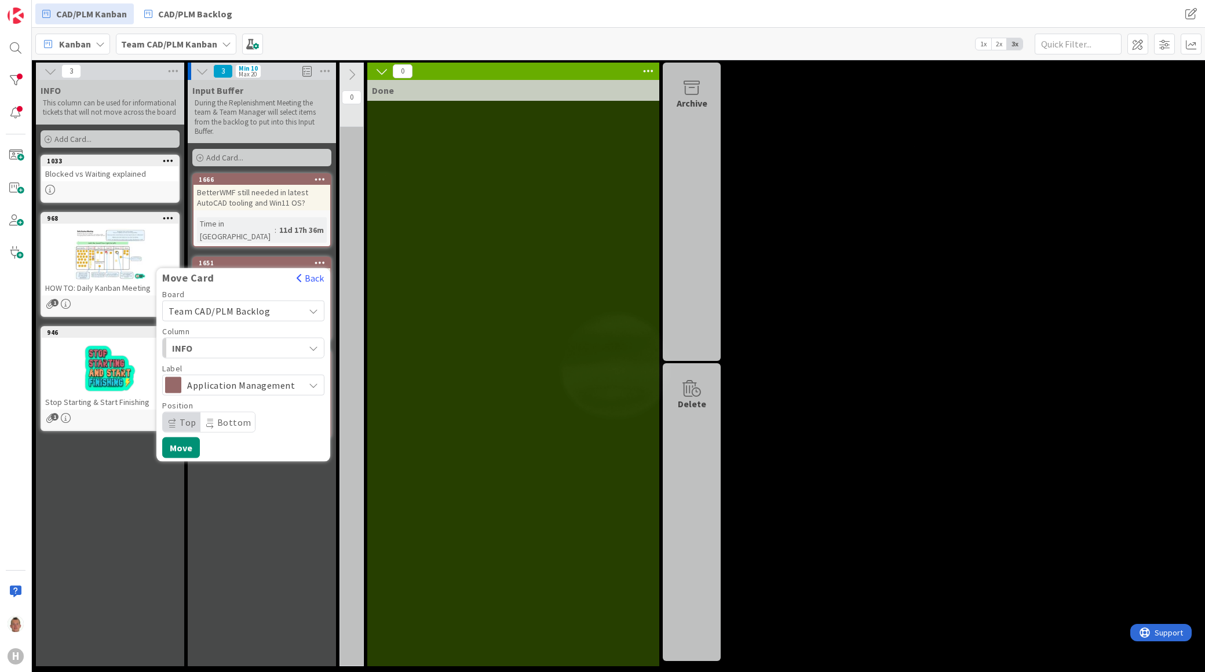
click at [236, 341] on span "INFO" at bounding box center [215, 348] width 87 height 15
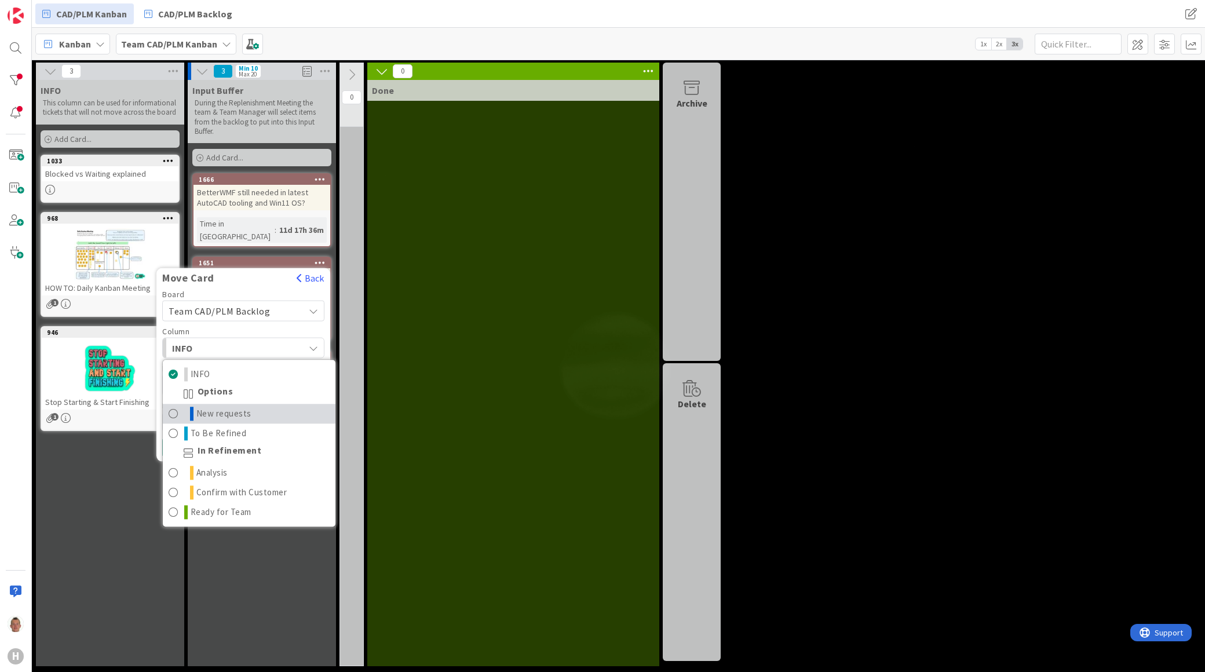
click at [233, 407] on span "New requests" at bounding box center [223, 414] width 55 height 14
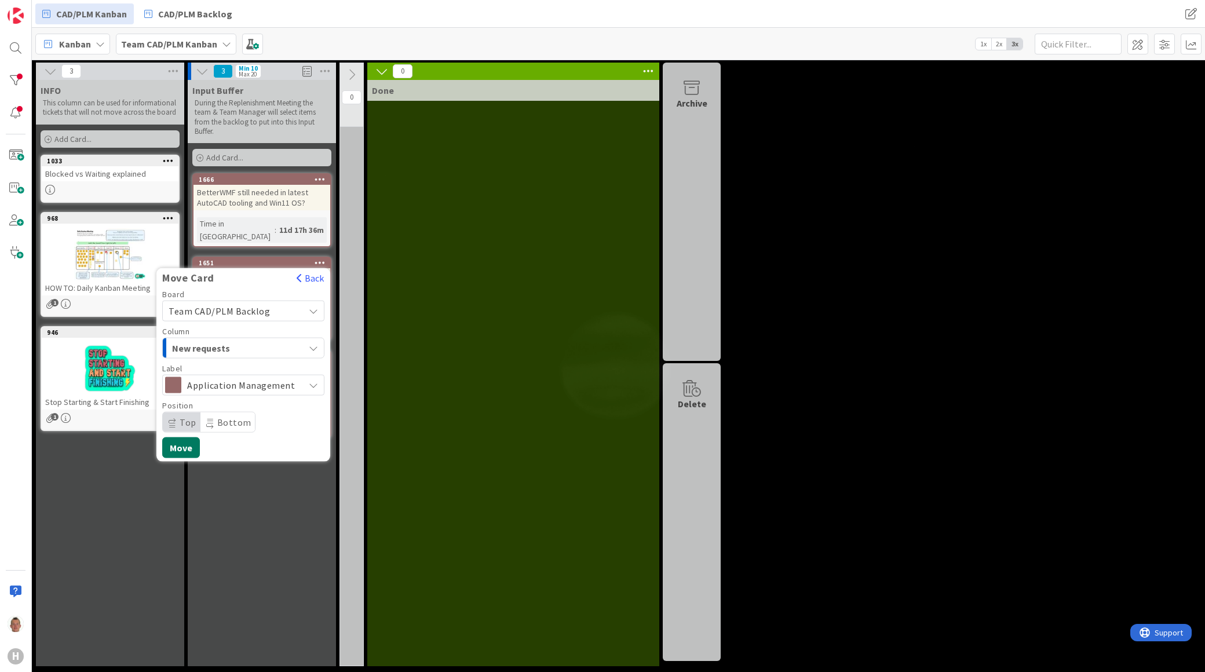
click at [183, 437] on button "Move" at bounding box center [181, 447] width 38 height 21
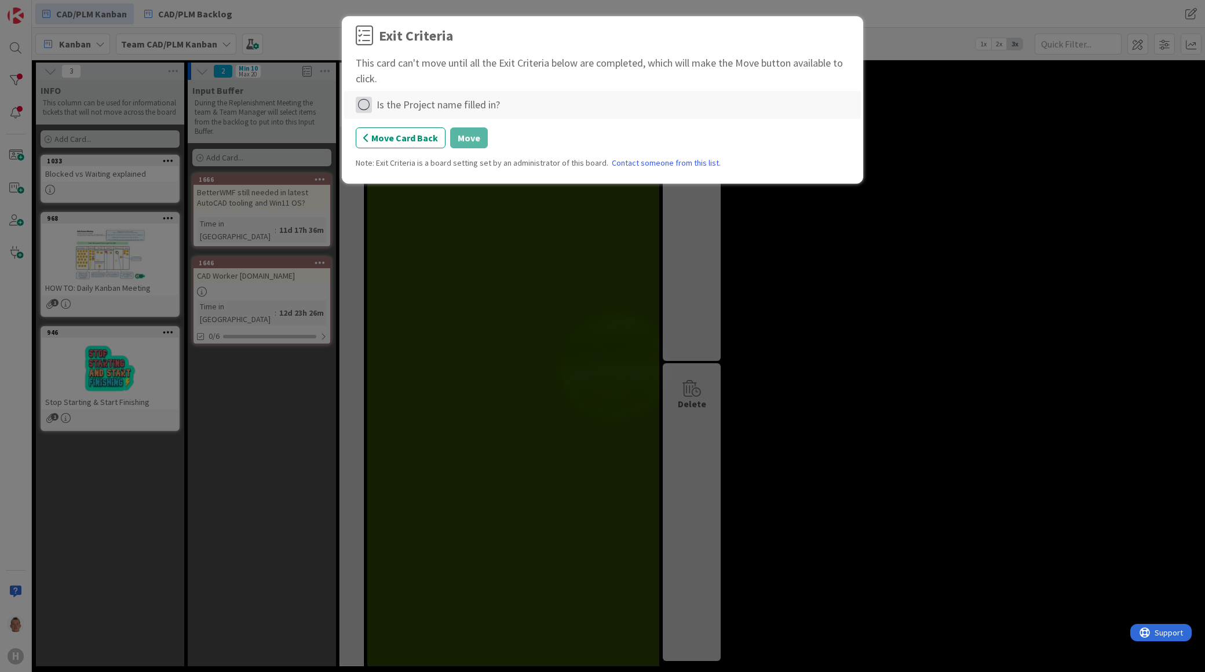
click at [363, 107] on icon at bounding box center [364, 105] width 16 height 16
click at [400, 123] on link "Complete" at bounding box center [428, 128] width 145 height 17
click at [462, 140] on button "Move" at bounding box center [469, 137] width 38 height 21
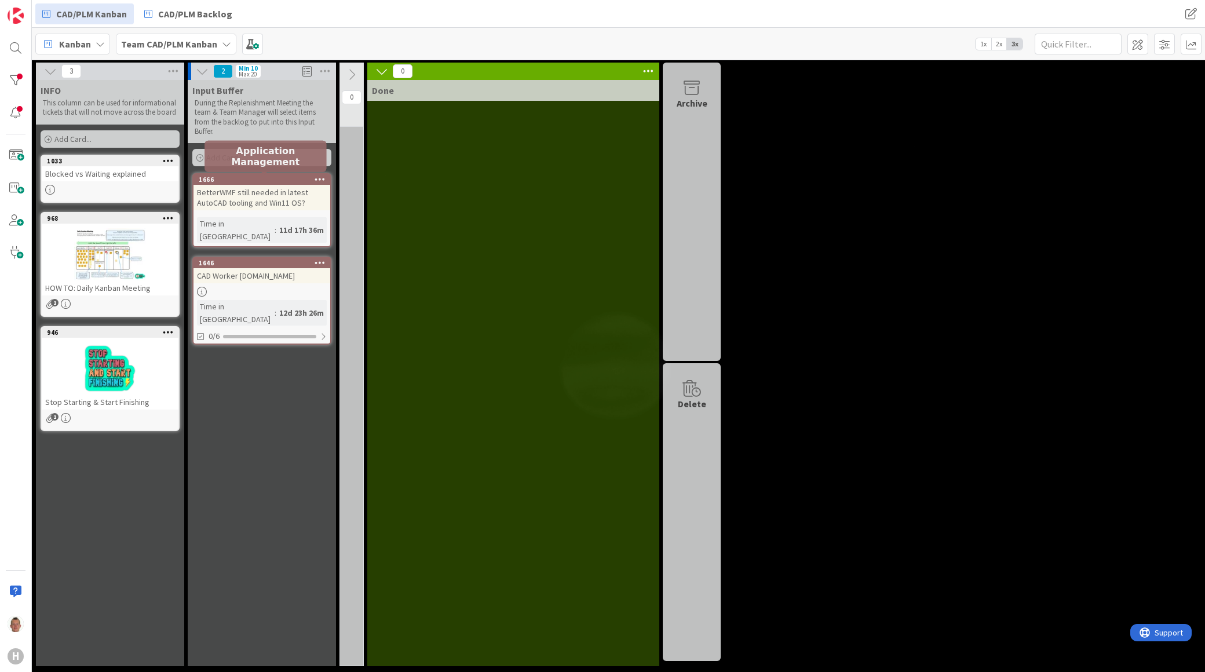
click at [291, 178] on div "1666" at bounding box center [264, 180] width 131 height 8
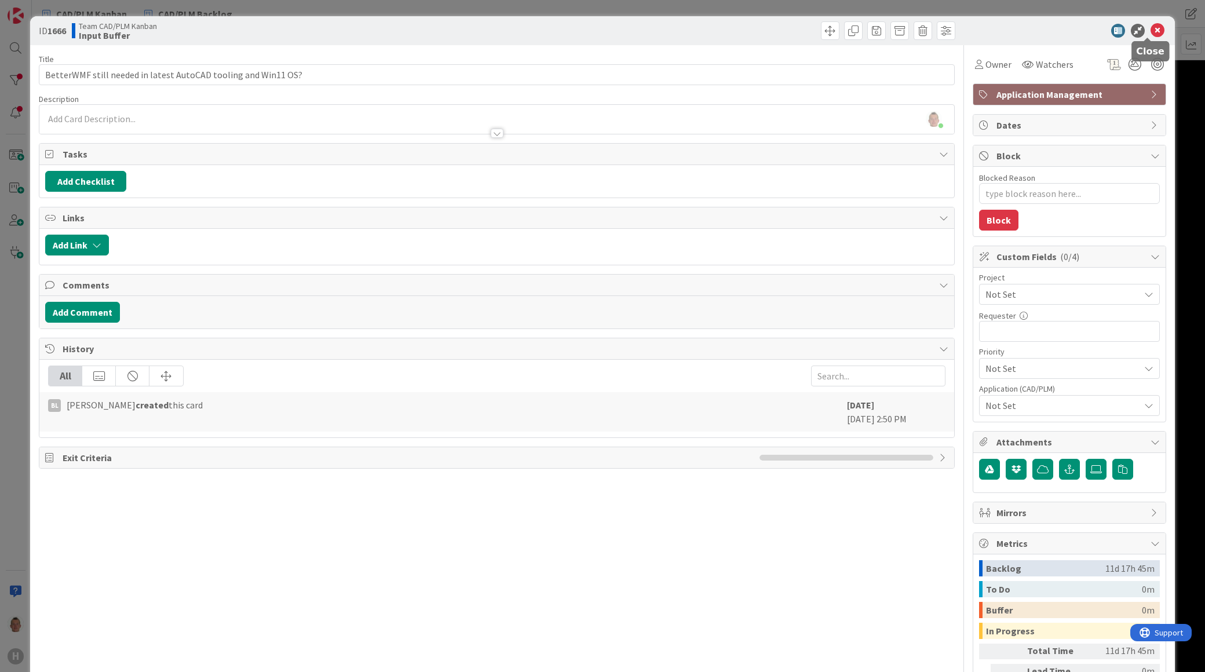
click at [1153, 27] on icon at bounding box center [1157, 31] width 14 height 14
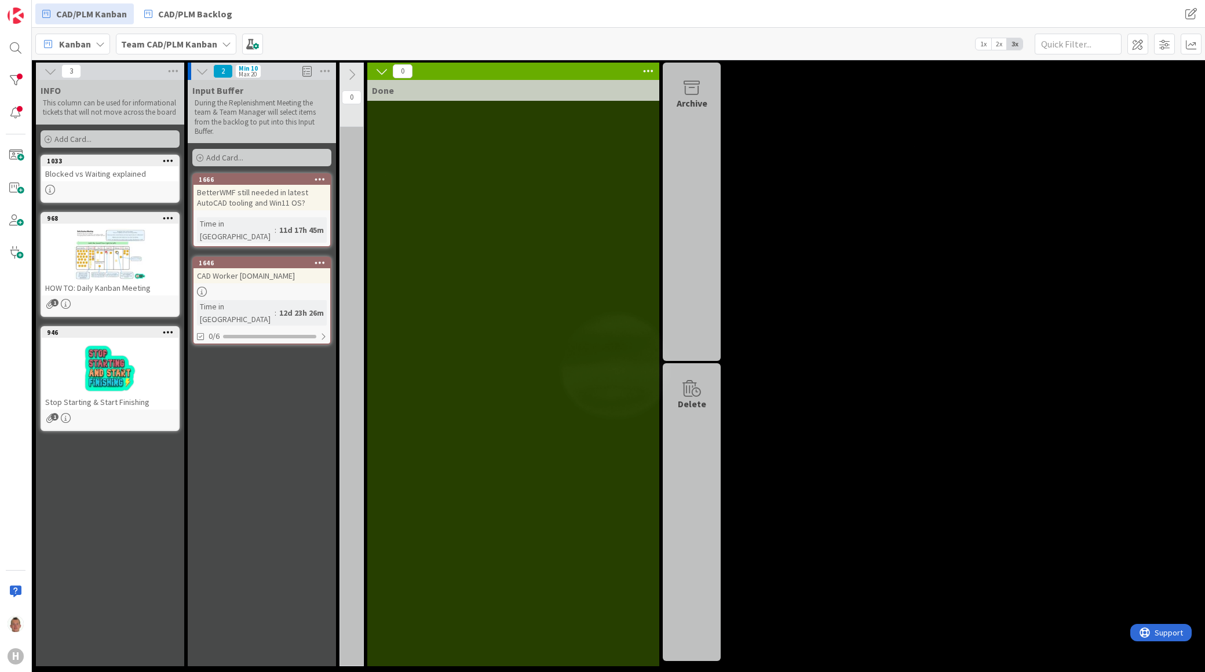
click at [277, 189] on div "BetterWMF still needed in latest AutoCAD tooling and Win11 OS?" at bounding box center [261, 197] width 137 height 25
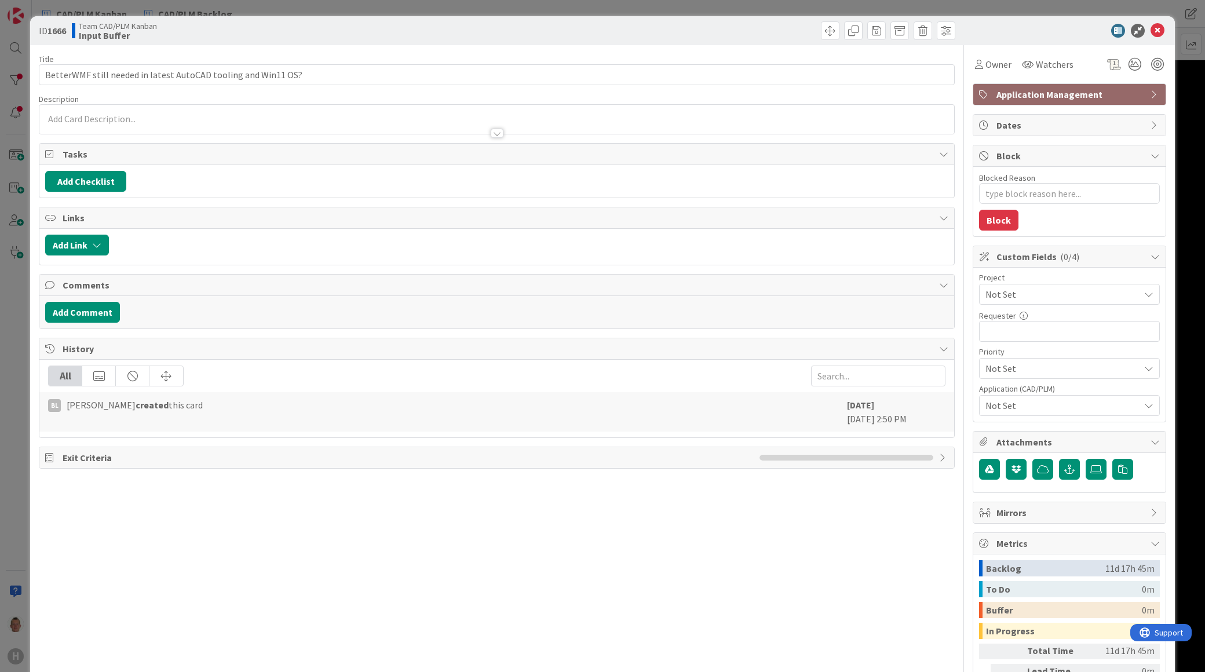
click at [1026, 294] on span "Not Set" at bounding box center [1059, 294] width 148 height 16
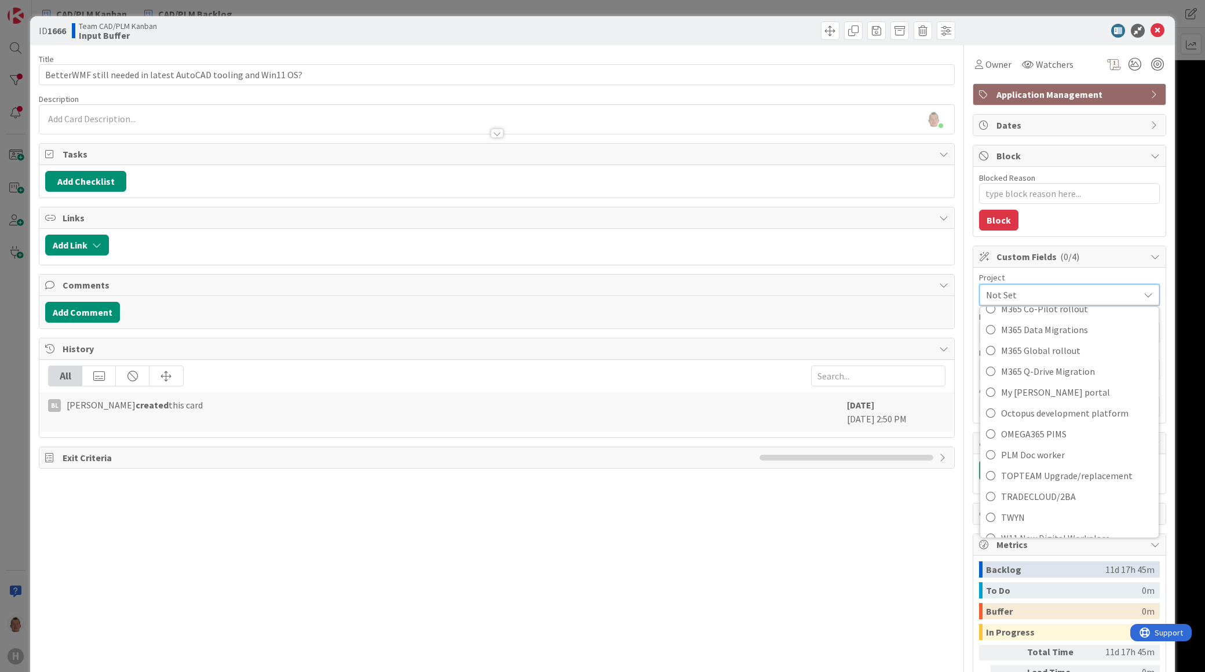
scroll to position [716, 0]
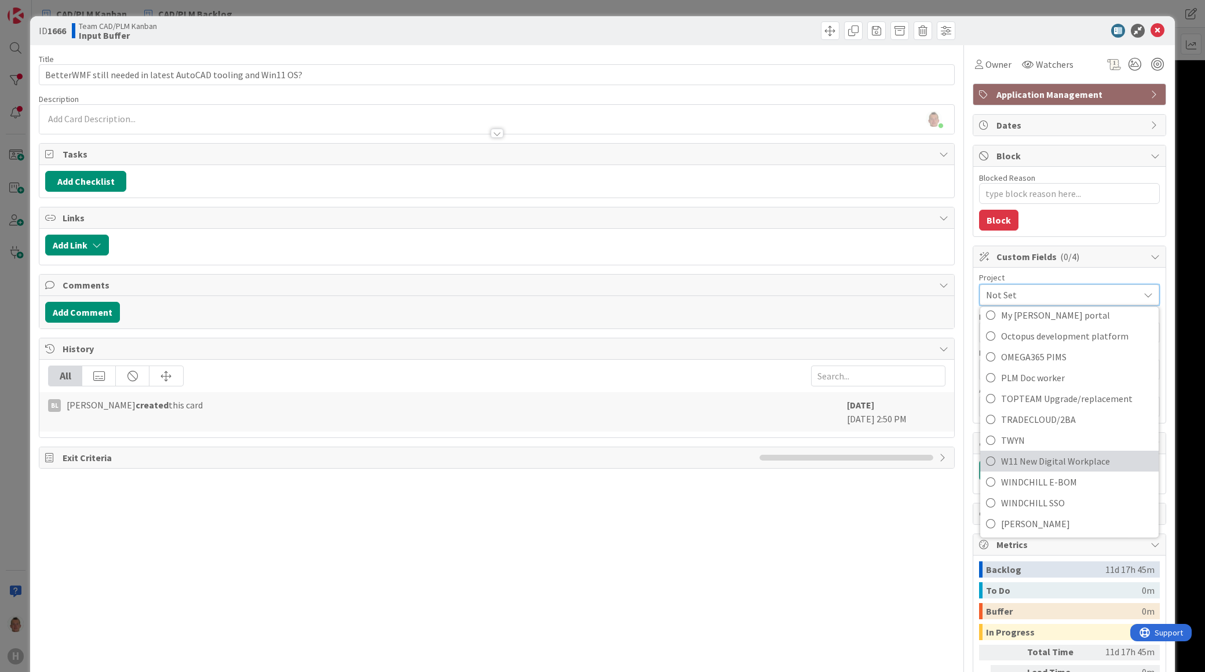
click at [1065, 464] on span "W11 New Digital Workplace" at bounding box center [1077, 460] width 152 height 17
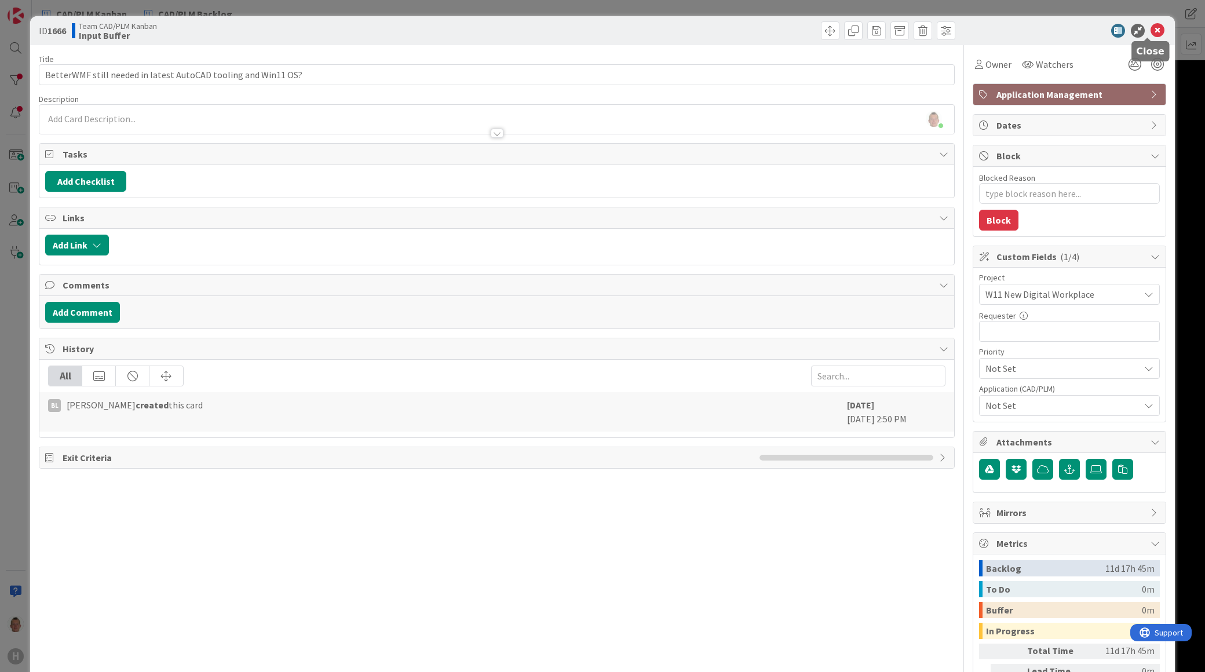
click at [1150, 34] on icon at bounding box center [1157, 31] width 14 height 14
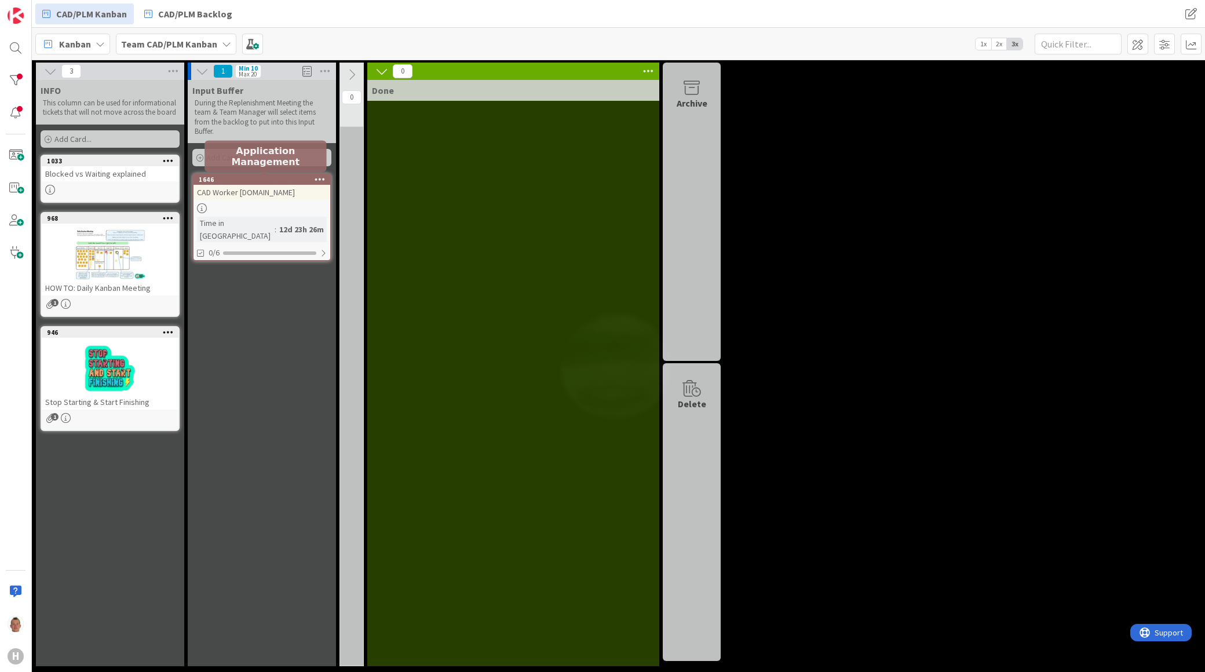
click at [239, 177] on div "1646" at bounding box center [264, 180] width 131 height 8
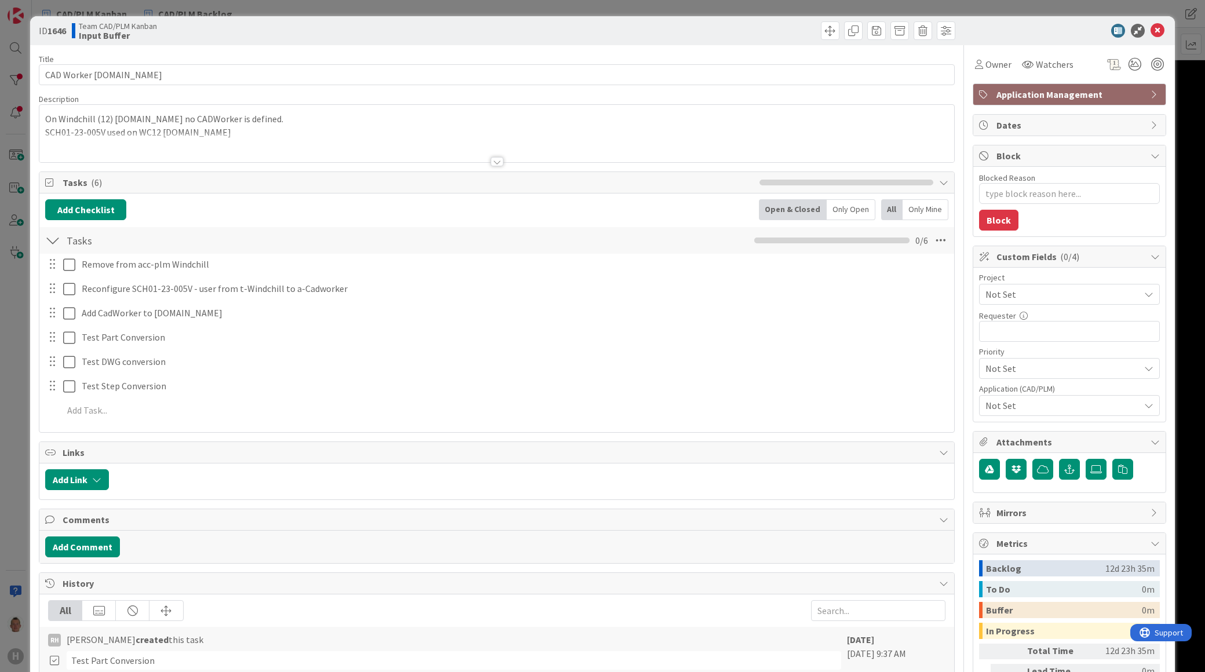
click at [994, 293] on span "Not Set" at bounding box center [1059, 294] width 148 height 16
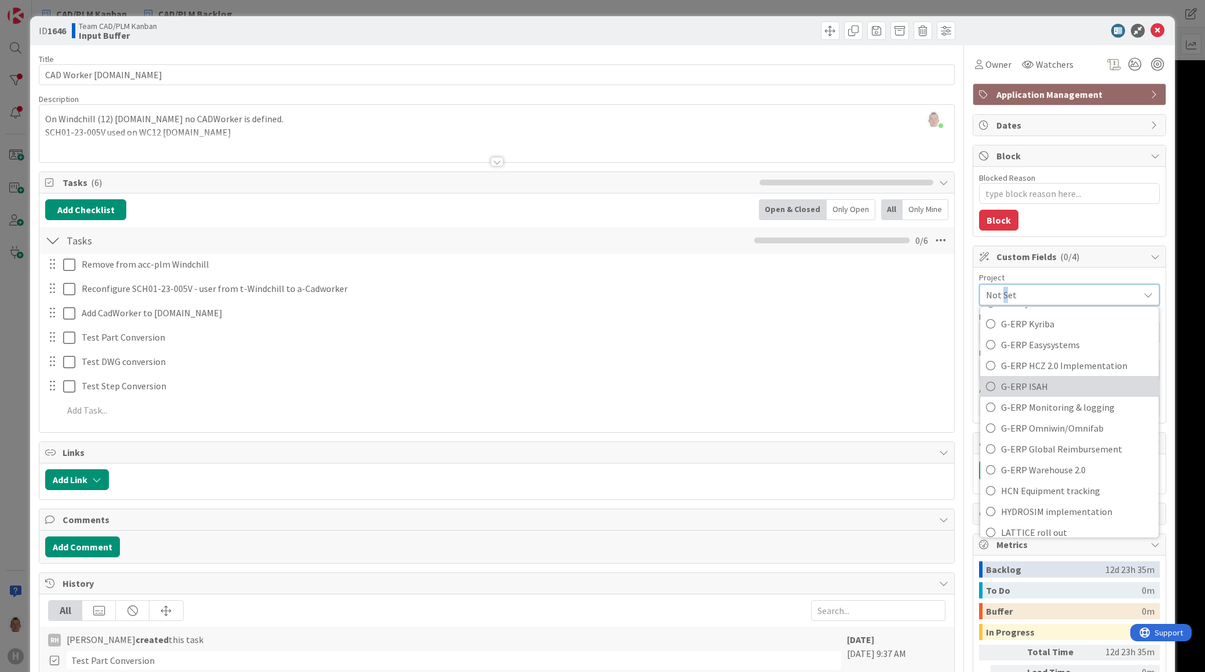
scroll to position [330, 0]
click at [1102, 450] on span "G-ERP ISAH" at bounding box center [1077, 450] width 152 height 17
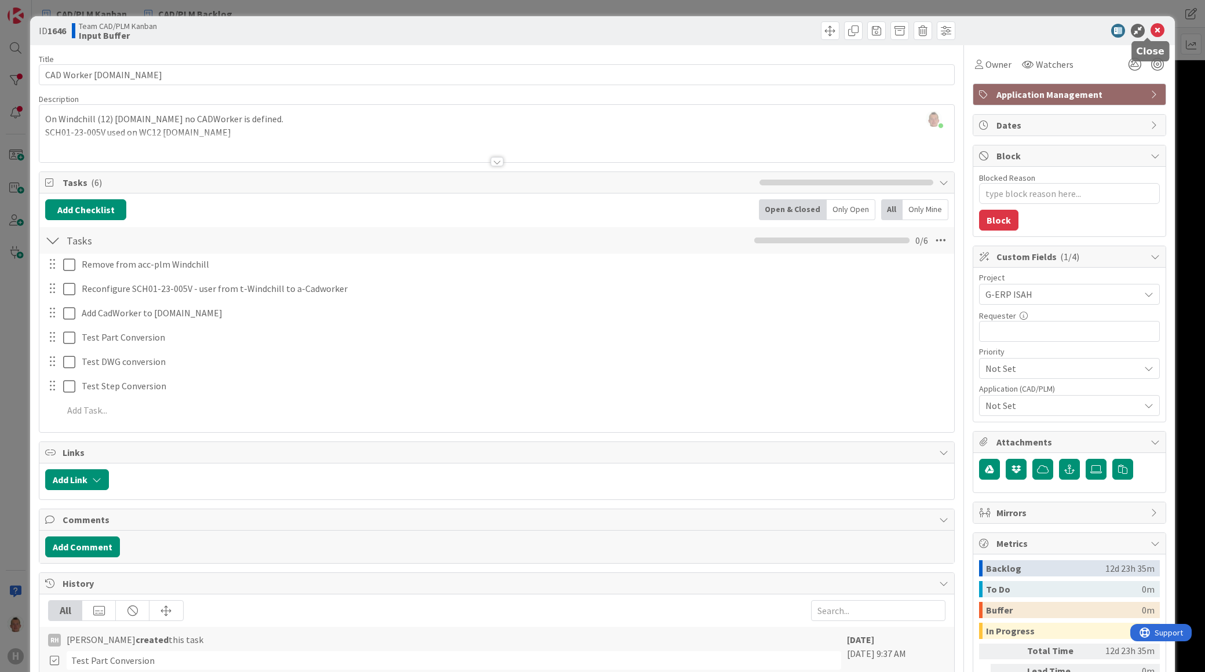
click at [1150, 26] on icon at bounding box center [1157, 31] width 14 height 14
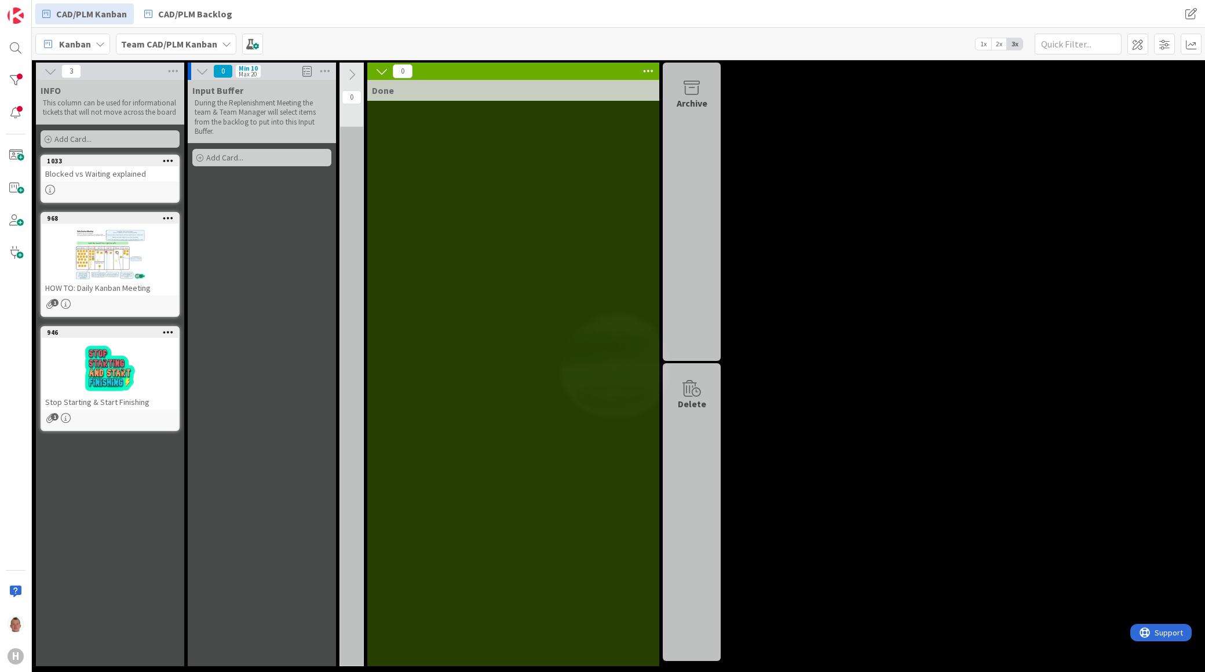
click at [702, 207] on div "Archive" at bounding box center [692, 212] width 58 height 298
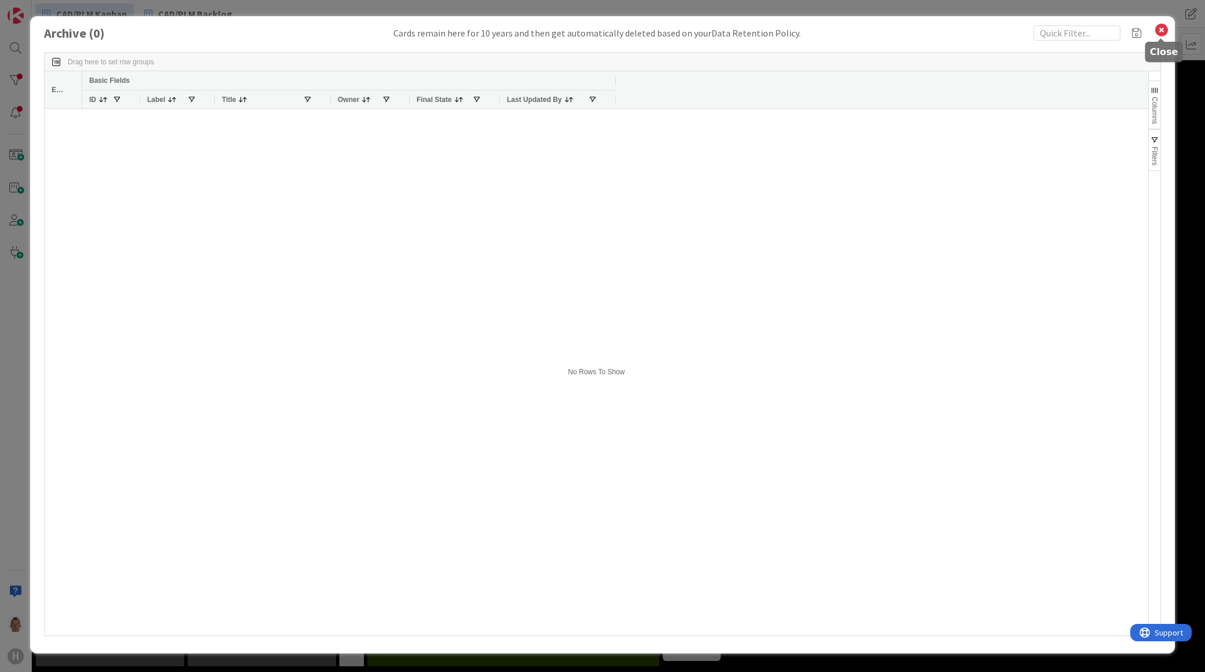
click at [1163, 26] on icon at bounding box center [1161, 30] width 15 height 16
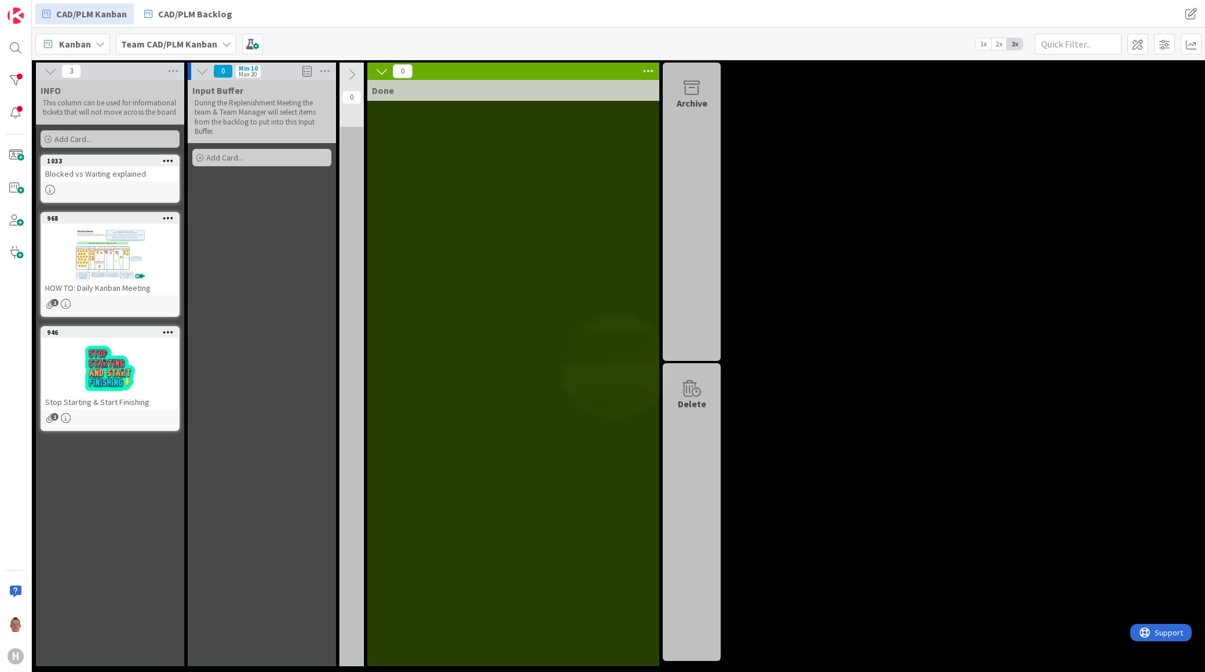
click at [168, 158] on icon at bounding box center [168, 160] width 11 height 8
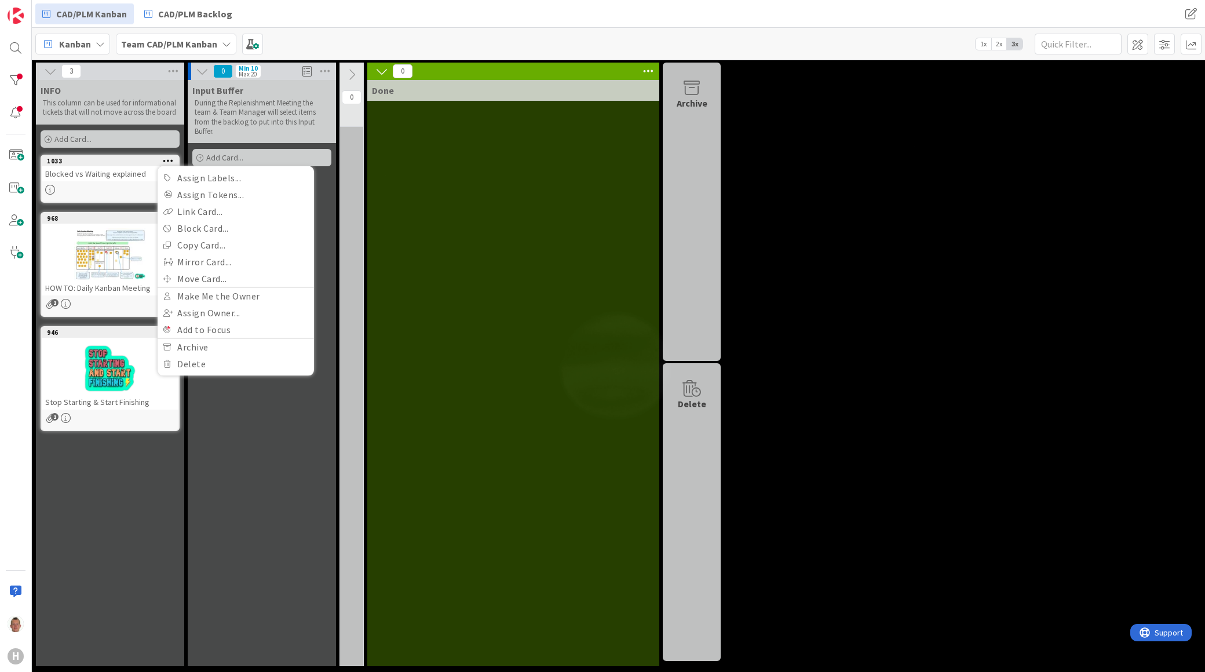
click at [329, 192] on div "Input Buffer During the Replenishment Meeting the team & Team Manager will sele…" at bounding box center [262, 373] width 148 height 586
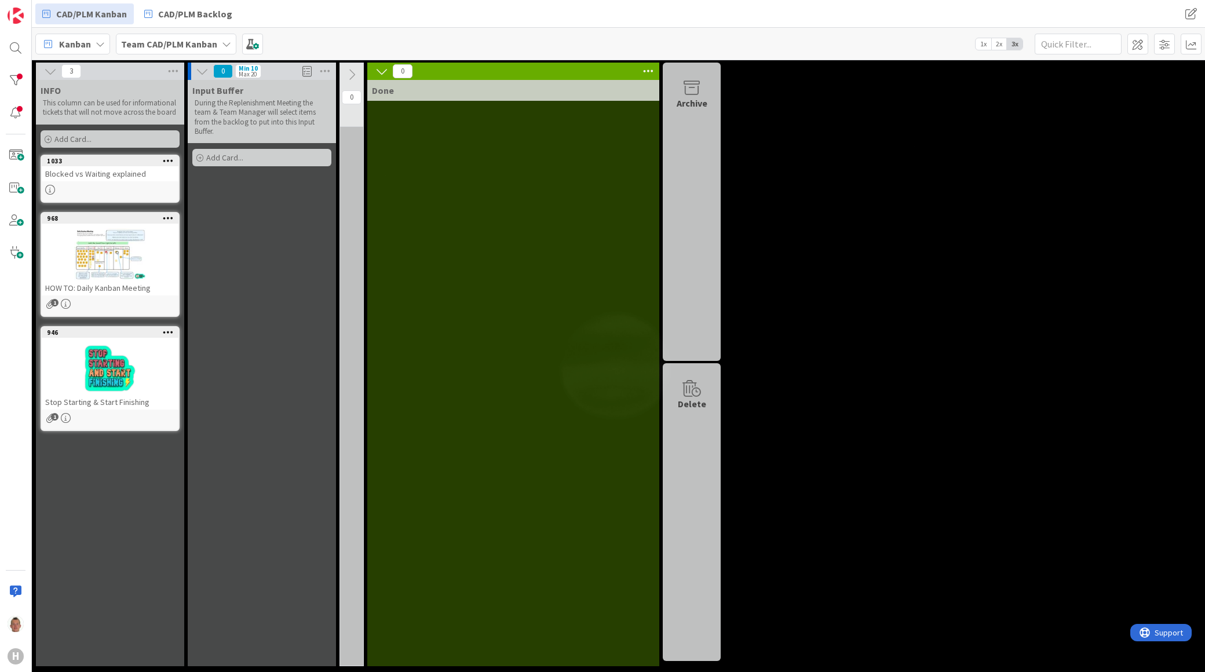
click at [140, 242] on div at bounding box center [110, 254] width 137 height 52
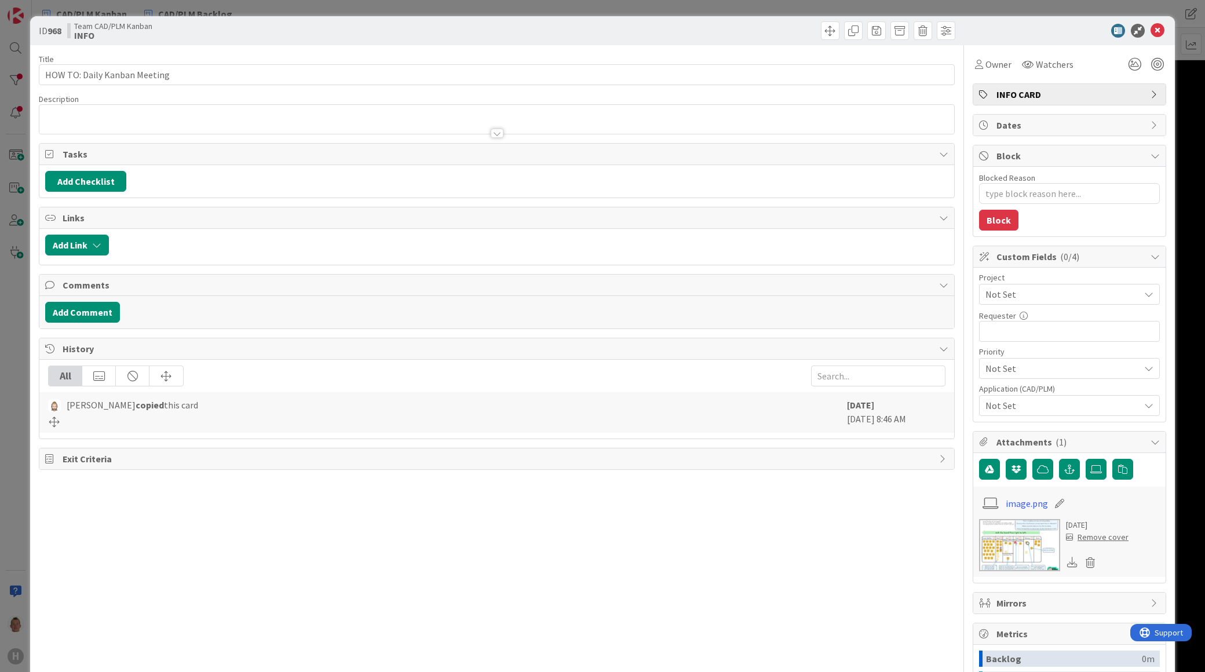
click at [1062, 286] on span "Not Set" at bounding box center [1059, 294] width 148 height 16
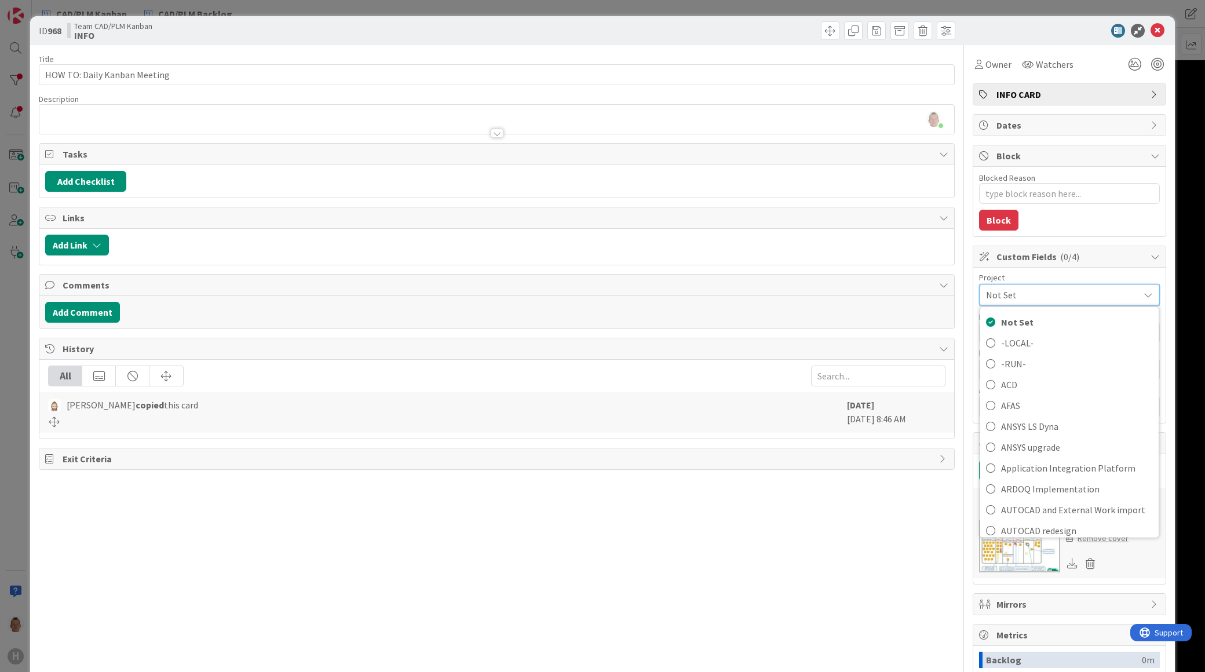
click at [1062, 286] on div "Not Set" at bounding box center [1070, 294] width 180 height 21
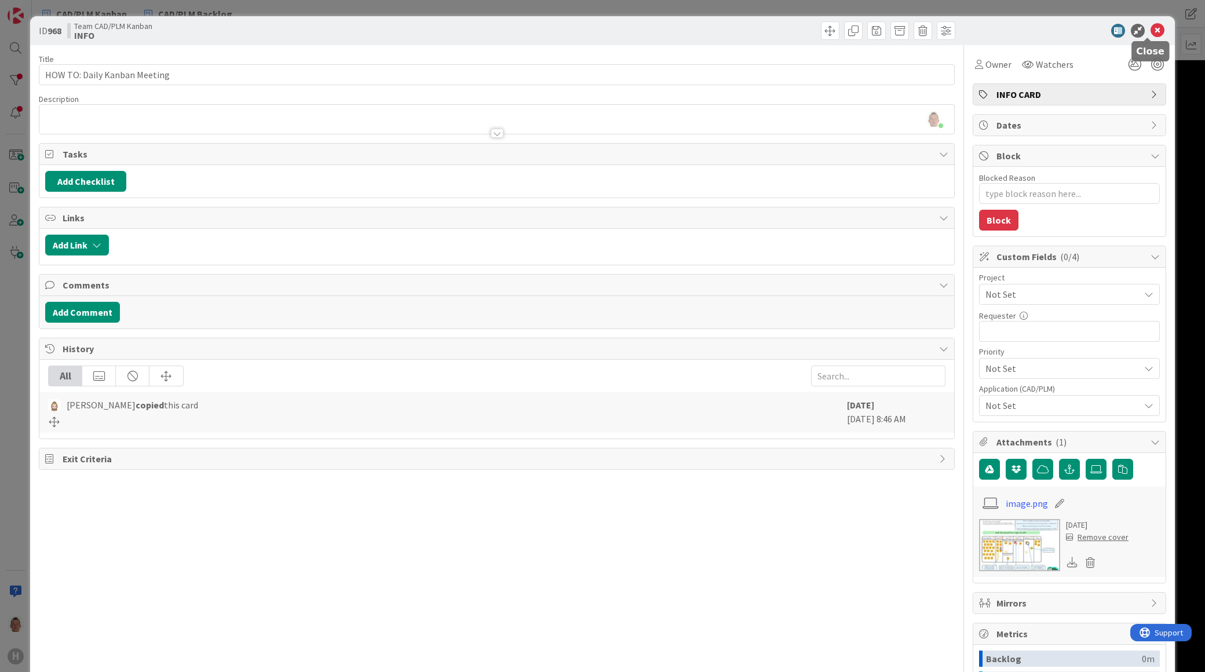
click at [1155, 35] on icon at bounding box center [1157, 31] width 14 height 14
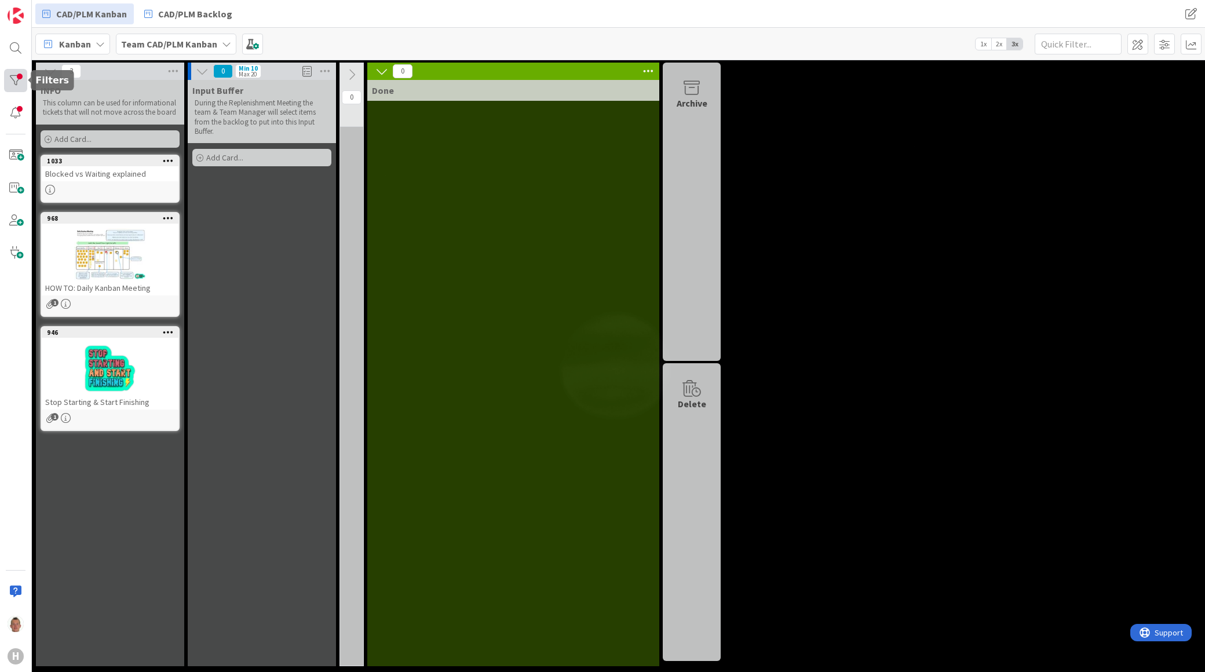
click at [24, 75] on div at bounding box center [15, 80] width 23 height 23
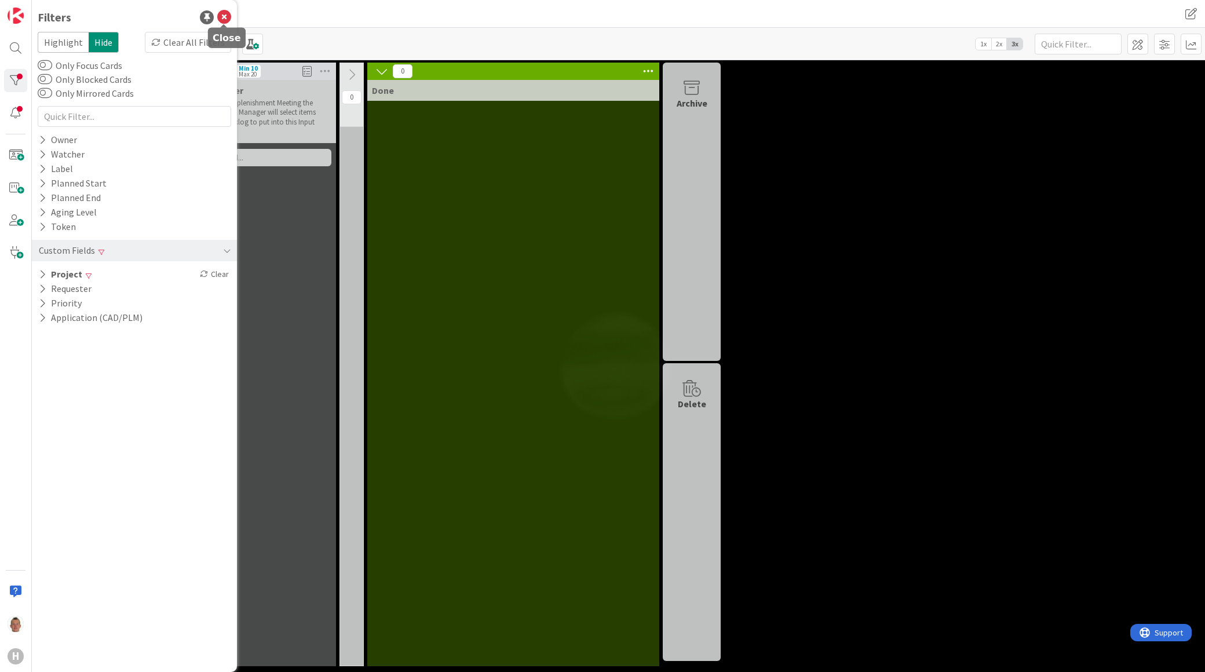
click at [224, 17] on icon at bounding box center [224, 17] width 14 height 14
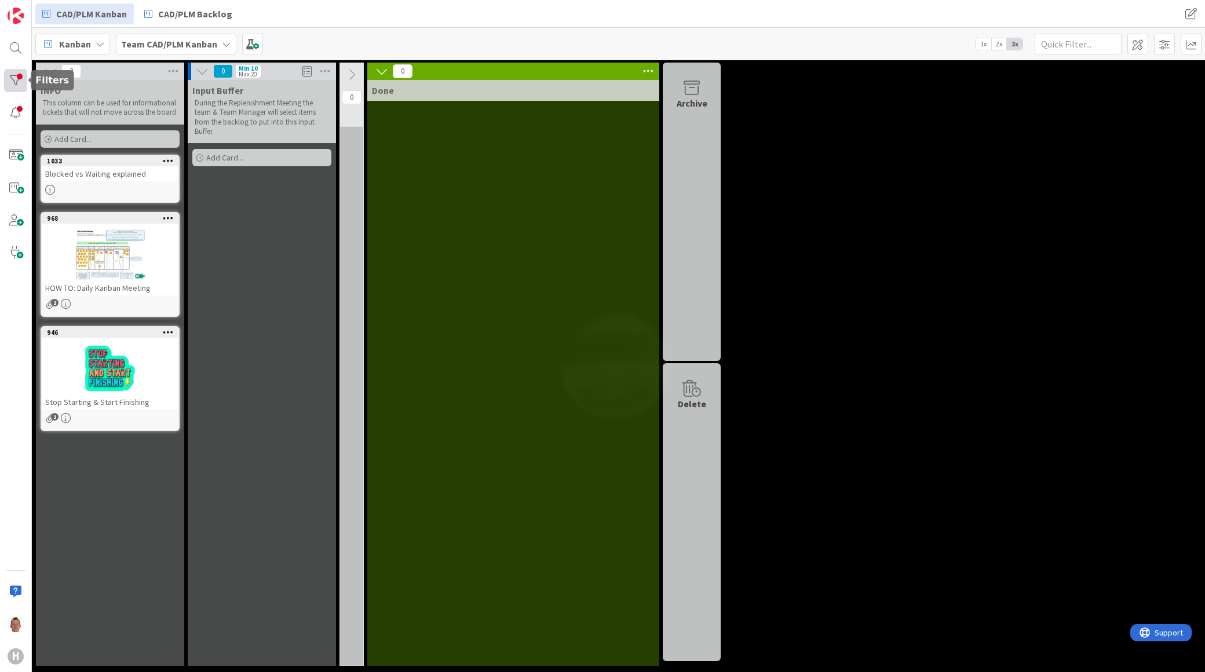
click at [20, 78] on div at bounding box center [15, 80] width 23 height 23
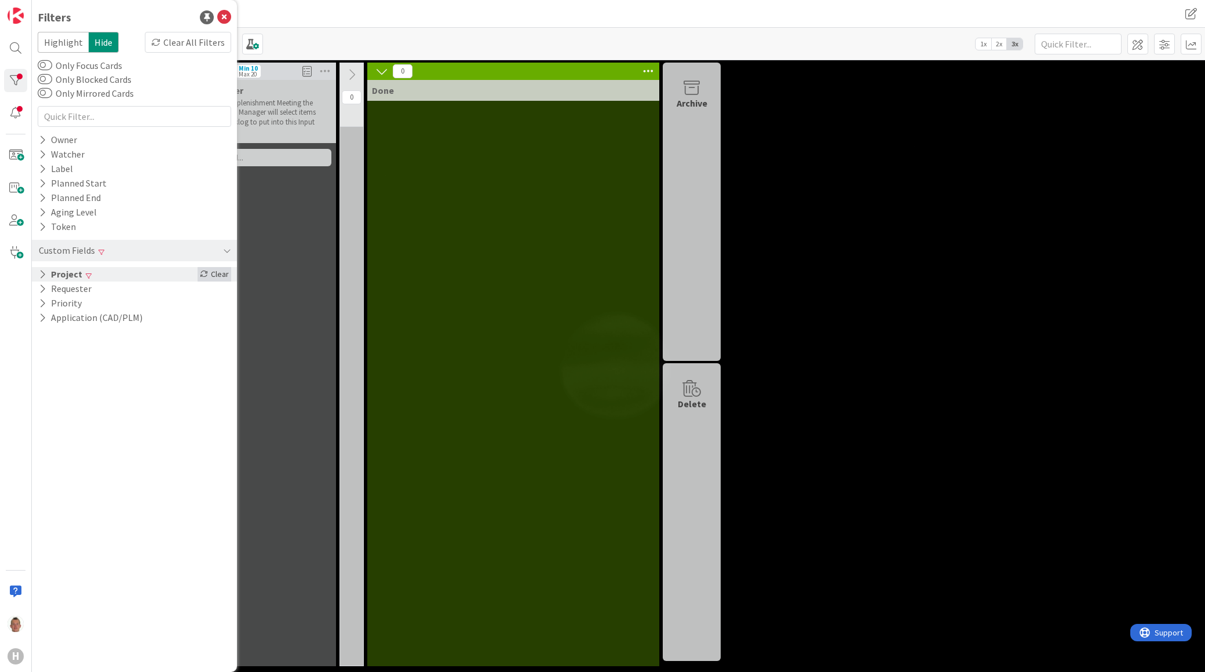
click at [206, 272] on icon at bounding box center [204, 274] width 8 height 8
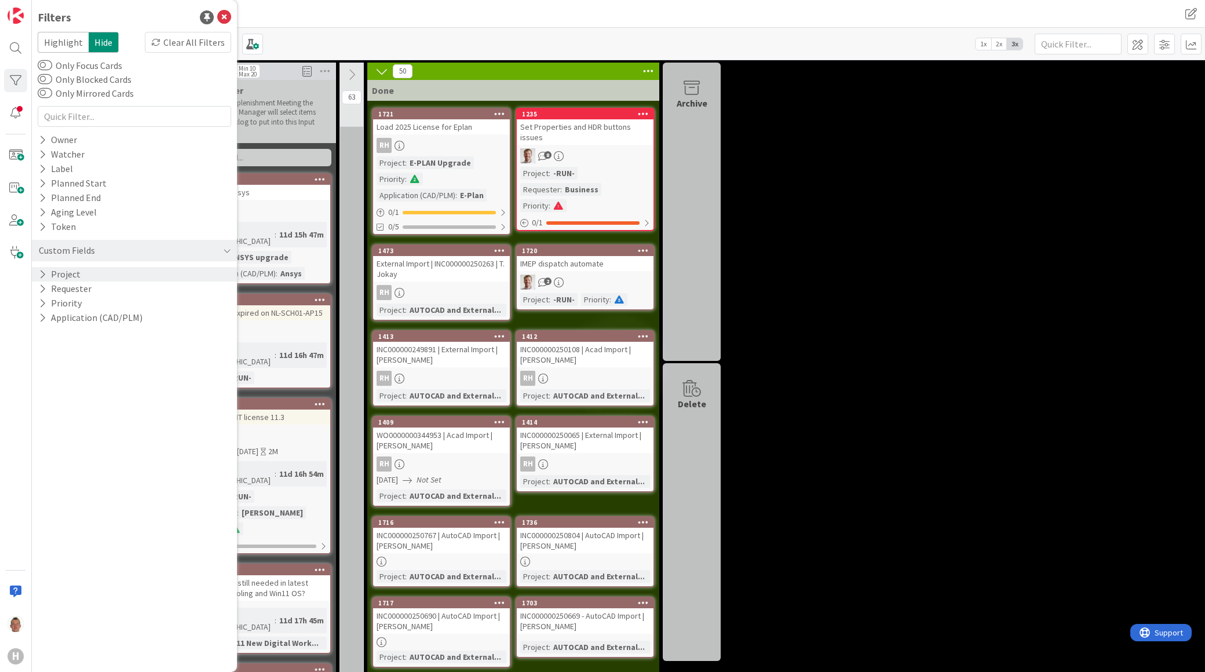
click at [383, 71] on icon at bounding box center [381, 71] width 13 height 13
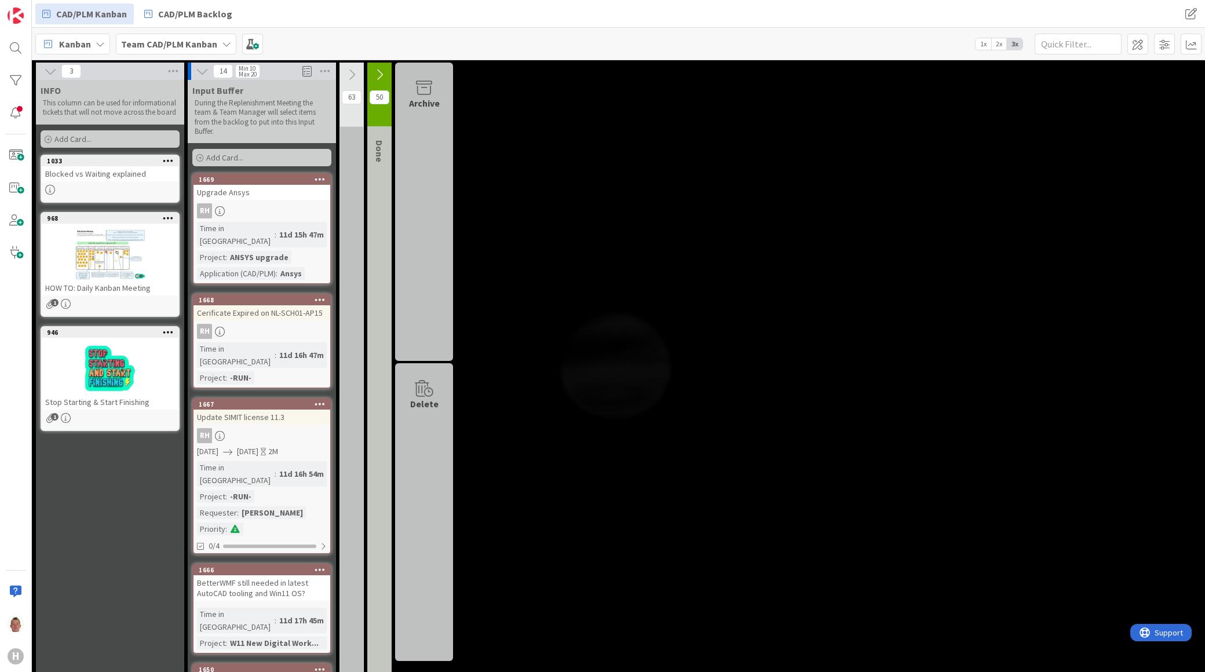
click at [355, 75] on icon at bounding box center [351, 74] width 13 height 13
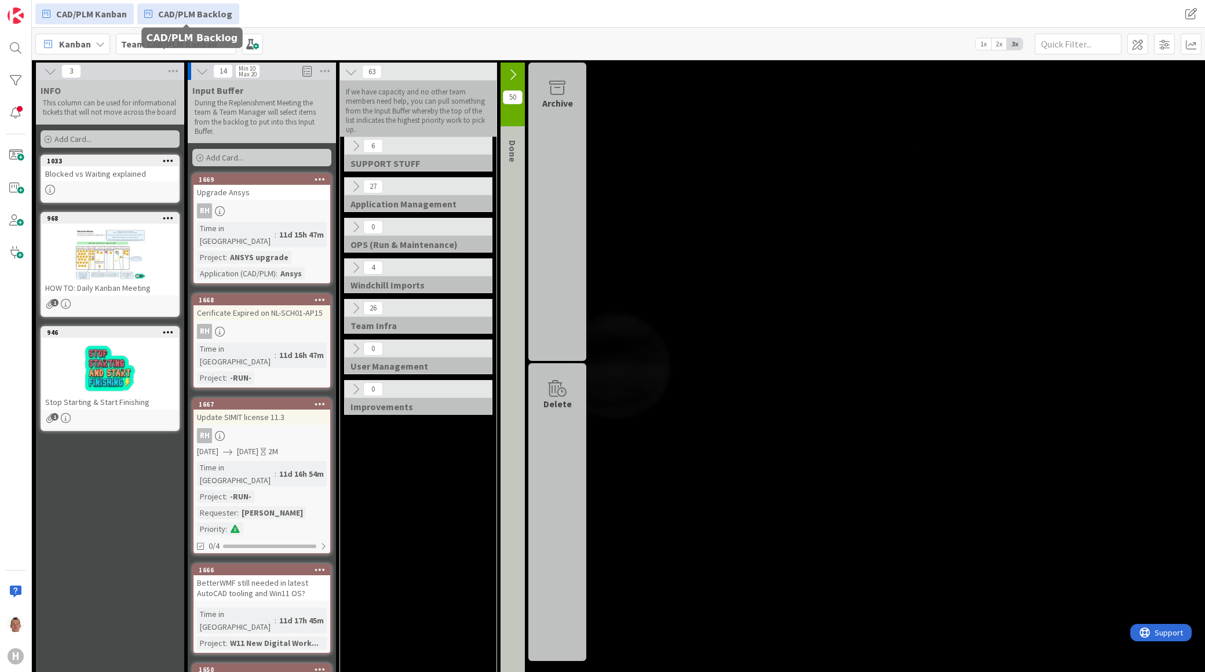
click at [156, 19] on link "CAD/PLM Backlog" at bounding box center [188, 13] width 102 height 21
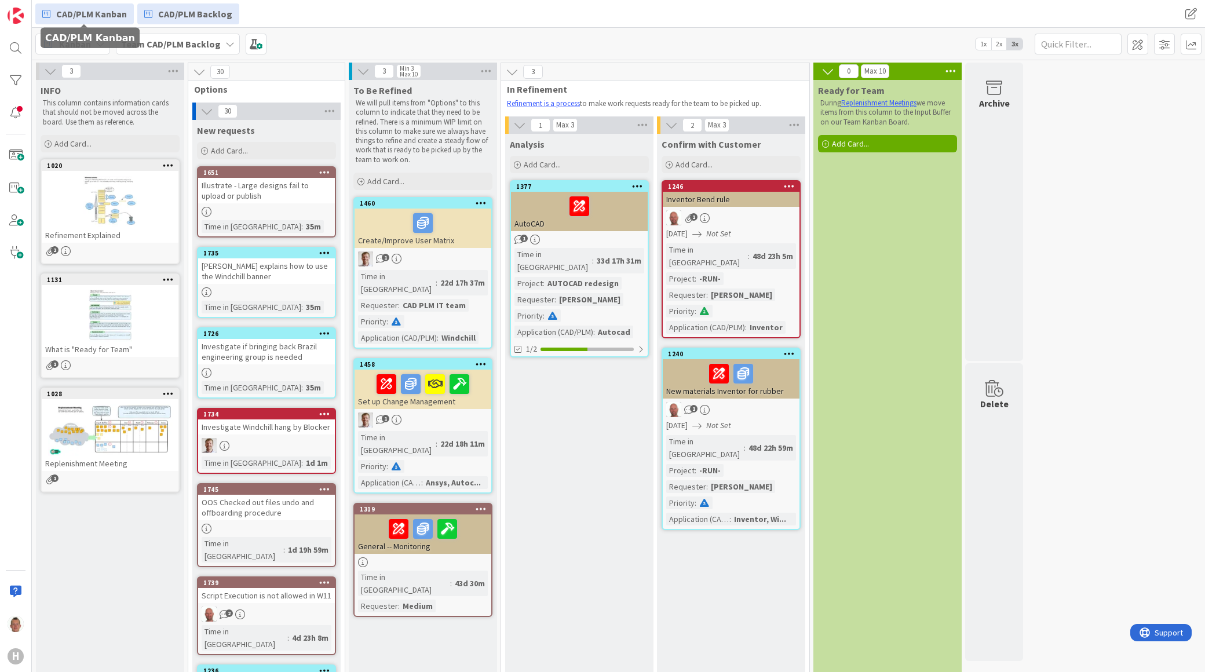
click at [97, 15] on span "CAD/PLM Kanban" at bounding box center [91, 14] width 71 height 14
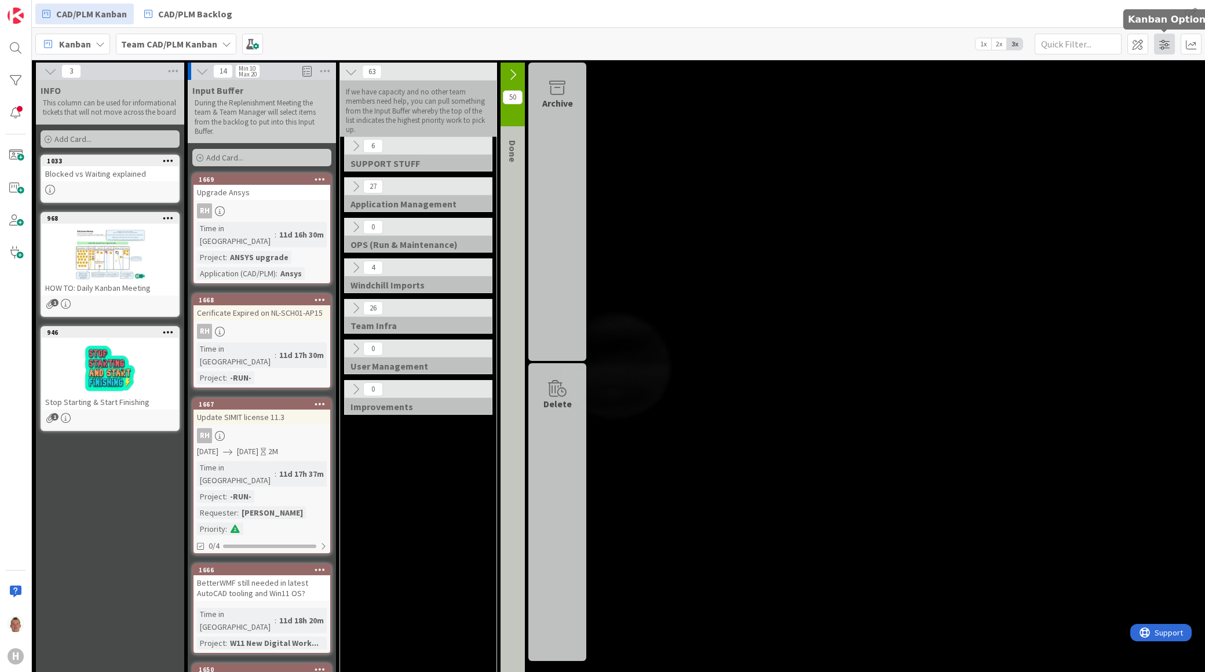
click at [1161, 43] on span at bounding box center [1164, 44] width 21 height 21
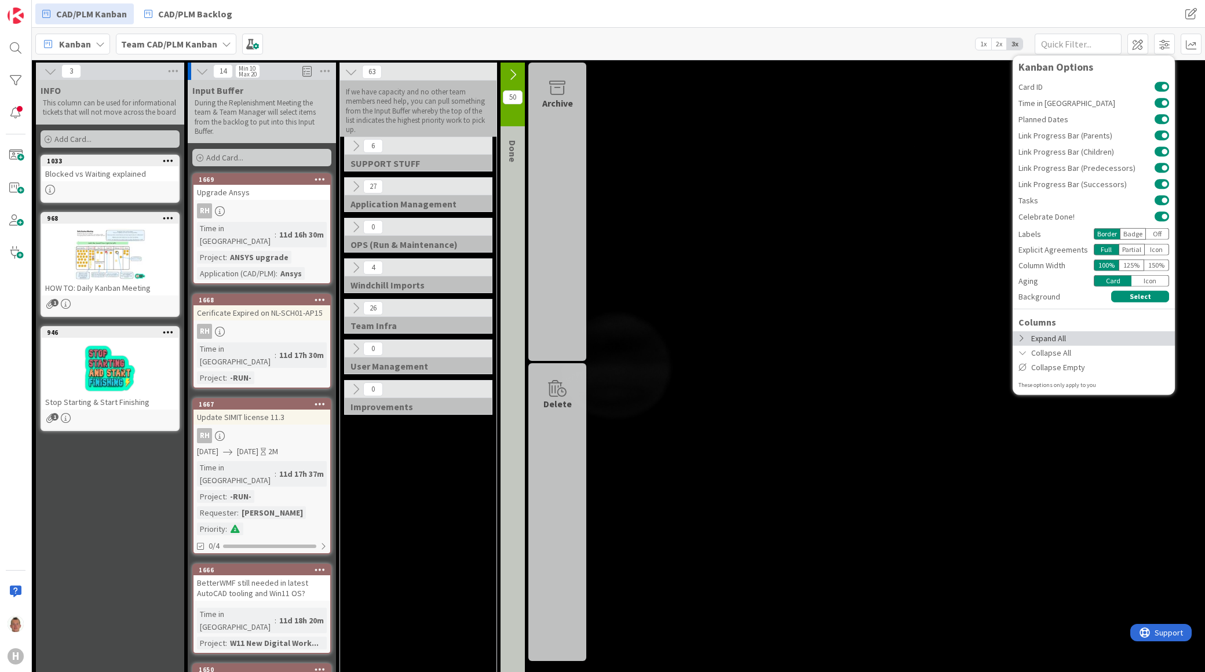
click at [1077, 333] on div "Expand All" at bounding box center [1094, 338] width 162 height 14
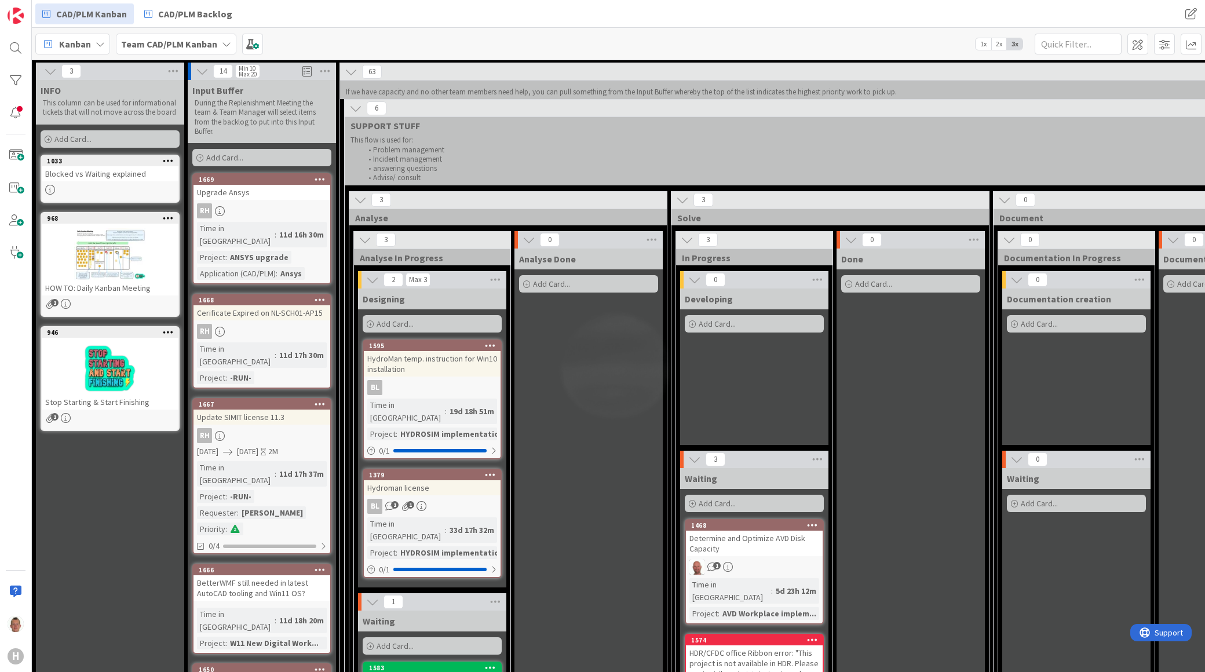
click at [100, 258] on div at bounding box center [110, 254] width 137 height 52
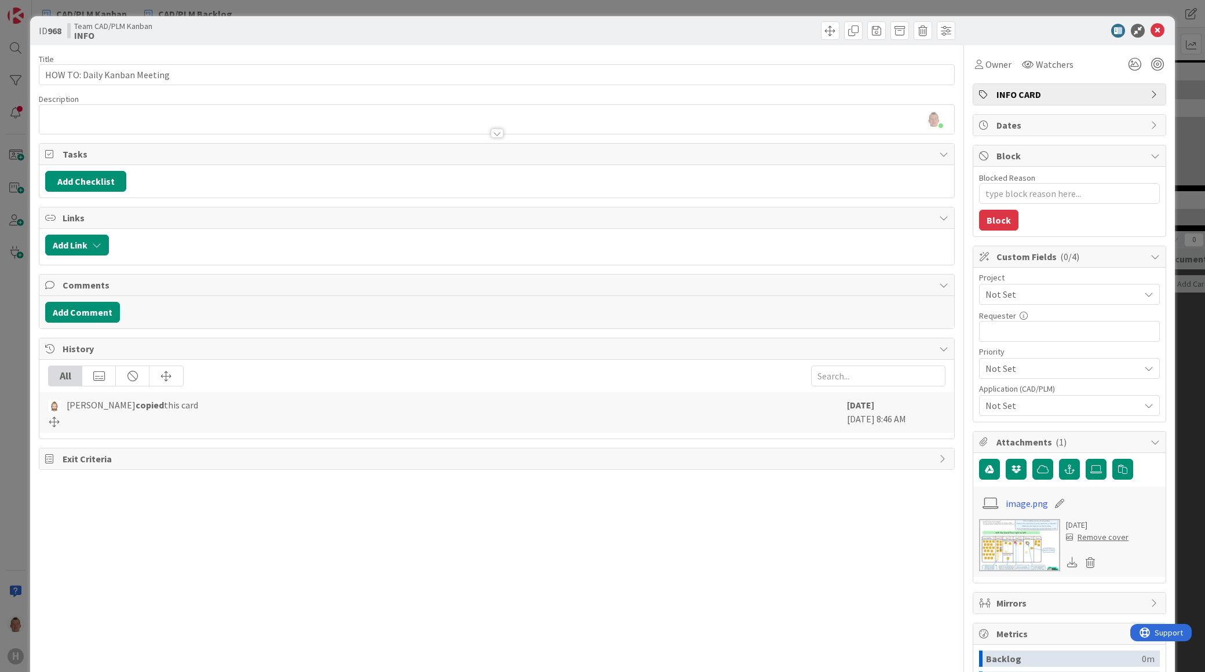
click at [1024, 541] on img at bounding box center [1019, 545] width 81 height 52
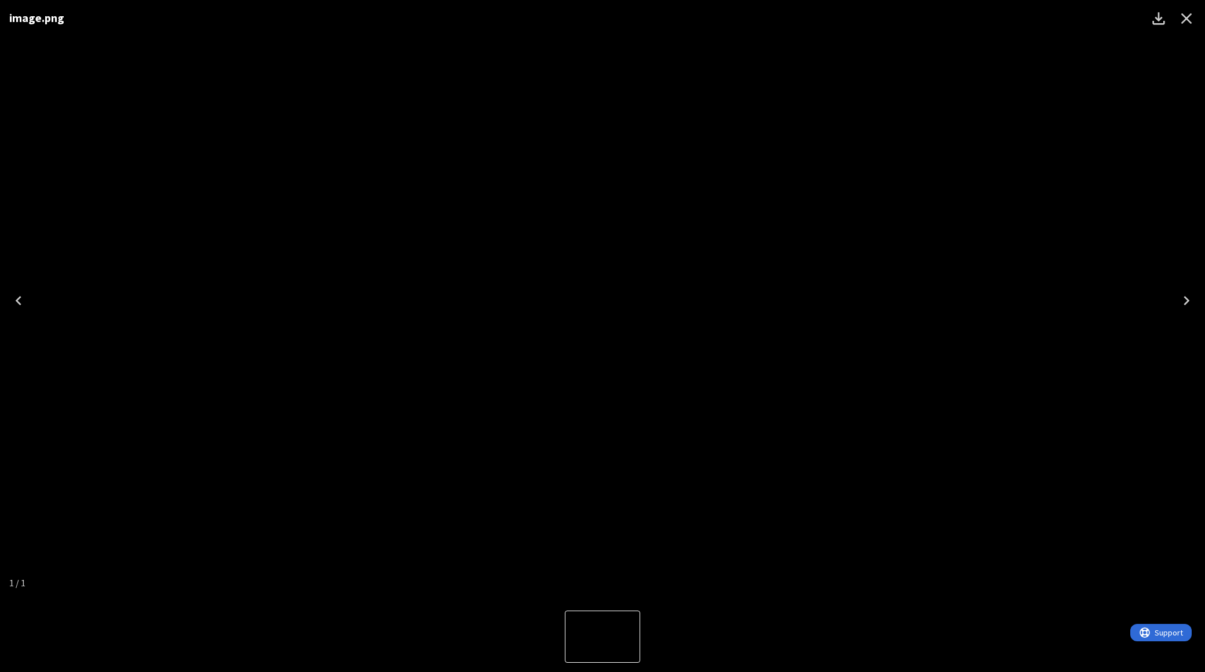
click at [158, 204] on div "image.png" at bounding box center [602, 300] width 1205 height 601
click at [1184, 21] on icon "Close" at bounding box center [1186, 18] width 19 height 19
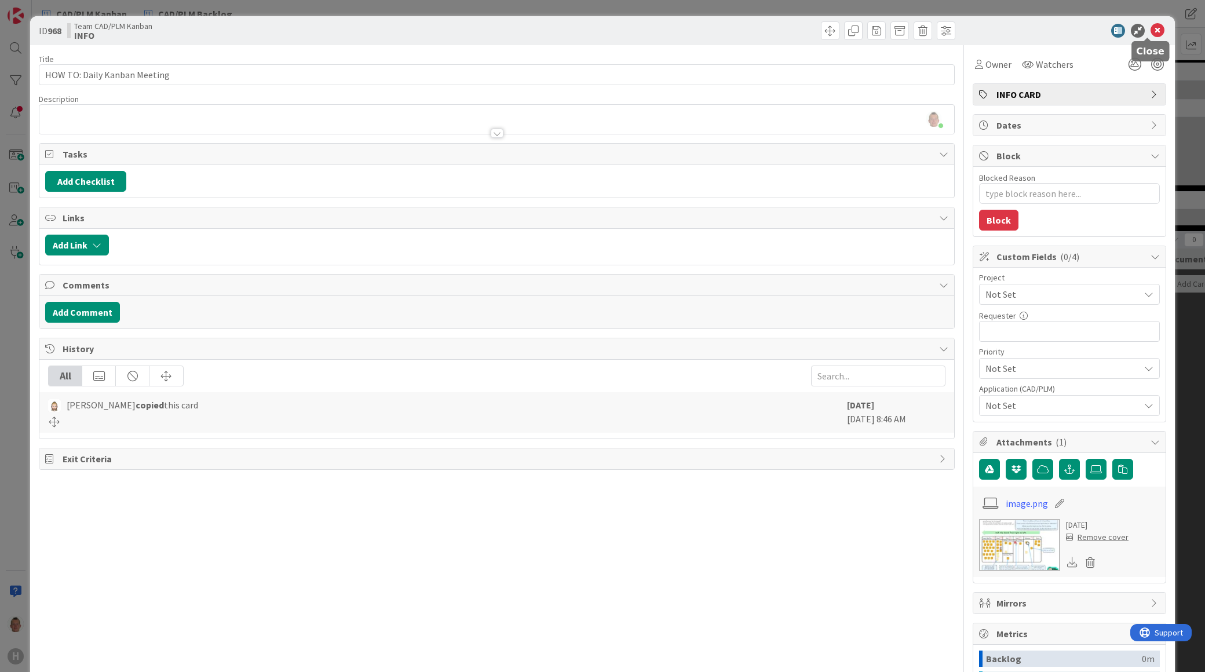
click at [1150, 32] on icon at bounding box center [1157, 31] width 14 height 14
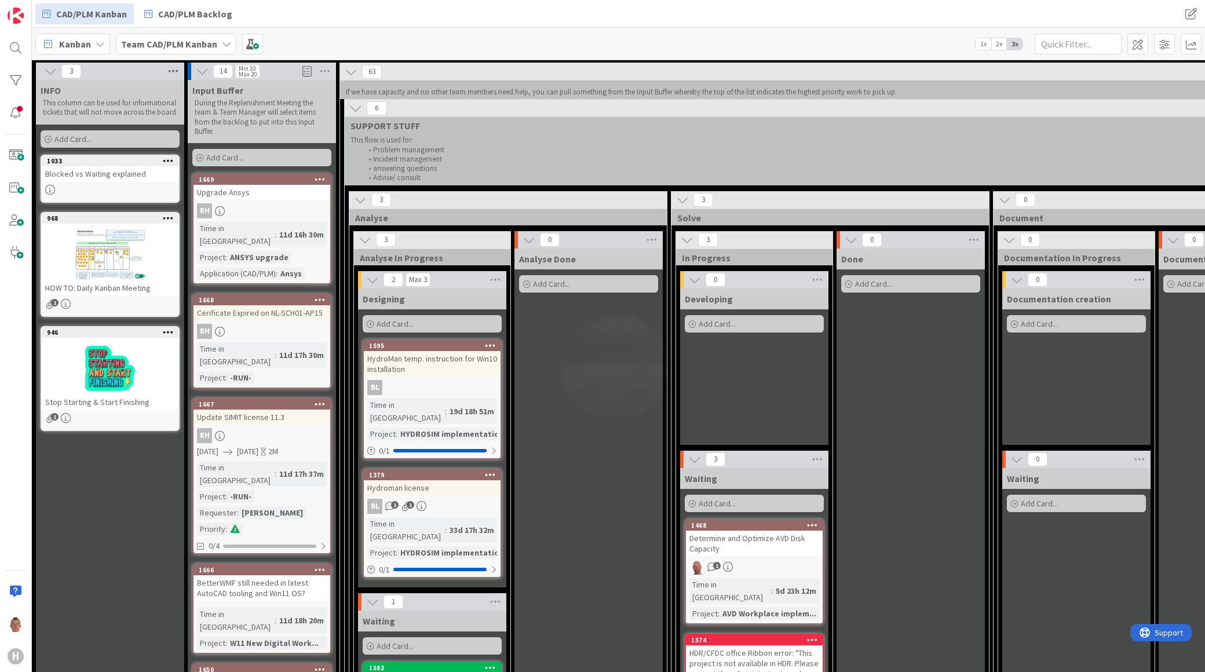
click at [174, 70] on icon at bounding box center [173, 71] width 15 height 17
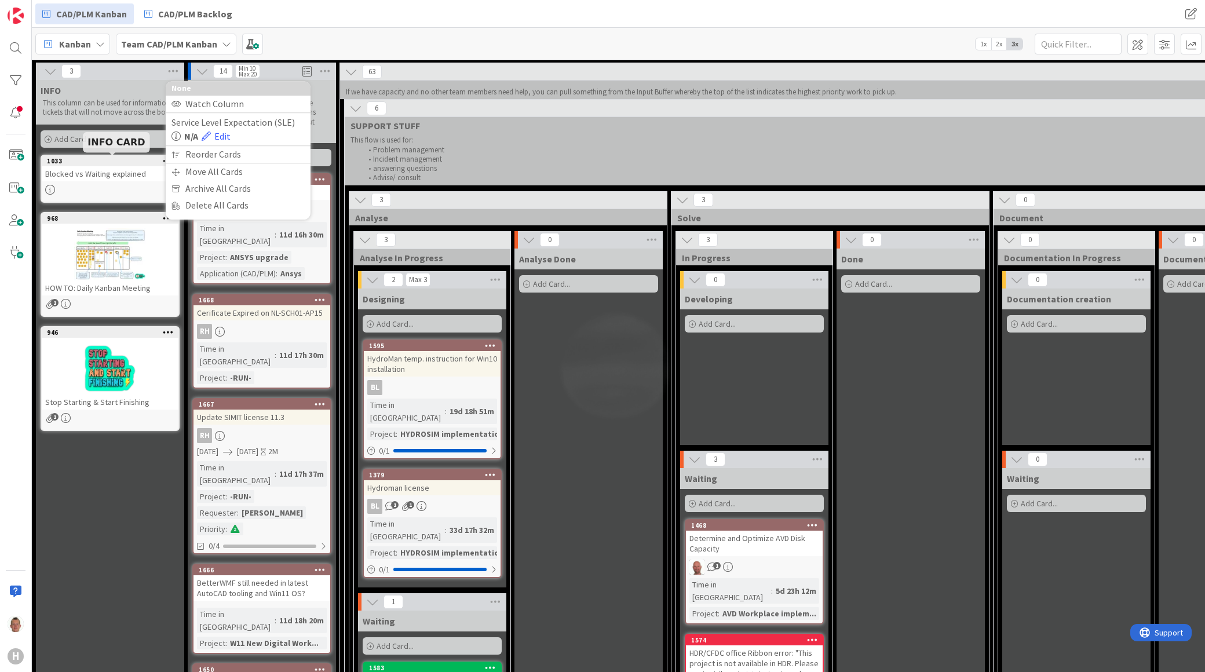
click at [141, 159] on div "1033" at bounding box center [112, 161] width 131 height 8
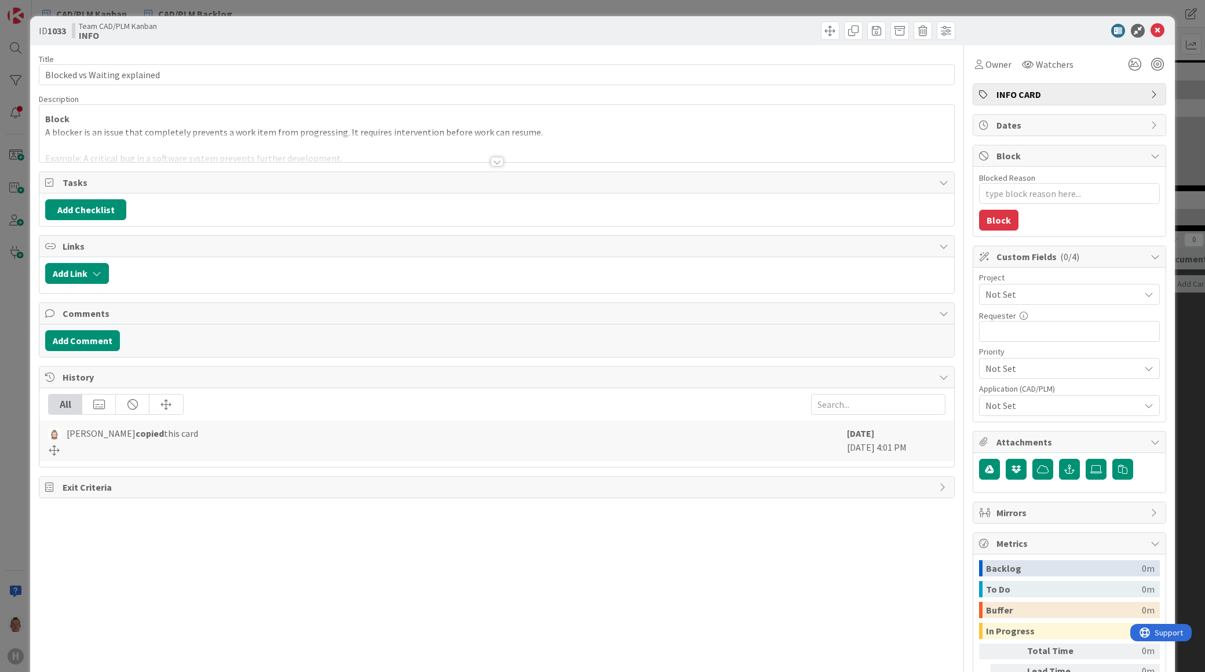
type textarea "x"
click at [138, 147] on div at bounding box center [496, 148] width 915 height 30
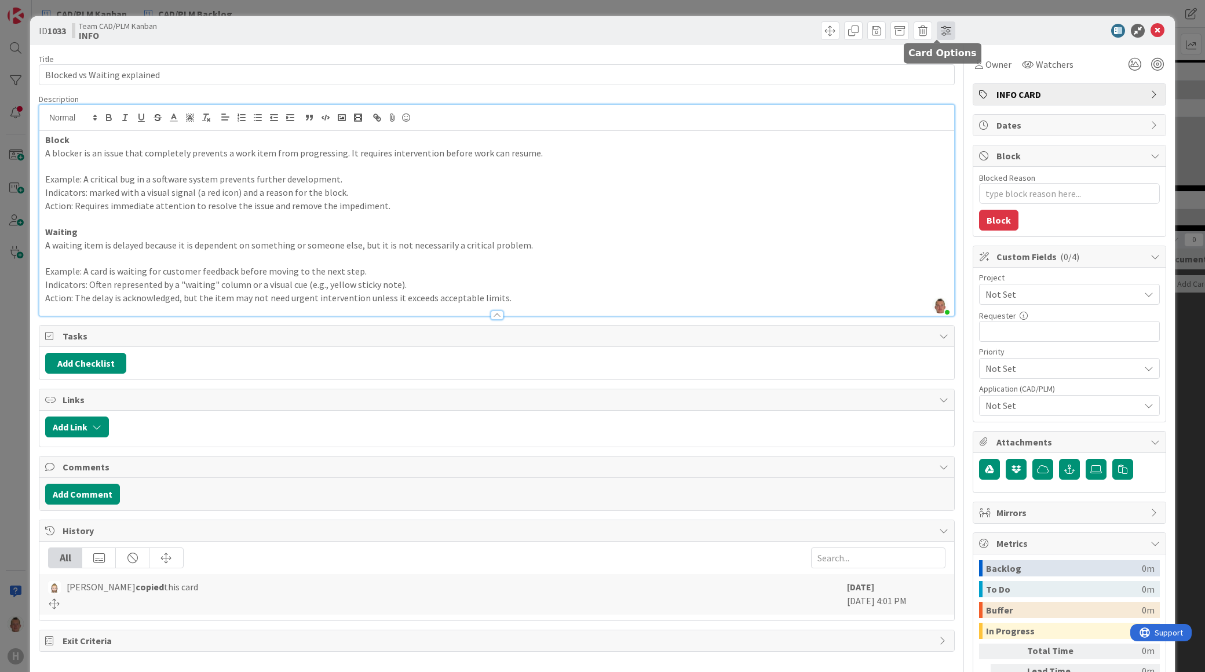
click at [937, 27] on span at bounding box center [946, 30] width 19 height 19
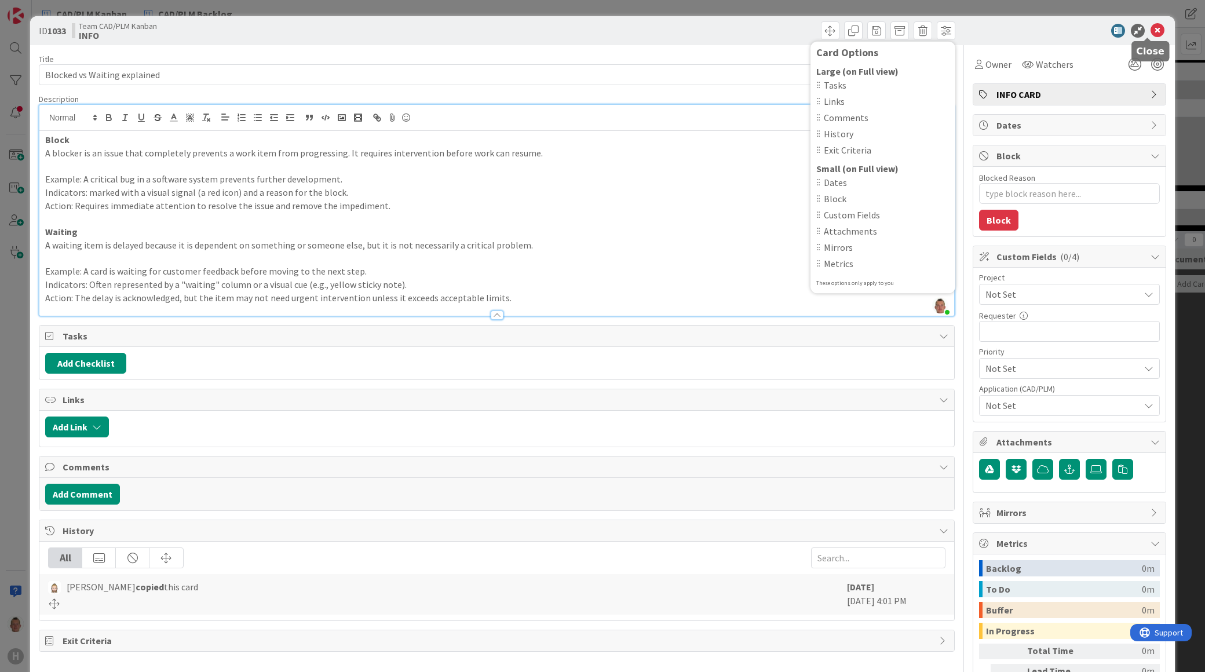
click at [1151, 26] on icon at bounding box center [1157, 31] width 14 height 14
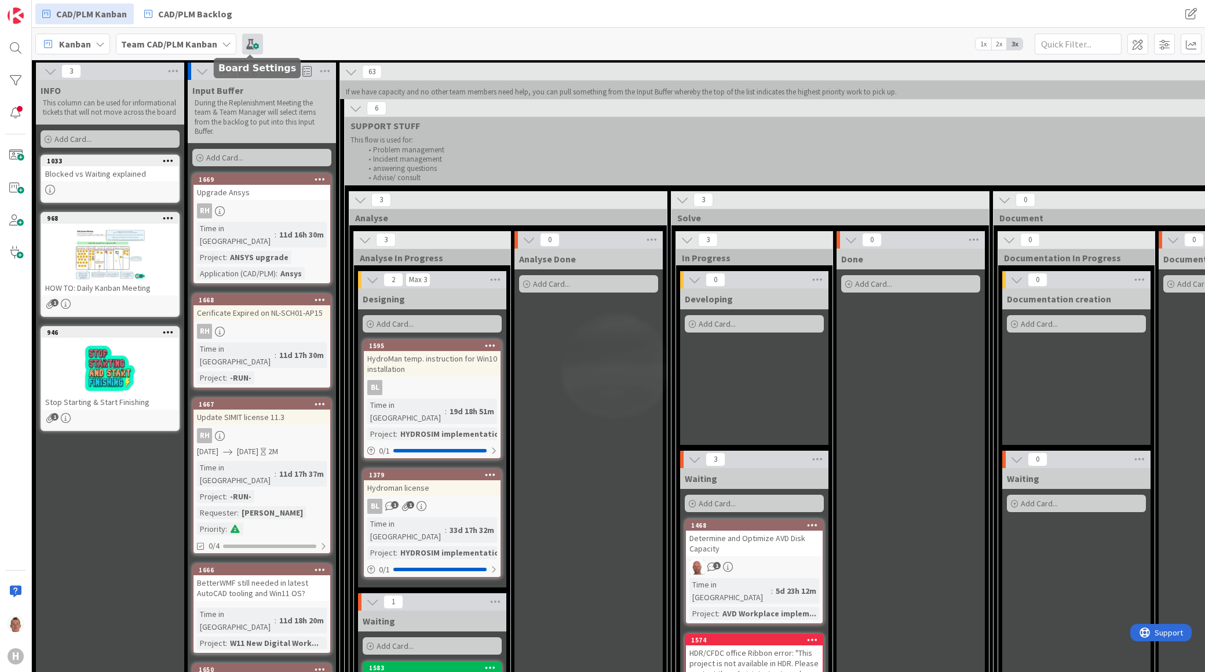
click at [255, 41] on span at bounding box center [252, 44] width 21 height 21
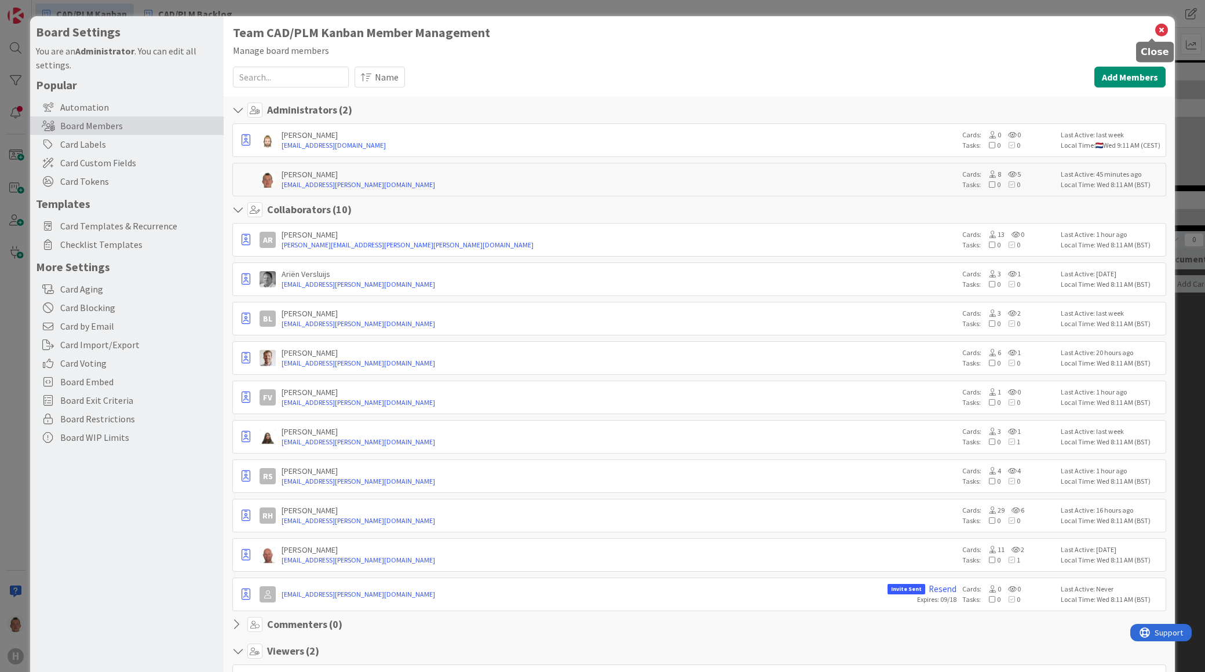
click at [1154, 27] on icon at bounding box center [1161, 30] width 15 height 16
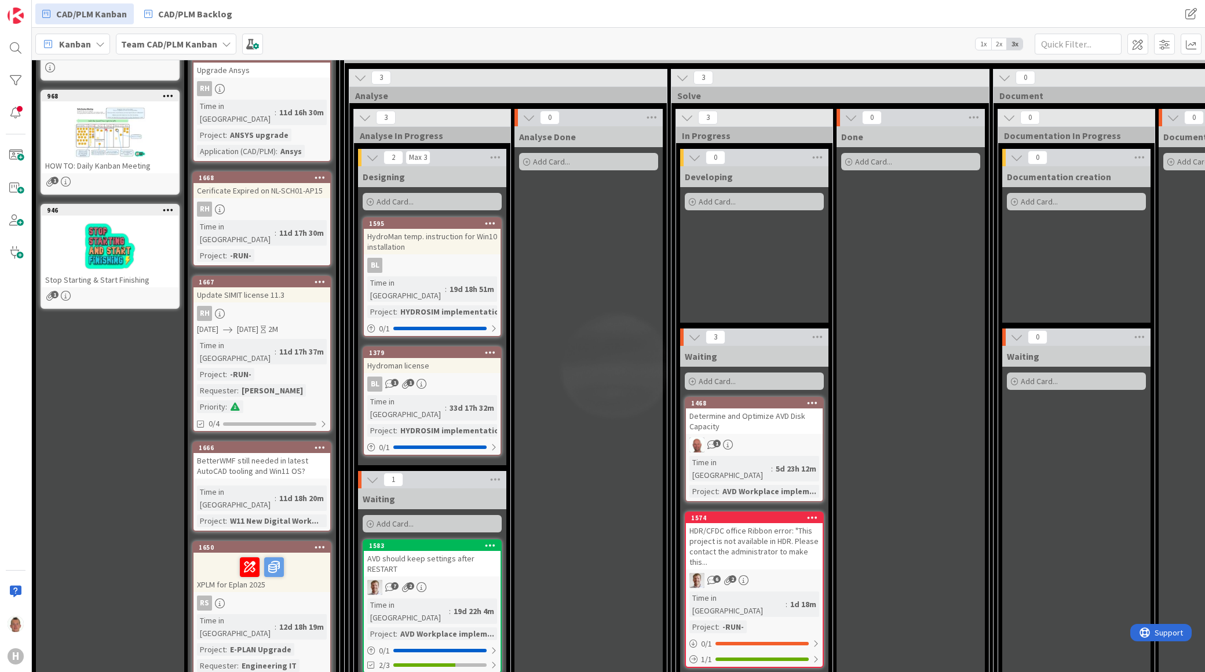
scroll to position [129, 0]
